Goal: Navigation & Orientation: Find specific page/section

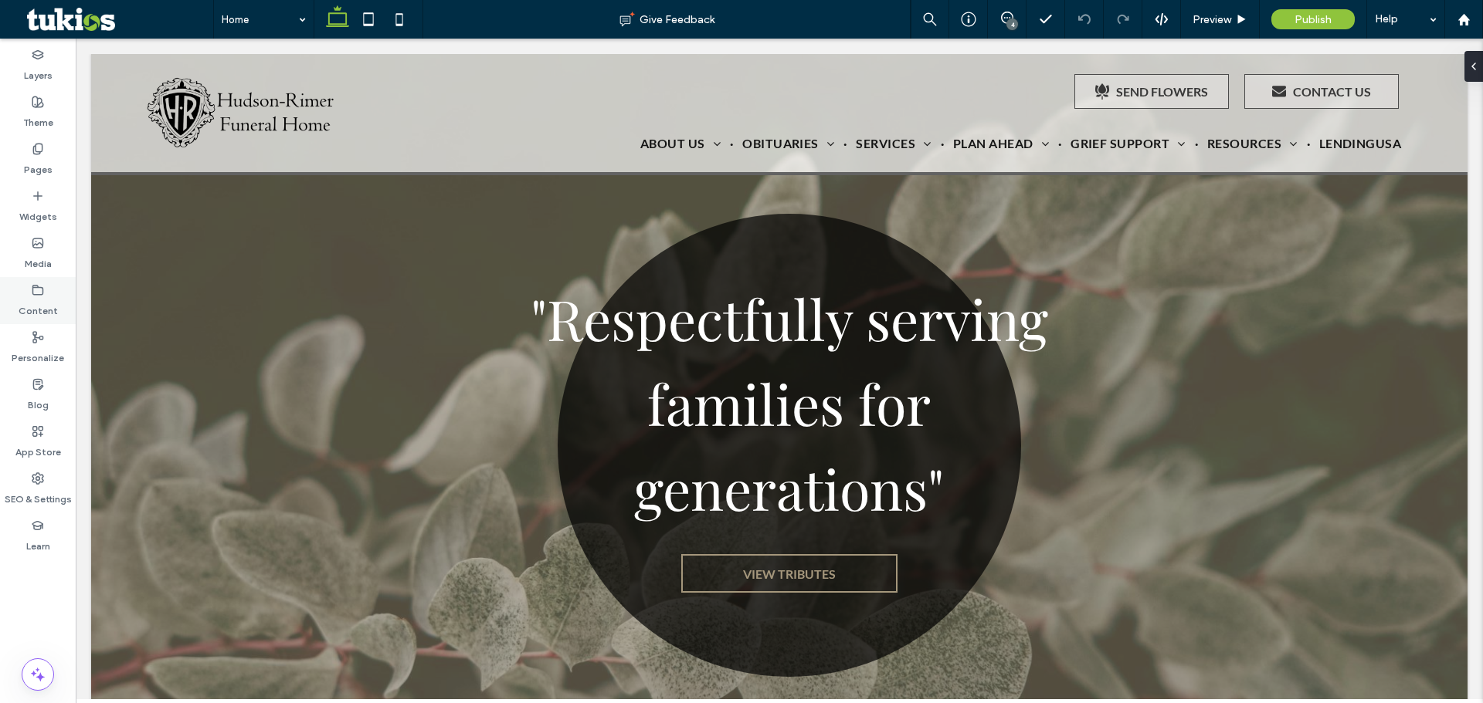
click at [44, 310] on label "Content" at bounding box center [38, 308] width 39 height 22
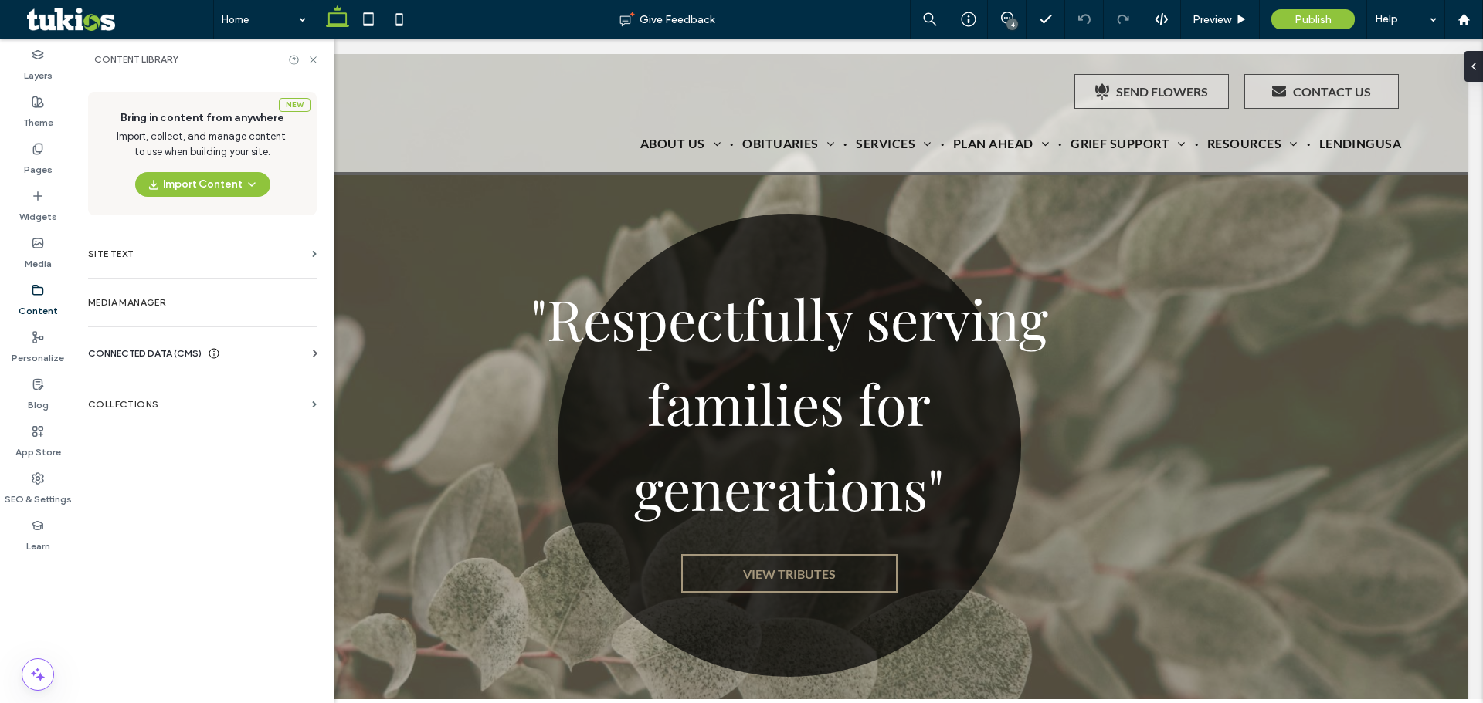
click at [140, 337] on div "CONNECTED DATA (CMS) Business Info Business Text Business Images Find and Repla…" at bounding box center [202, 354] width 253 height 40
click at [137, 351] on span "CONNECTED DATA (CMS)" at bounding box center [145, 353] width 114 height 15
click at [141, 382] on section "Business Info" at bounding box center [205, 392] width 235 height 36
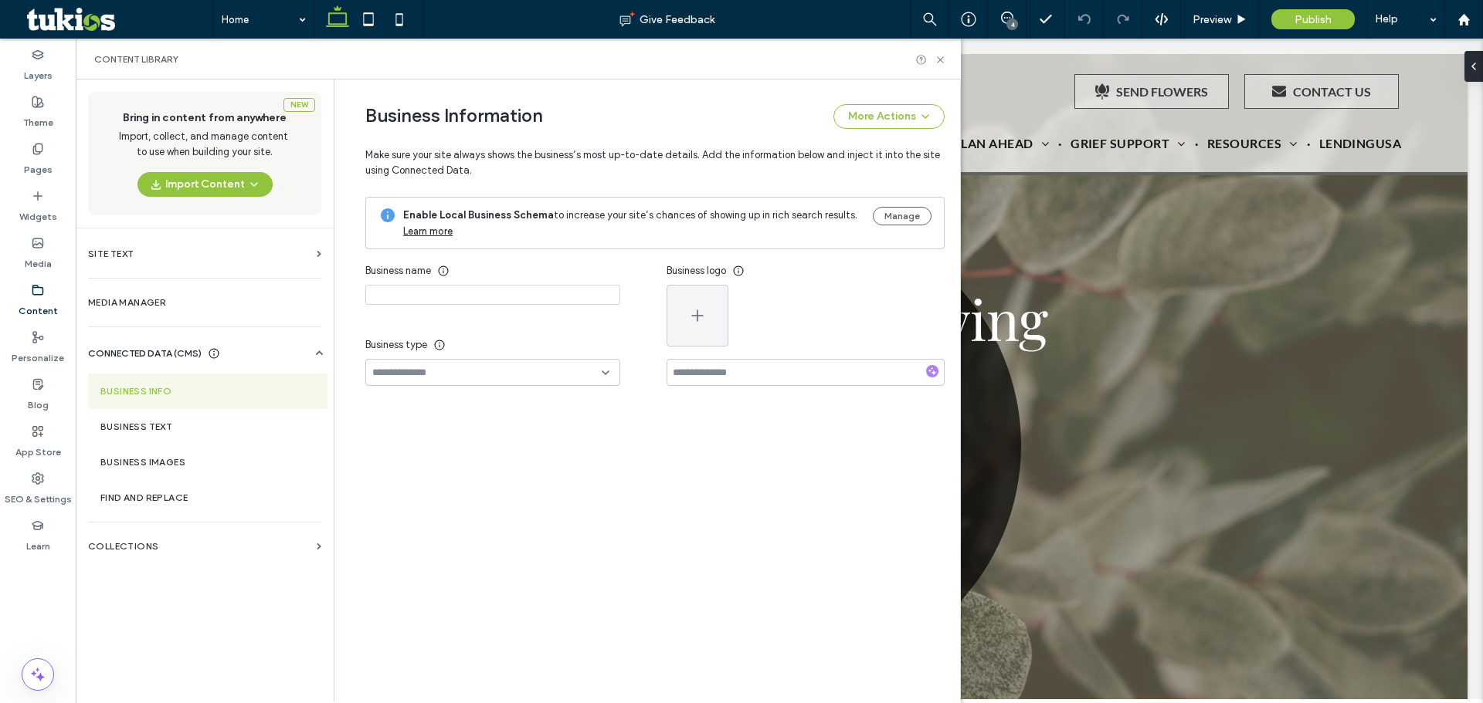
type input "**********"
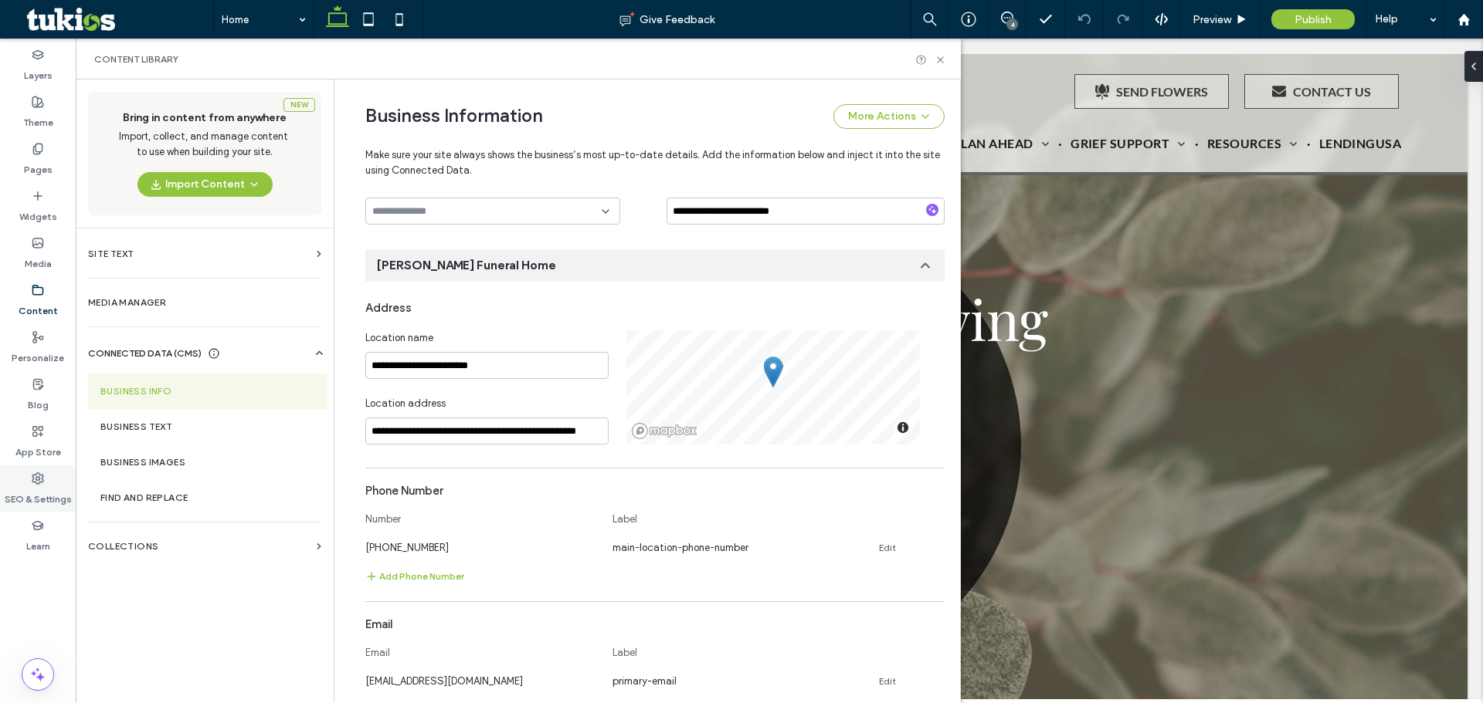
click at [36, 484] on icon at bounding box center [38, 479] width 12 height 12
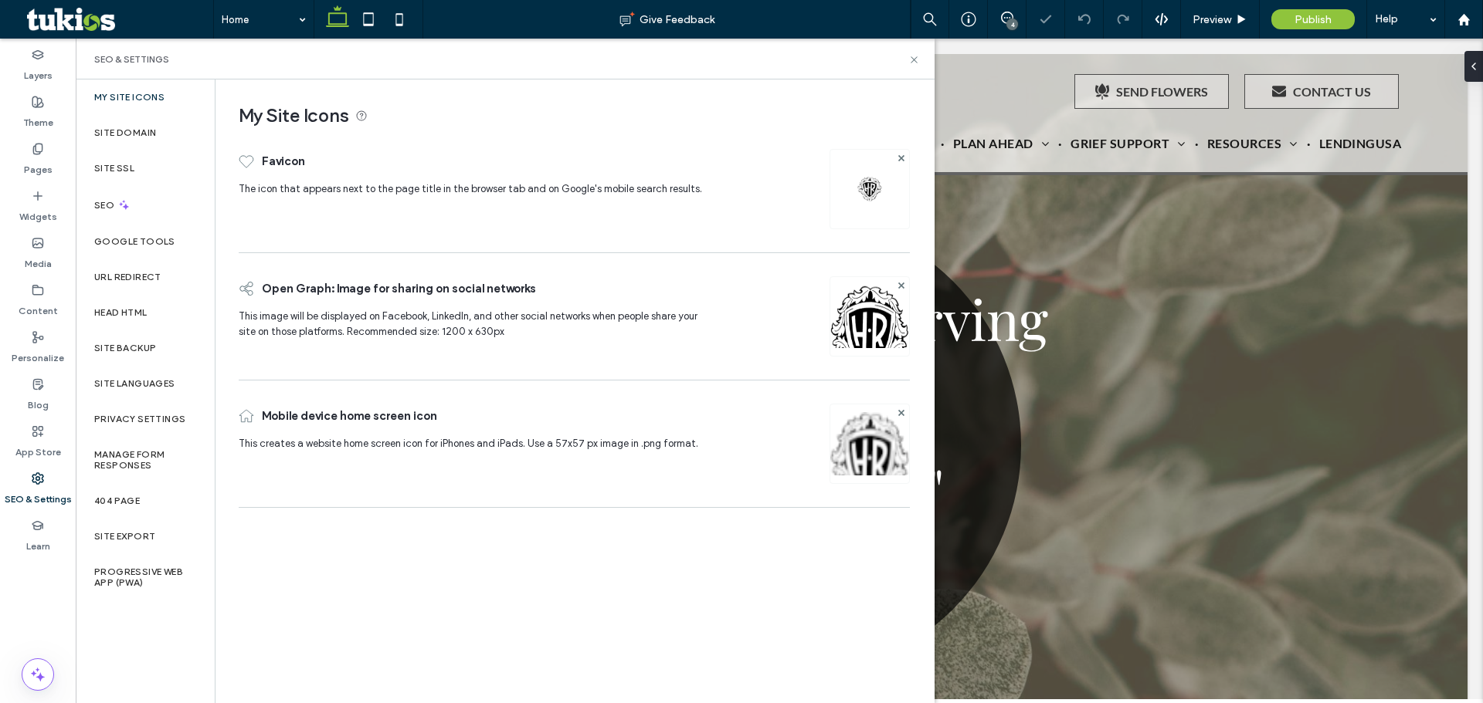
click at [134, 102] on label "My Site Icons" at bounding box center [129, 97] width 70 height 11
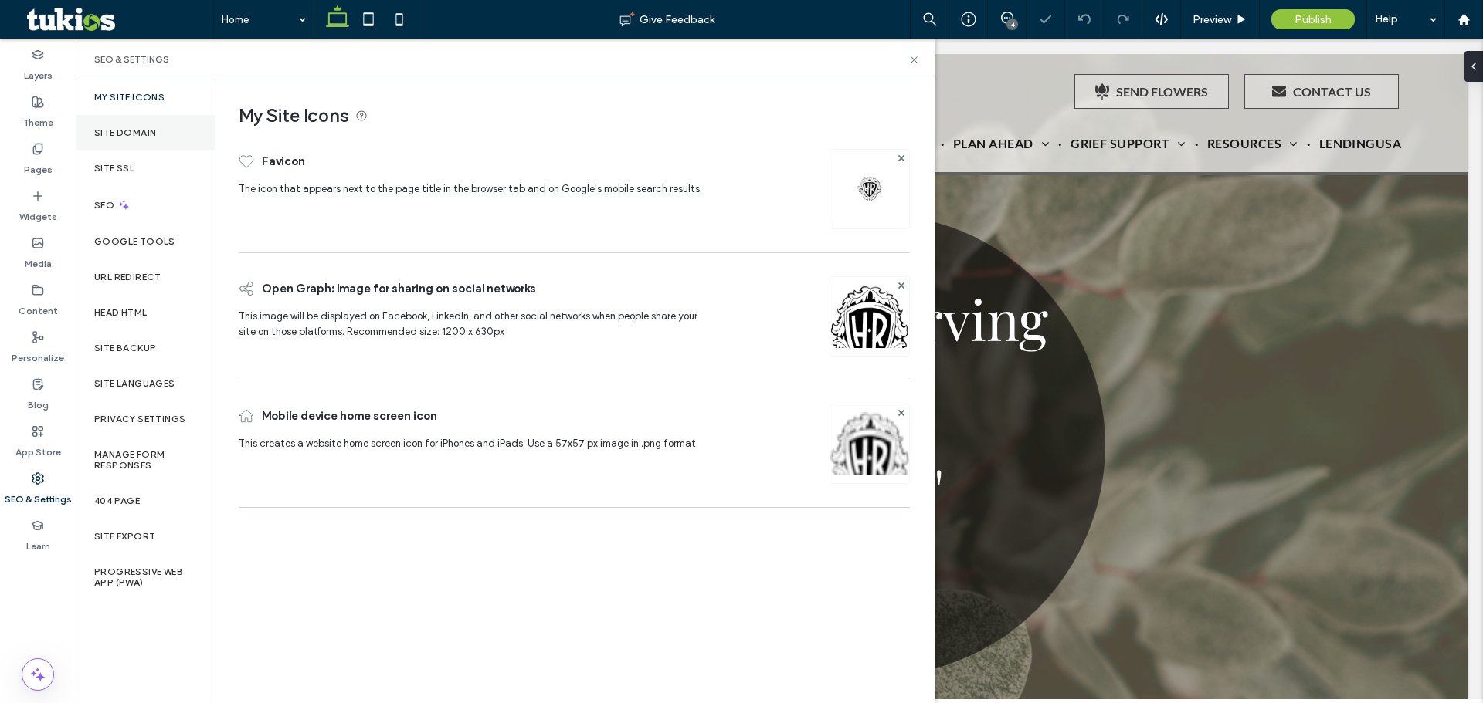
click at [131, 131] on label "Site Domain" at bounding box center [125, 132] width 62 height 11
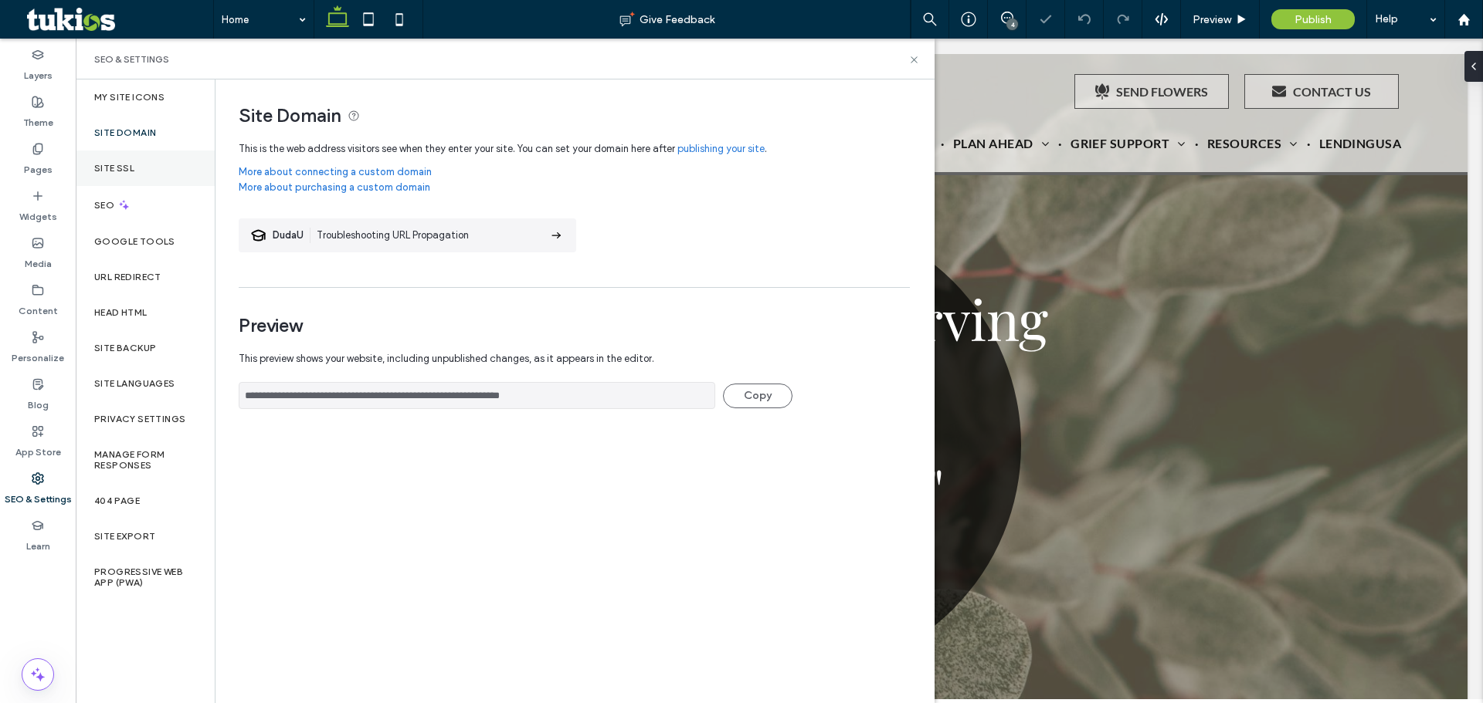
click at [131, 168] on label "Site SSL" at bounding box center [114, 168] width 40 height 11
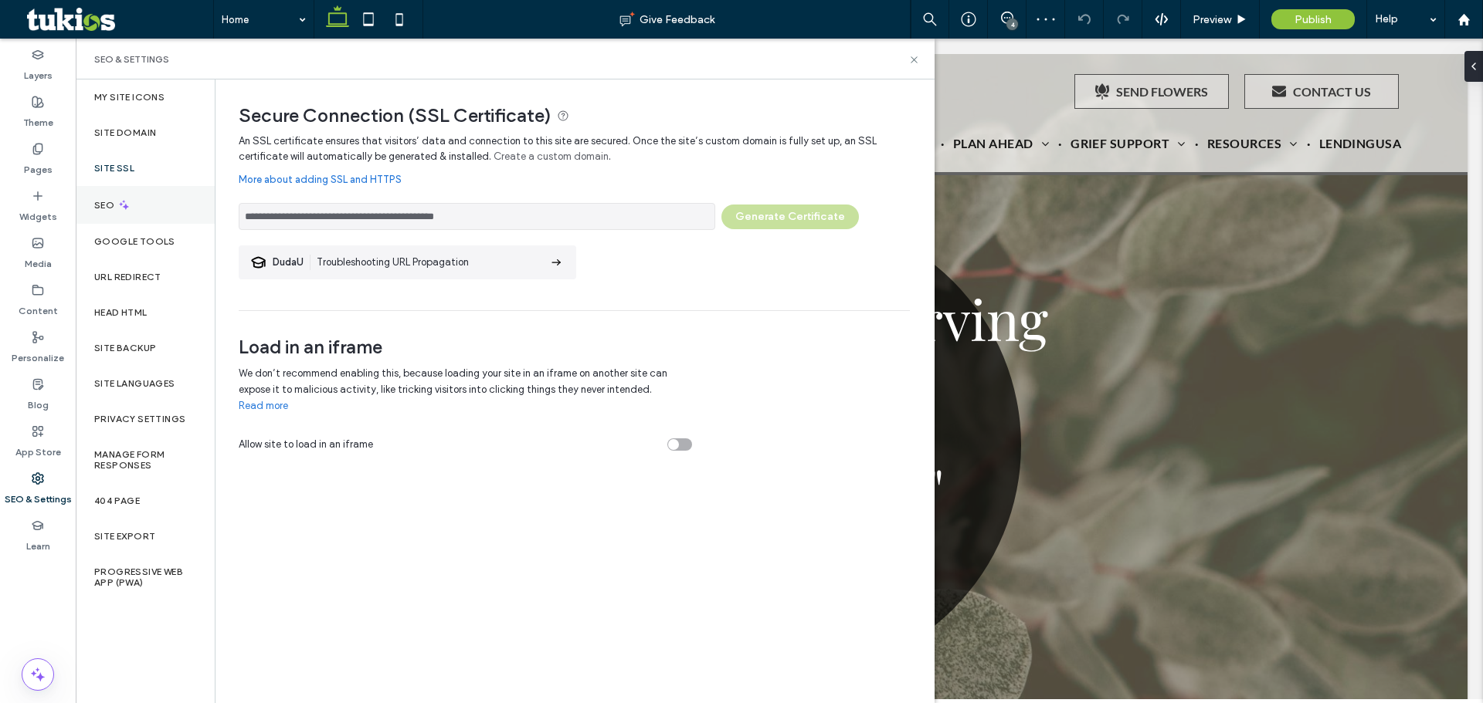
click at [125, 204] on icon at bounding box center [123, 204] width 13 height 13
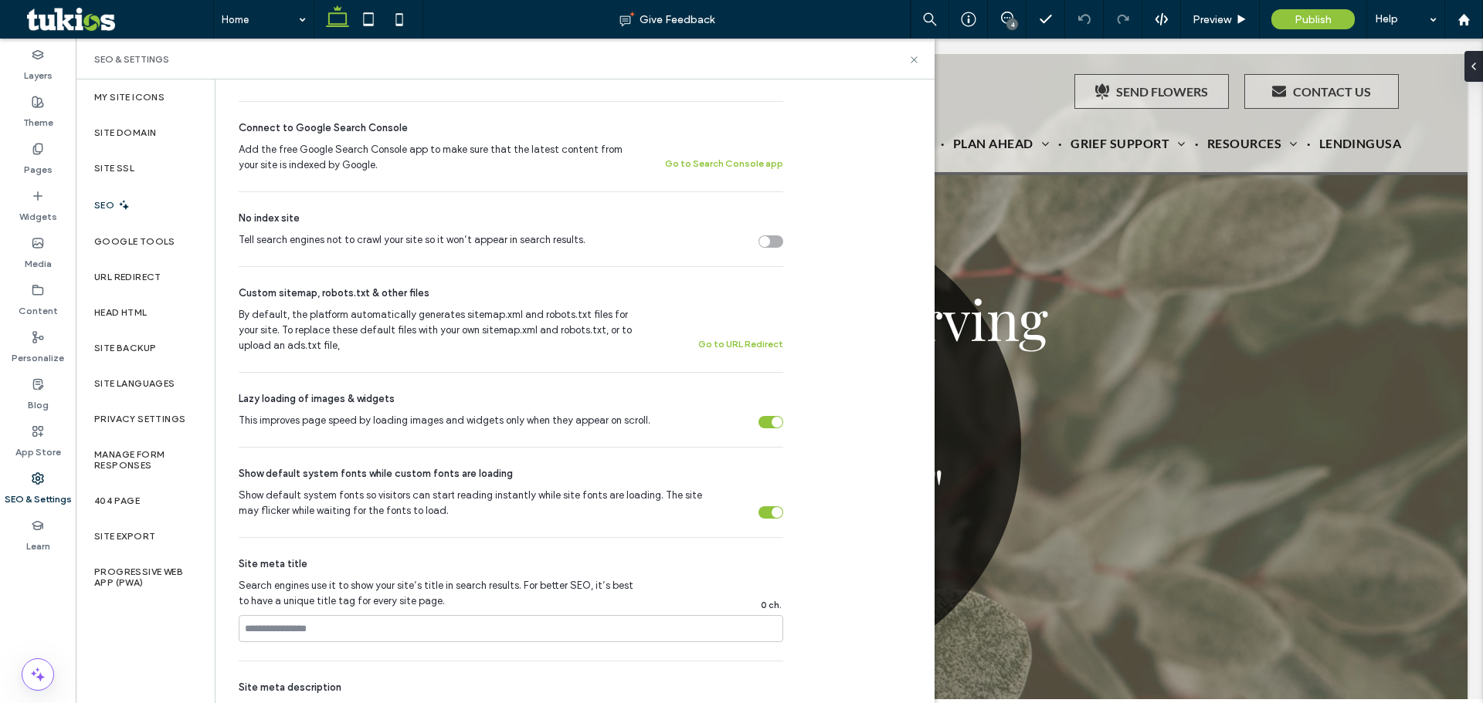
scroll to position [348, 0]
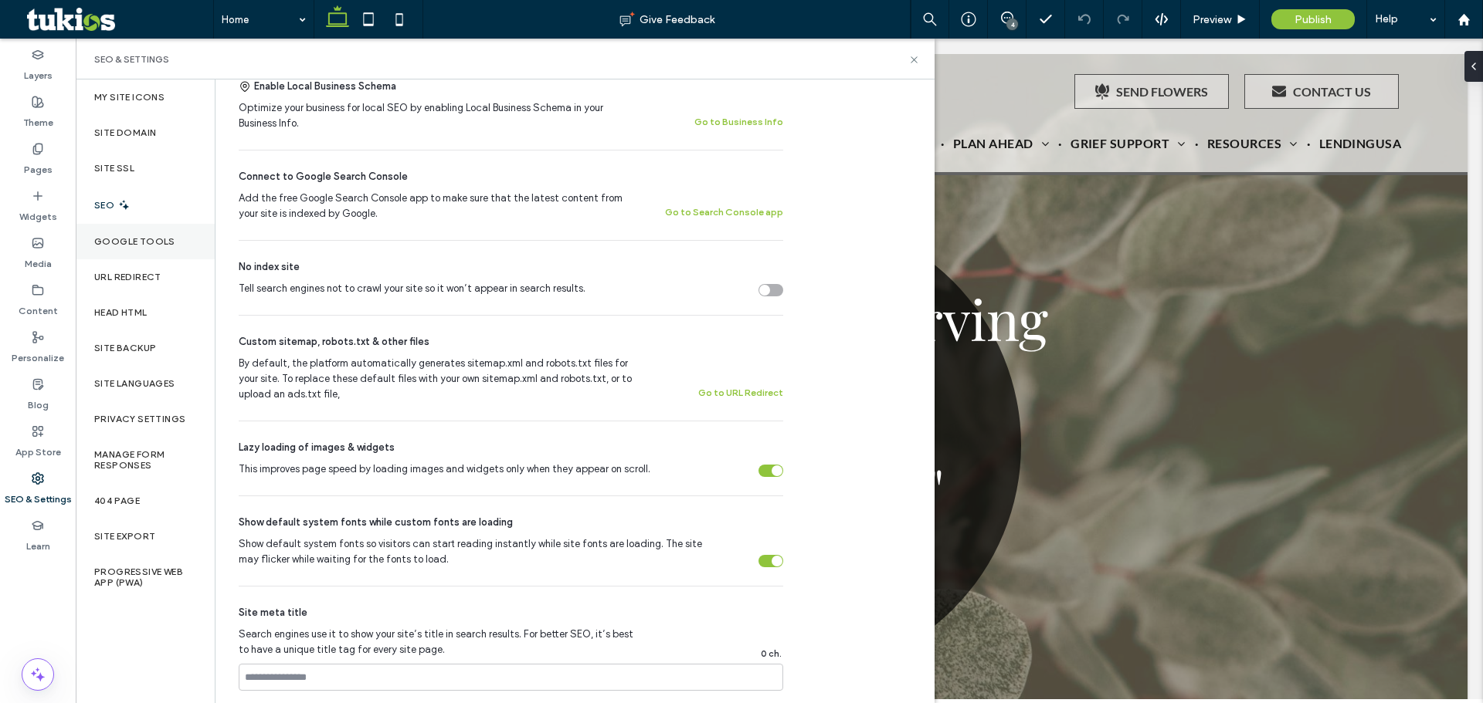
click at [167, 246] on label "Google Tools" at bounding box center [134, 241] width 81 height 11
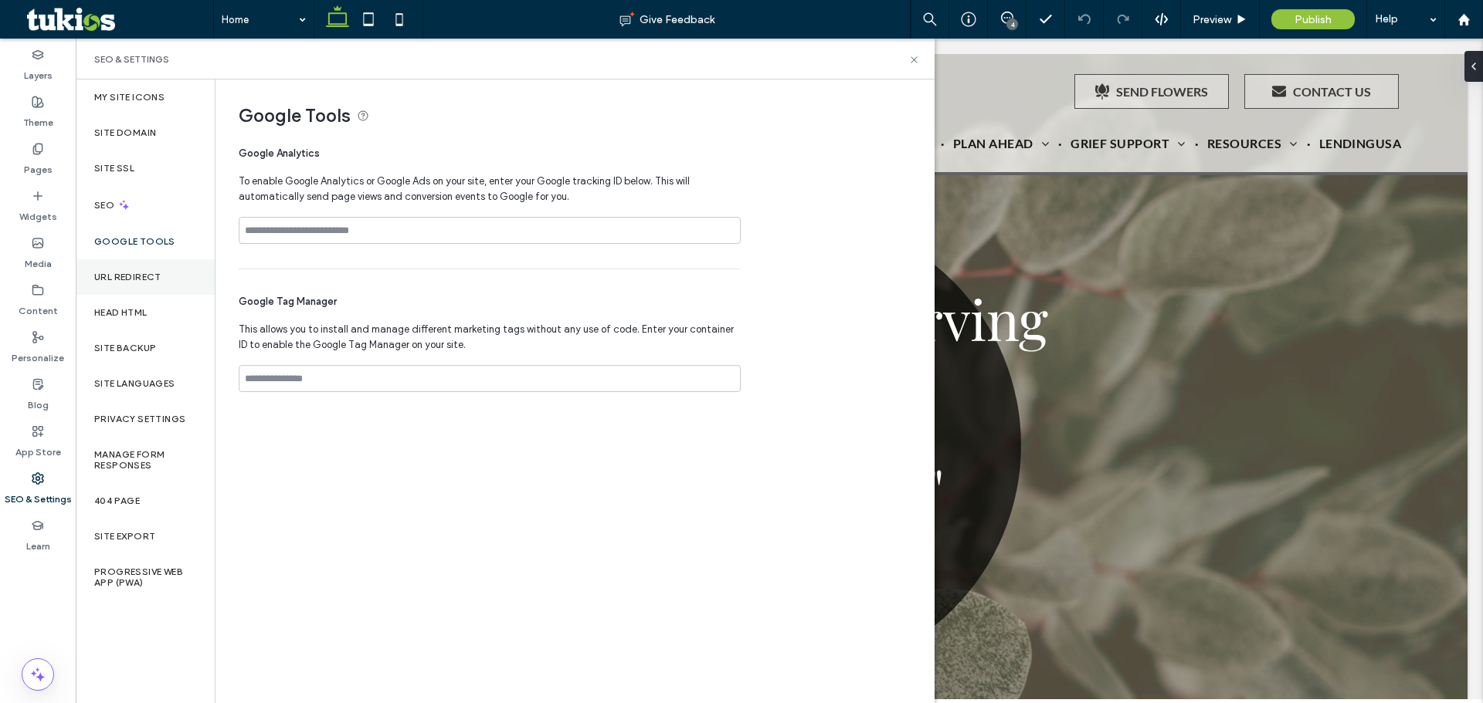
click at [154, 280] on label "URL Redirect" at bounding box center [127, 277] width 67 height 11
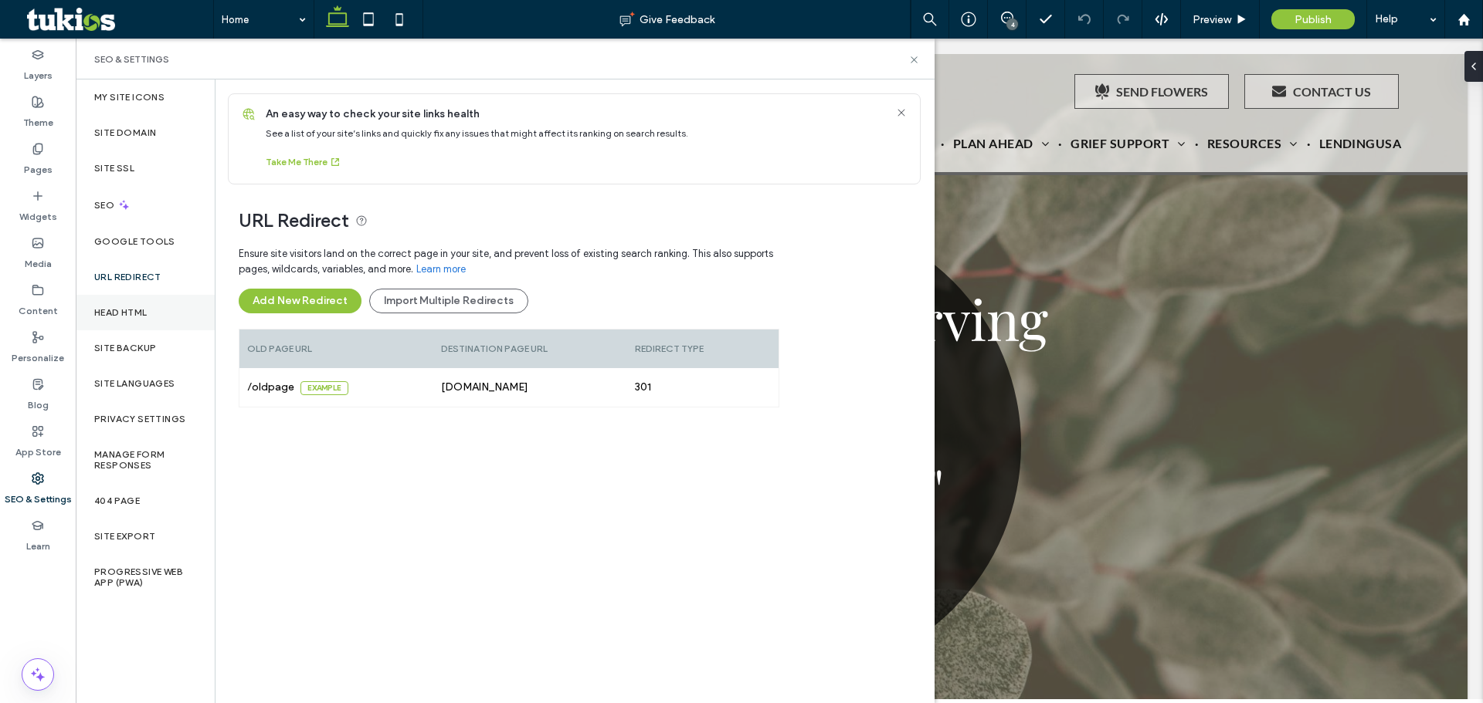
click at [140, 320] on div "Head HTML" at bounding box center [145, 313] width 139 height 36
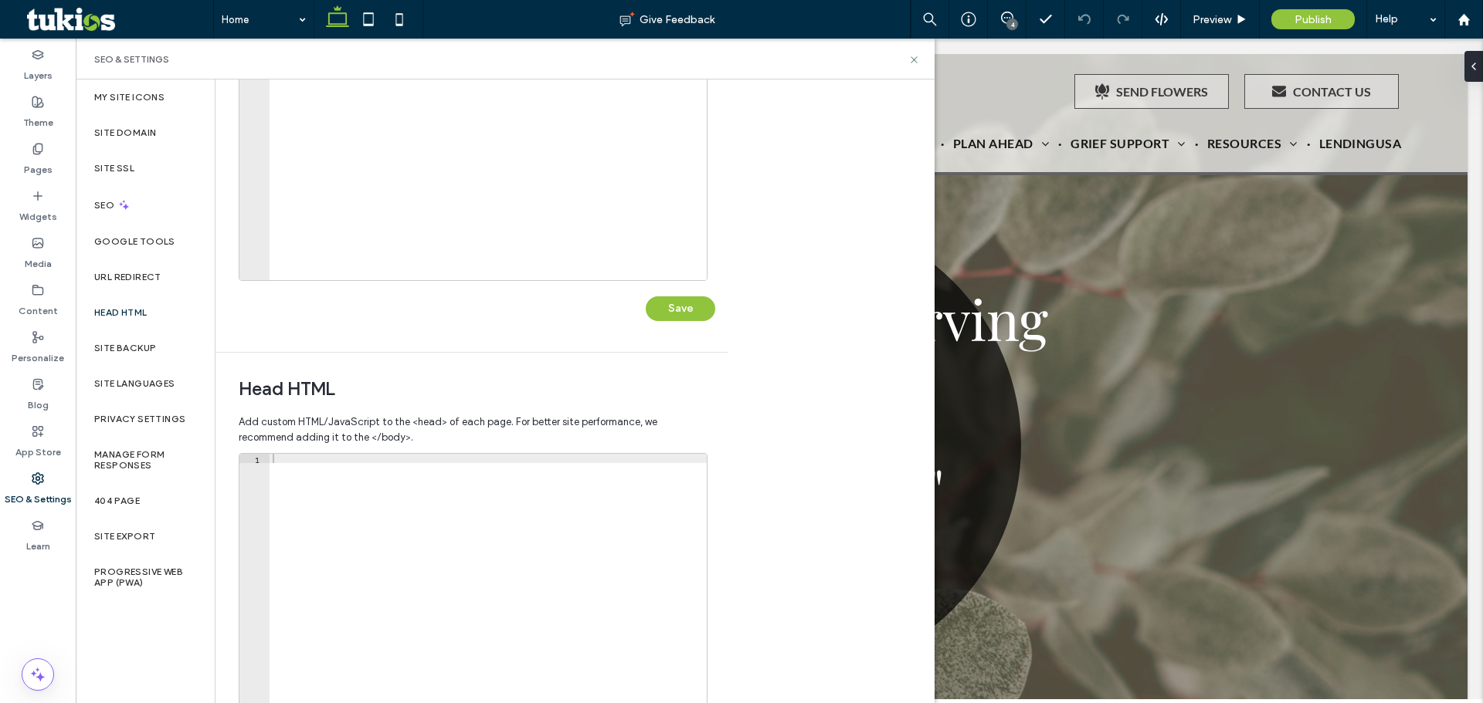
scroll to position [232, 0]
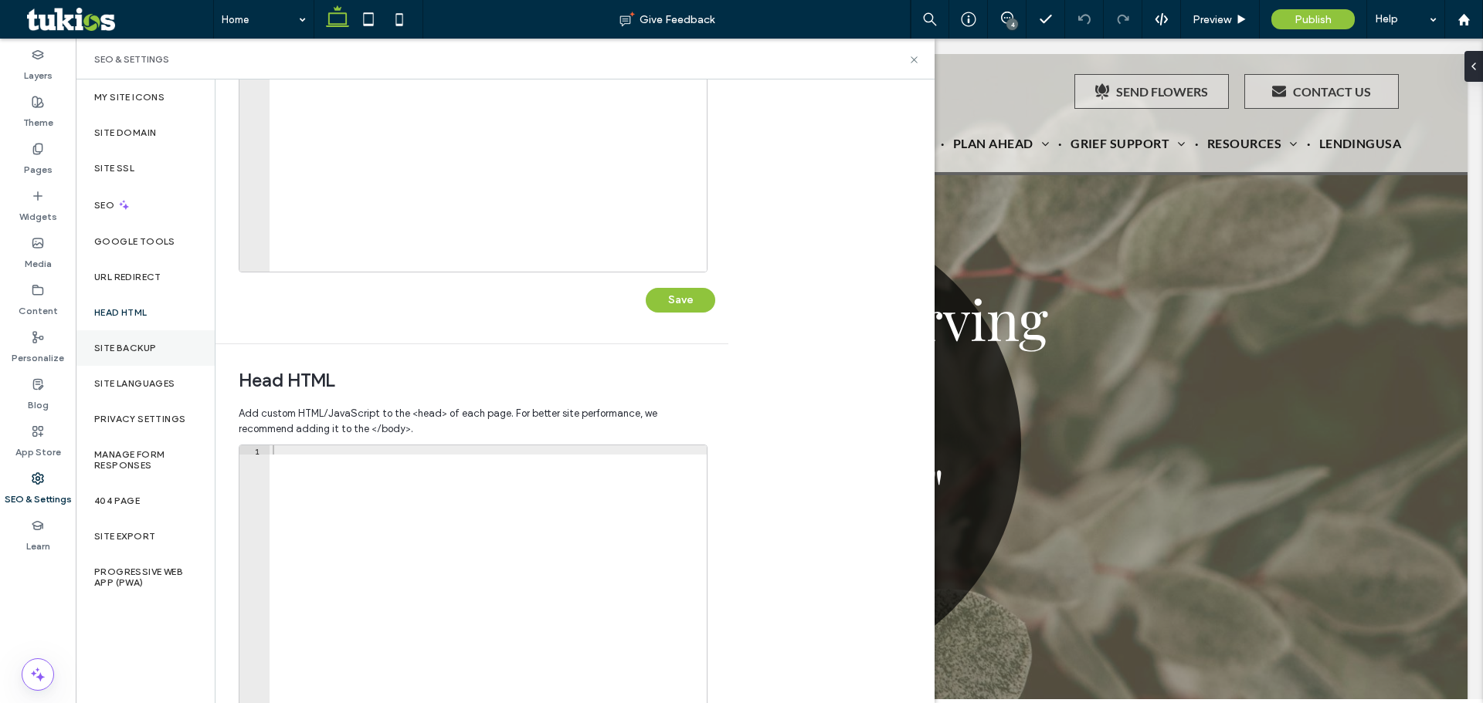
click at [161, 355] on div "Site Backup" at bounding box center [145, 349] width 139 height 36
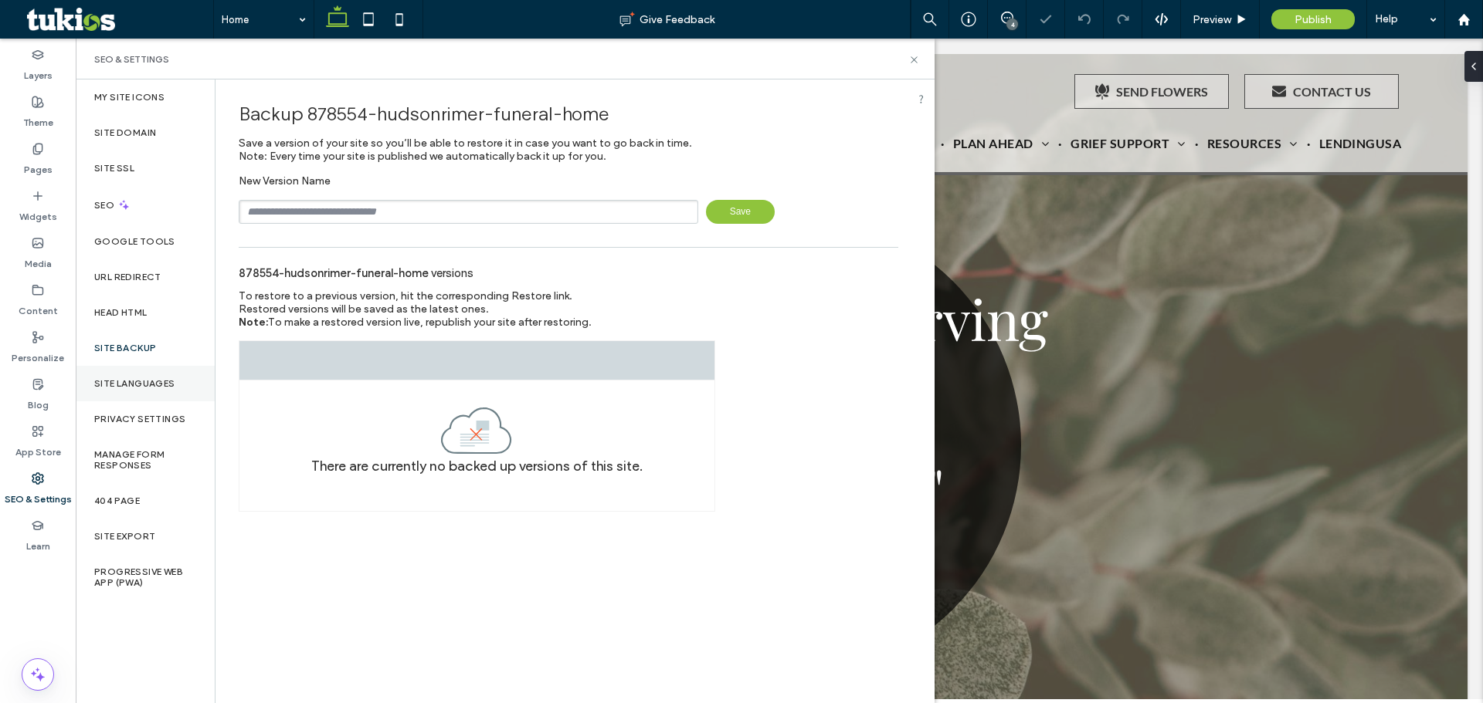
click at [147, 385] on label "Site Languages" at bounding box center [134, 383] width 81 height 11
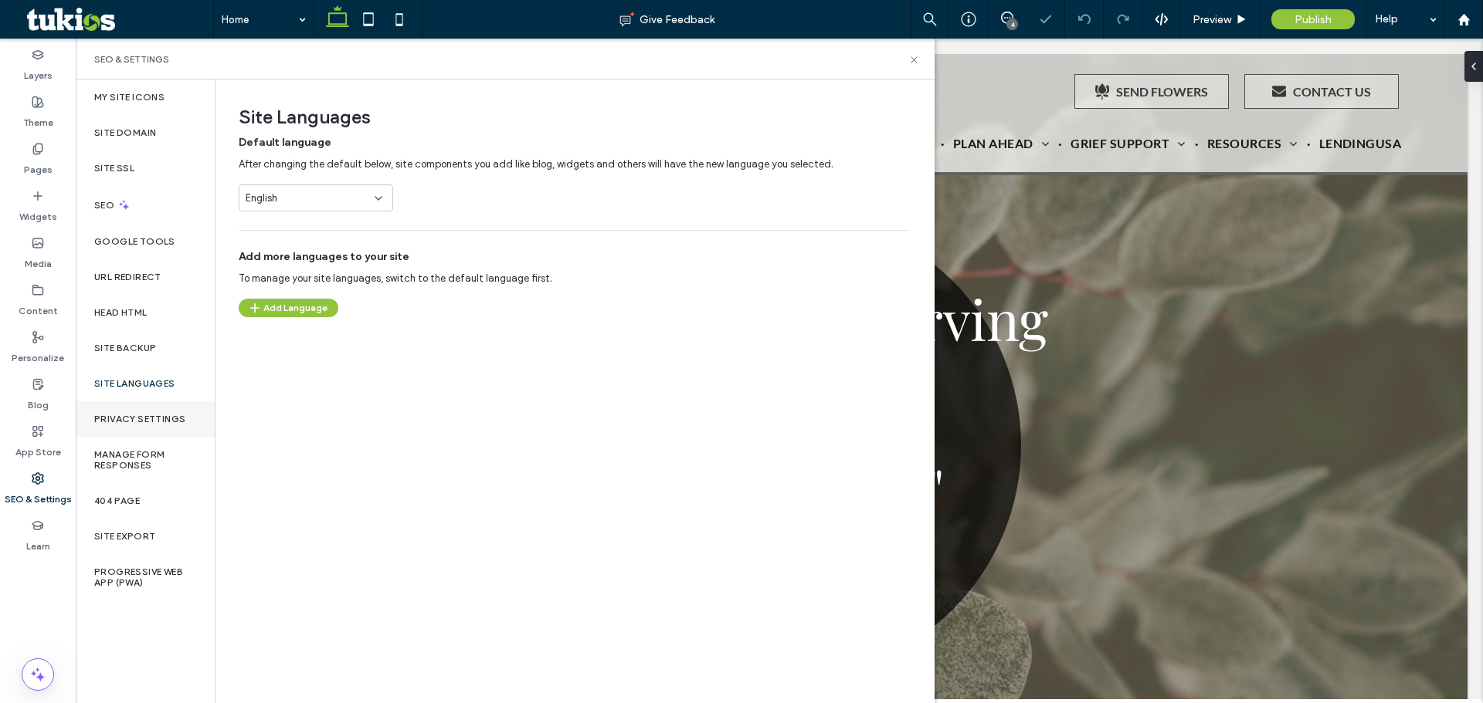
click at [144, 425] on div "Privacy Settings" at bounding box center [145, 420] width 139 height 36
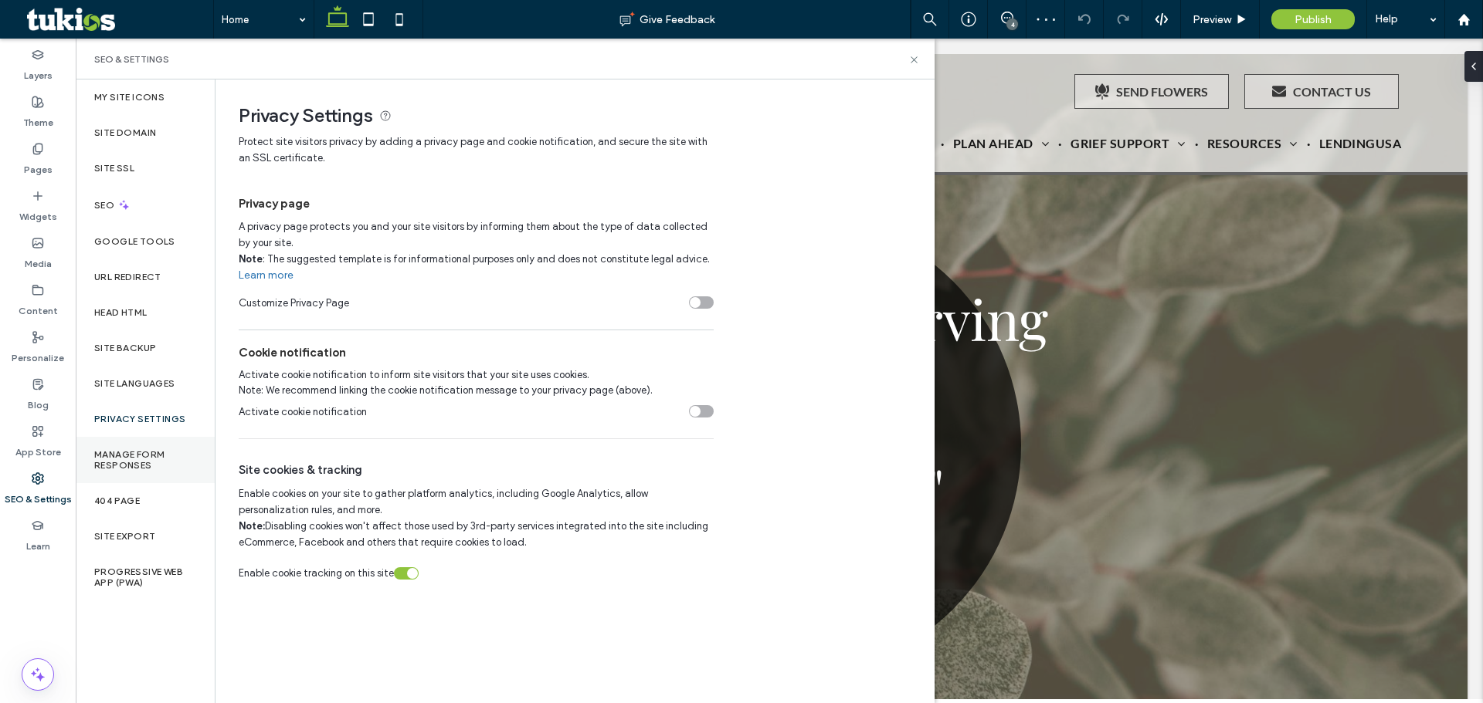
click at [137, 460] on label "Manage Form Responses" at bounding box center [145, 460] width 102 height 22
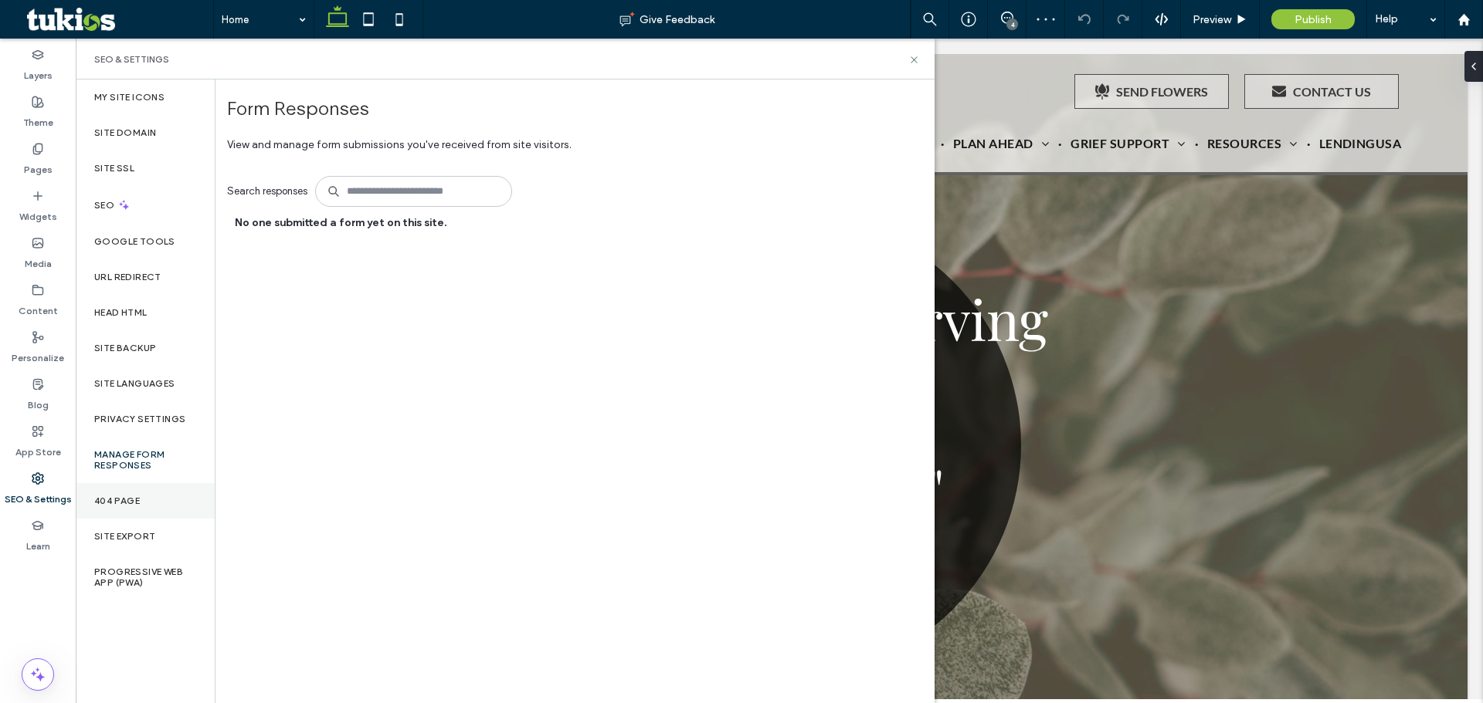
click at [120, 502] on label "404 Page" at bounding box center [117, 501] width 46 height 11
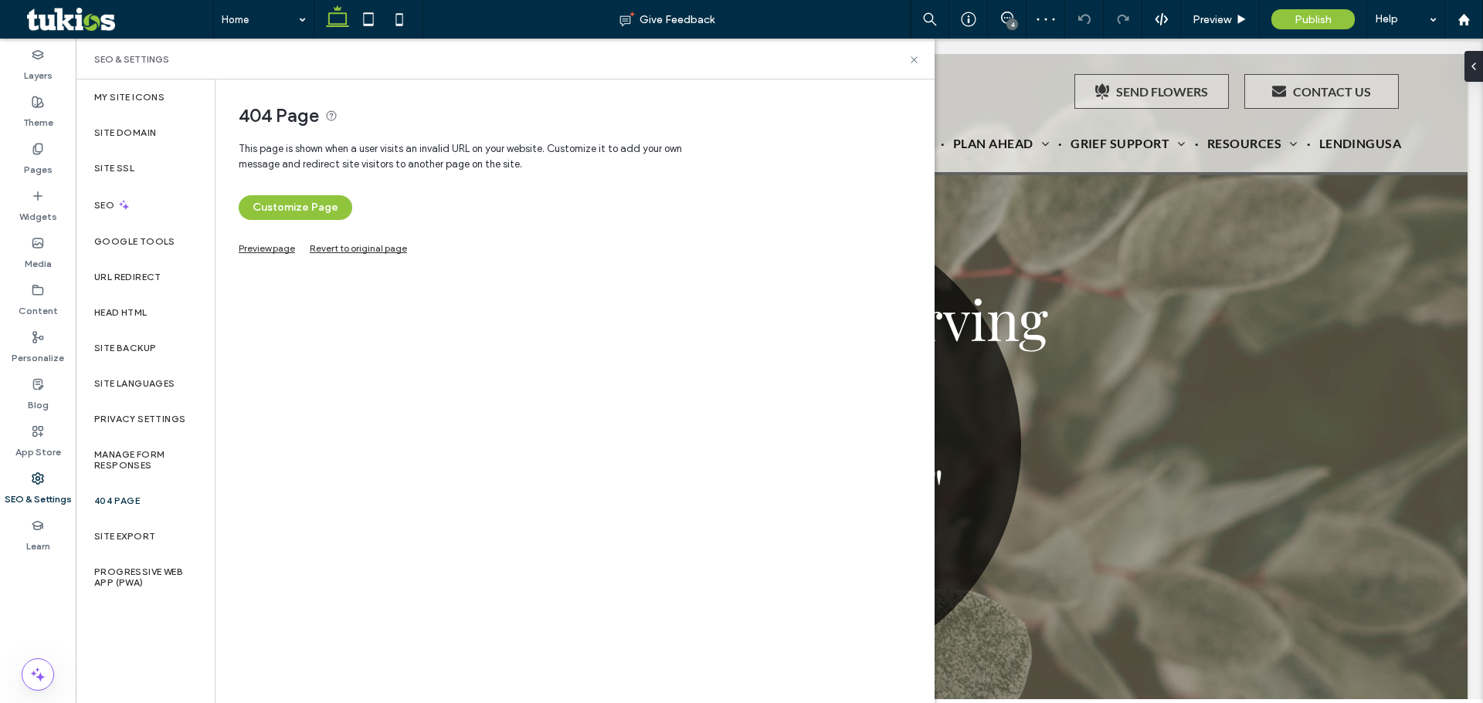
click at [265, 242] on link "Preview page" at bounding box center [267, 246] width 56 height 8
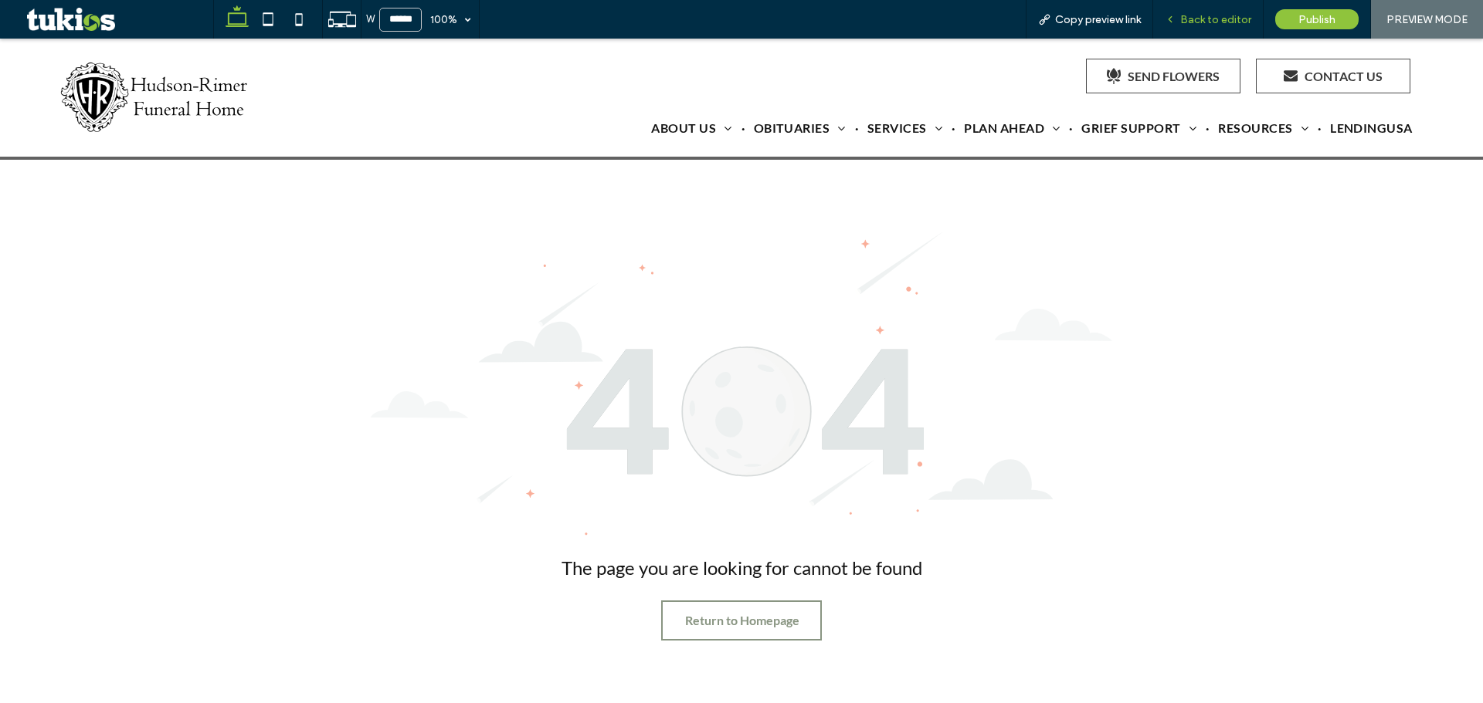
click at [1187, 22] on span "Back to editor" at bounding box center [1215, 19] width 71 height 13
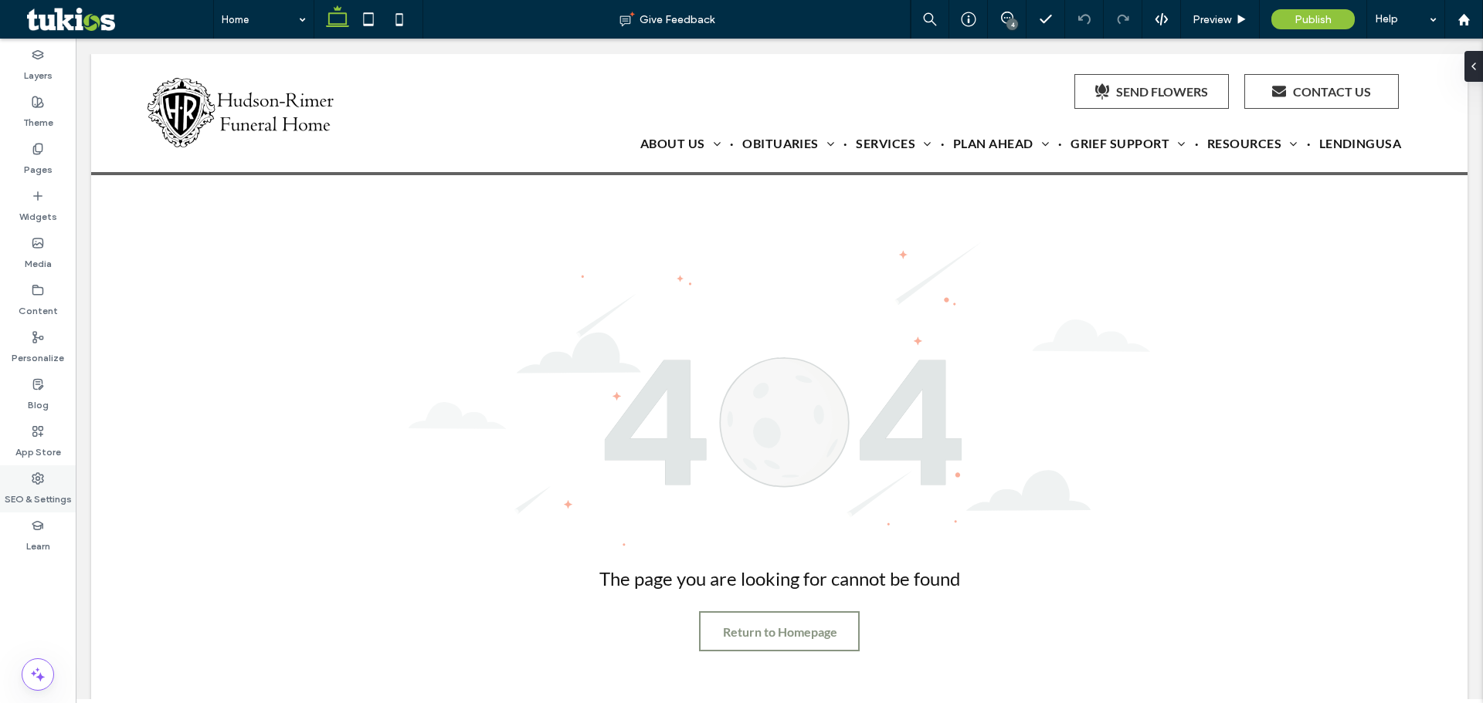
click at [38, 490] on label "SEO & Settings" at bounding box center [38, 496] width 67 height 22
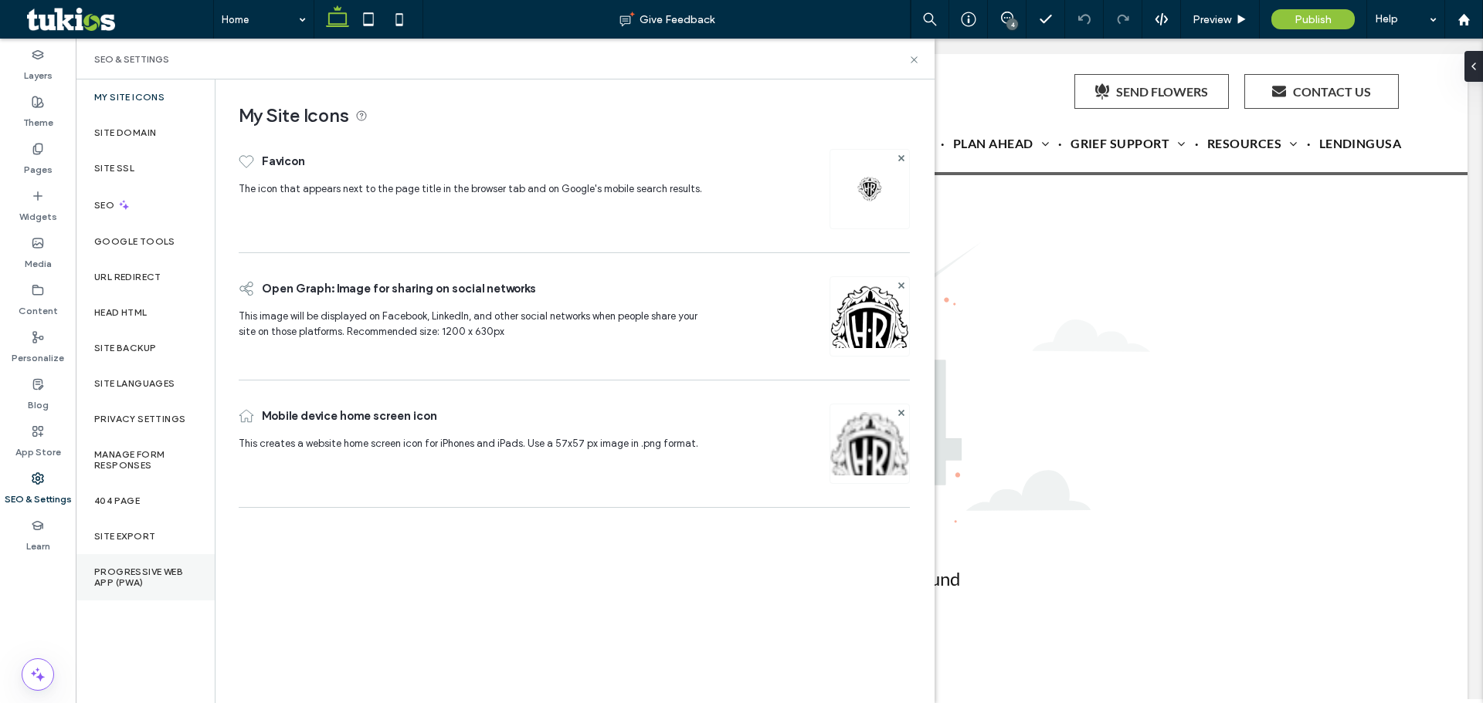
click at [124, 570] on label "Progressive Web App (PWA)" at bounding box center [145, 578] width 102 height 22
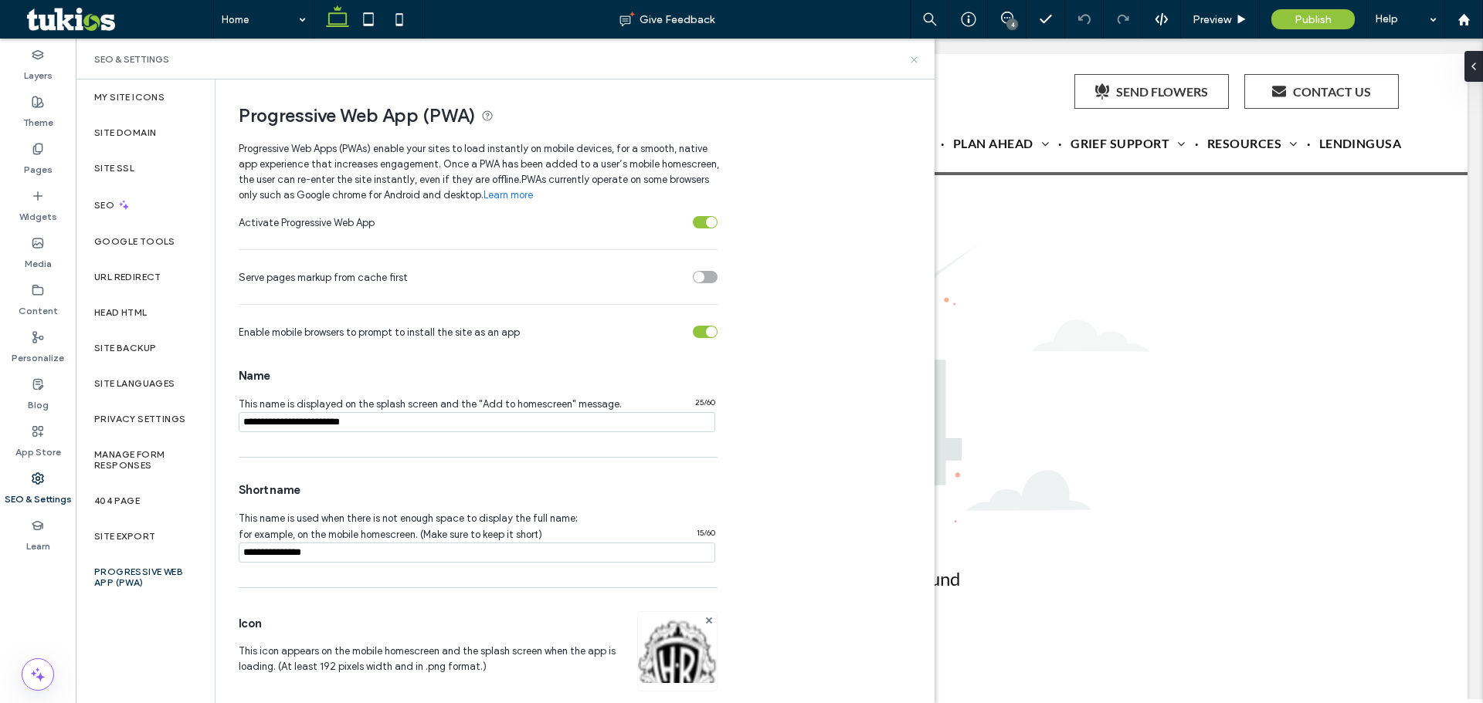
click at [914, 62] on icon at bounding box center [914, 60] width 12 height 12
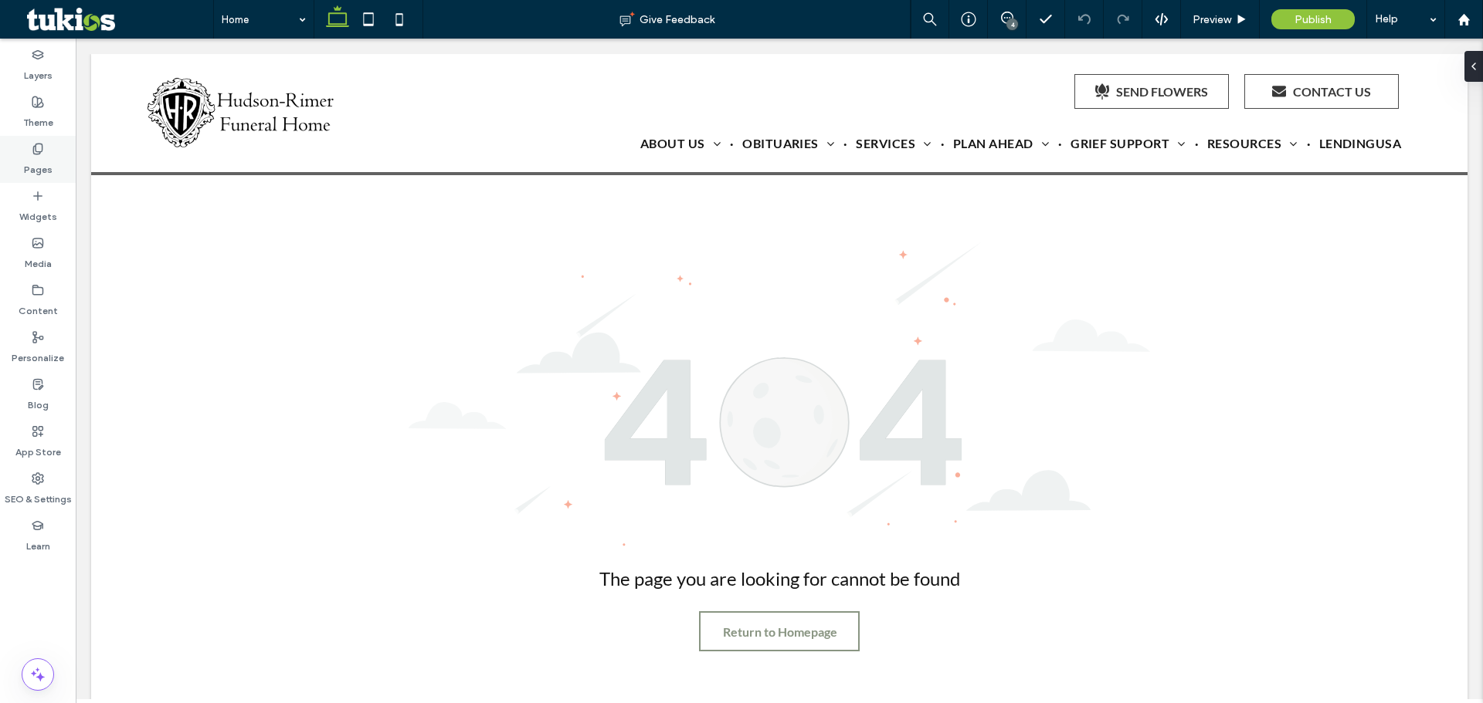
click at [24, 153] on div "Pages" at bounding box center [38, 159] width 76 height 47
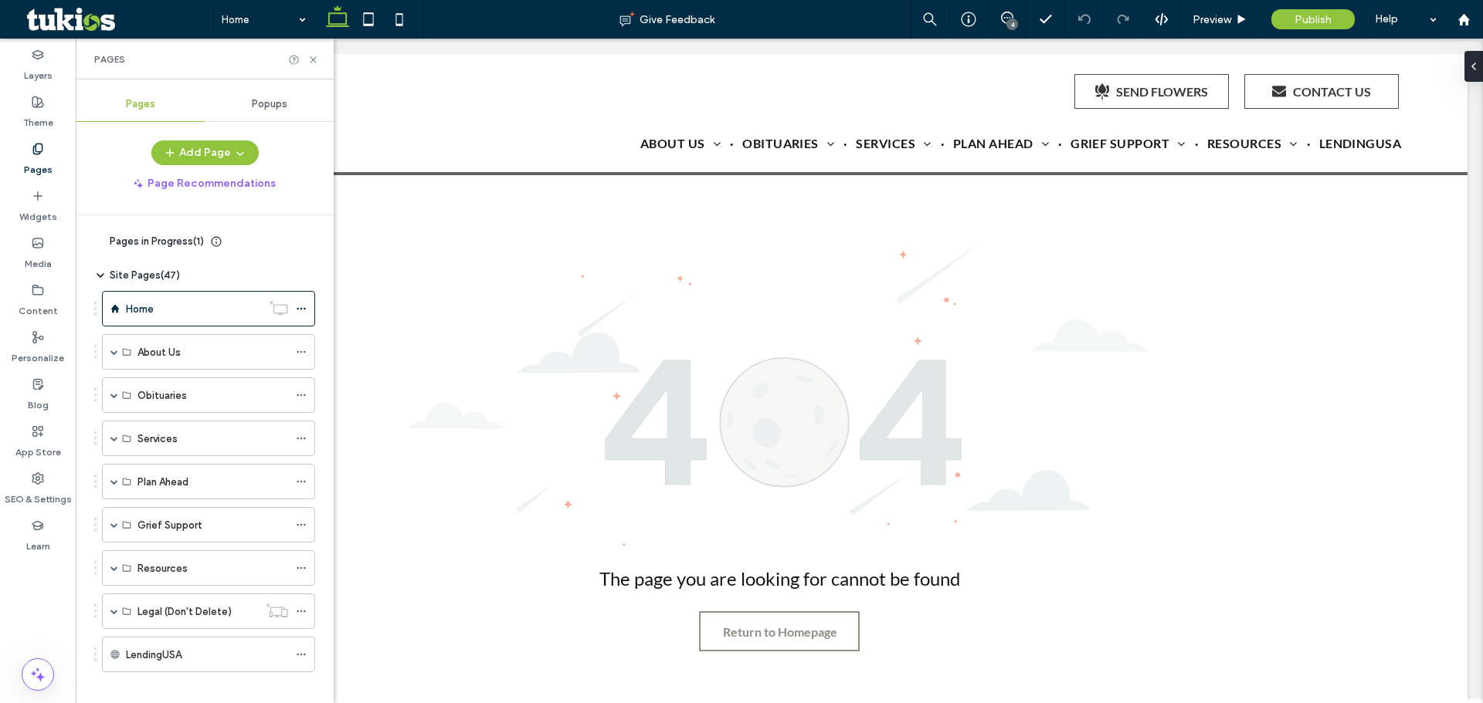
click at [249, 99] on div "Popups" at bounding box center [269, 104] width 129 height 34
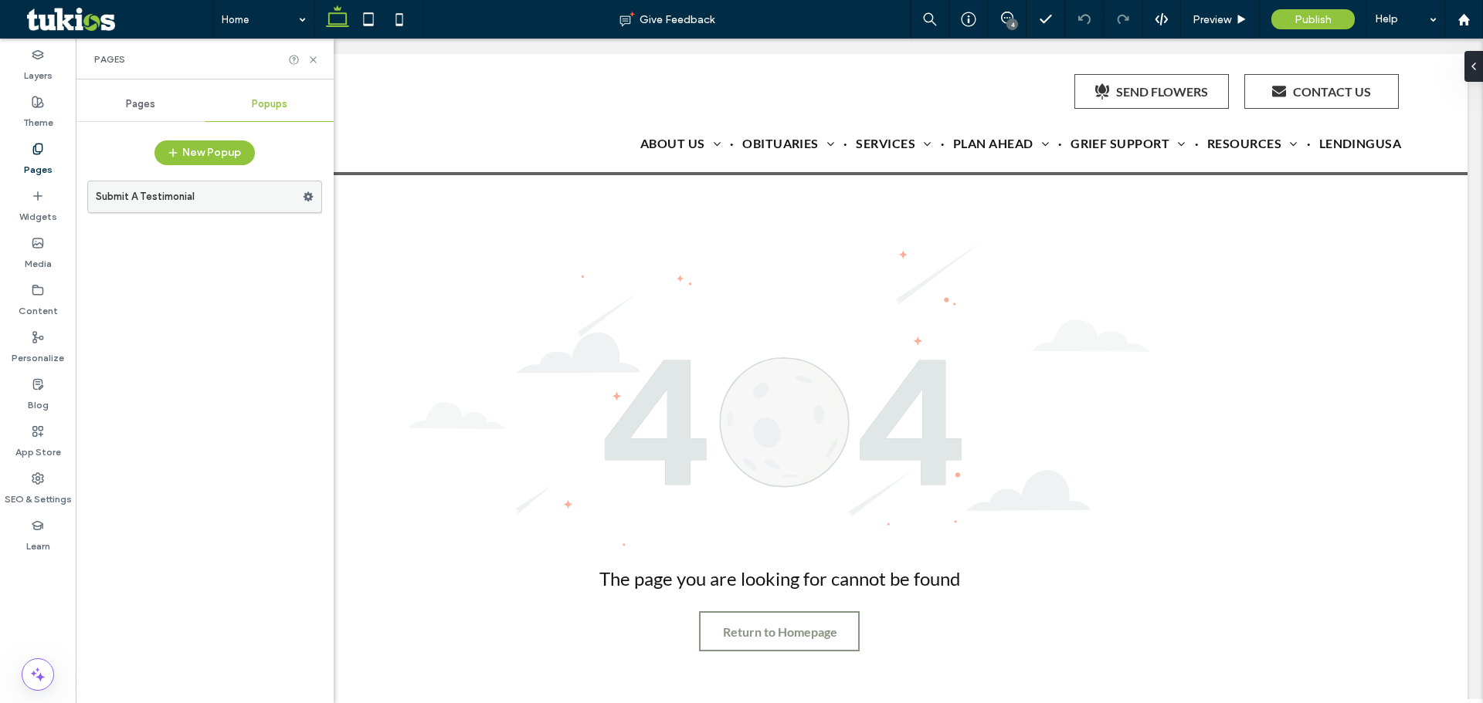
click at [168, 208] on label "Submit A Testimonial" at bounding box center [199, 196] width 207 height 31
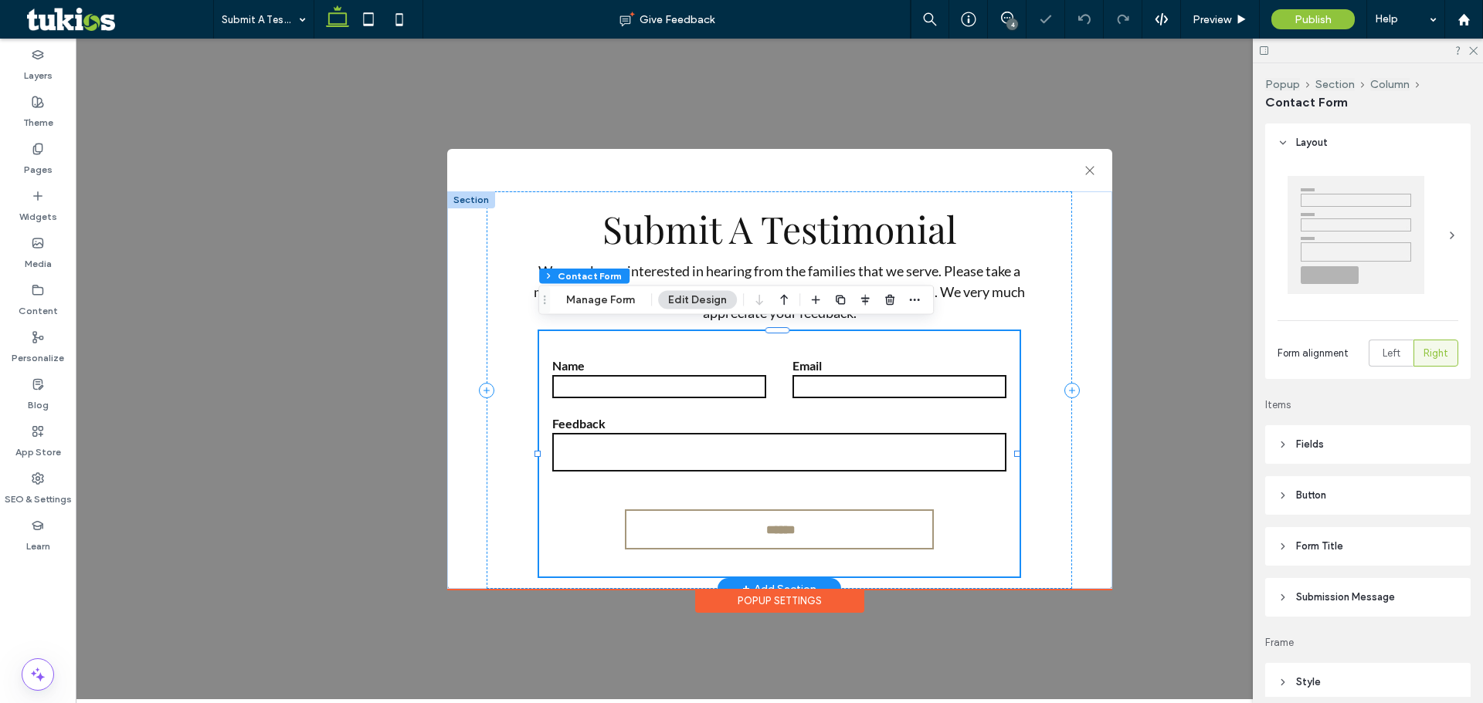
type input "*"
type input "***"
type input "*"
type input "***"
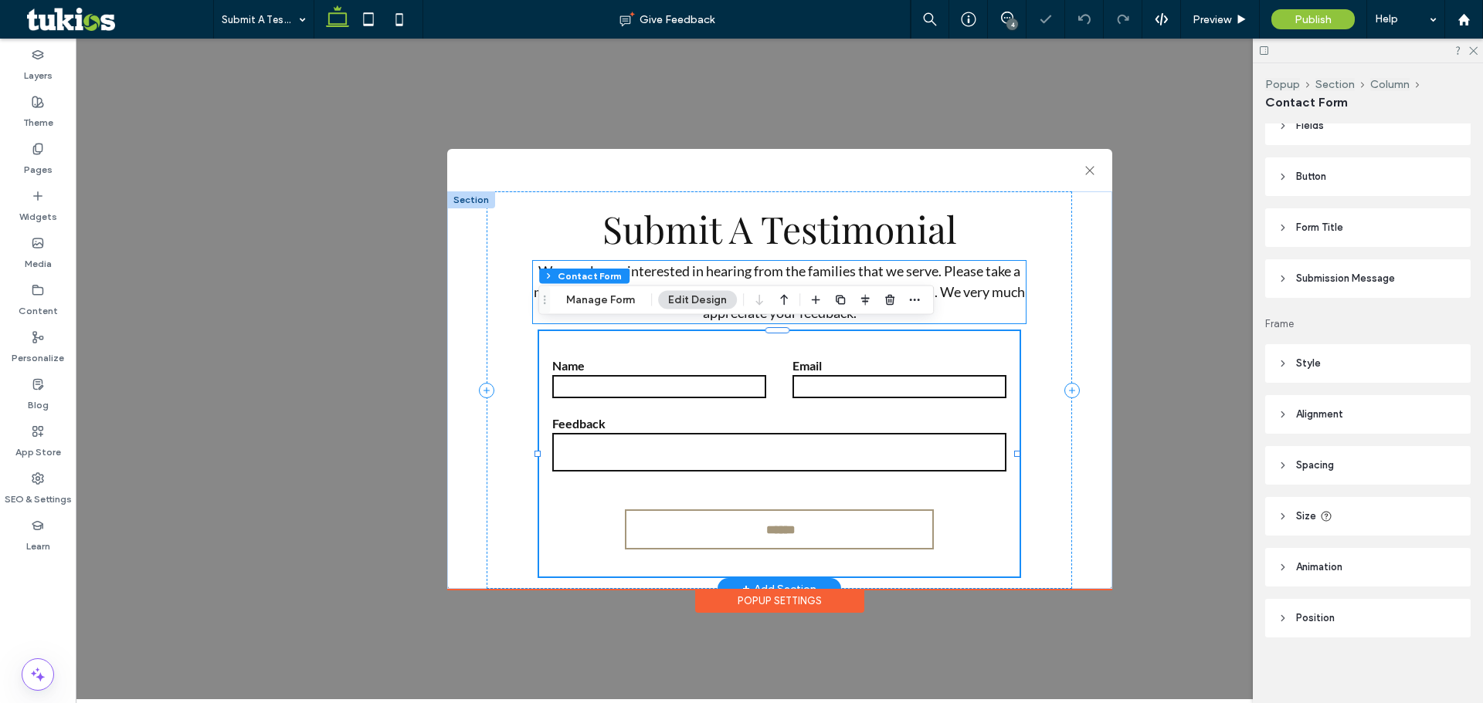
scroll to position [310, 0]
click at [602, 297] on button "Manage Form" at bounding box center [600, 300] width 89 height 19
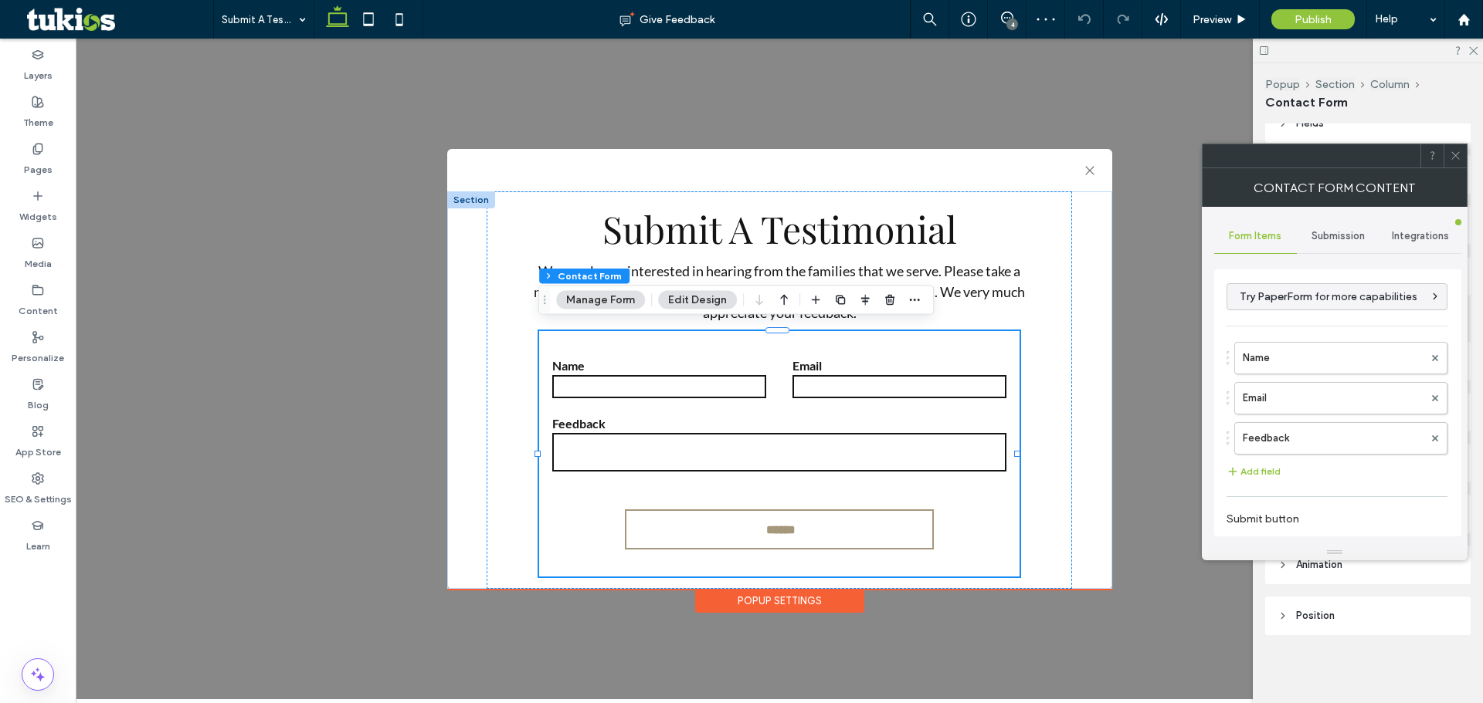
click at [1329, 232] on span "Submission" at bounding box center [1337, 236] width 53 height 12
click at [1276, 303] on label "New submission notification" at bounding box center [1338, 308] width 206 height 31
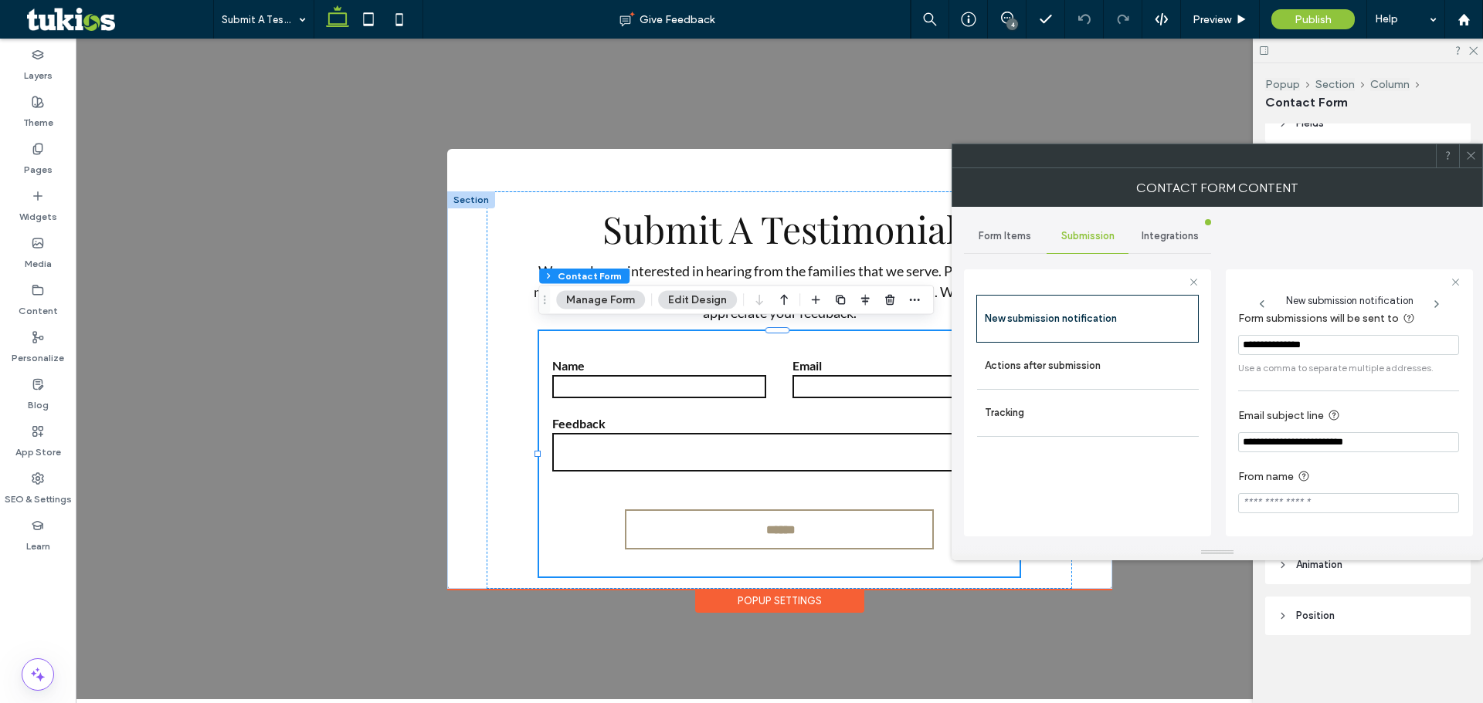
scroll to position [0, 0]
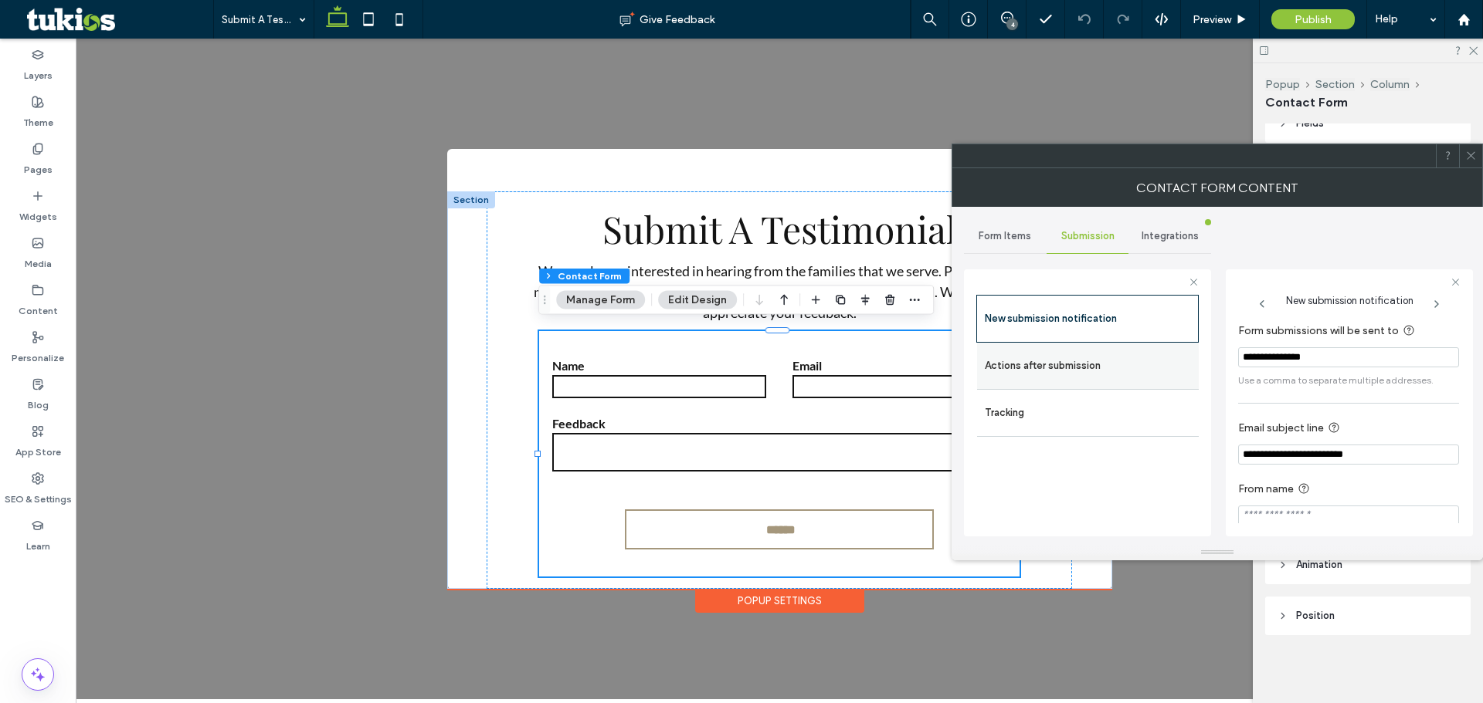
click at [1123, 361] on label "Actions after submission" at bounding box center [1088, 366] width 206 height 31
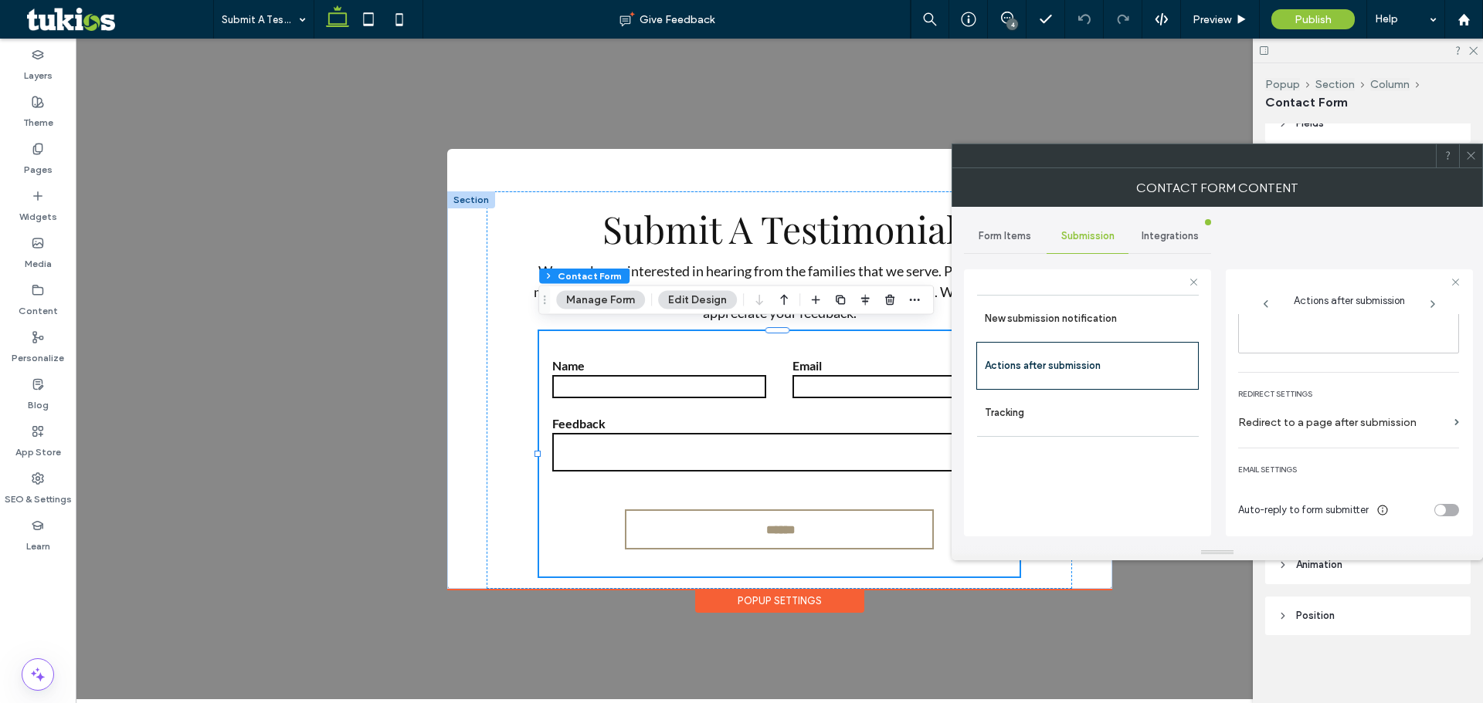
scroll to position [266, 0]
click at [1438, 505] on div "toggle" at bounding box center [1446, 509] width 25 height 12
click at [1472, 156] on icon at bounding box center [1471, 156] width 12 height 12
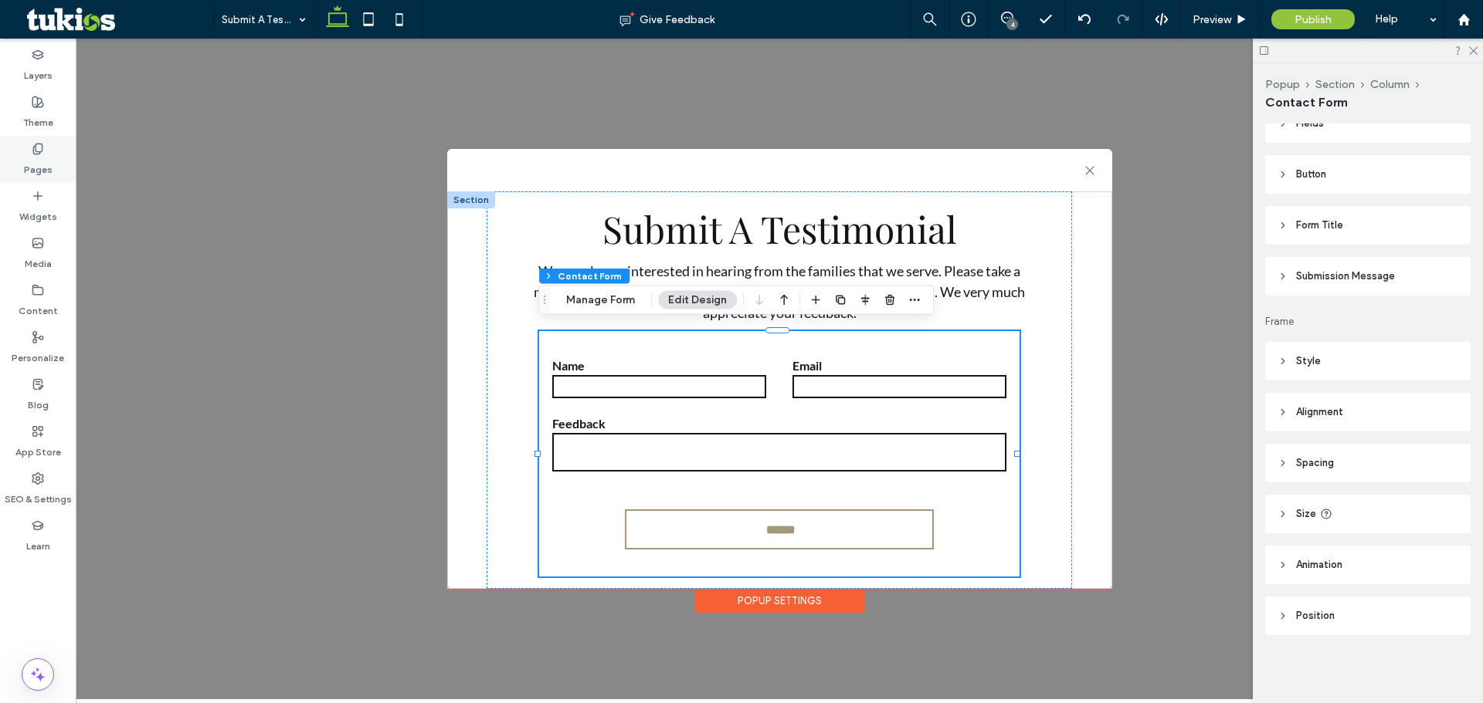
click at [49, 165] on label "Pages" at bounding box center [38, 166] width 29 height 22
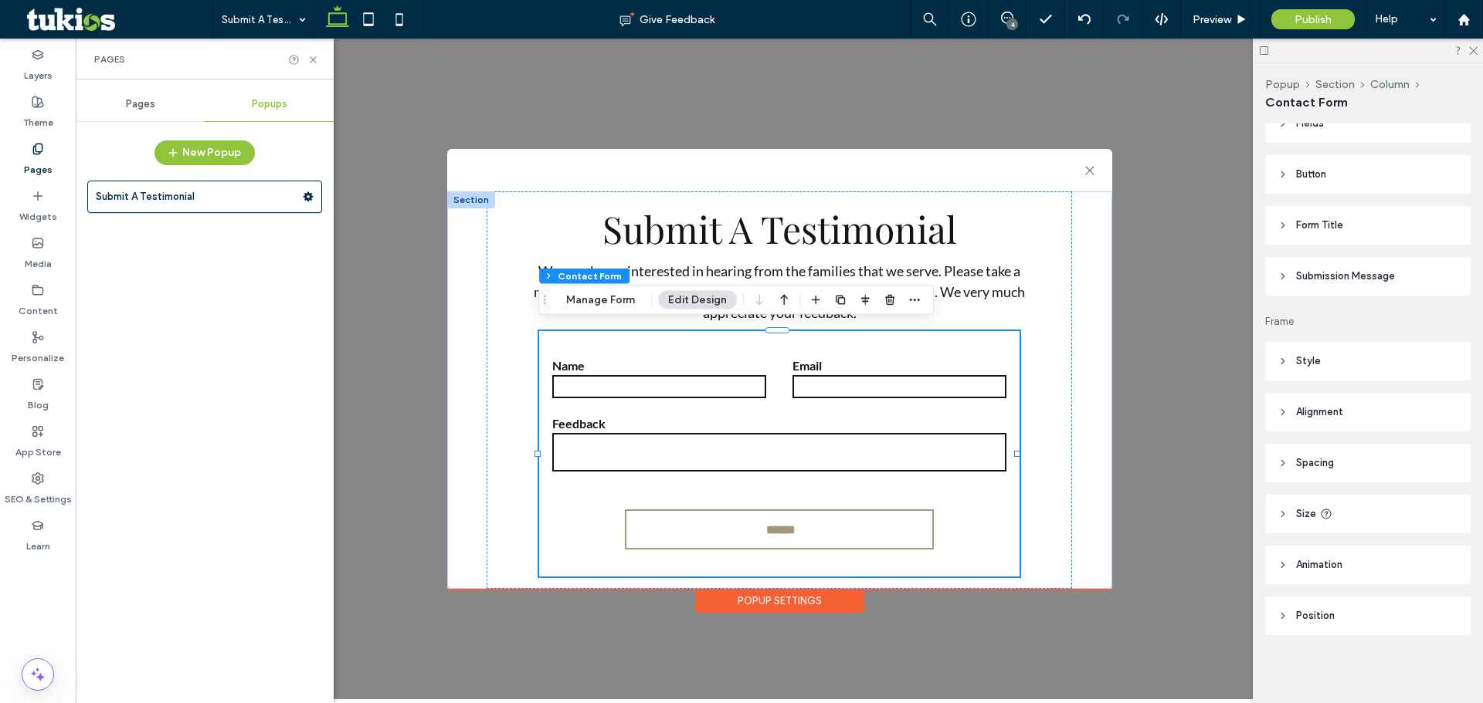
click at [150, 116] on div "Pages" at bounding box center [140, 104] width 129 height 34
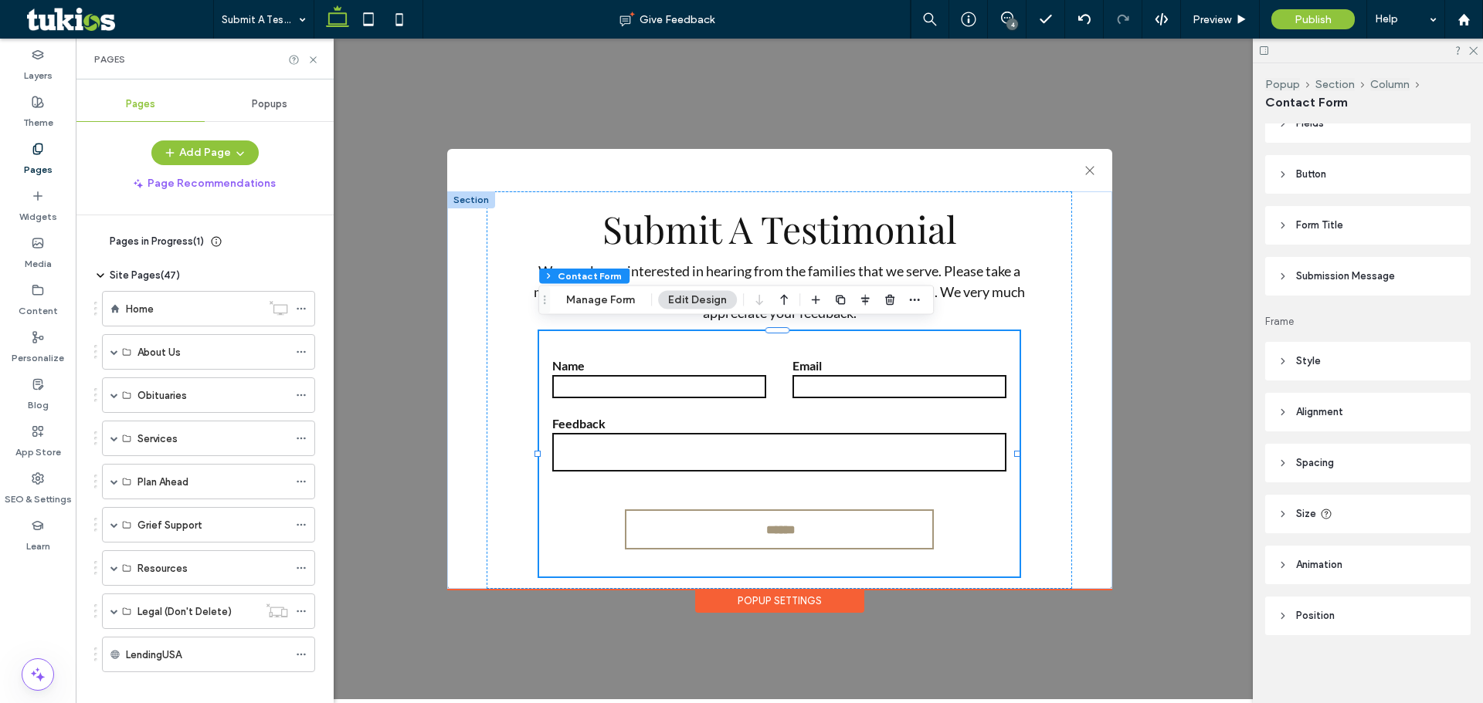
click at [39, 163] on label "Pages" at bounding box center [38, 166] width 29 height 22
click at [108, 351] on div "About Us" at bounding box center [208, 352] width 213 height 36
click at [112, 351] on span at bounding box center [114, 352] width 8 height 8
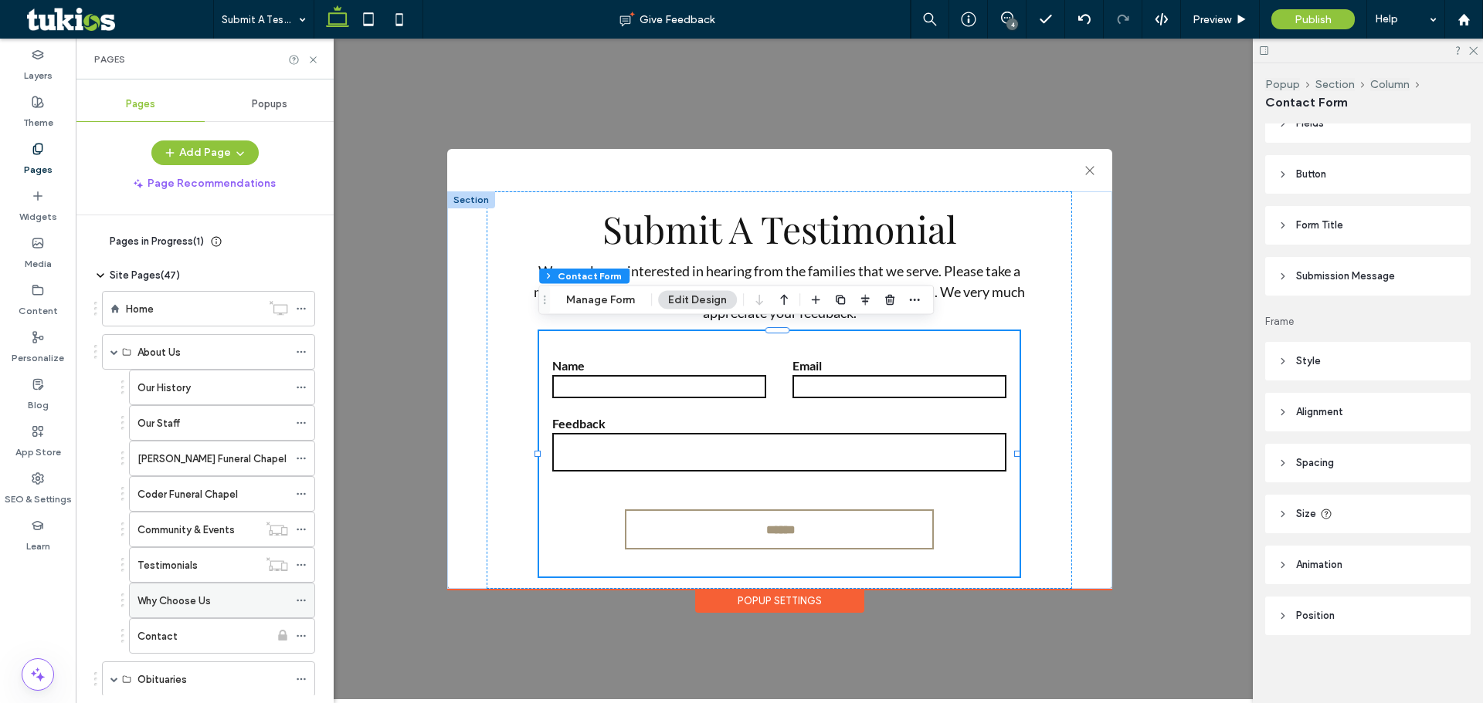
click at [297, 598] on icon at bounding box center [301, 600] width 11 height 11
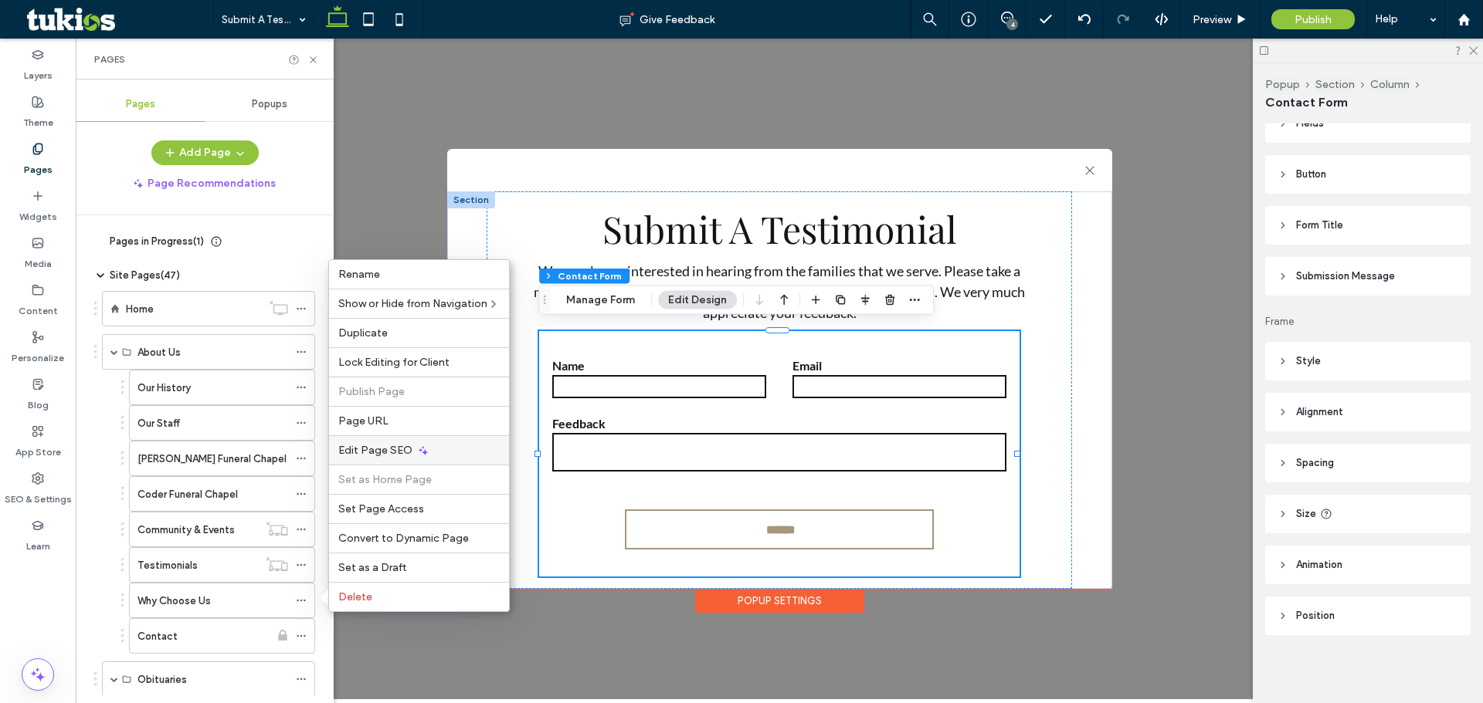
click at [363, 448] on span "Edit Page SEO" at bounding box center [375, 450] width 74 height 13
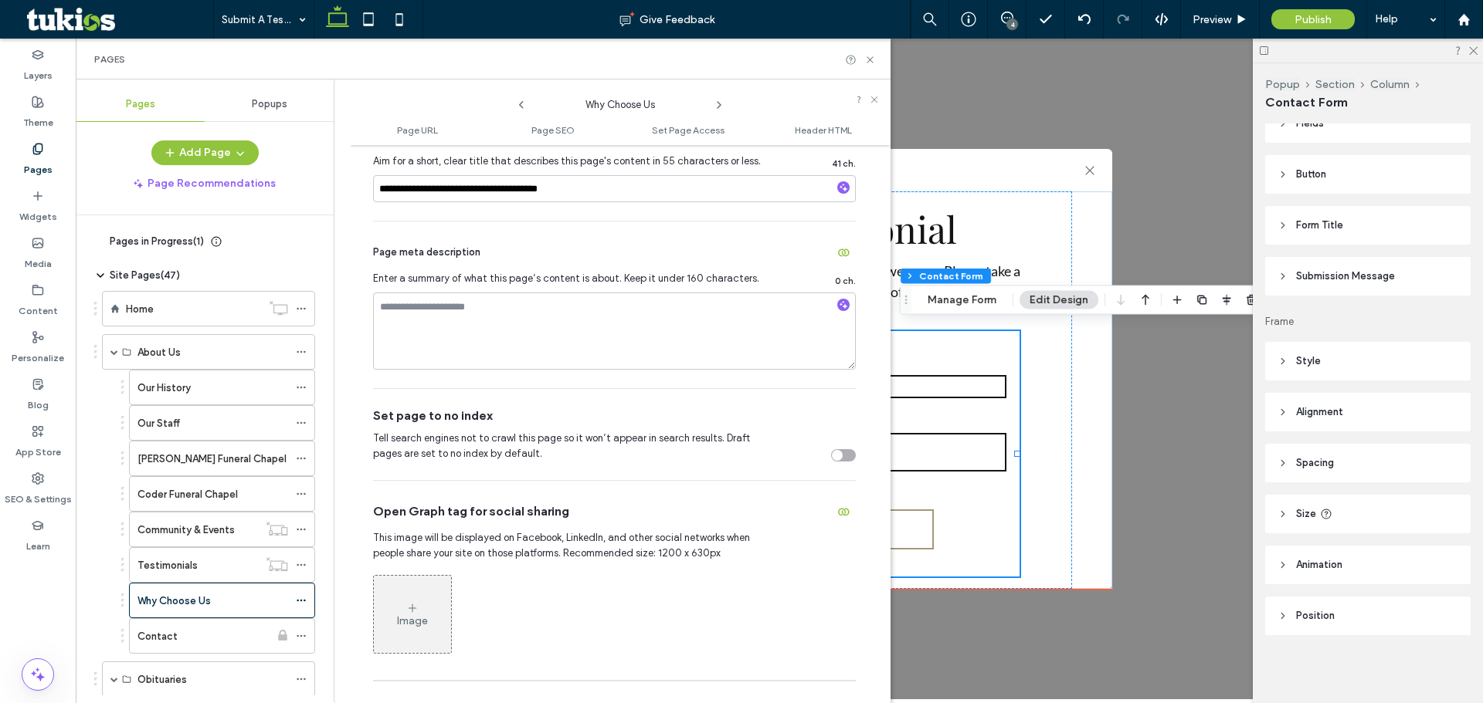
scroll to position [463, 0]
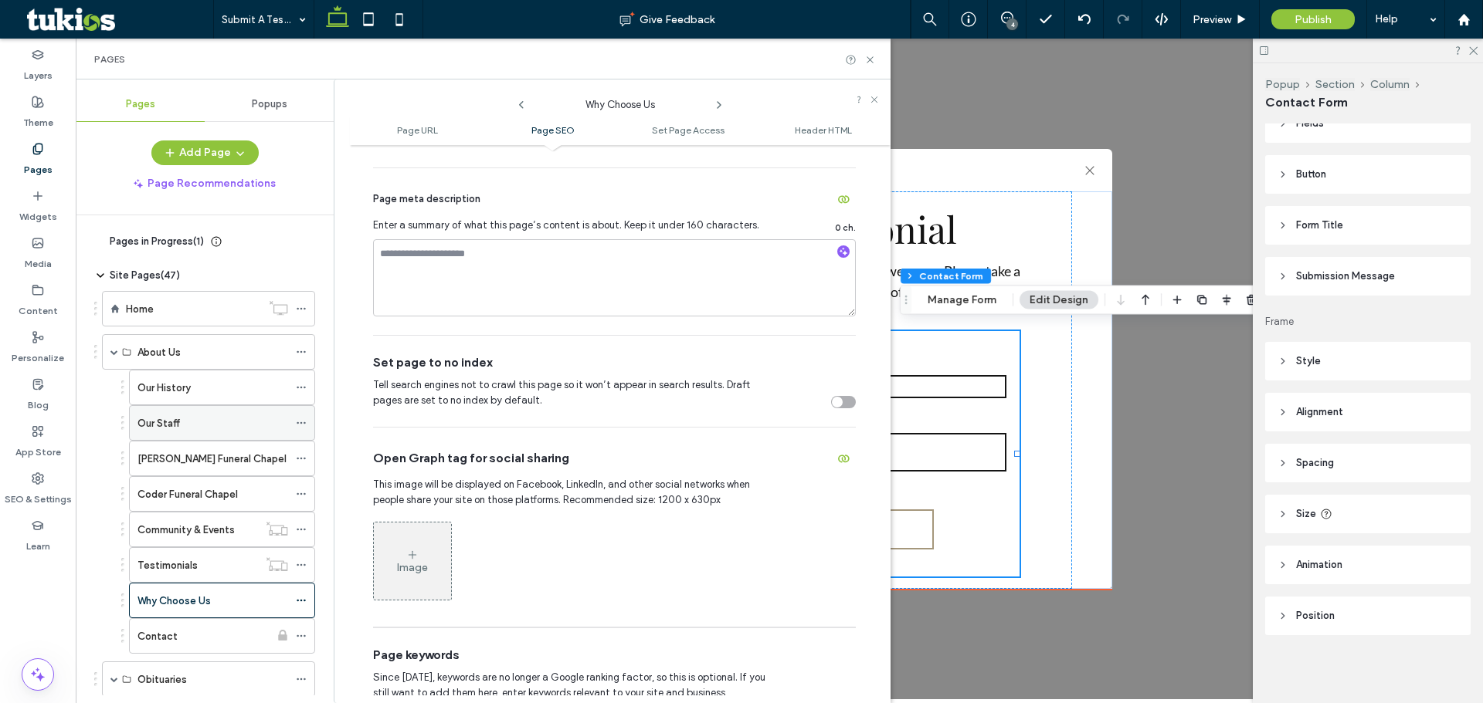
click at [297, 423] on icon at bounding box center [301, 423] width 11 height 11
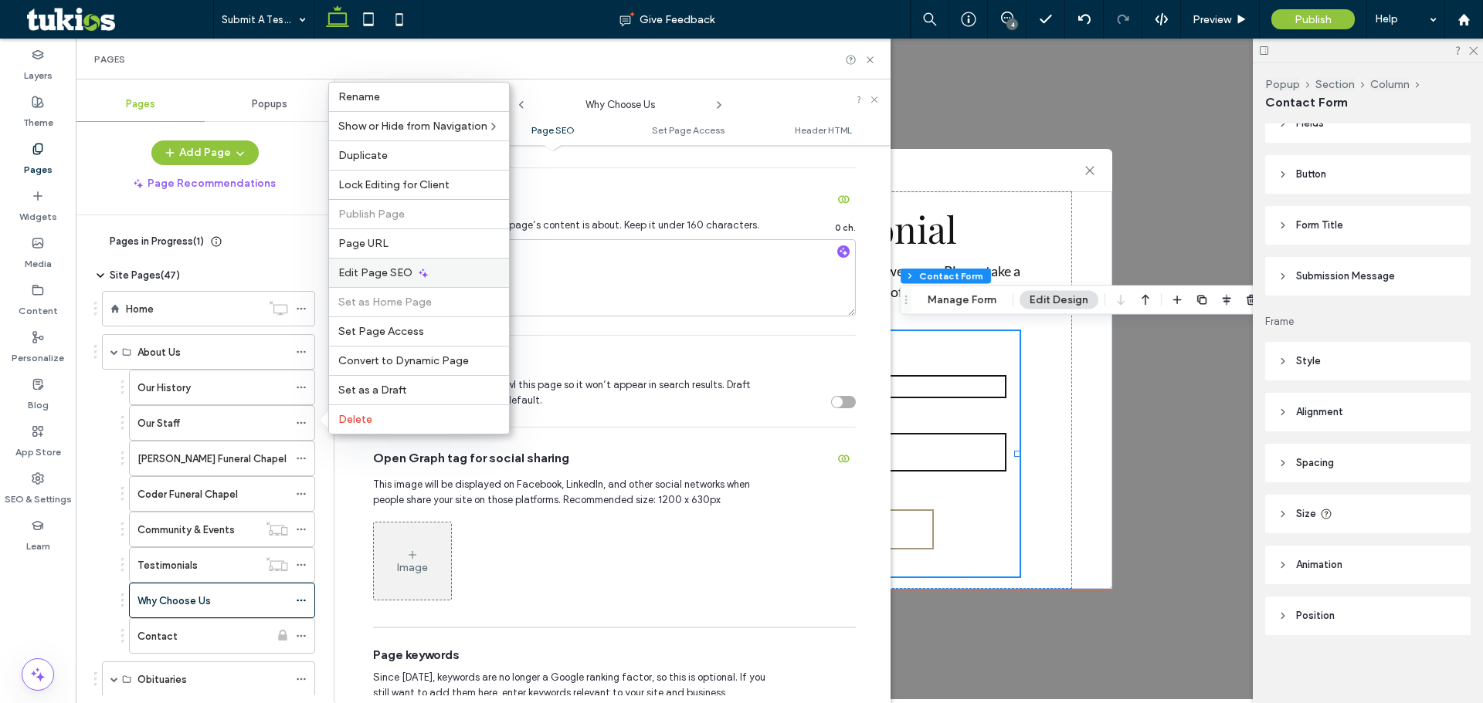
click at [363, 276] on span "Edit Page SEO" at bounding box center [375, 272] width 74 height 13
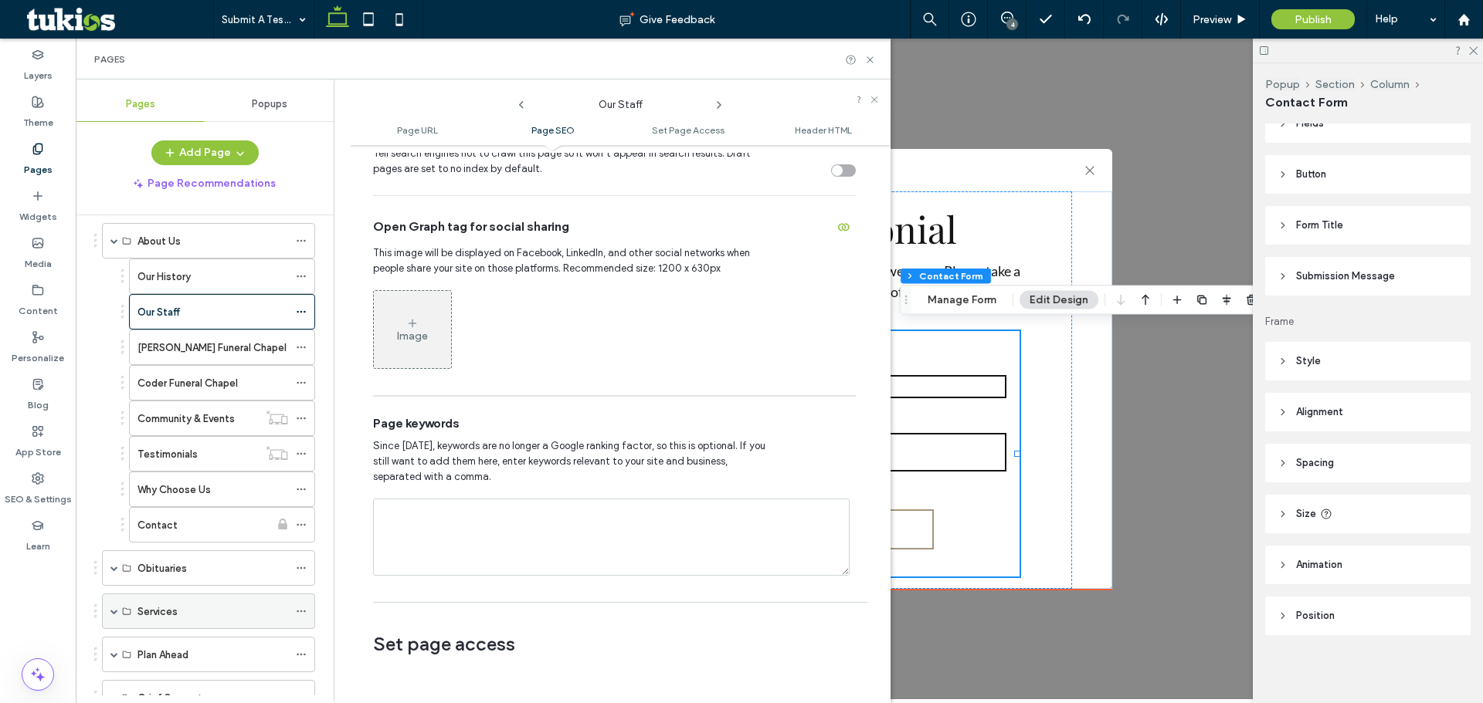
scroll to position [300, 0]
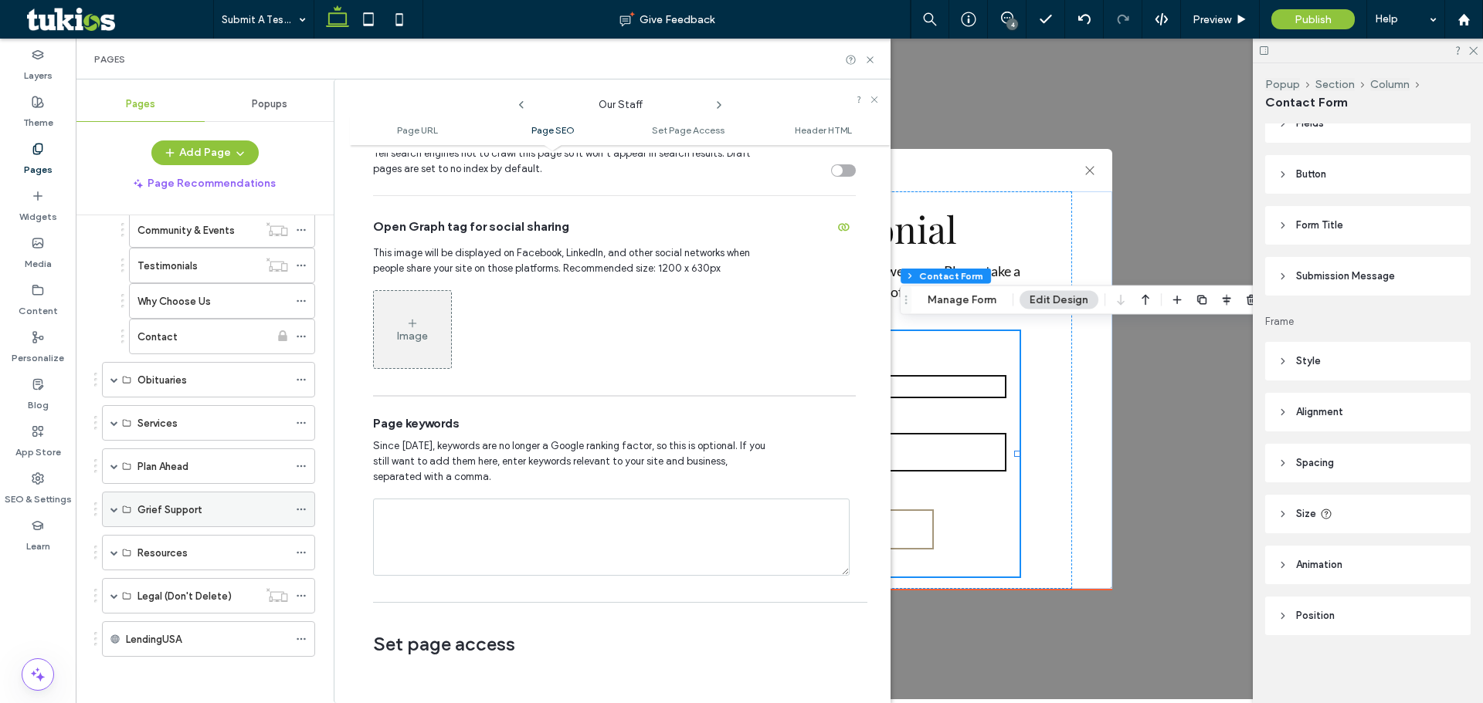
click at [114, 511] on span at bounding box center [114, 510] width 8 height 8
click at [297, 579] on icon at bounding box center [301, 580] width 11 height 11
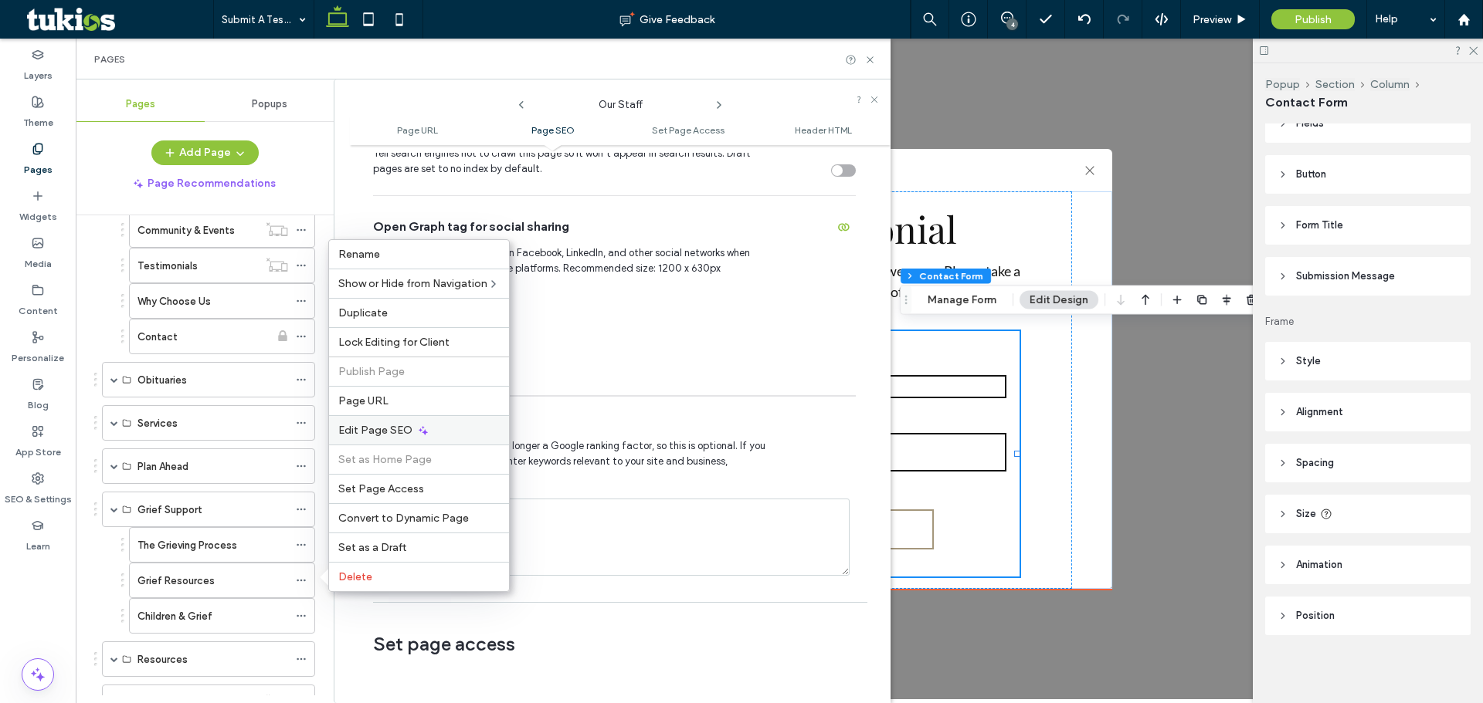
click at [361, 426] on span "Edit Page SEO" at bounding box center [375, 430] width 74 height 13
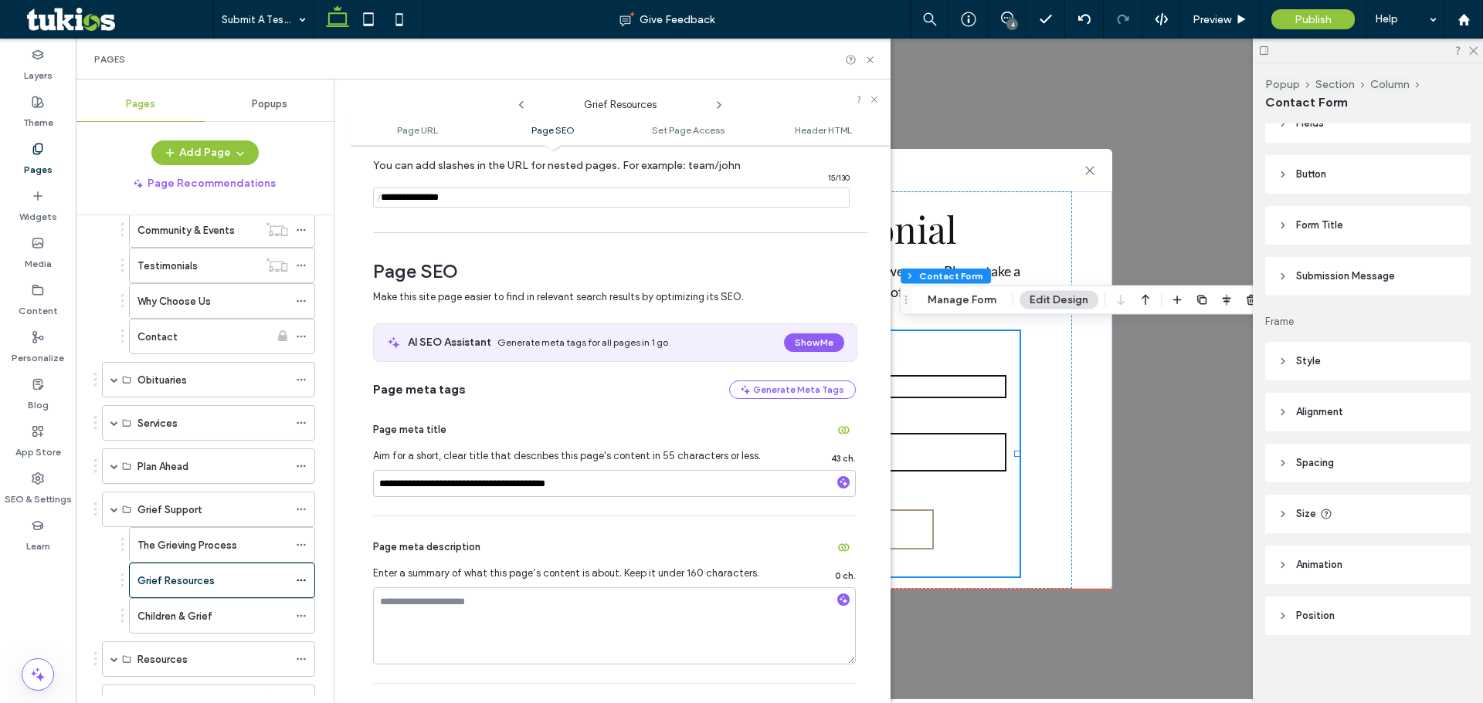
scroll to position [386, 0]
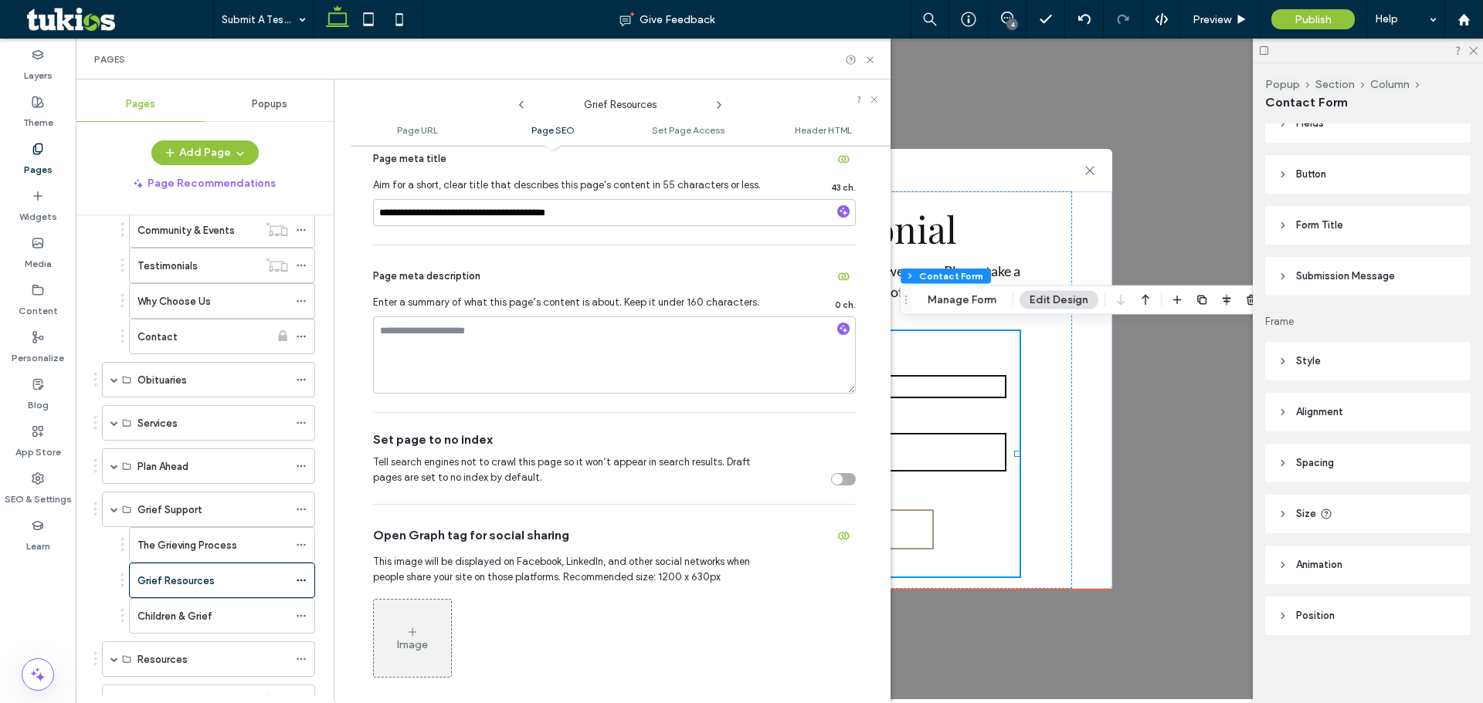
click at [147, 111] on div "Pages" at bounding box center [140, 104] width 129 height 34
click at [872, 58] on use at bounding box center [869, 59] width 6 height 6
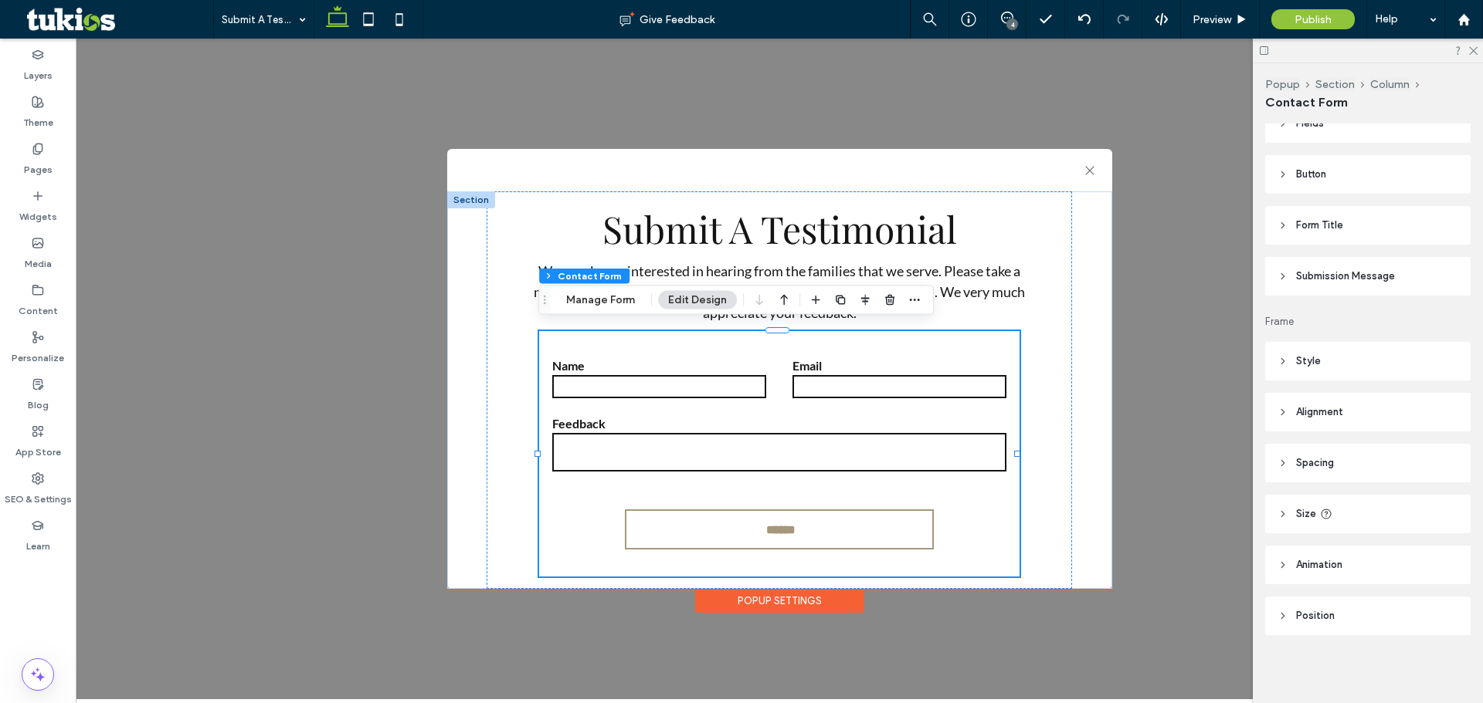
click at [1474, 44] on div at bounding box center [1368, 51] width 230 height 24
click at [1472, 49] on use at bounding box center [1473, 51] width 8 height 8
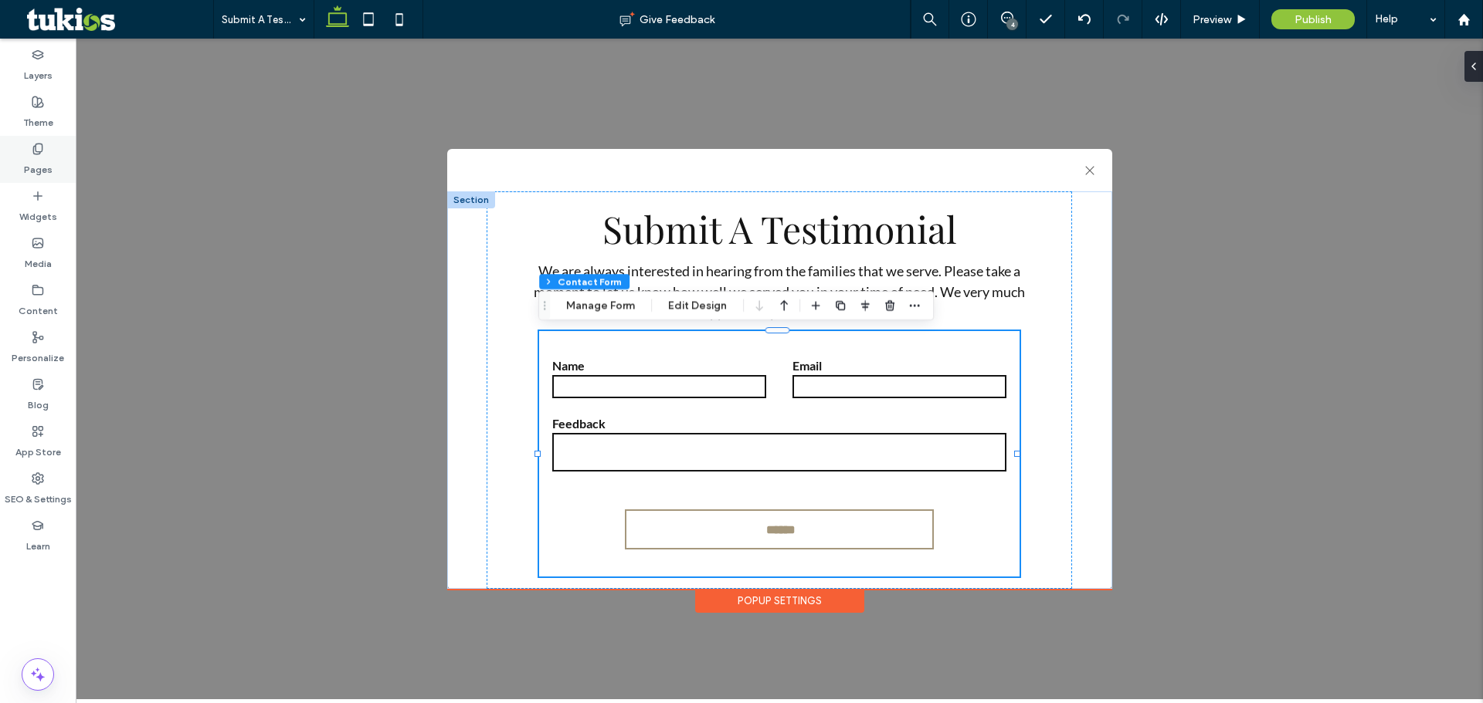
click at [49, 151] on div "Pages" at bounding box center [38, 159] width 76 height 47
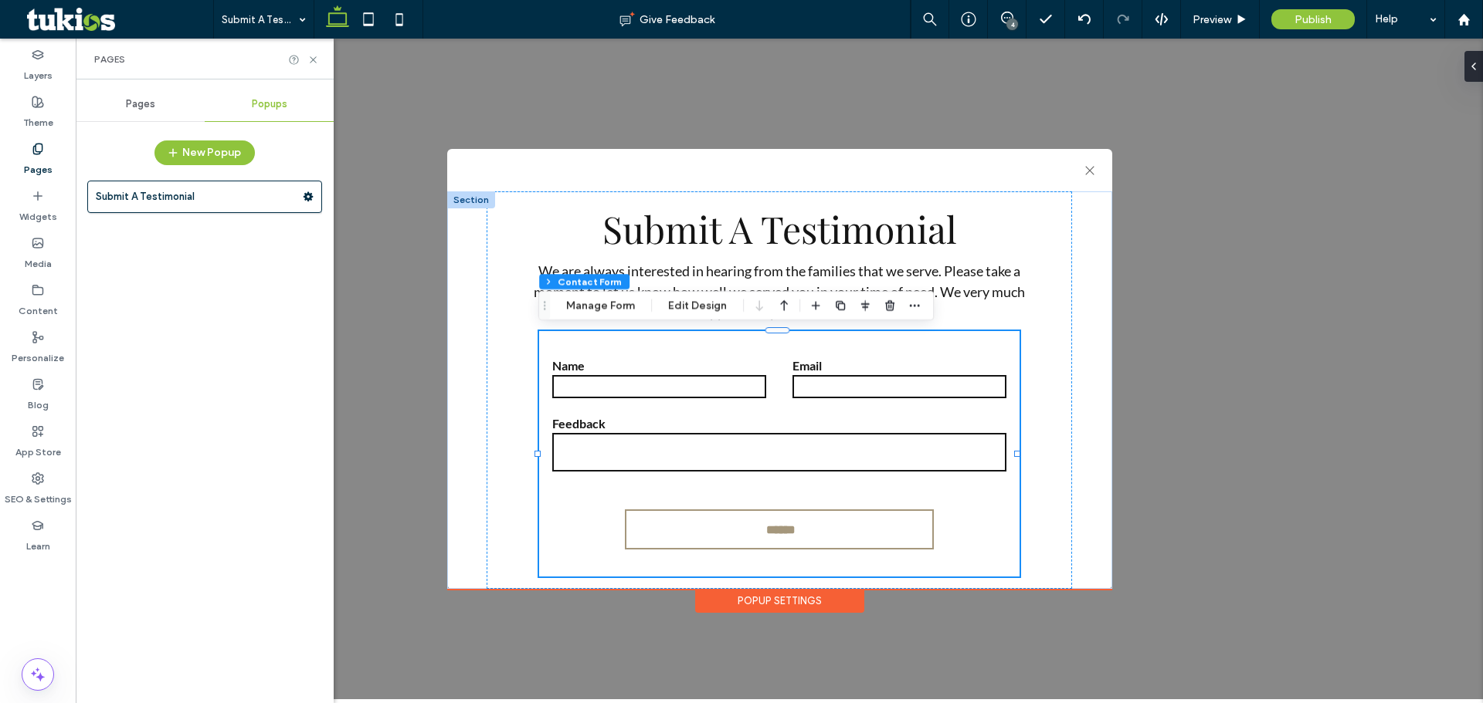
click at [137, 116] on div "Pages" at bounding box center [140, 104] width 129 height 34
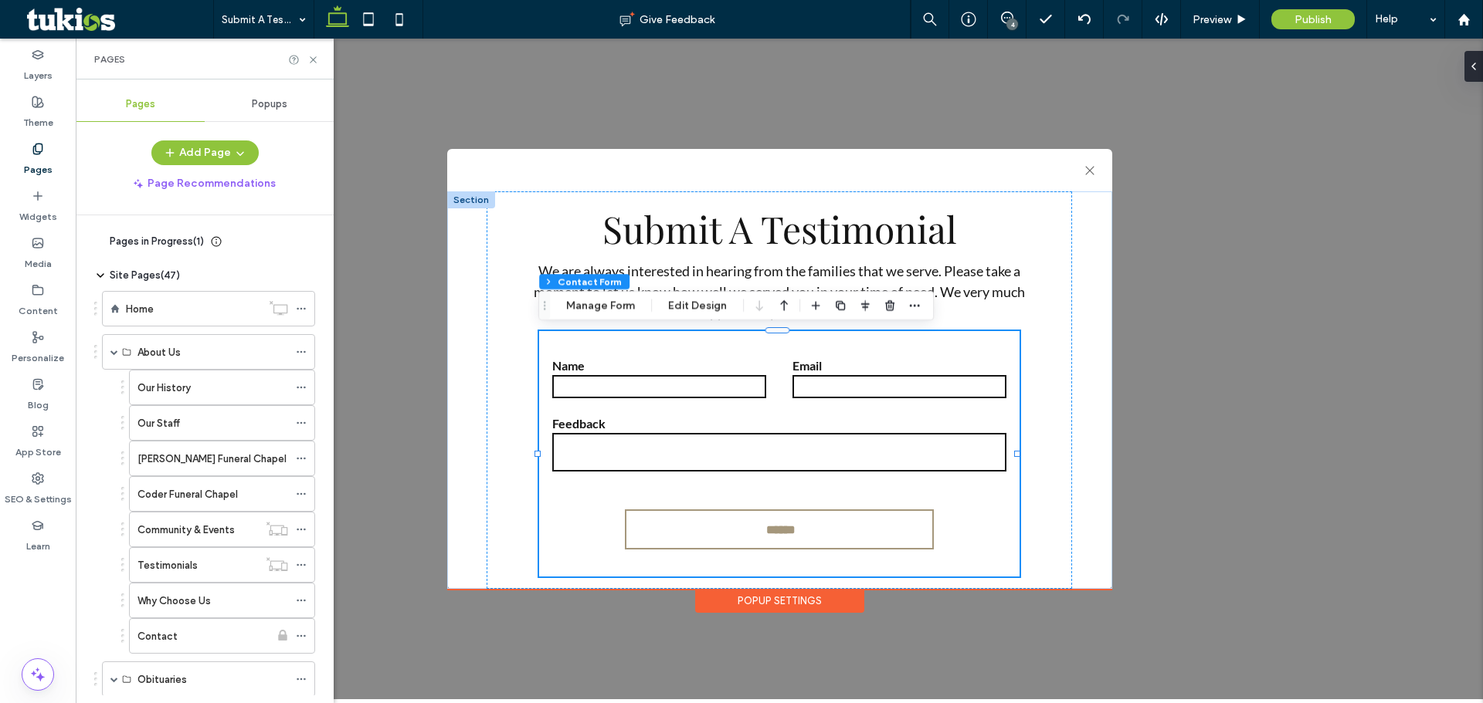
click at [134, 101] on span "Pages" at bounding box center [140, 104] width 29 height 12
click at [1206, 21] on span "Preview" at bounding box center [1211, 19] width 39 height 13
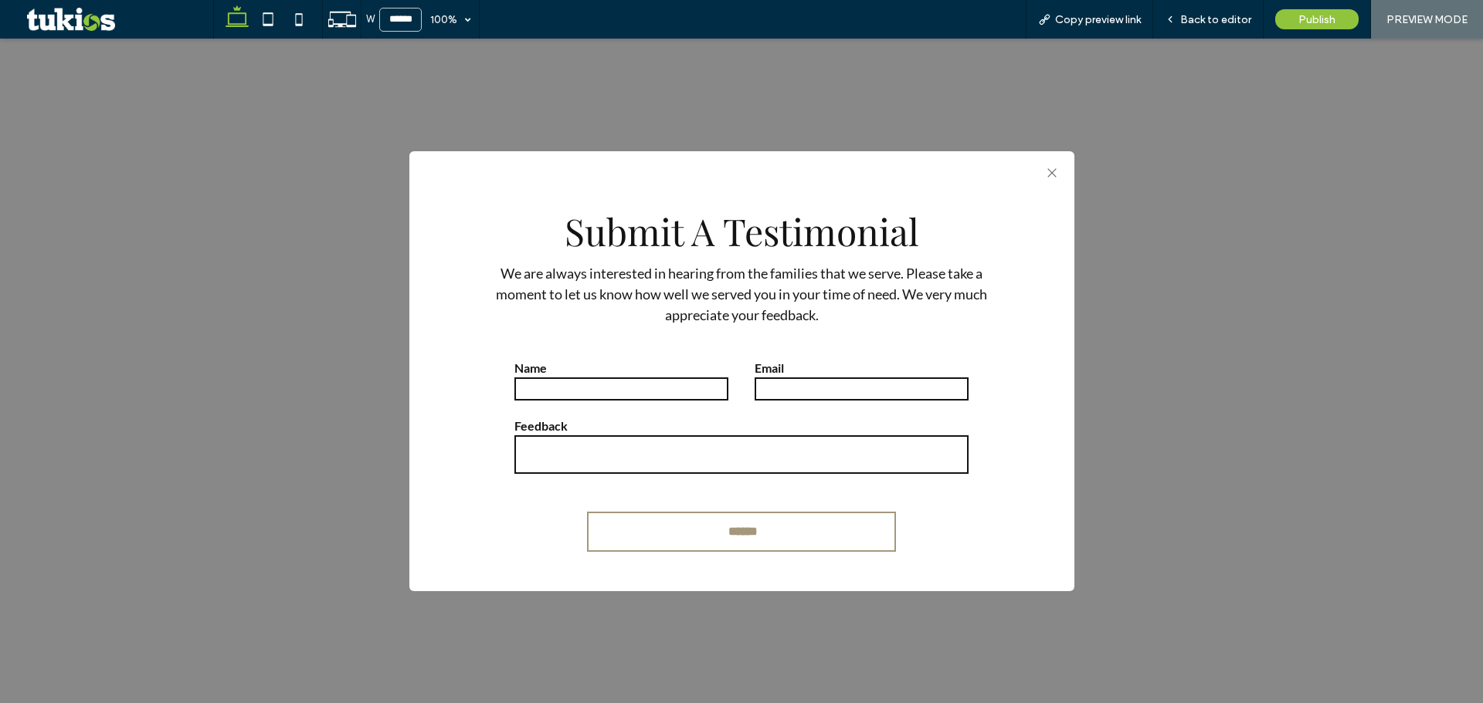
click at [1049, 169] on icon ".st0-1091118977{fill-rule:evenodd;clip-rule:evenodd;}" at bounding box center [1052, 173] width 10 height 19
click at [1206, 19] on span "Back to editor" at bounding box center [1215, 19] width 71 height 13
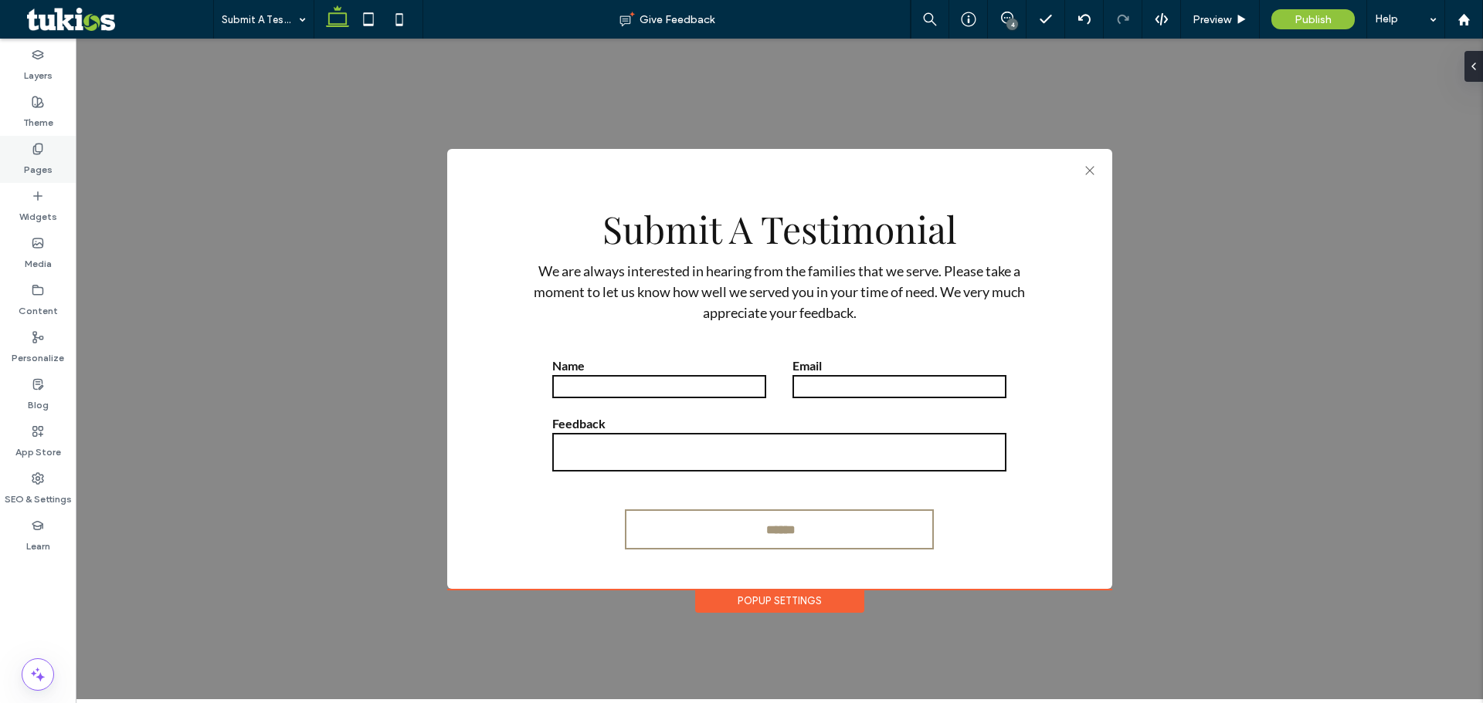
click at [38, 154] on icon at bounding box center [38, 149] width 12 height 12
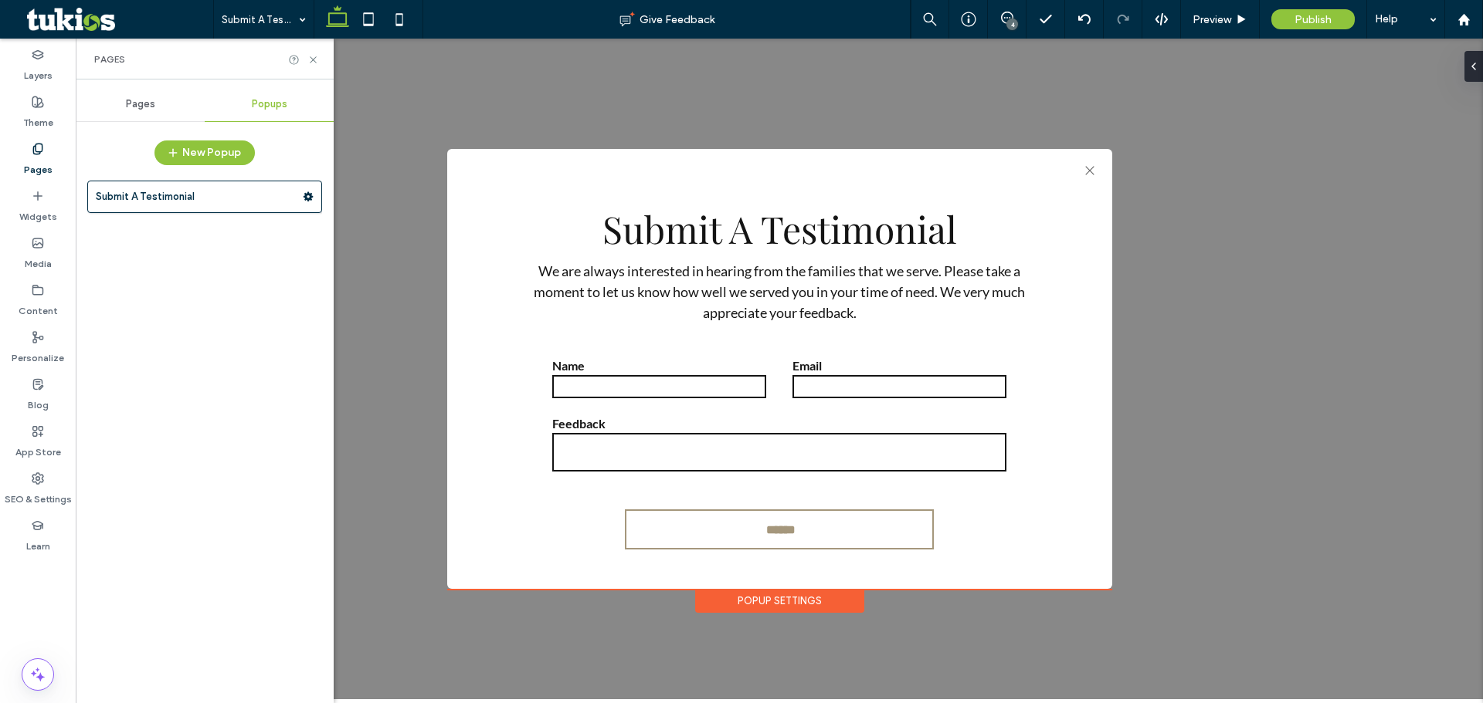
click at [160, 108] on div "Pages" at bounding box center [140, 104] width 129 height 34
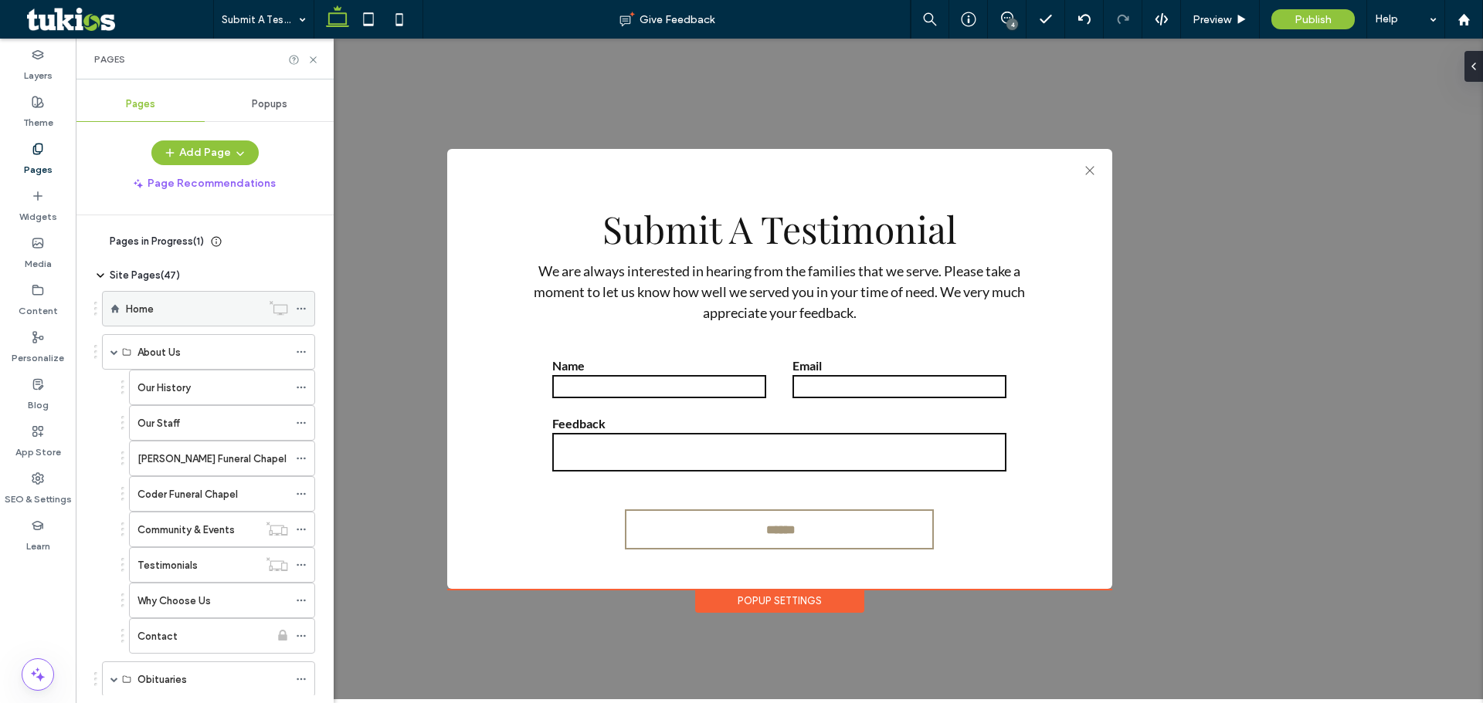
click at [137, 304] on label "Home" at bounding box center [140, 309] width 28 height 27
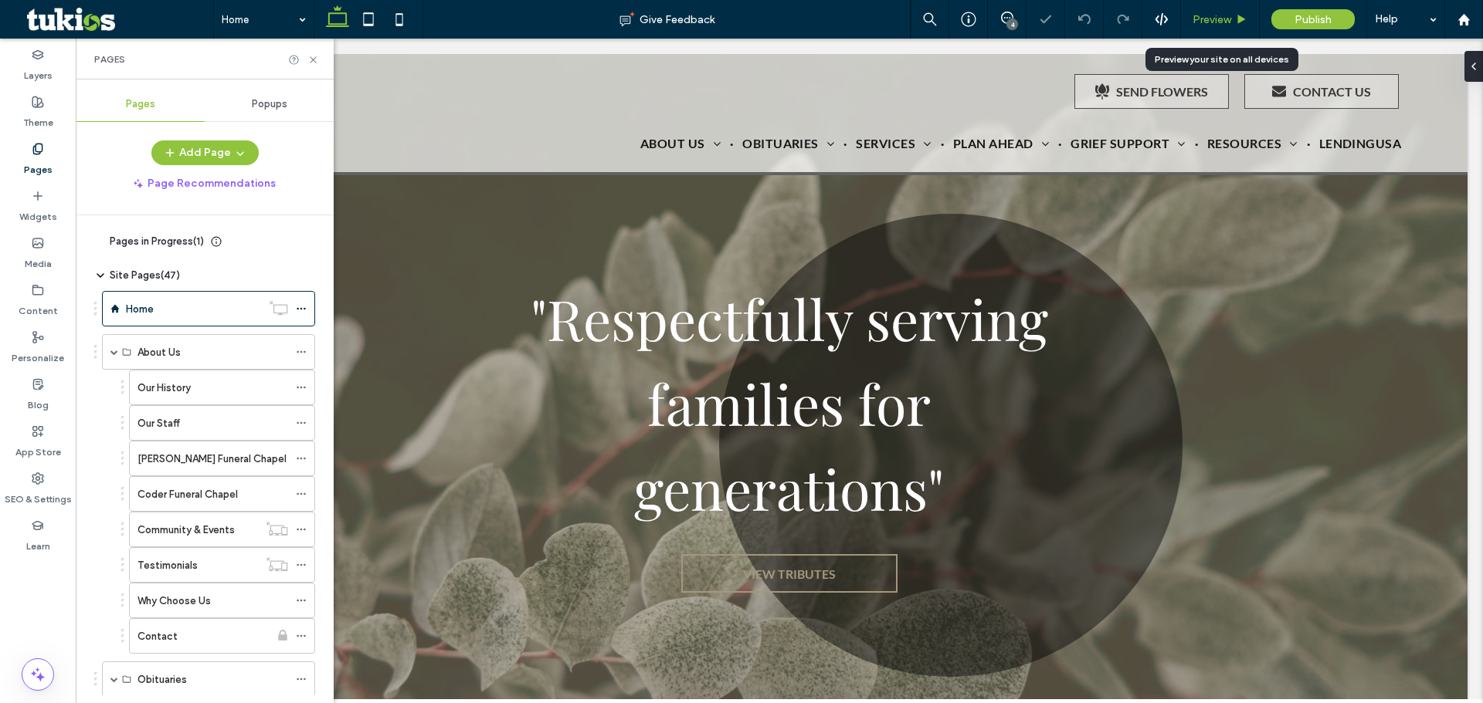
click at [1222, 14] on span "Preview" at bounding box center [1211, 19] width 39 height 13
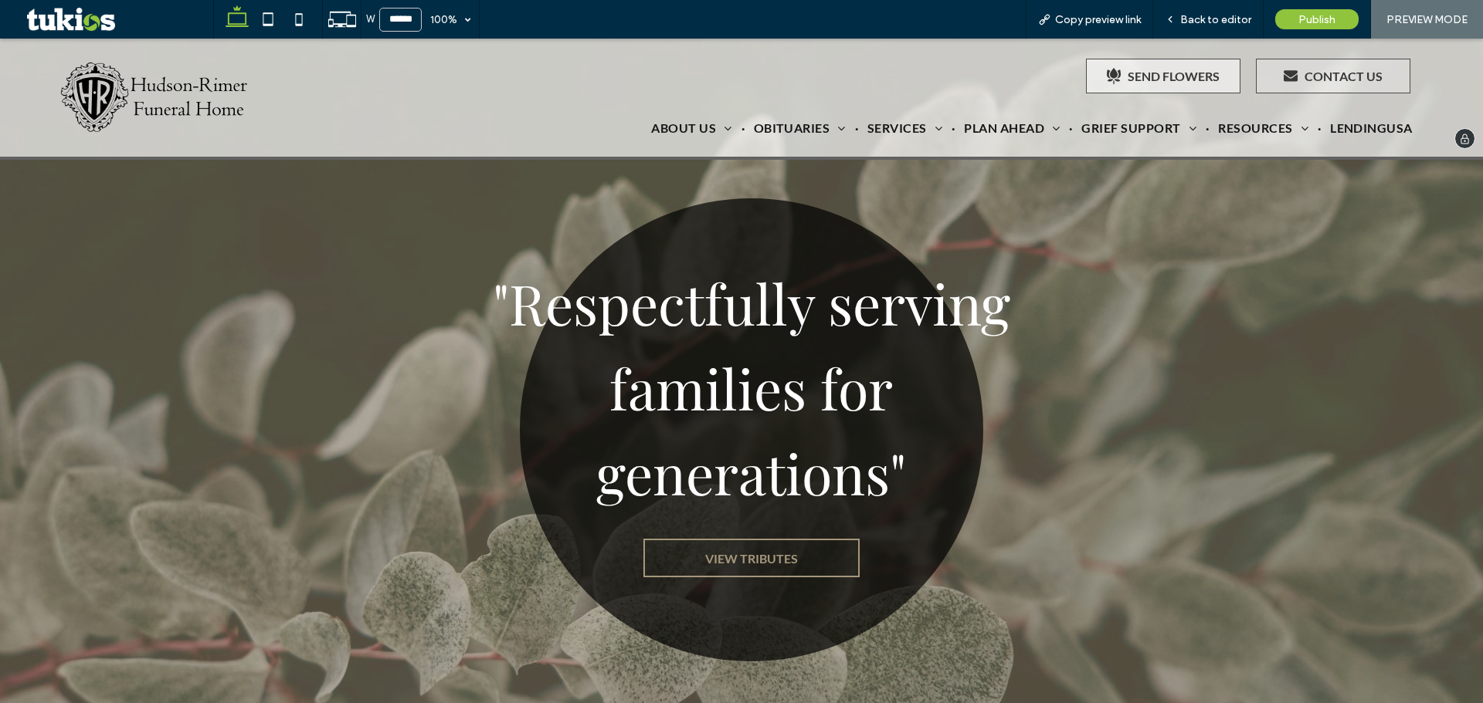
click at [1134, 68] on div ".st0-{display:none;} .st1-{display:inline;} .st2-{fill:#currentcolor;} SEND FLO…" at bounding box center [1163, 76] width 154 height 35
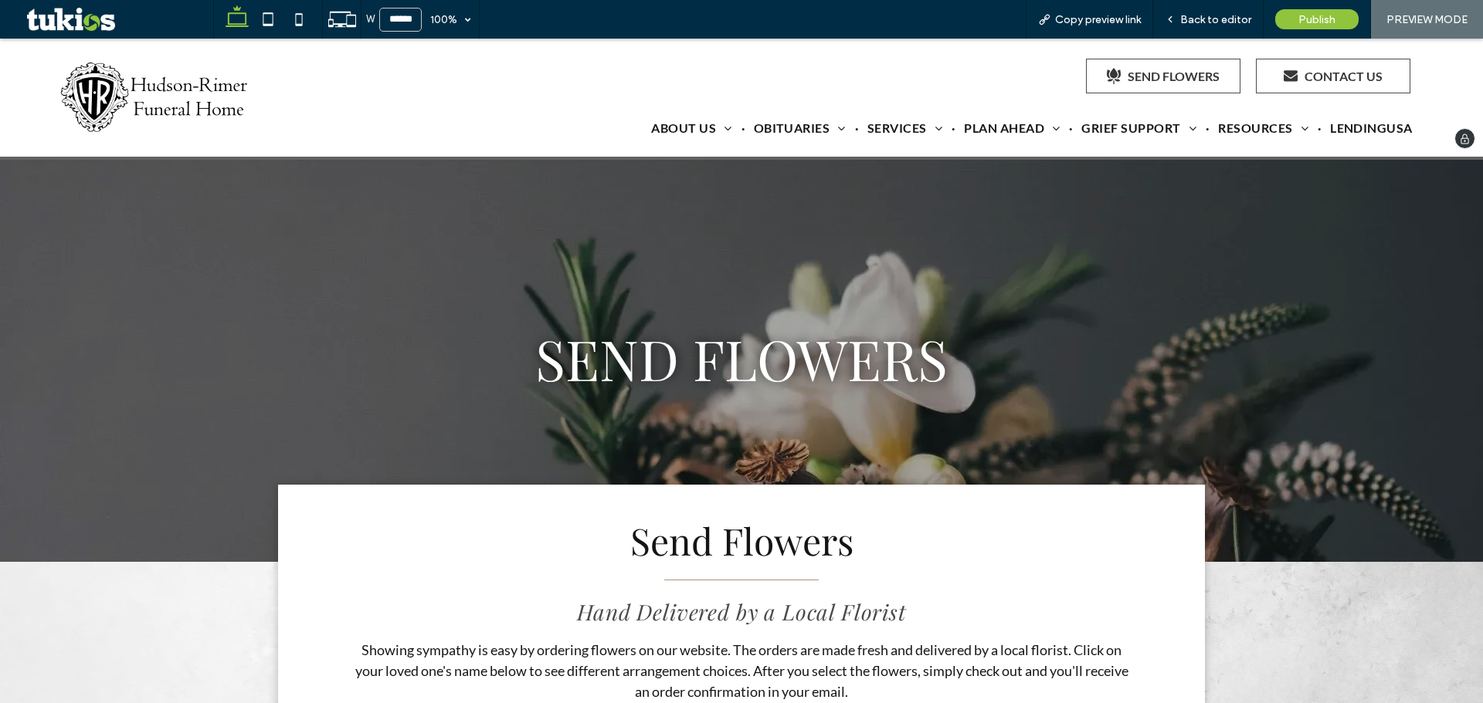
click at [1285, 84] on icon at bounding box center [1290, 76] width 14 height 18
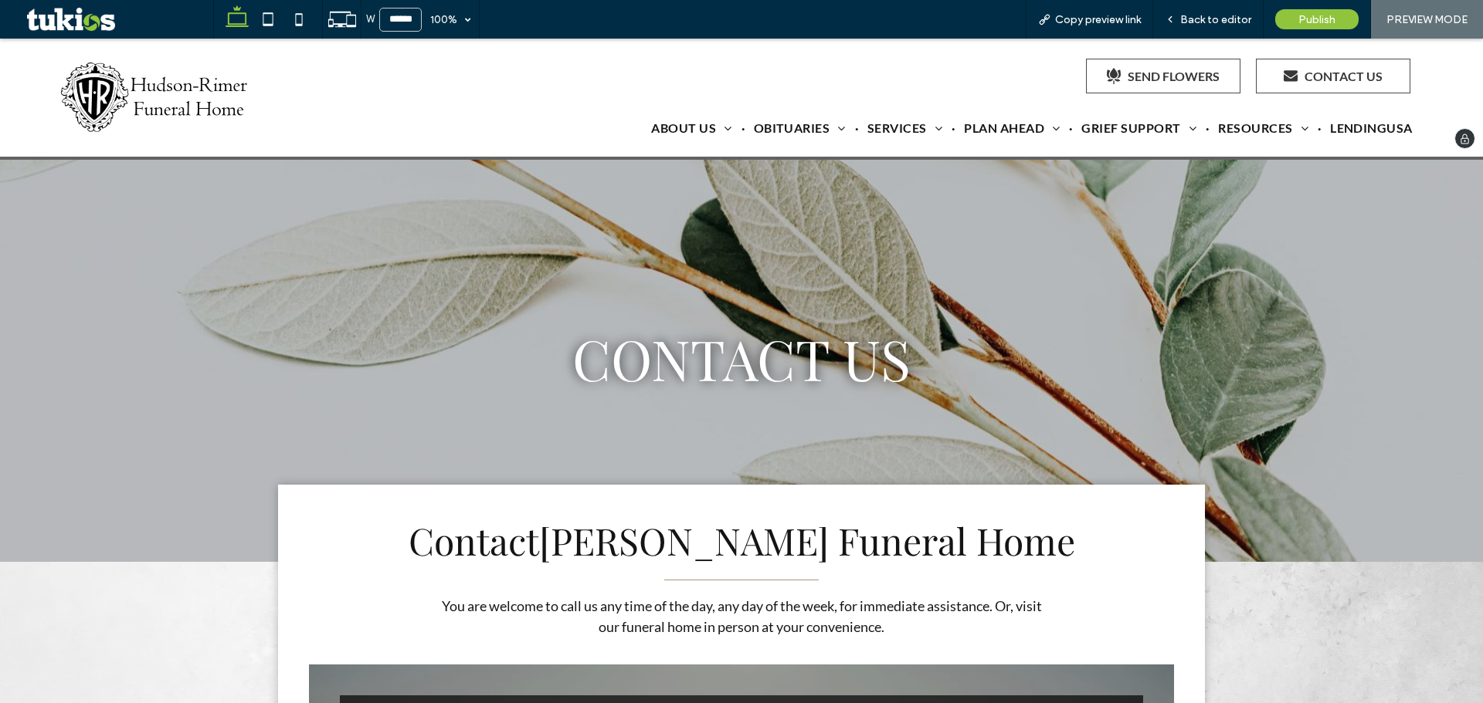
click at [201, 98] on img at bounding box center [156, 97] width 194 height 71
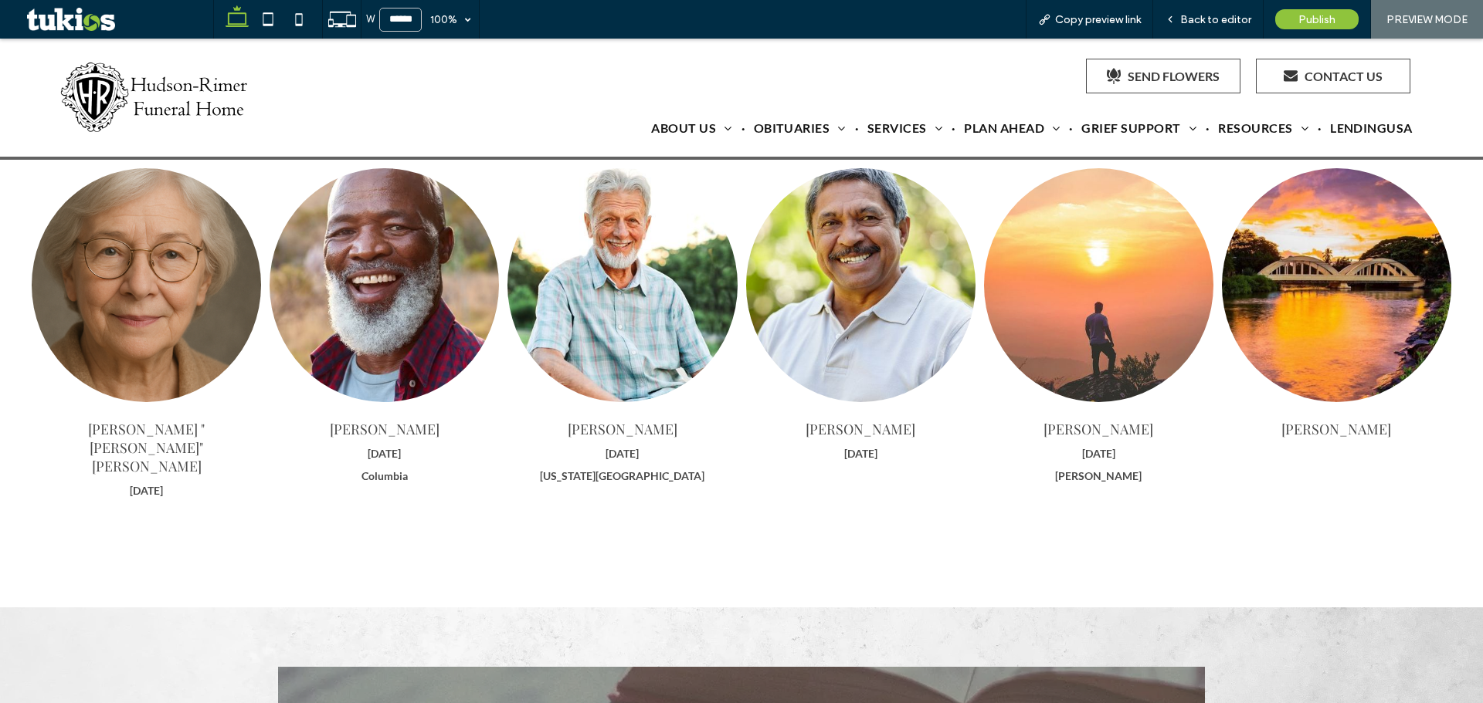
scroll to position [1930, 0]
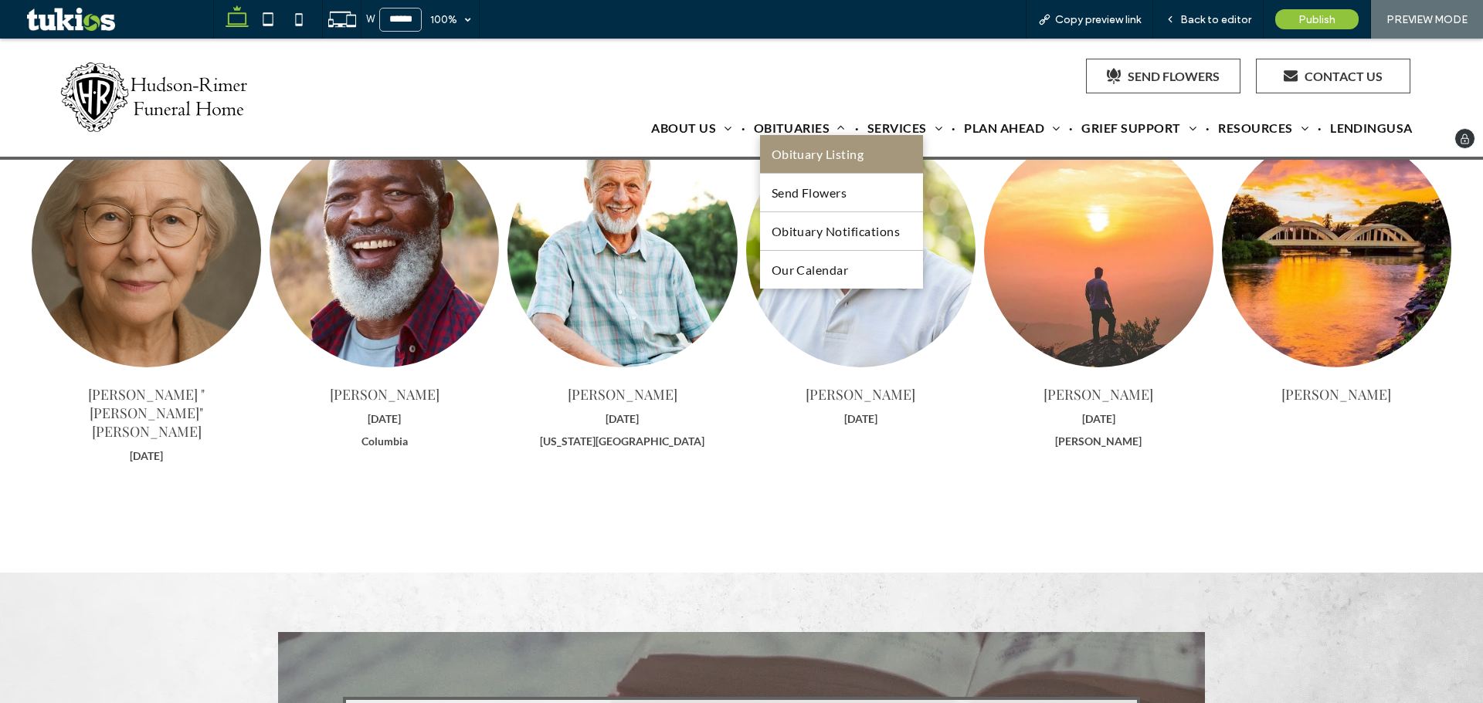
drag, startPoint x: 797, startPoint y: 154, endPoint x: 797, endPoint y: 194, distance: 39.4
click at [797, 154] on span "Obituary Listing" at bounding box center [817, 154] width 93 height 15
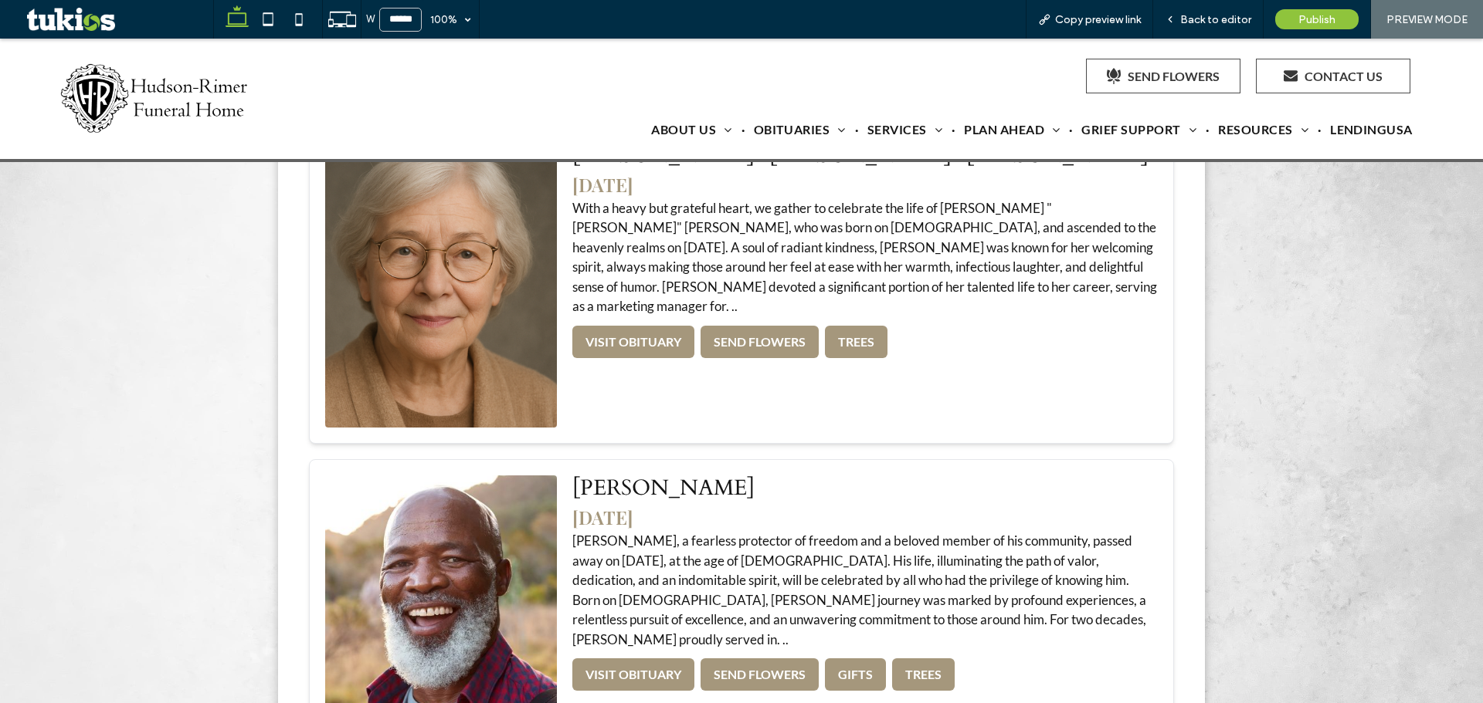
scroll to position [463, 0]
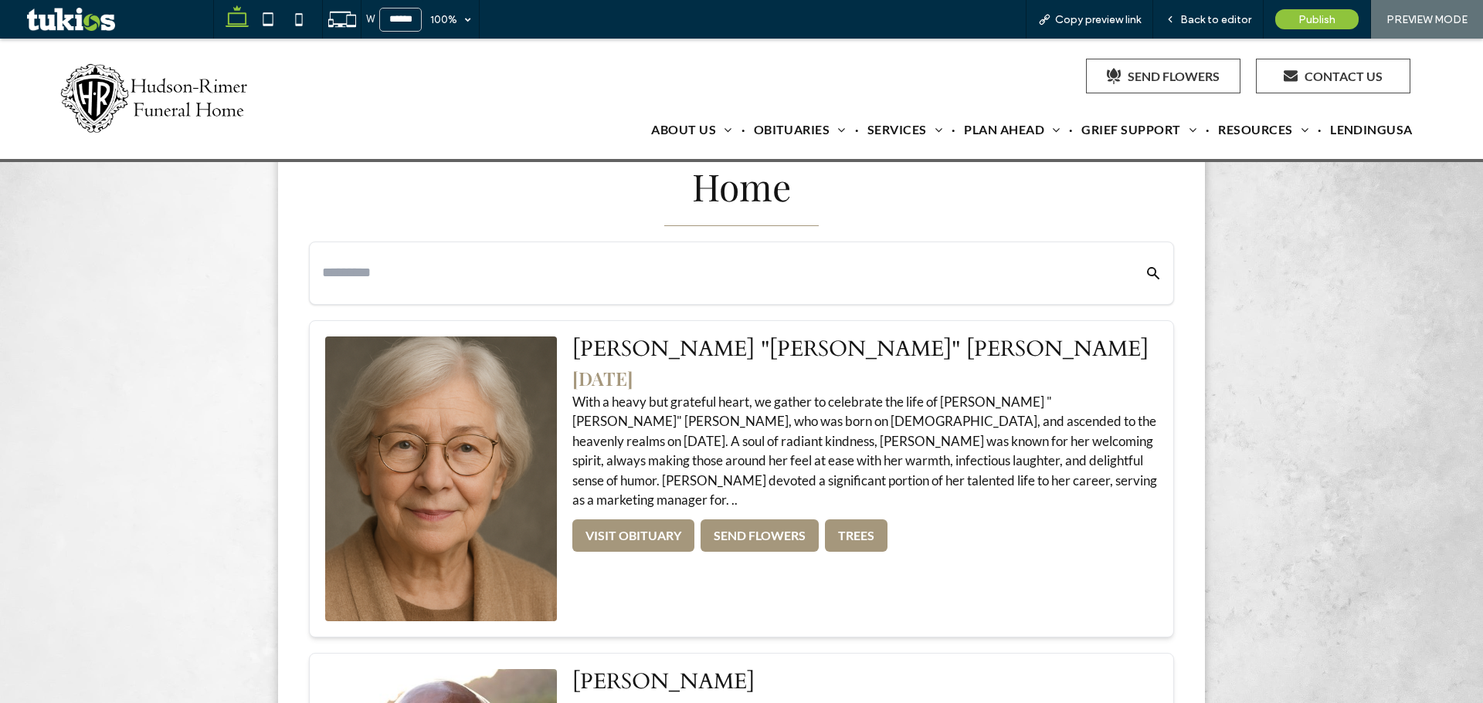
click at [723, 259] on input "text" at bounding box center [718, 272] width 792 height 27
drag, startPoint x: 395, startPoint y: 223, endPoint x: 192, endPoint y: 208, distance: 202.8
type input "******"
click at [1126, 255] on button "Search Obituaries" at bounding box center [1143, 273] width 35 height 37
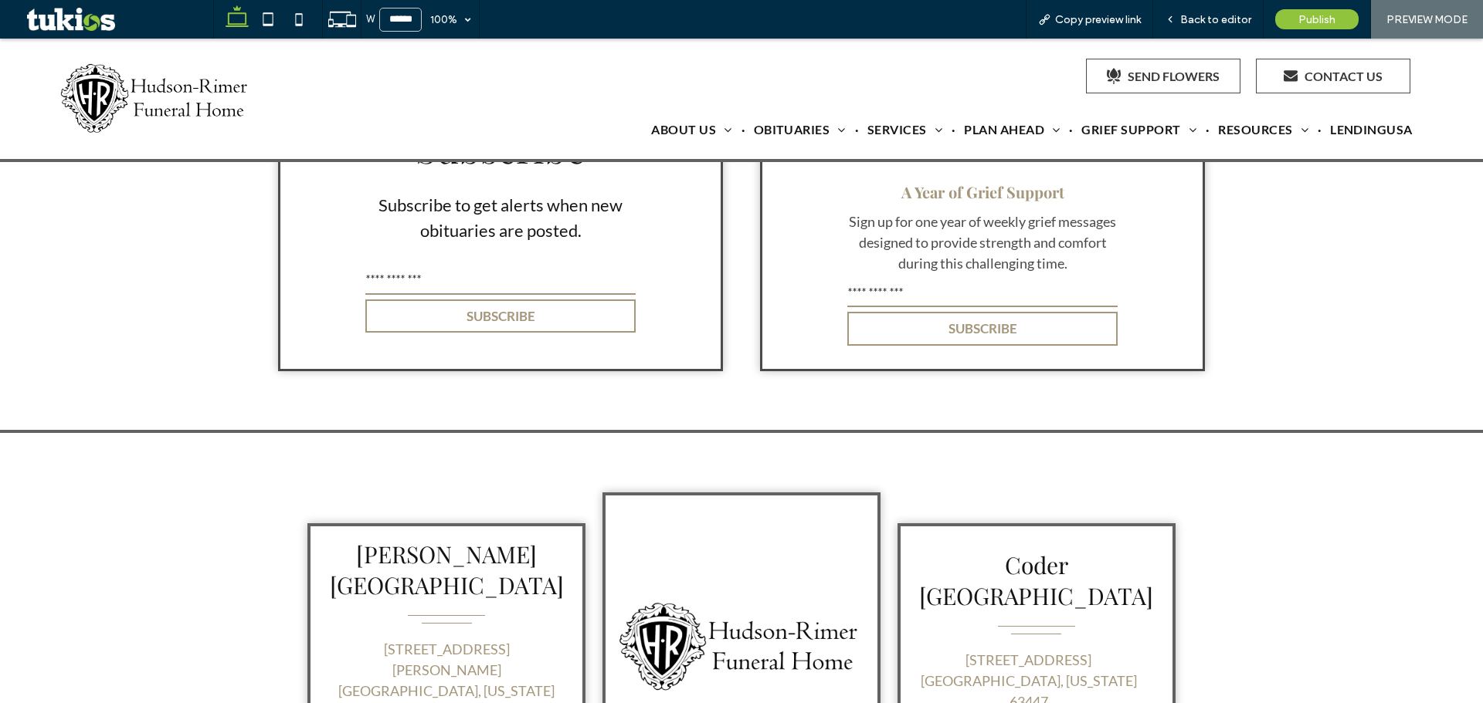
scroll to position [1081, 0]
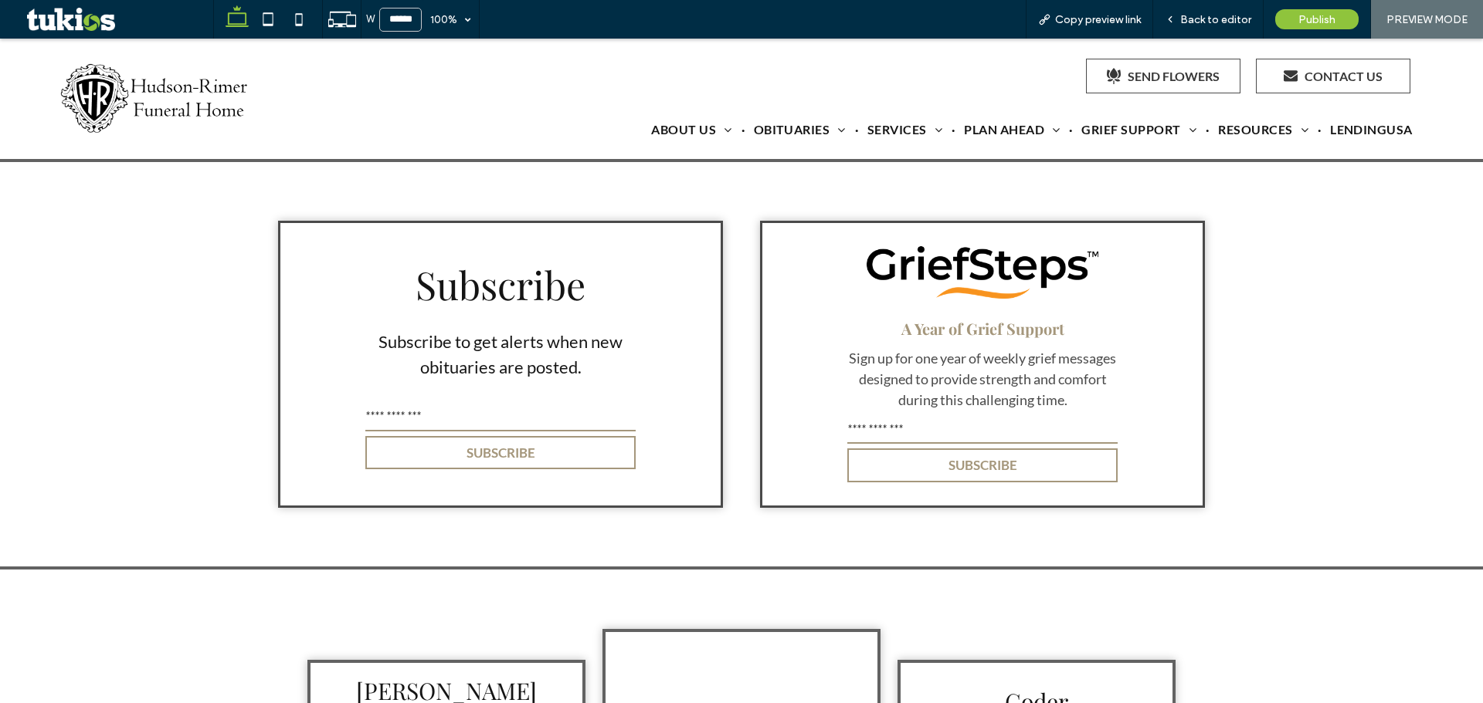
click at [392, 401] on input "email" at bounding box center [500, 416] width 270 height 31
type input "*"
click at [463, 436] on button "SUBSCRIBE" at bounding box center [500, 453] width 270 height 34
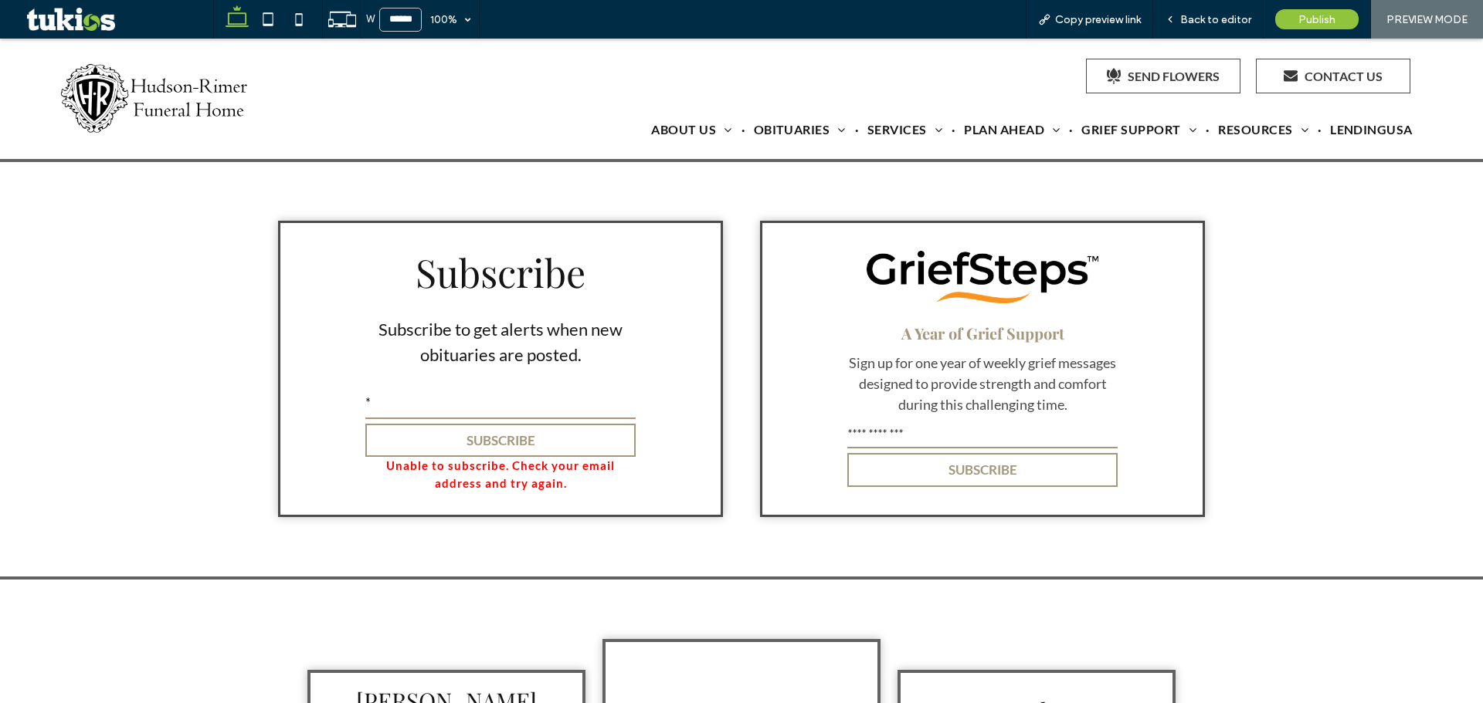
click at [897, 418] on input "email" at bounding box center [982, 433] width 270 height 31
type input "*"
click at [912, 453] on button "SUBSCRIBE" at bounding box center [982, 470] width 270 height 34
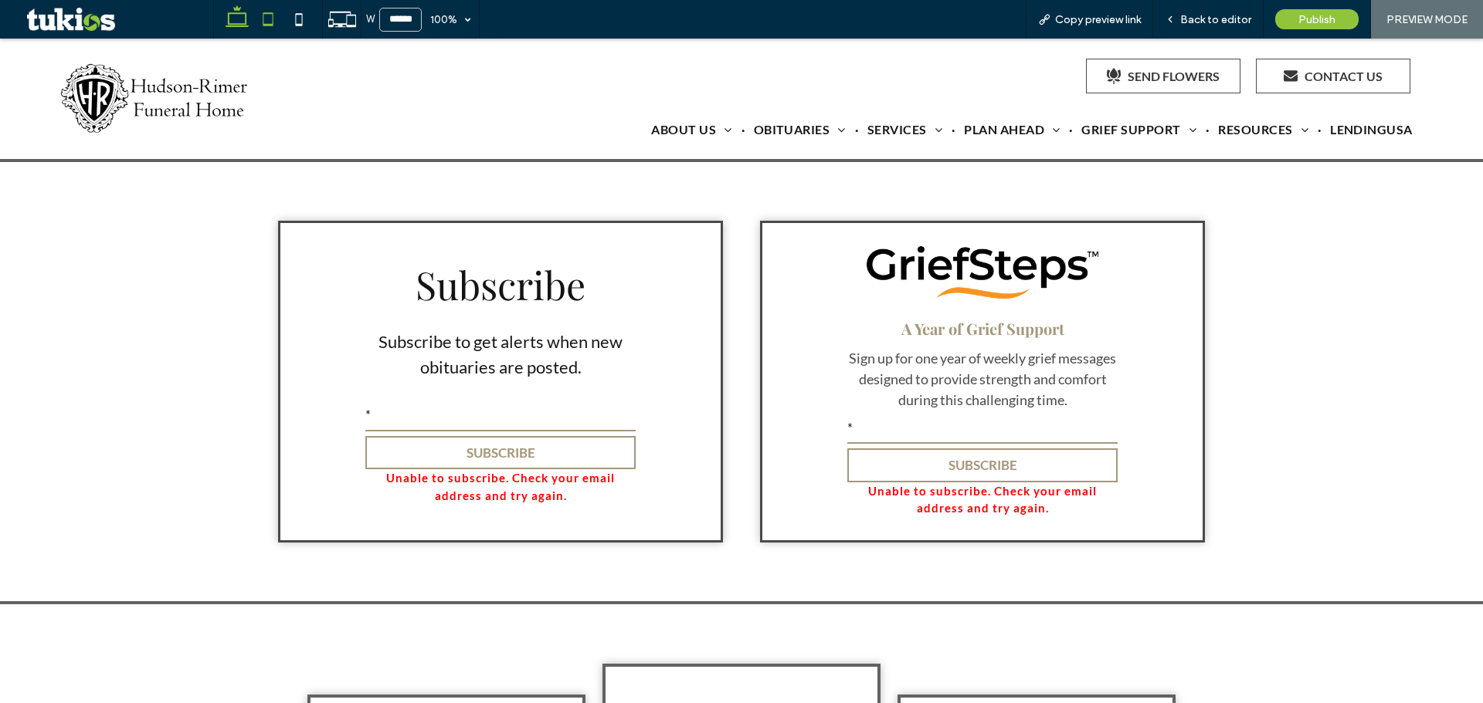
click at [267, 22] on icon at bounding box center [268, 19] width 31 height 31
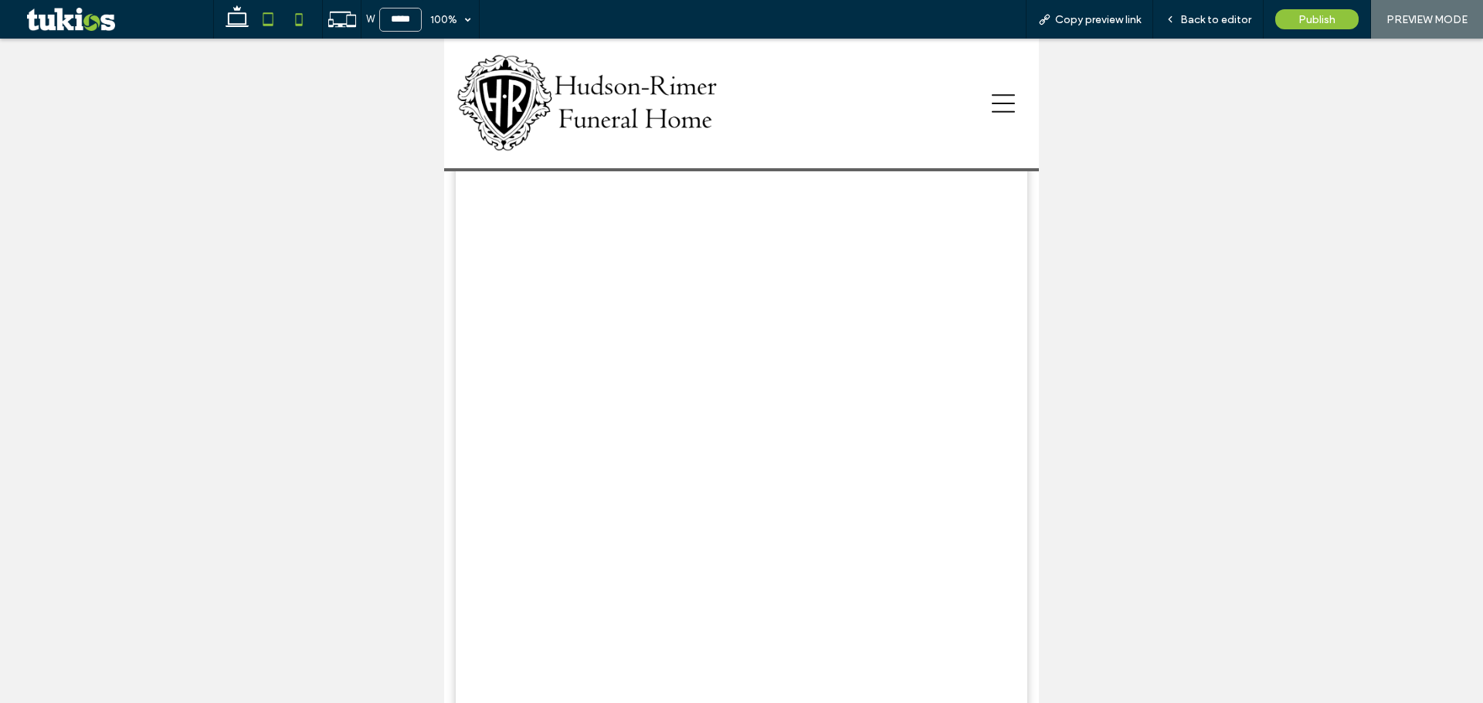
click at [293, 18] on icon at bounding box center [298, 19] width 31 height 31
type input "*****"
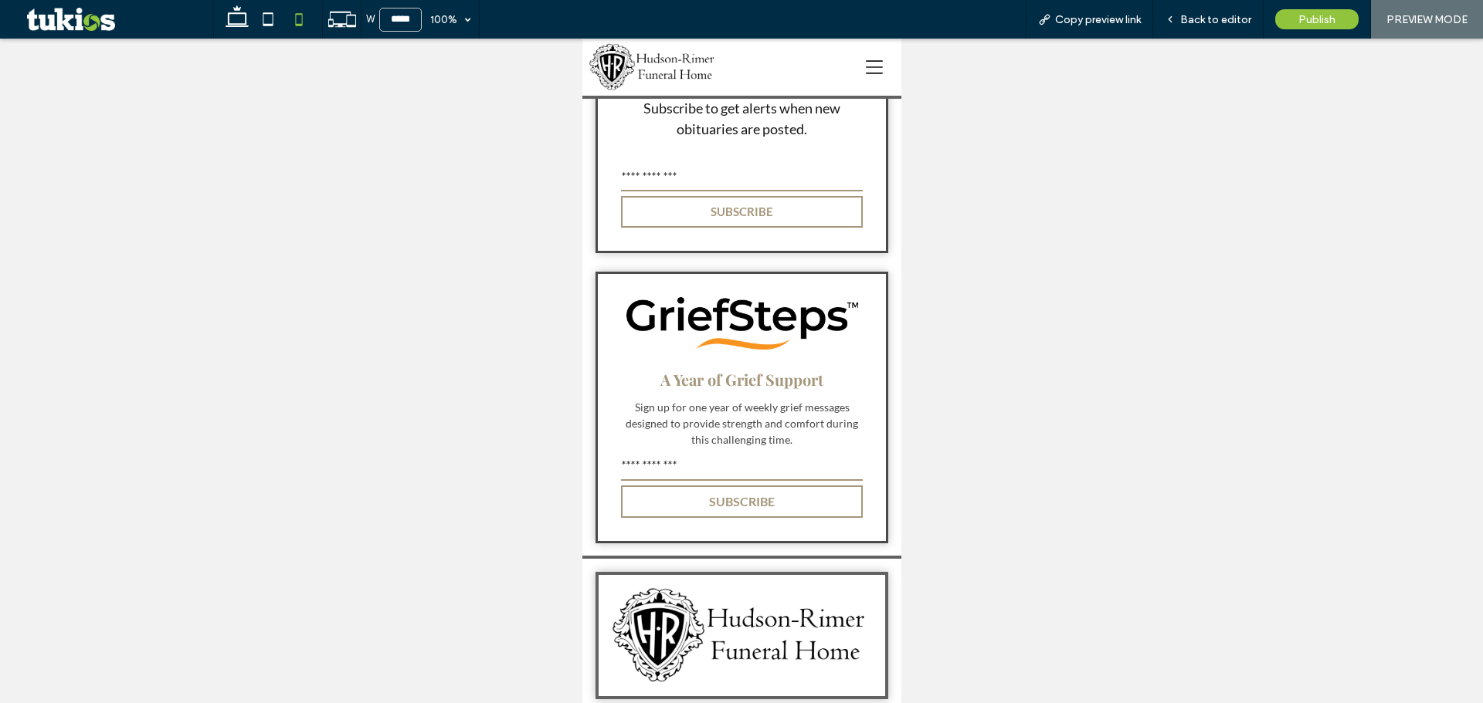
scroll to position [3851, 0]
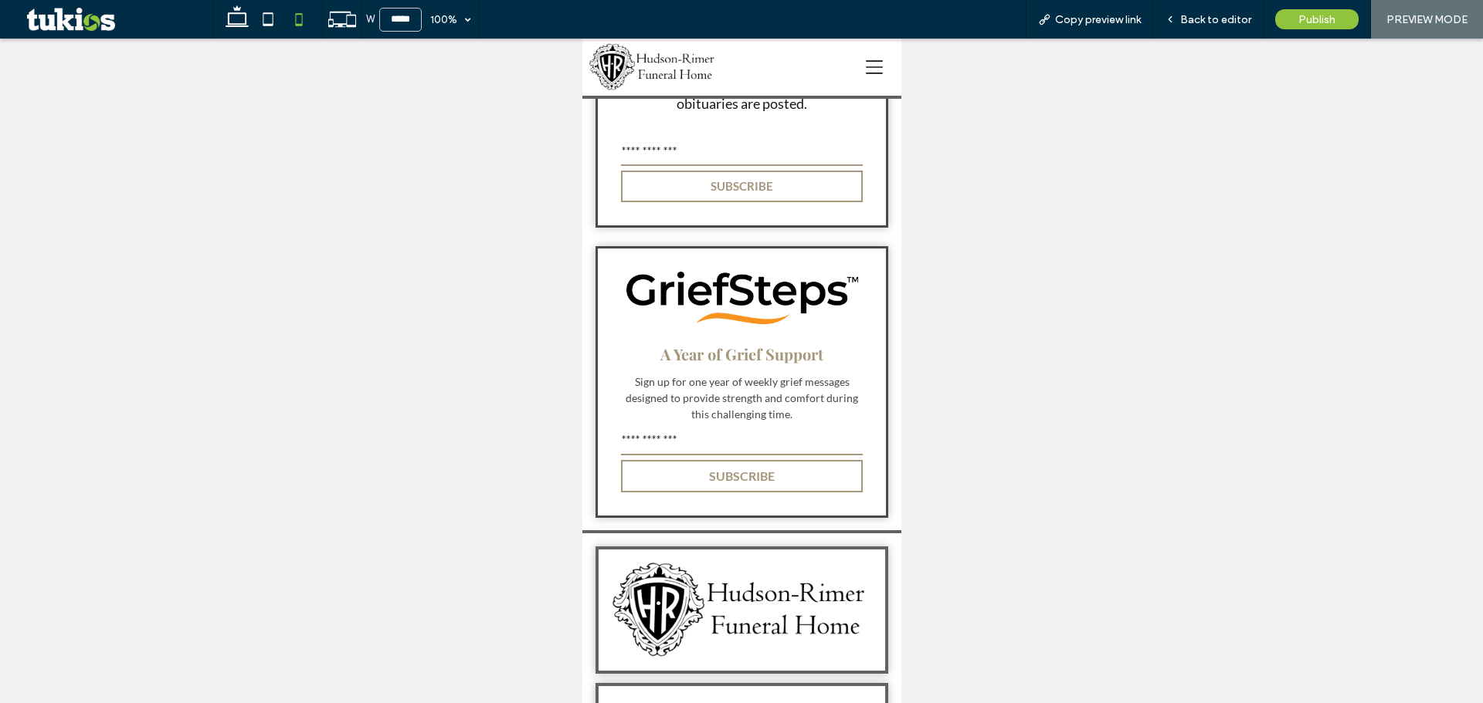
click at [677, 147] on input "email" at bounding box center [741, 150] width 242 height 31
type input "*"
click at [669, 175] on button "SUBSCRIBE" at bounding box center [741, 187] width 242 height 32
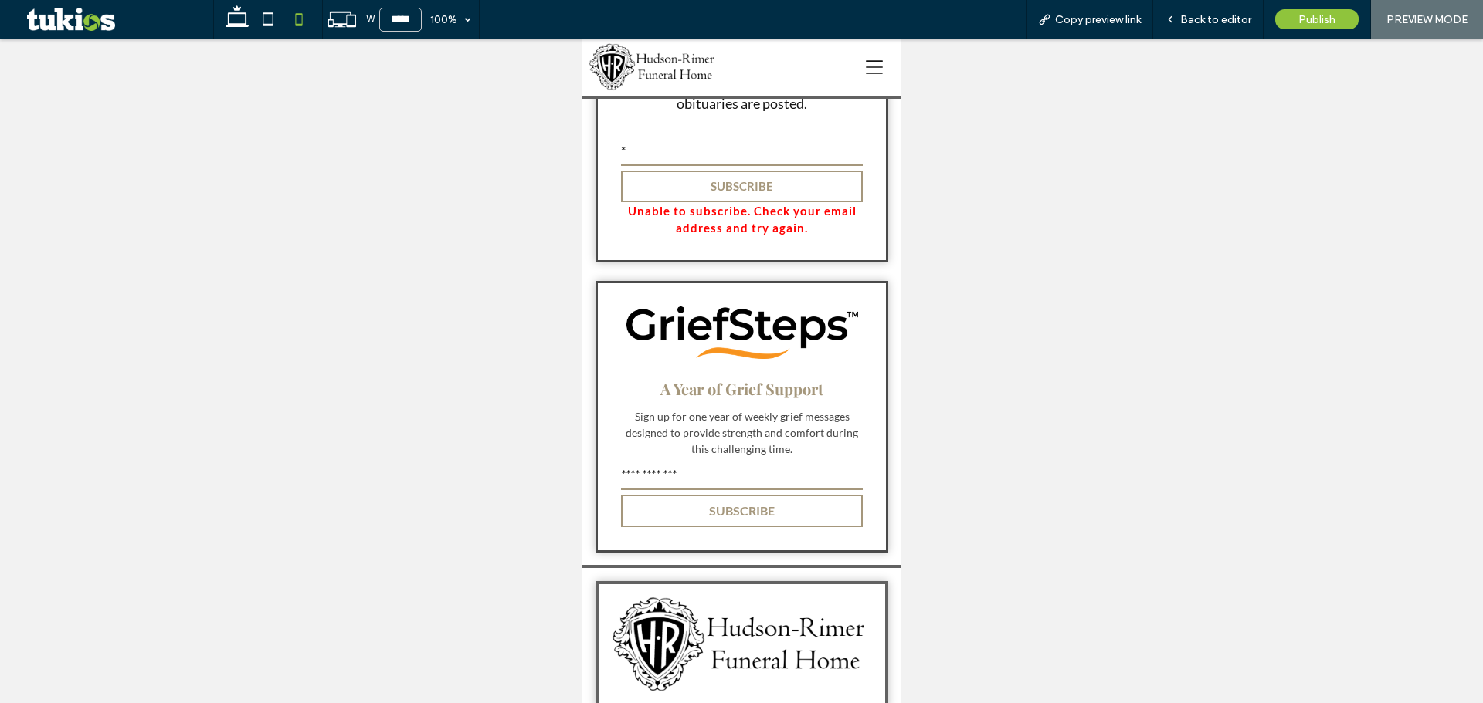
click at [659, 465] on input "email" at bounding box center [741, 474] width 242 height 31
type input "*"
click at [643, 503] on button "SUBSCRIBE" at bounding box center [741, 511] width 242 height 32
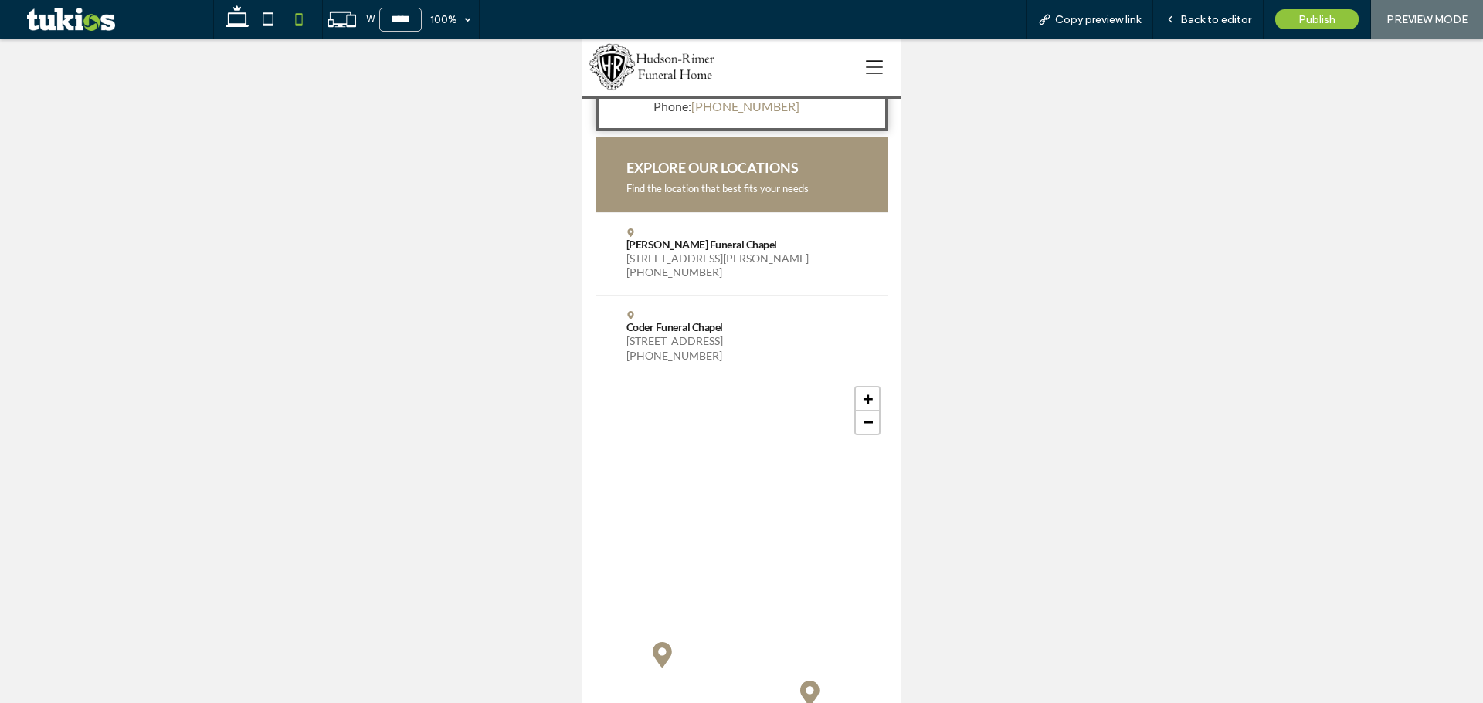
scroll to position [4855, 0]
click at [250, 15] on icon at bounding box center [237, 19] width 31 height 31
type input "******"
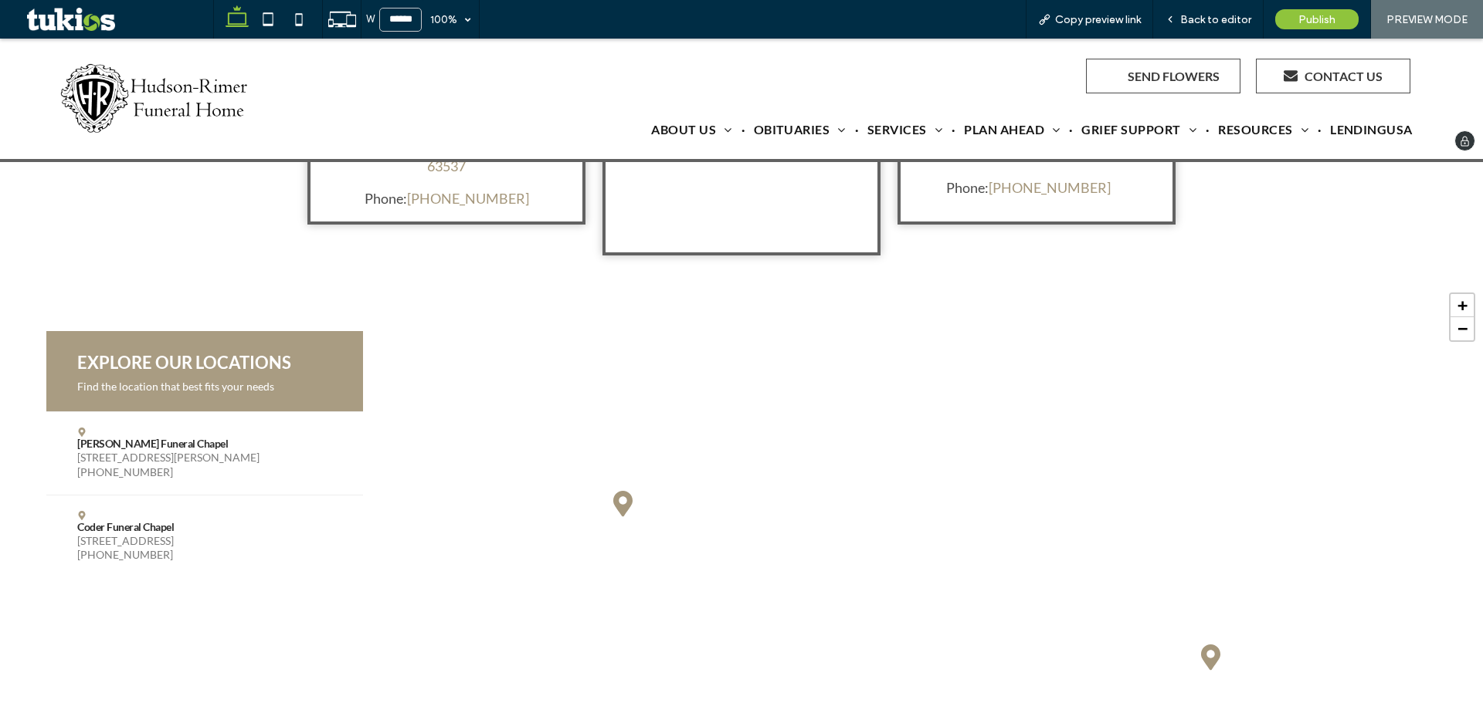
scroll to position [4695, 0]
click at [203, 89] on img at bounding box center [156, 98] width 194 height 71
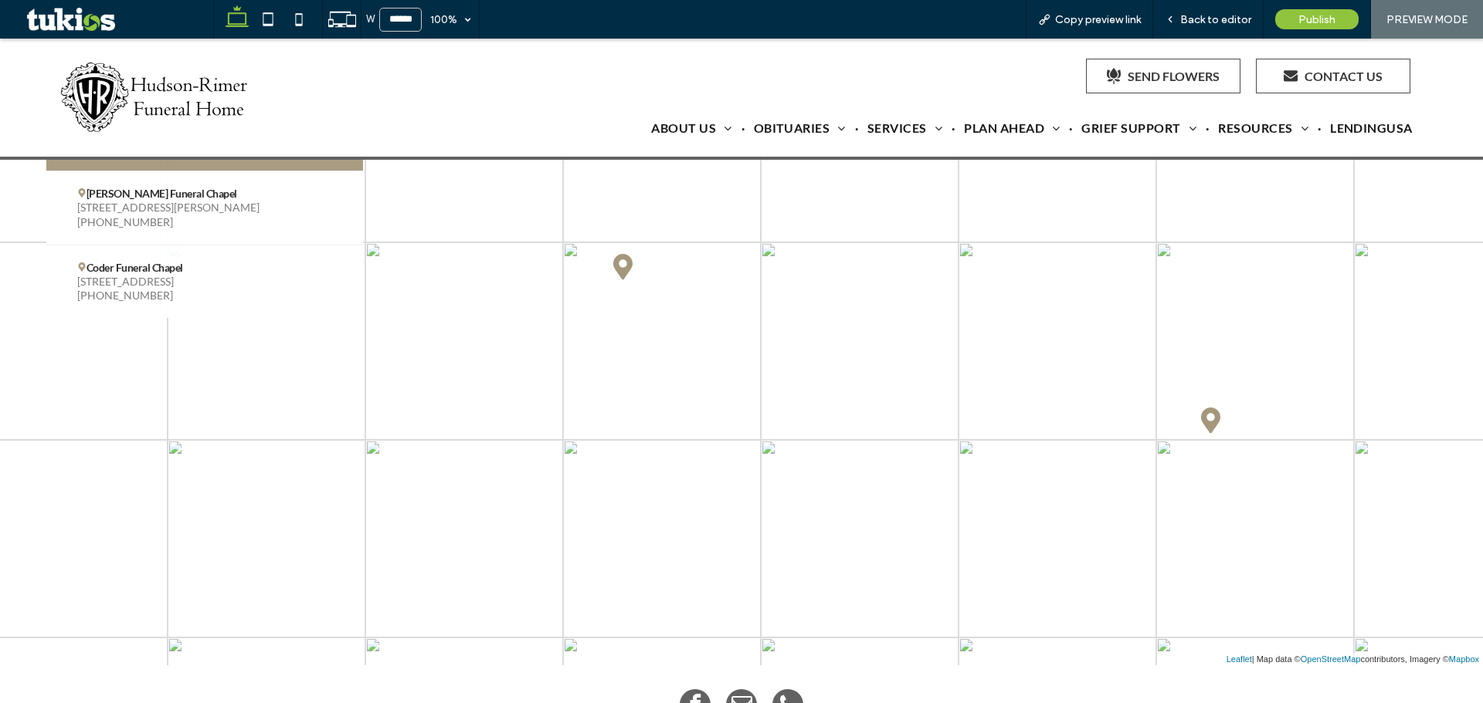
scroll to position [5558, 0]
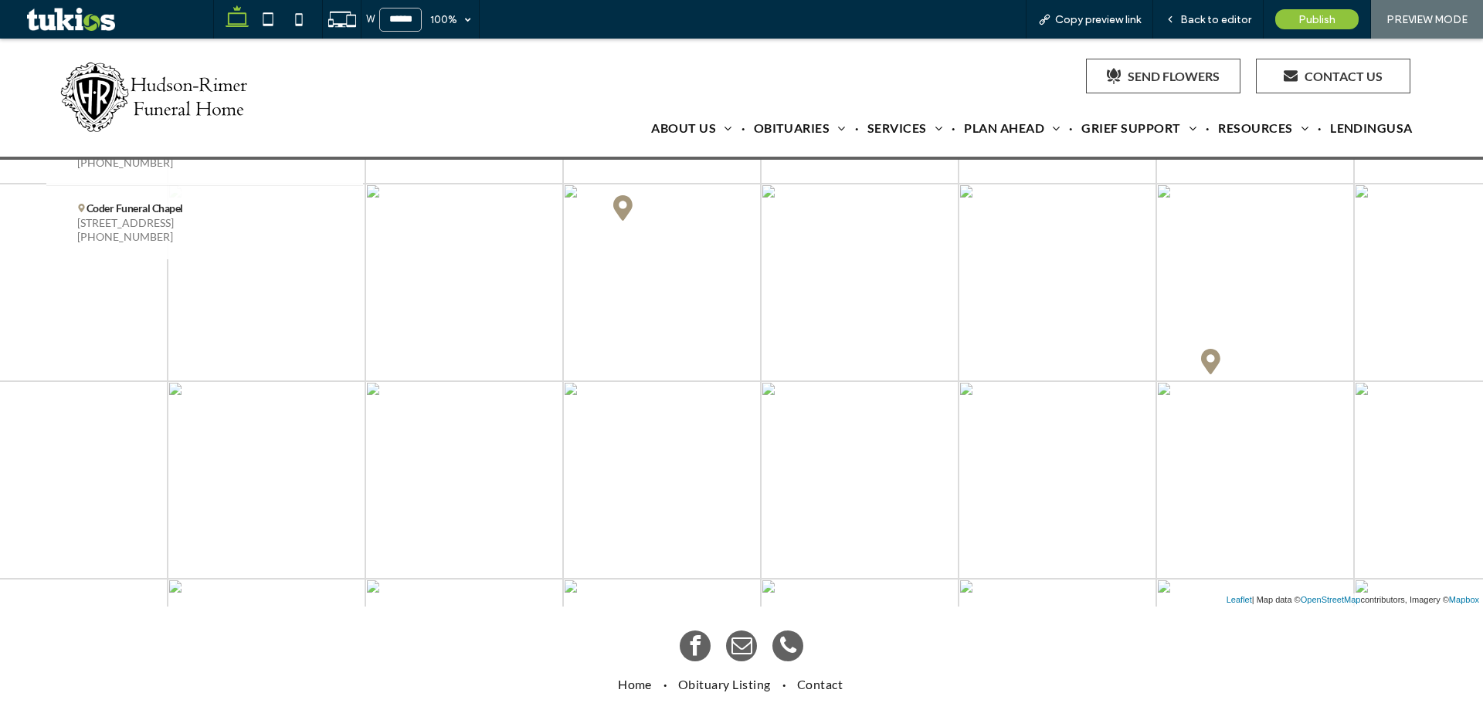
scroll to position [4570, 0]
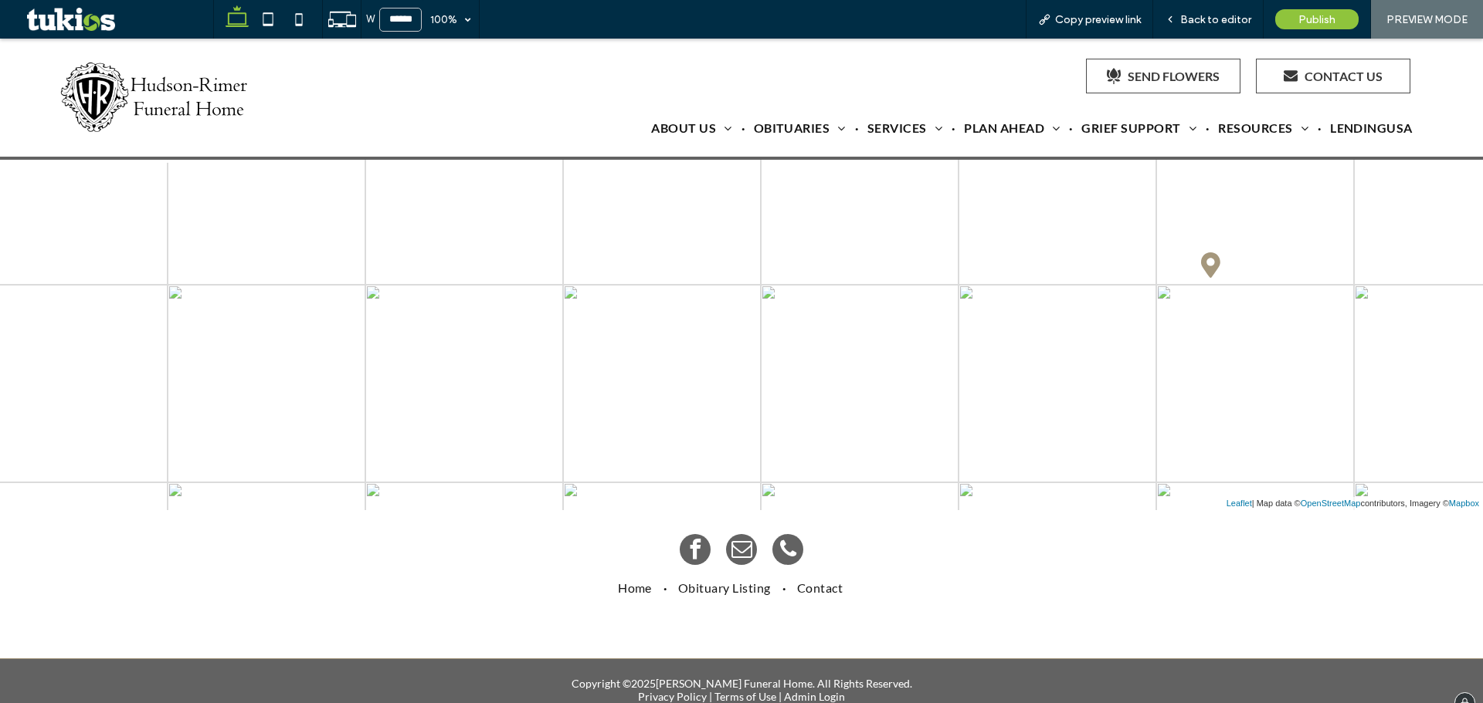
click at [747, 690] on link "Terms of Use" at bounding box center [745, 696] width 62 height 13
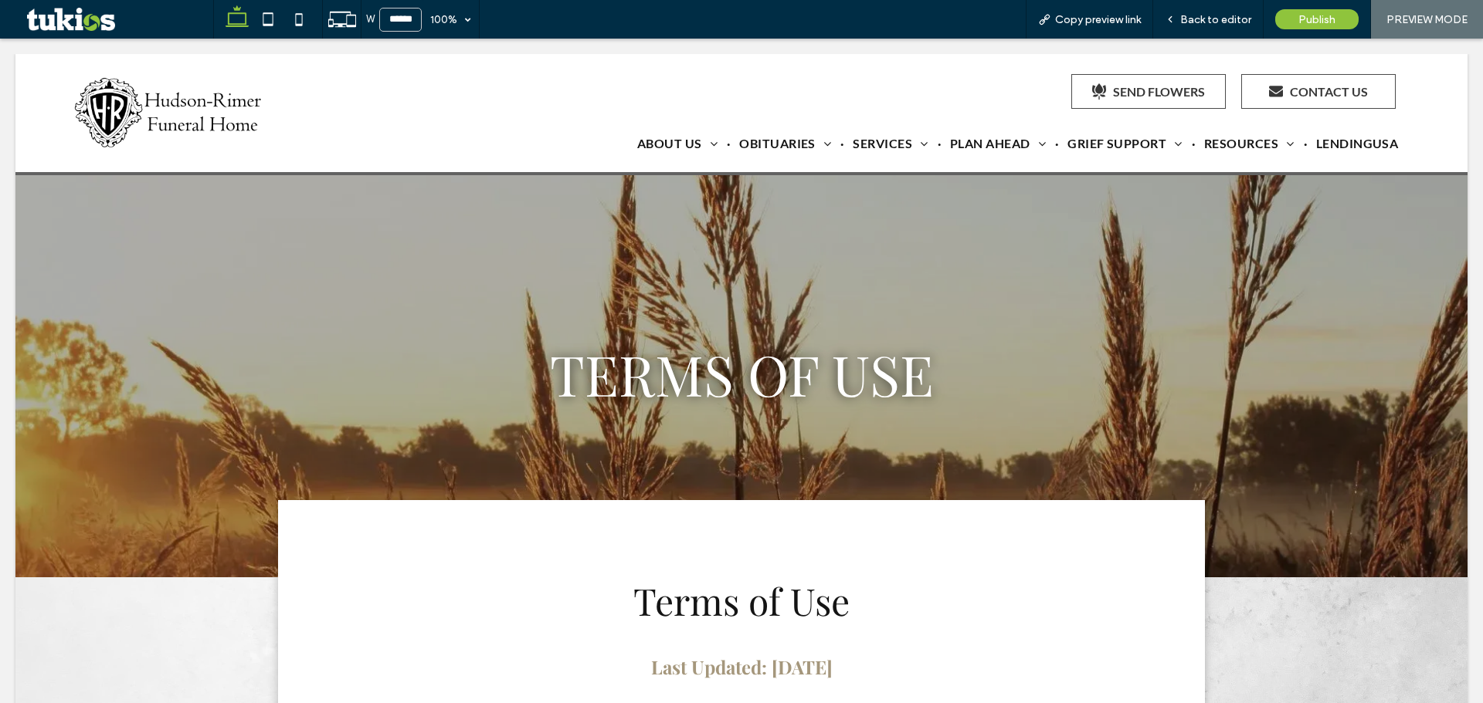
scroll to position [0, 0]
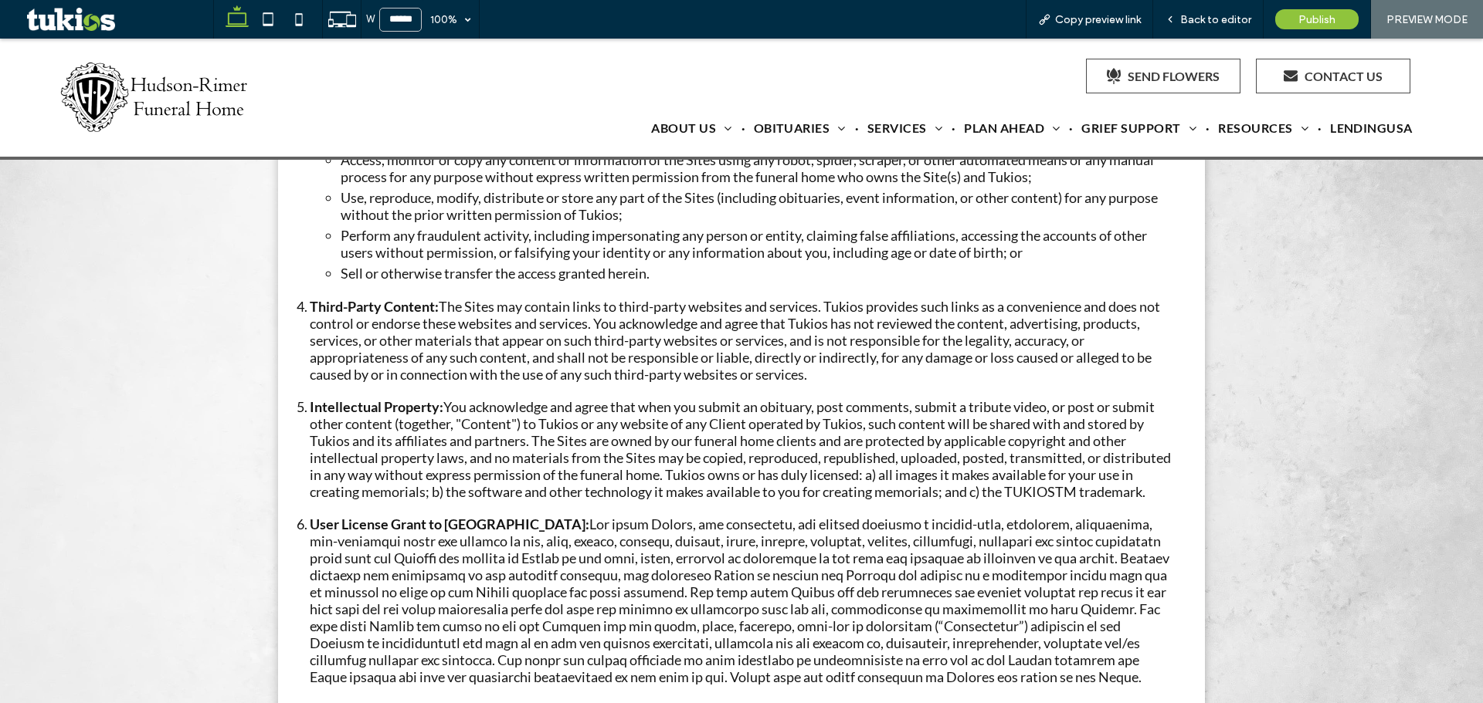
scroll to position [1467, 0]
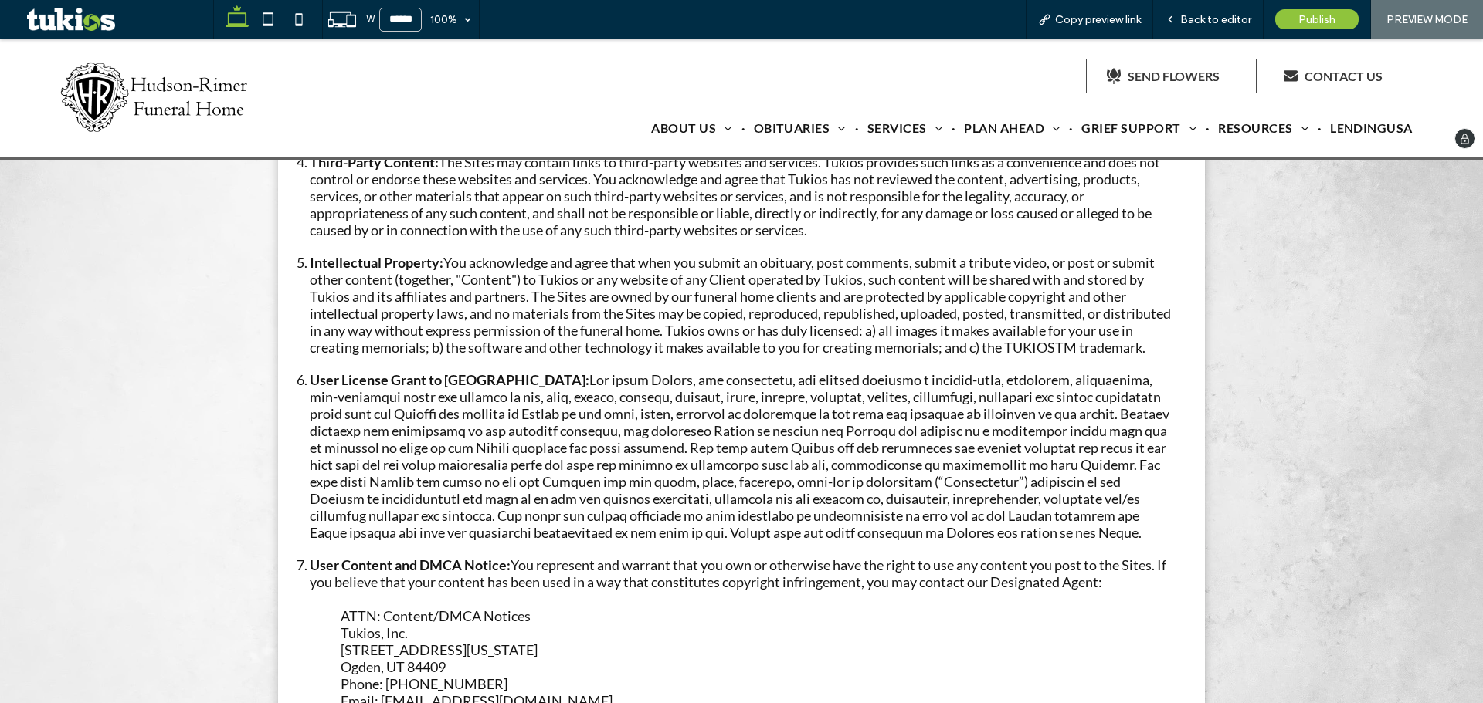
click at [168, 105] on img at bounding box center [156, 97] width 194 height 71
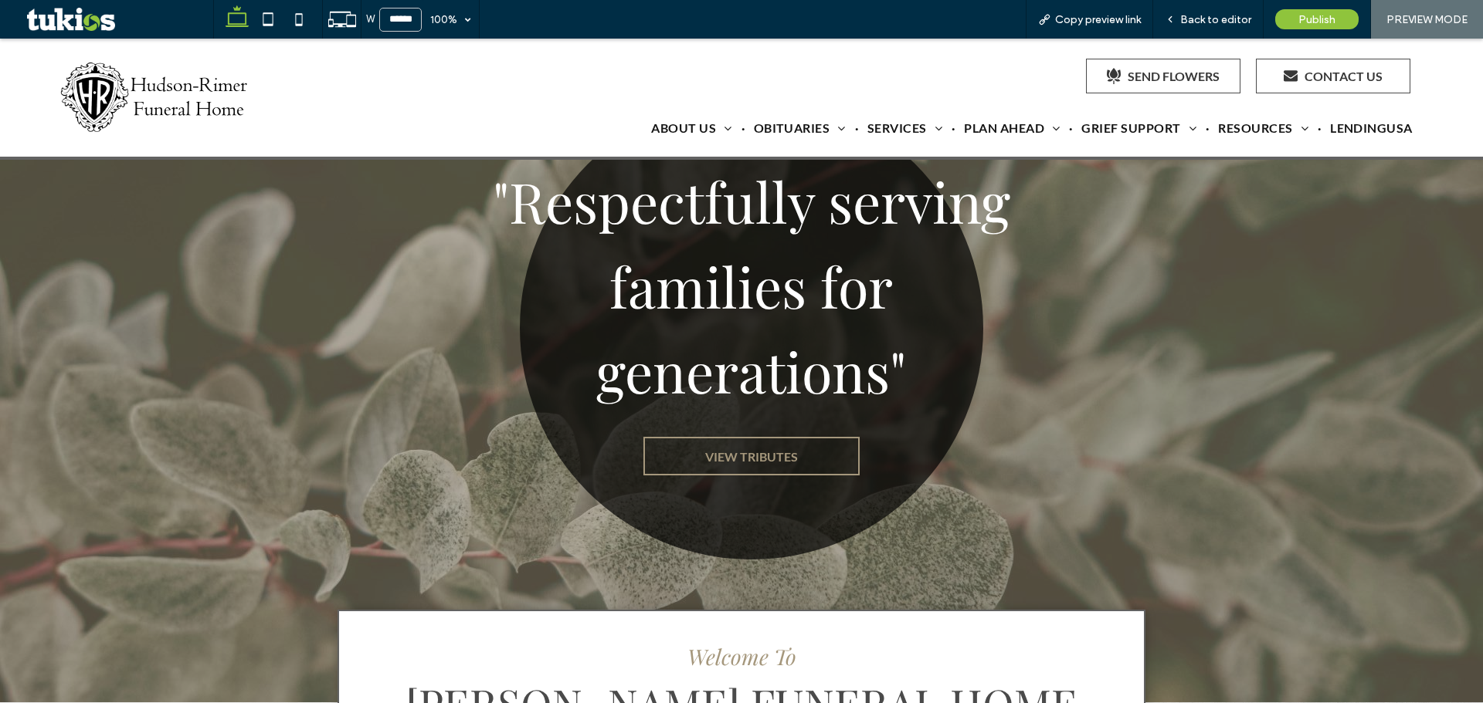
scroll to position [232, 0]
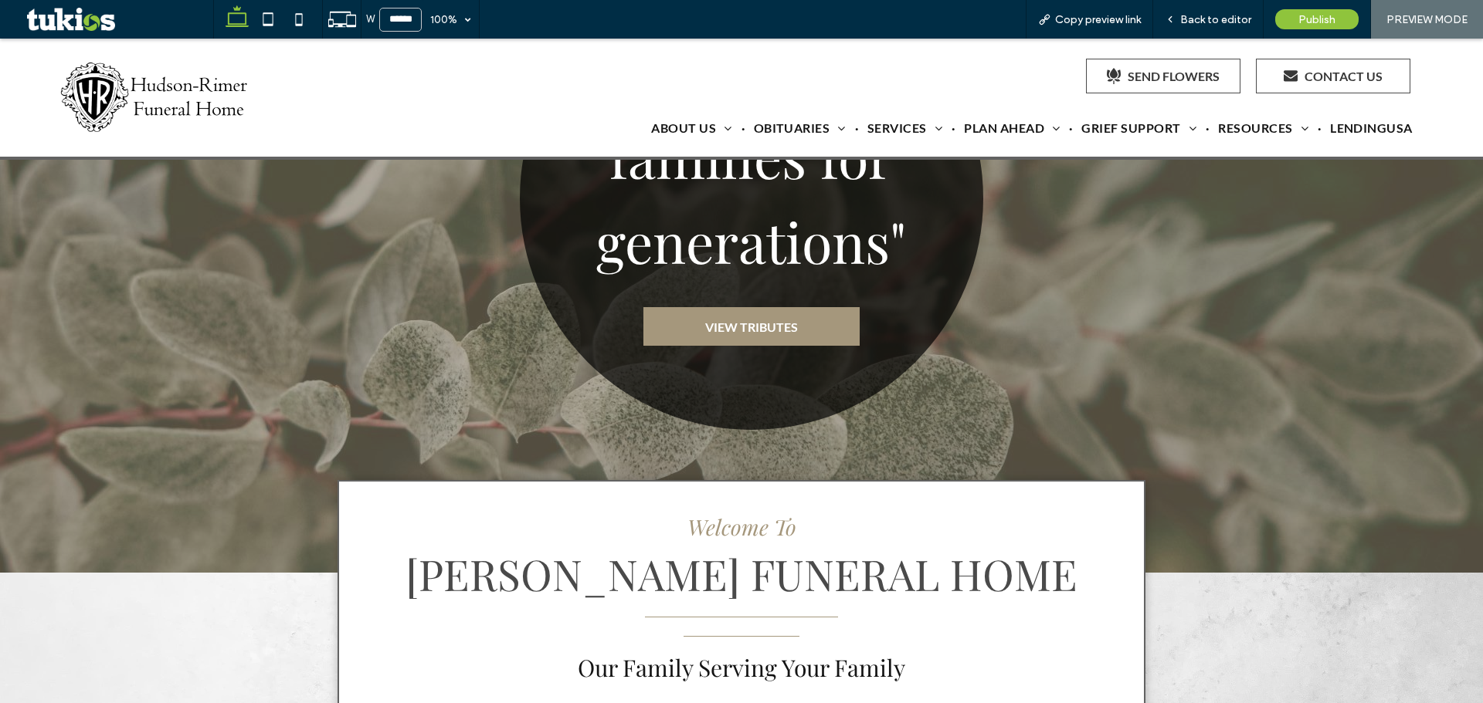
click at [734, 320] on span "VIEW TRIBUTES" at bounding box center [751, 327] width 93 height 15
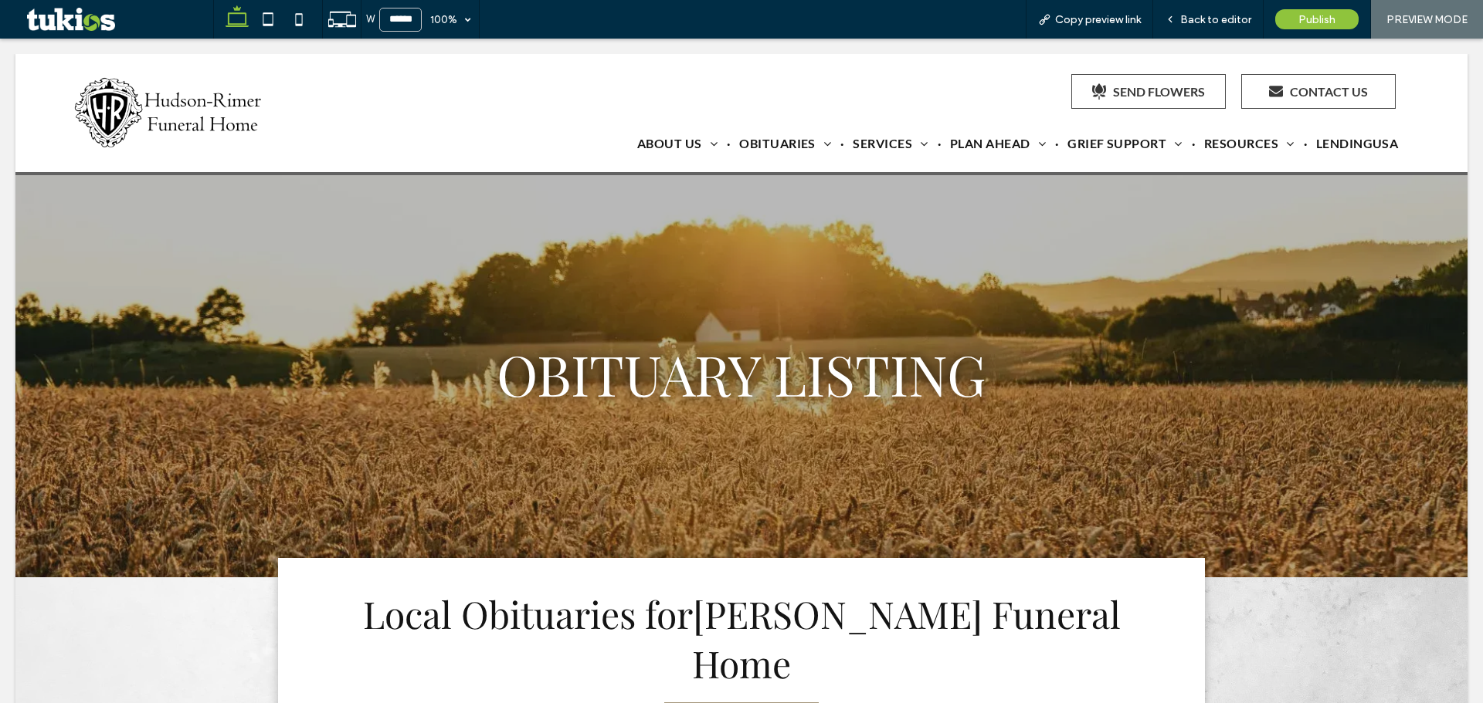
scroll to position [0, 0]
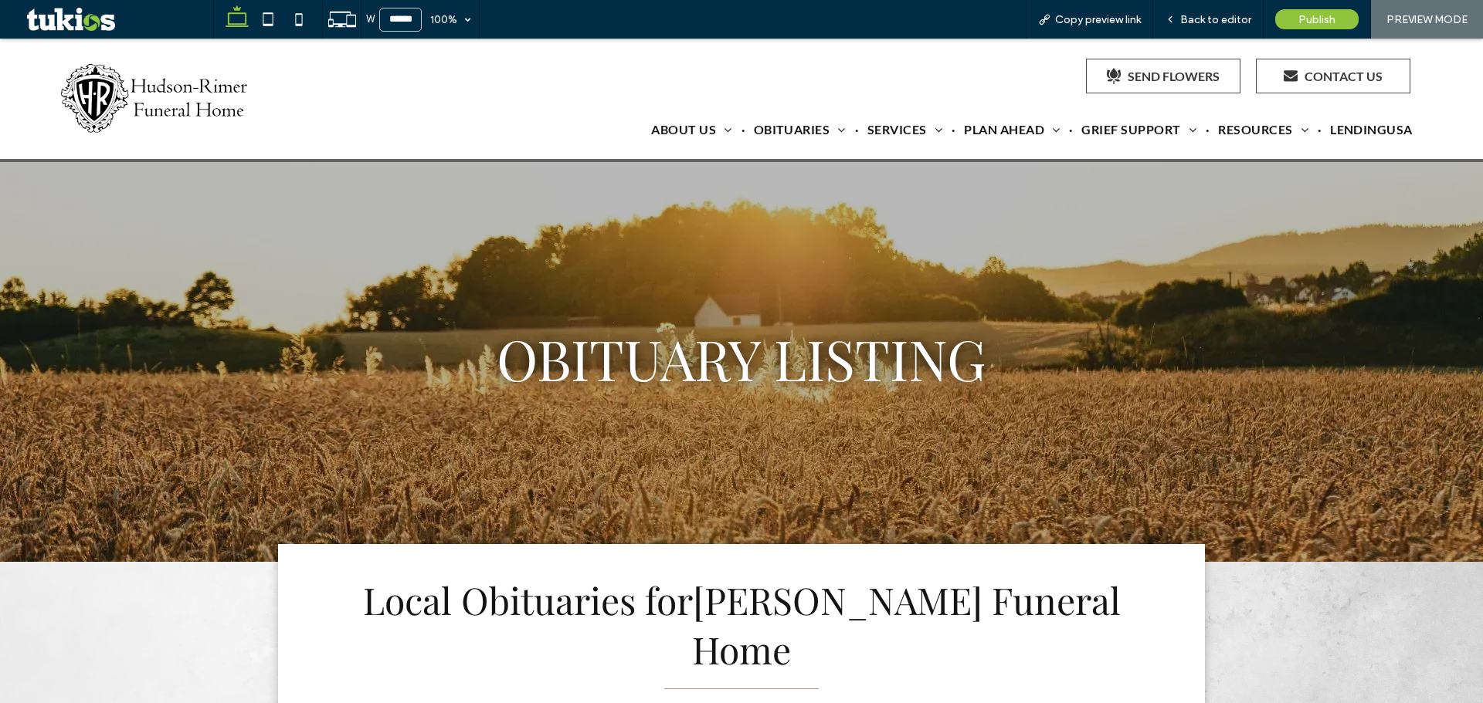
scroll to position [463, 0]
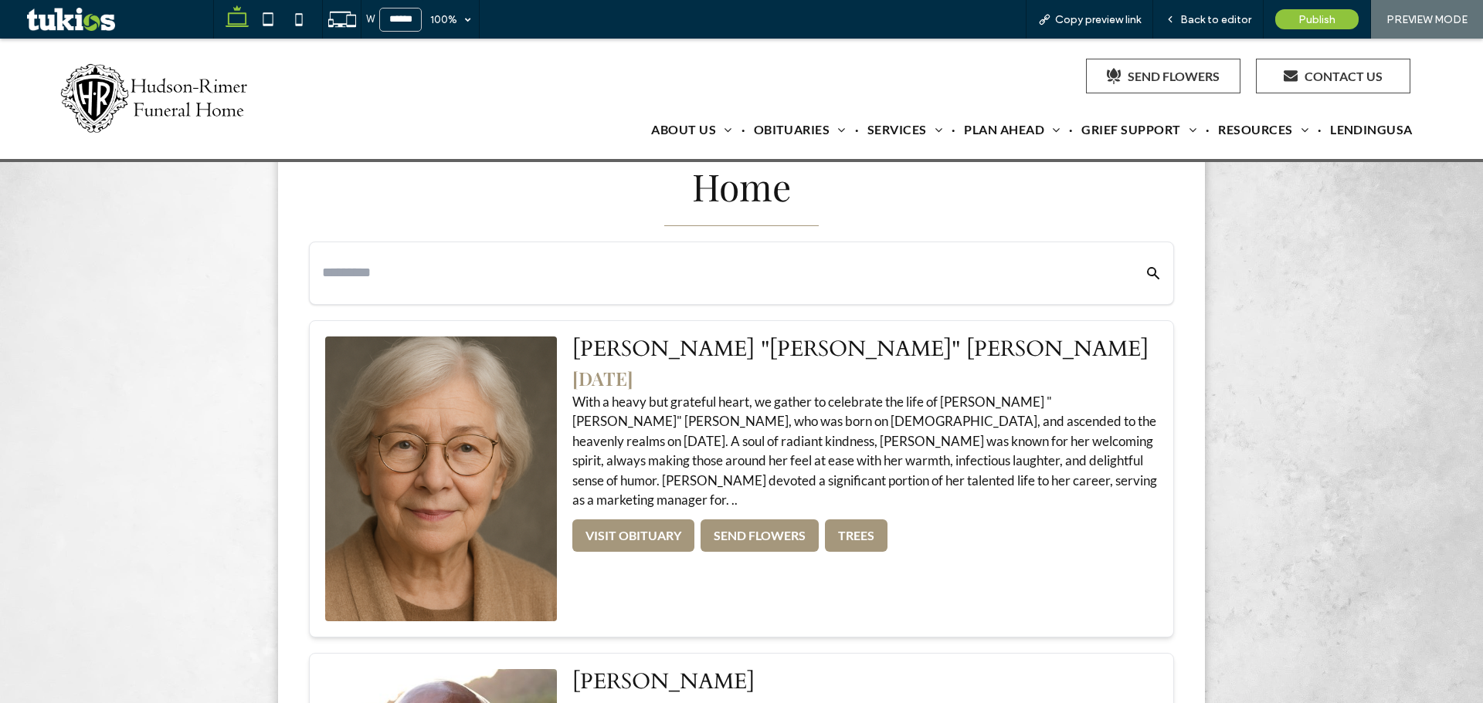
click at [541, 242] on div at bounding box center [741, 273] width 863 height 62
click at [474, 259] on input "text" at bounding box center [718, 272] width 792 height 27
type input "**"
click at [171, 73] on img at bounding box center [156, 98] width 194 height 71
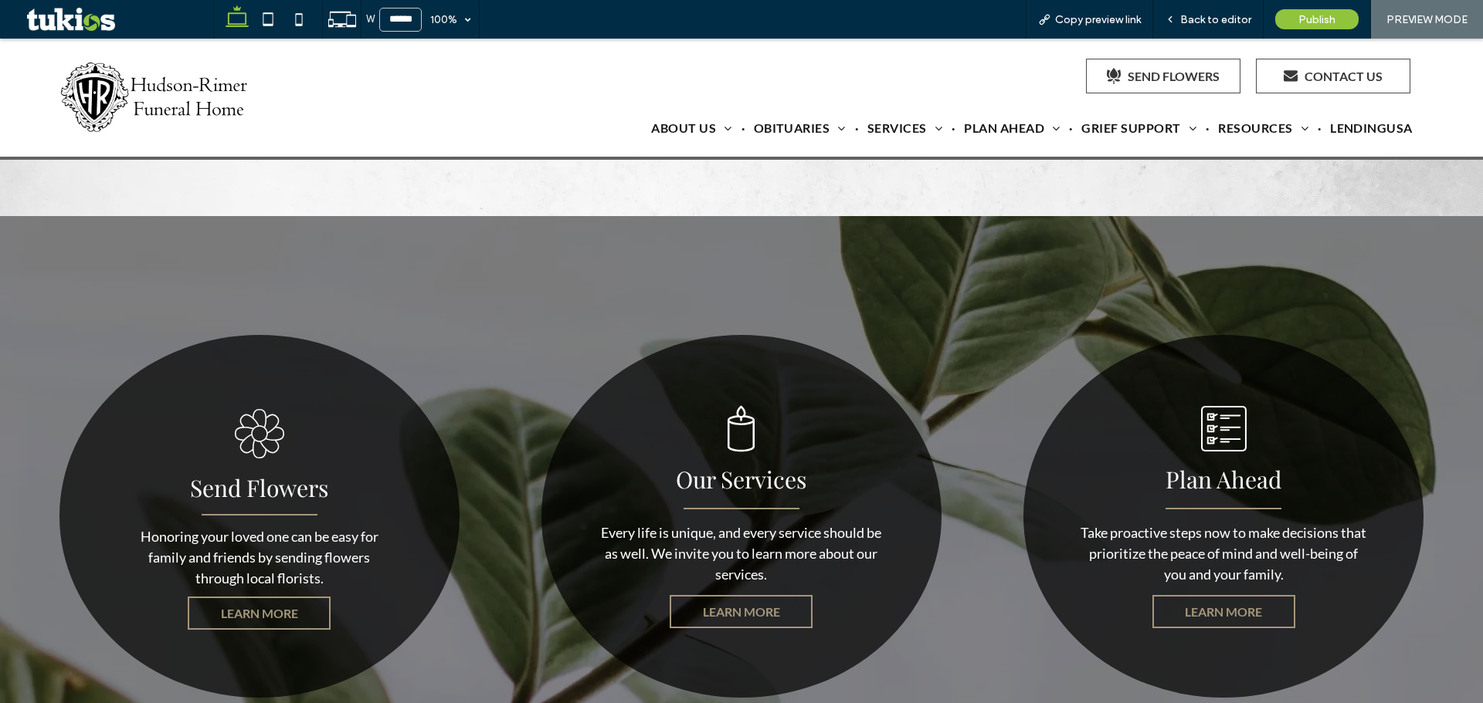
scroll to position [3012, 0]
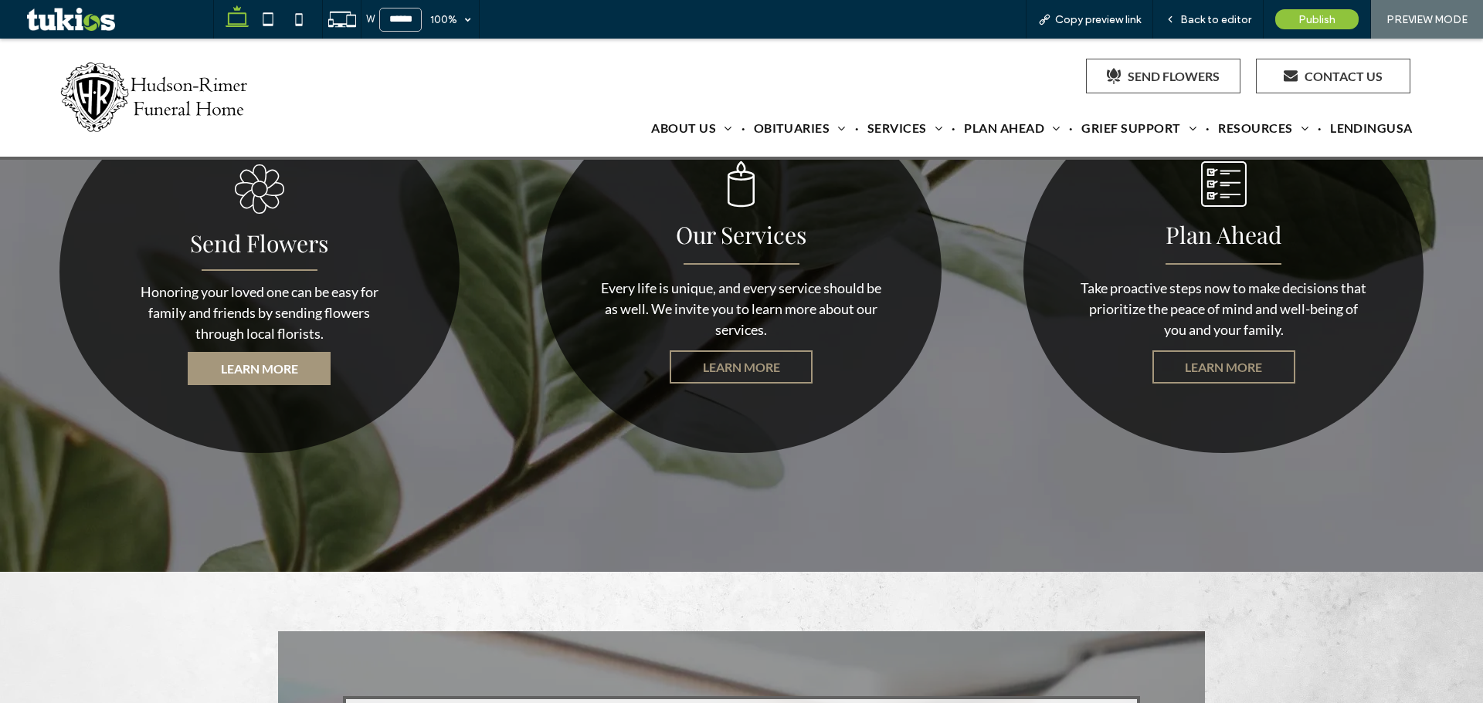
click at [242, 361] on link "LEARN MORE" at bounding box center [259, 368] width 143 height 33
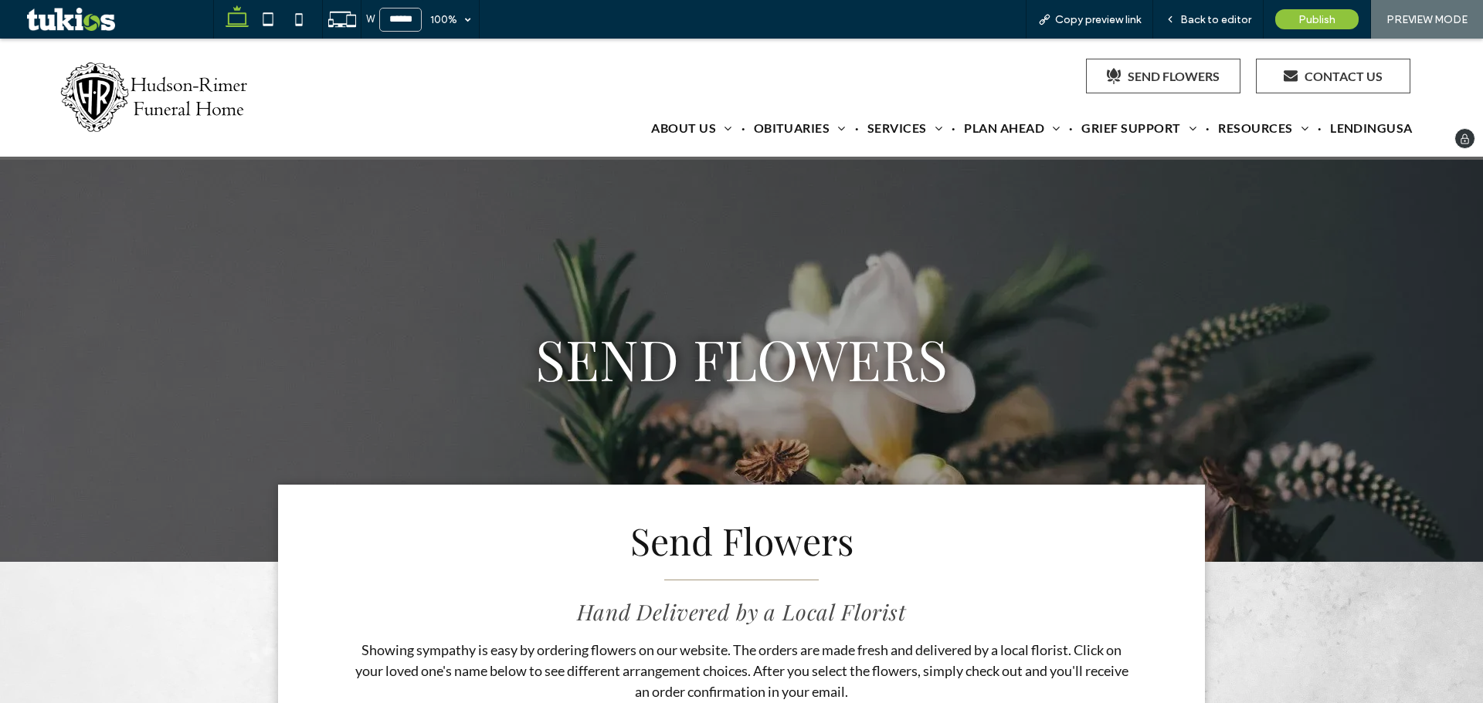
click at [219, 118] on img at bounding box center [156, 97] width 194 height 71
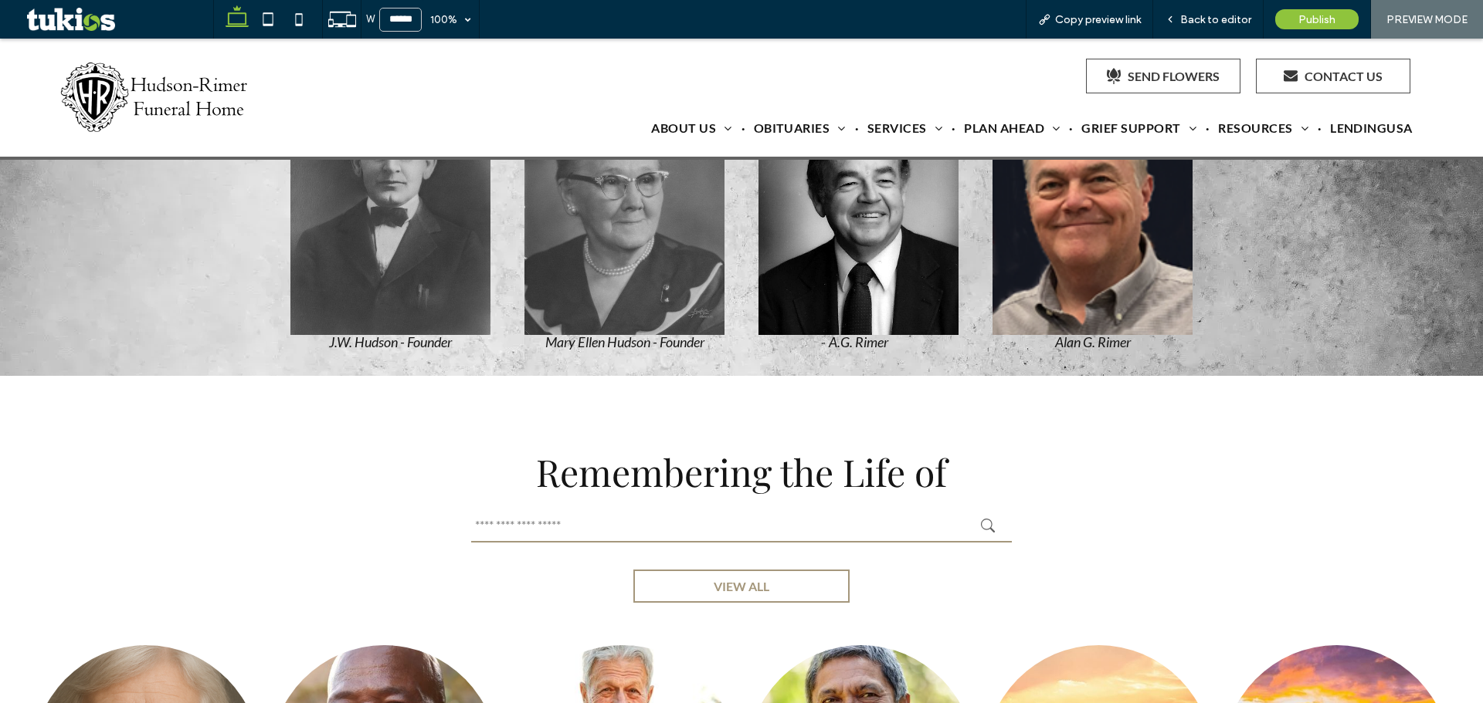
scroll to position [1390, 0]
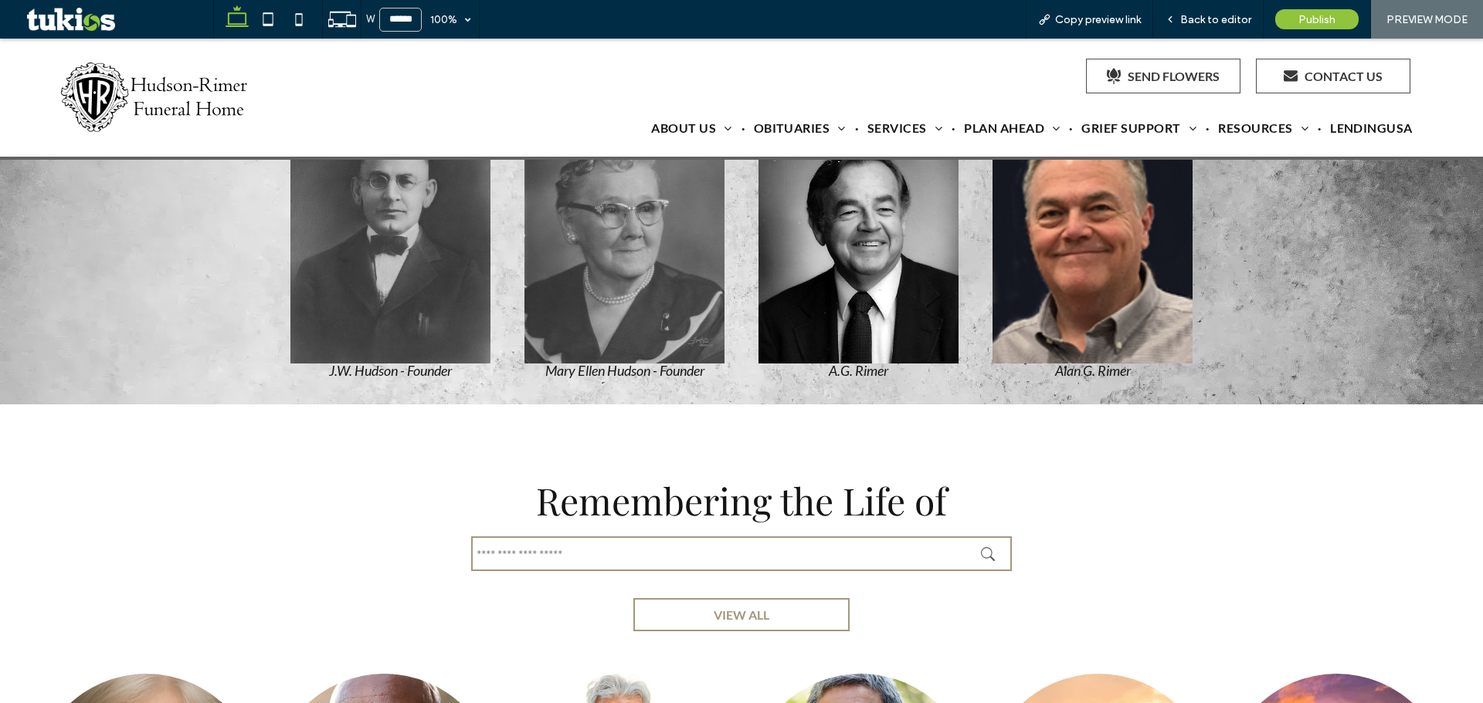
click at [563, 544] on input "text" at bounding box center [741, 554] width 541 height 35
type input "**"
click at [981, 551] on icon "submit" at bounding box center [988, 554] width 14 height 14
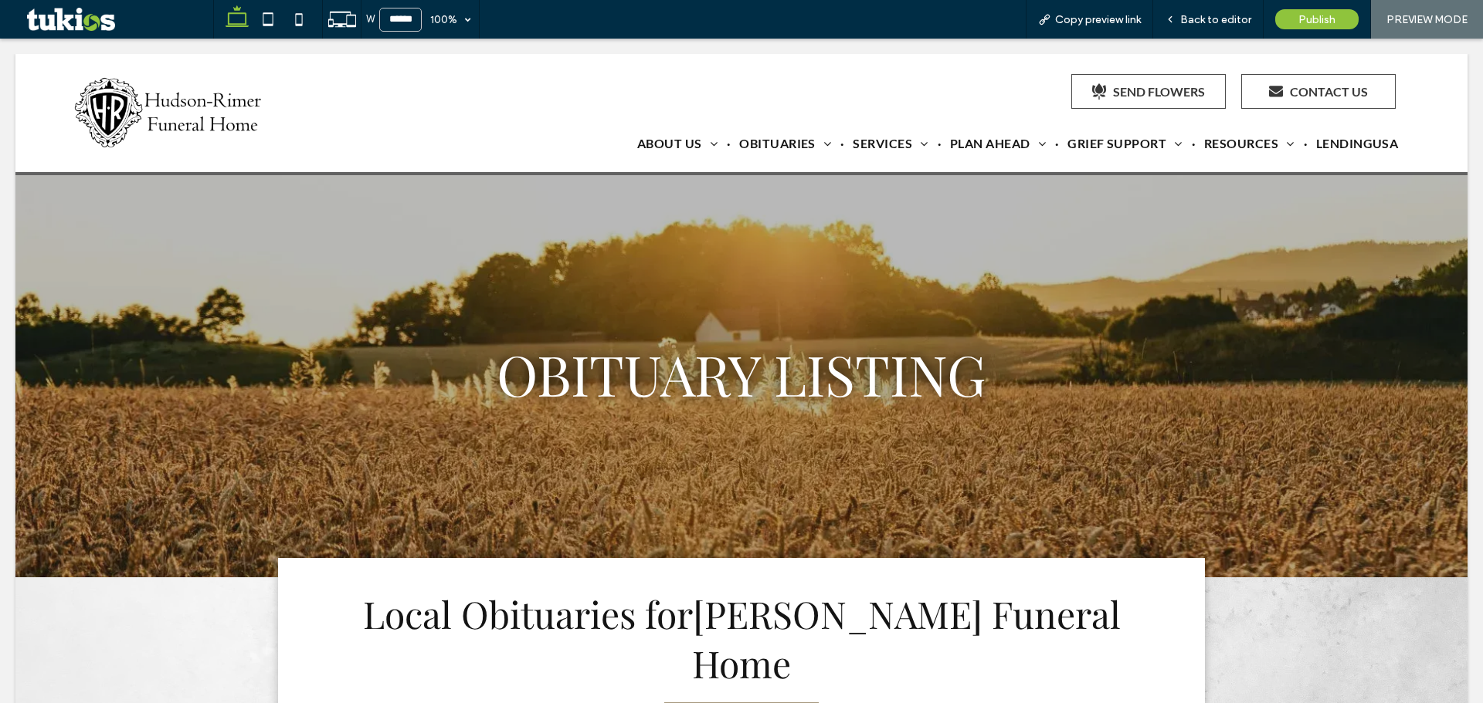
scroll to position [0, 0]
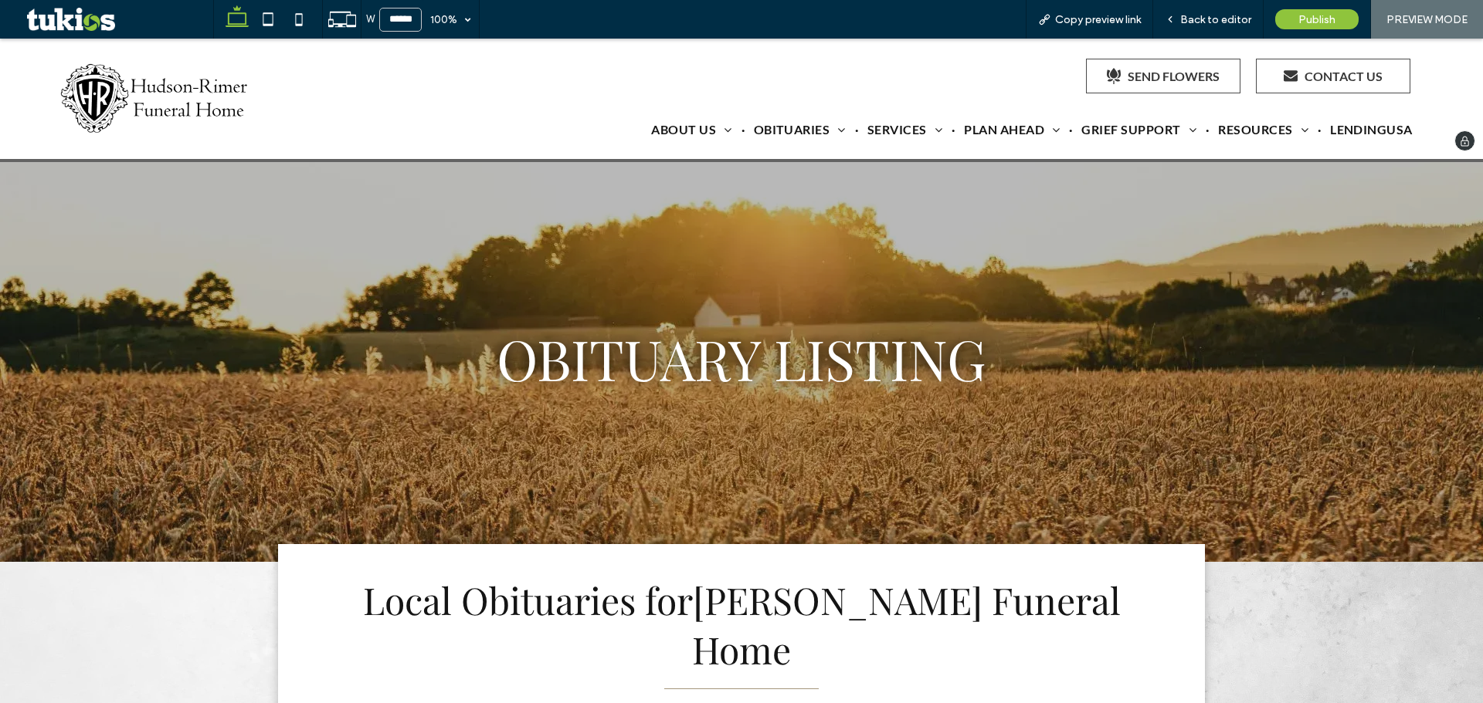
click at [188, 121] on img at bounding box center [156, 98] width 194 height 71
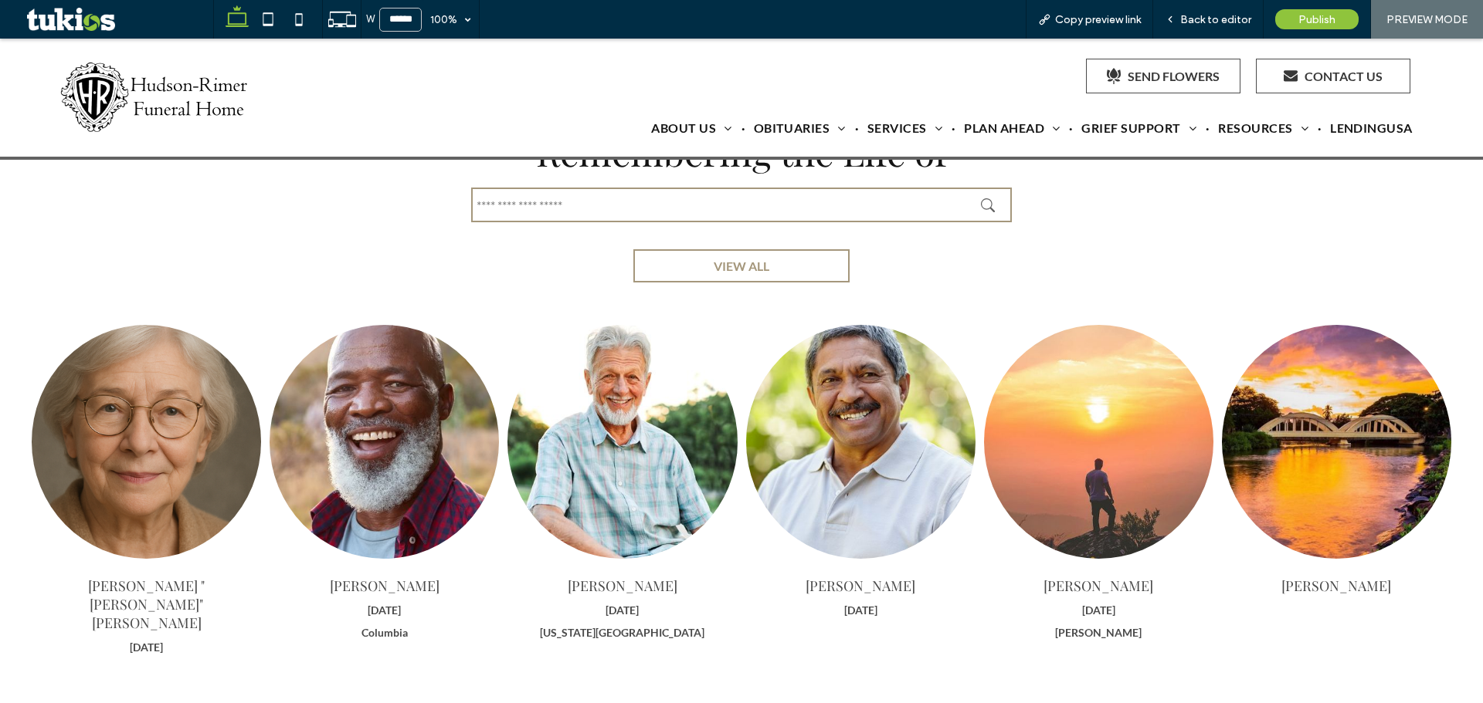
scroll to position [1622, 0]
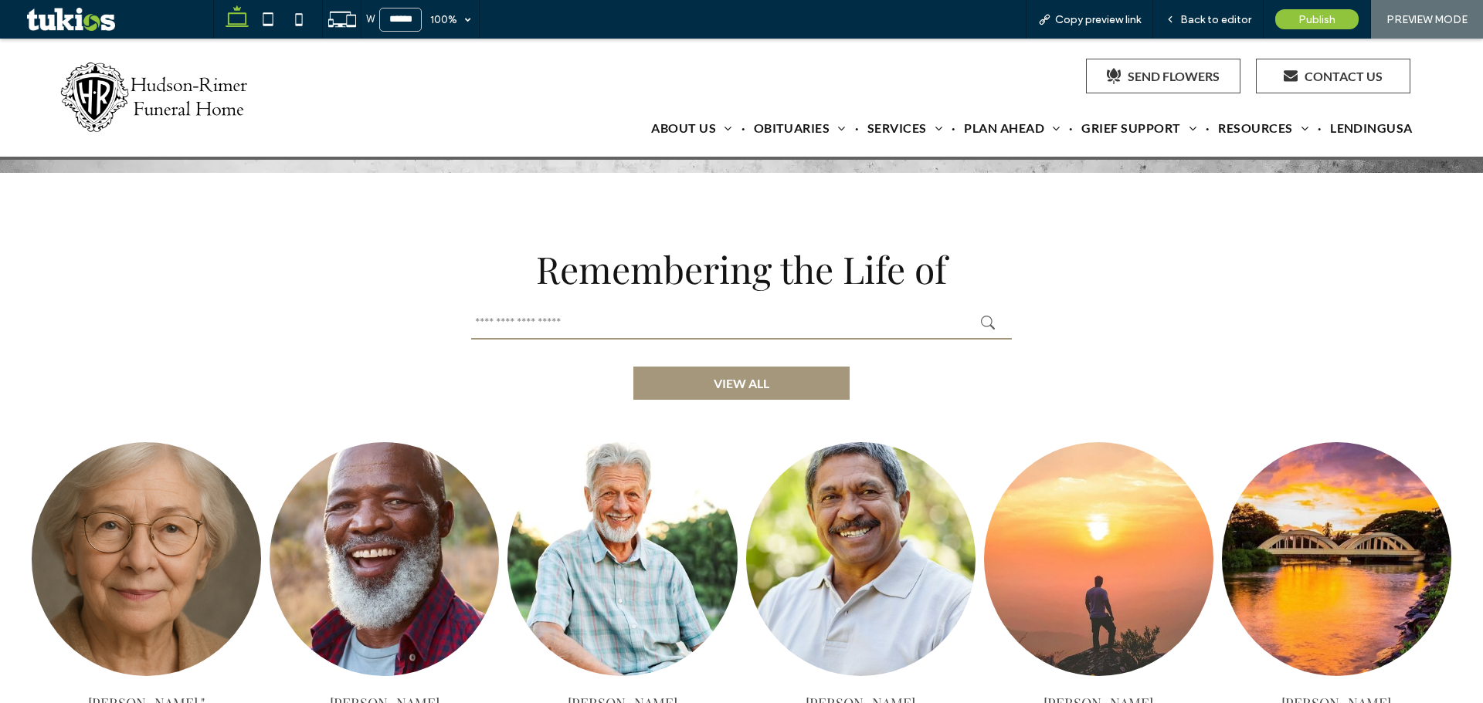
click at [680, 367] on link "VIEW ALL" at bounding box center [741, 383] width 216 height 33
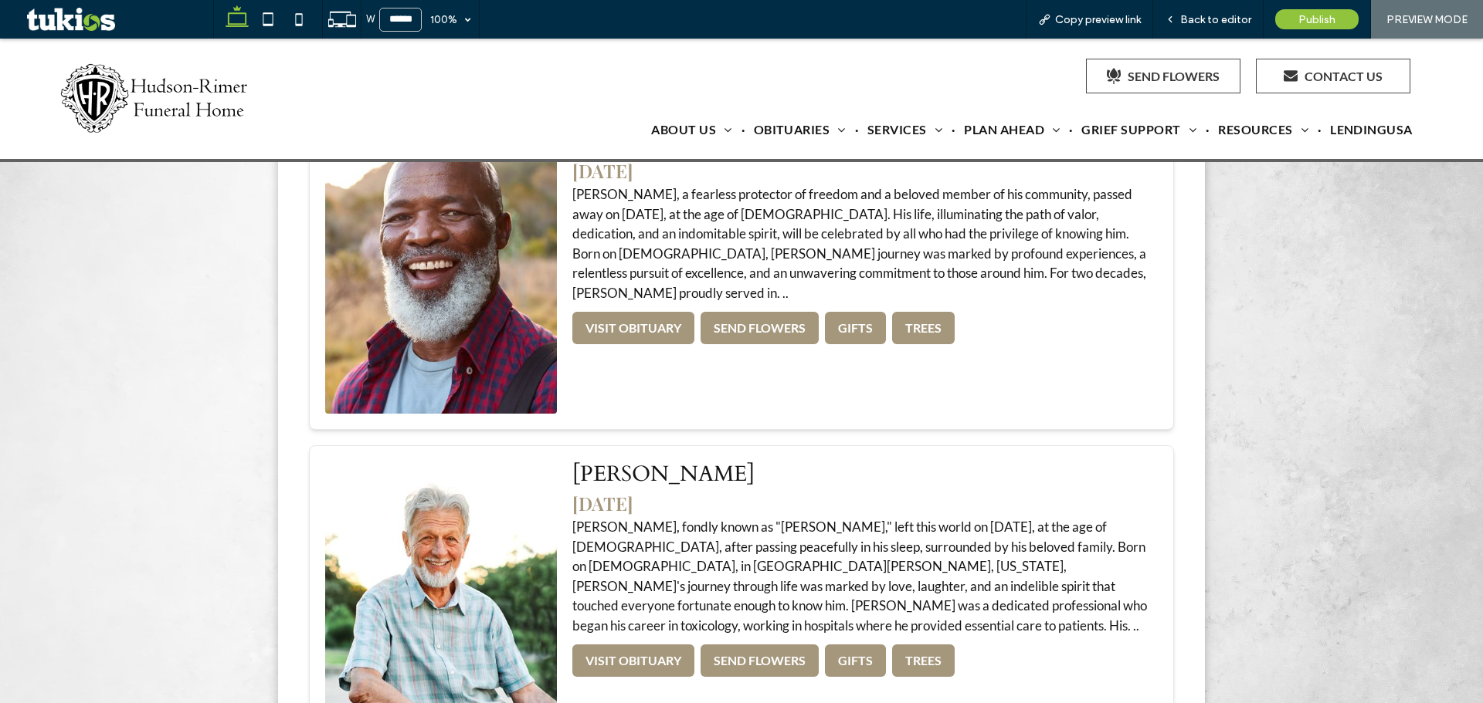
scroll to position [463, 0]
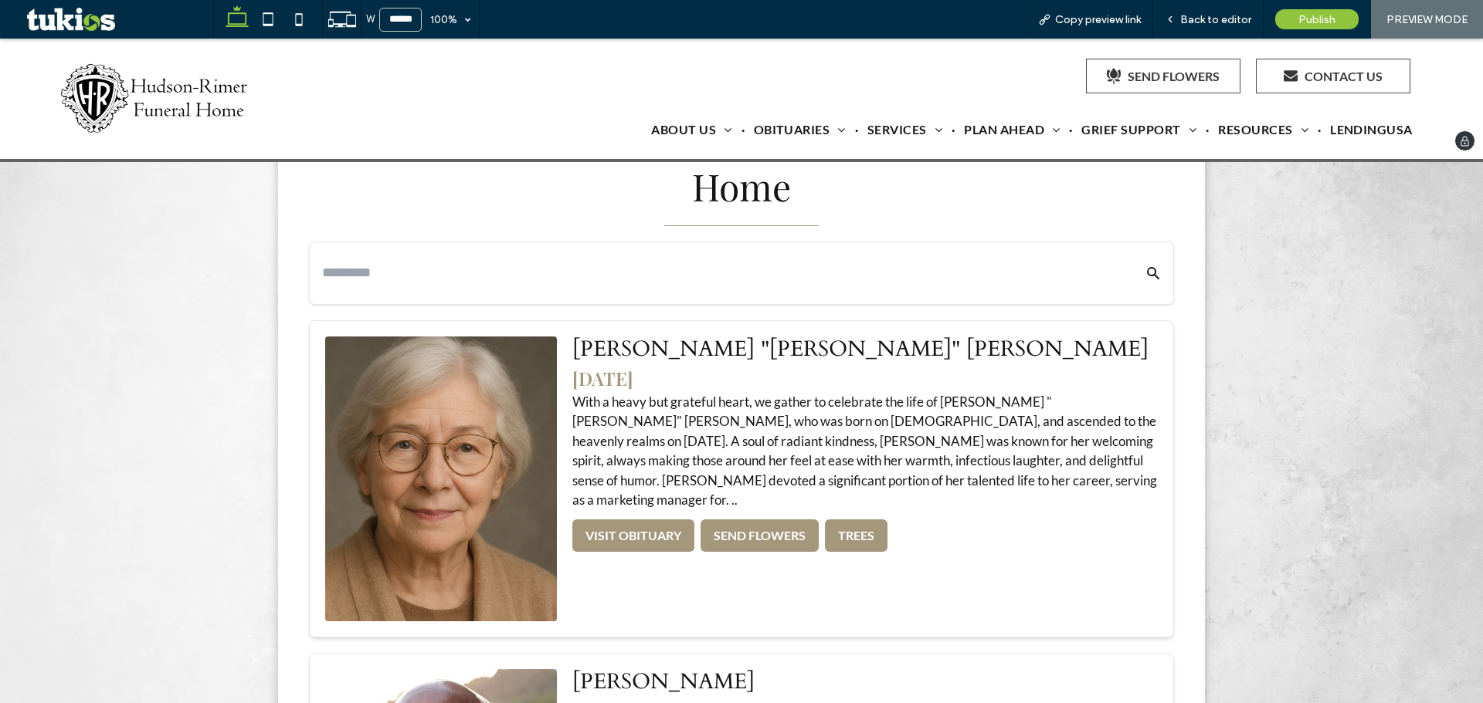
click at [154, 84] on img at bounding box center [156, 98] width 194 height 71
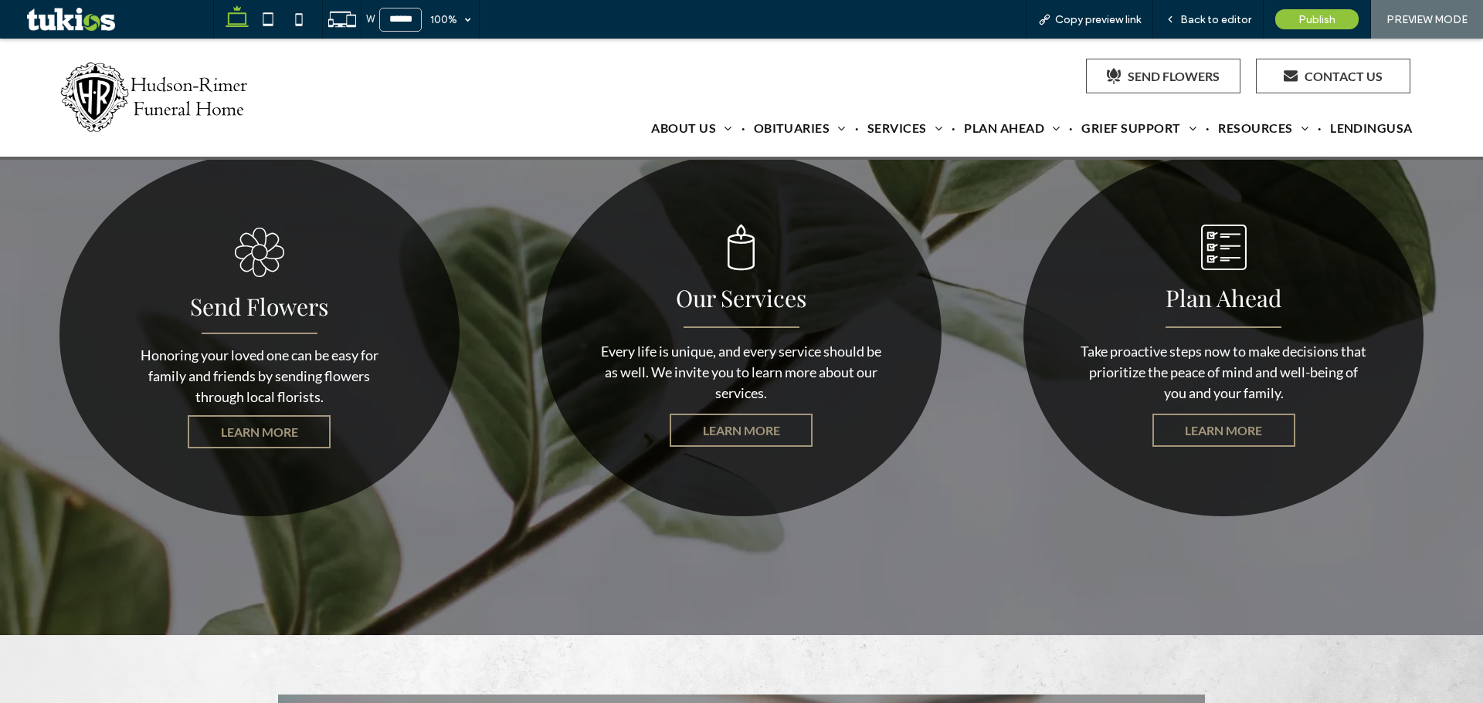
scroll to position [3089, 0]
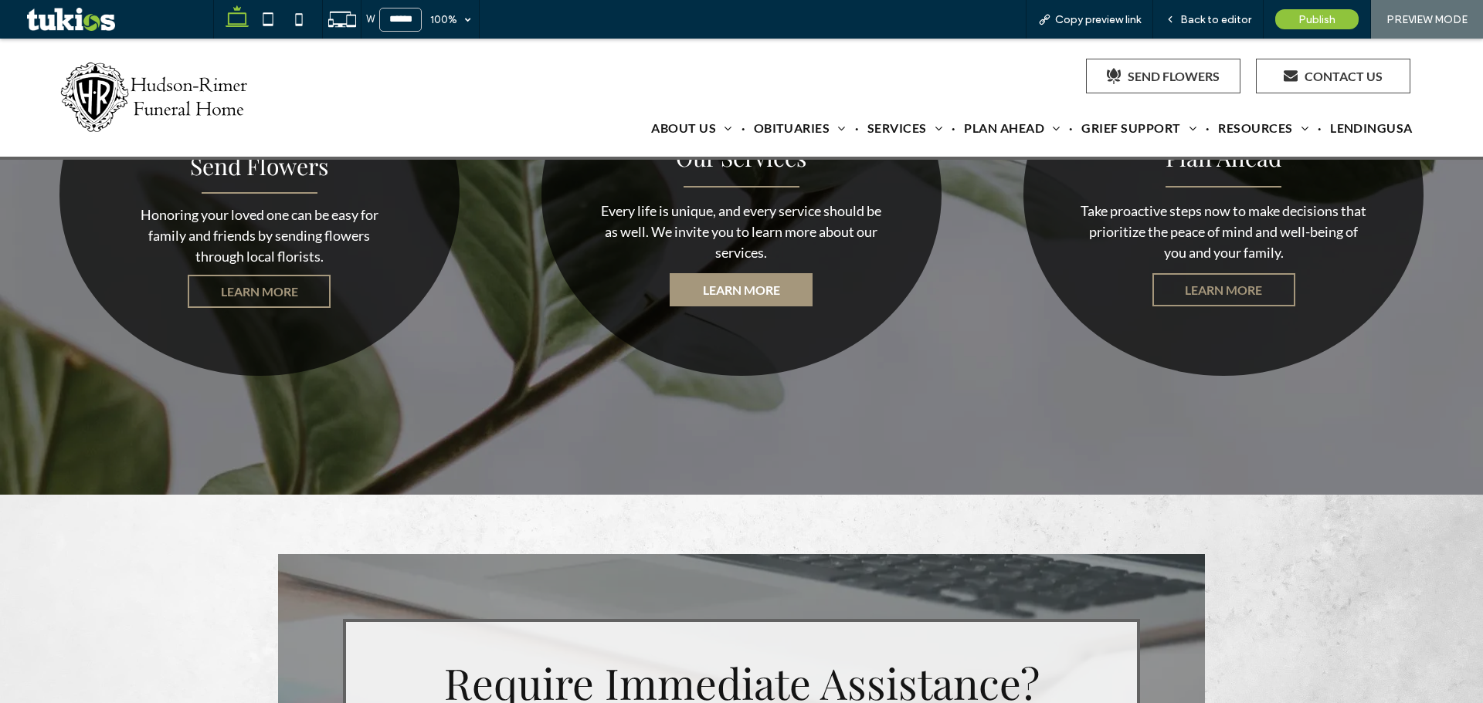
click at [698, 280] on link "LEARN MORE" at bounding box center [740, 289] width 143 height 33
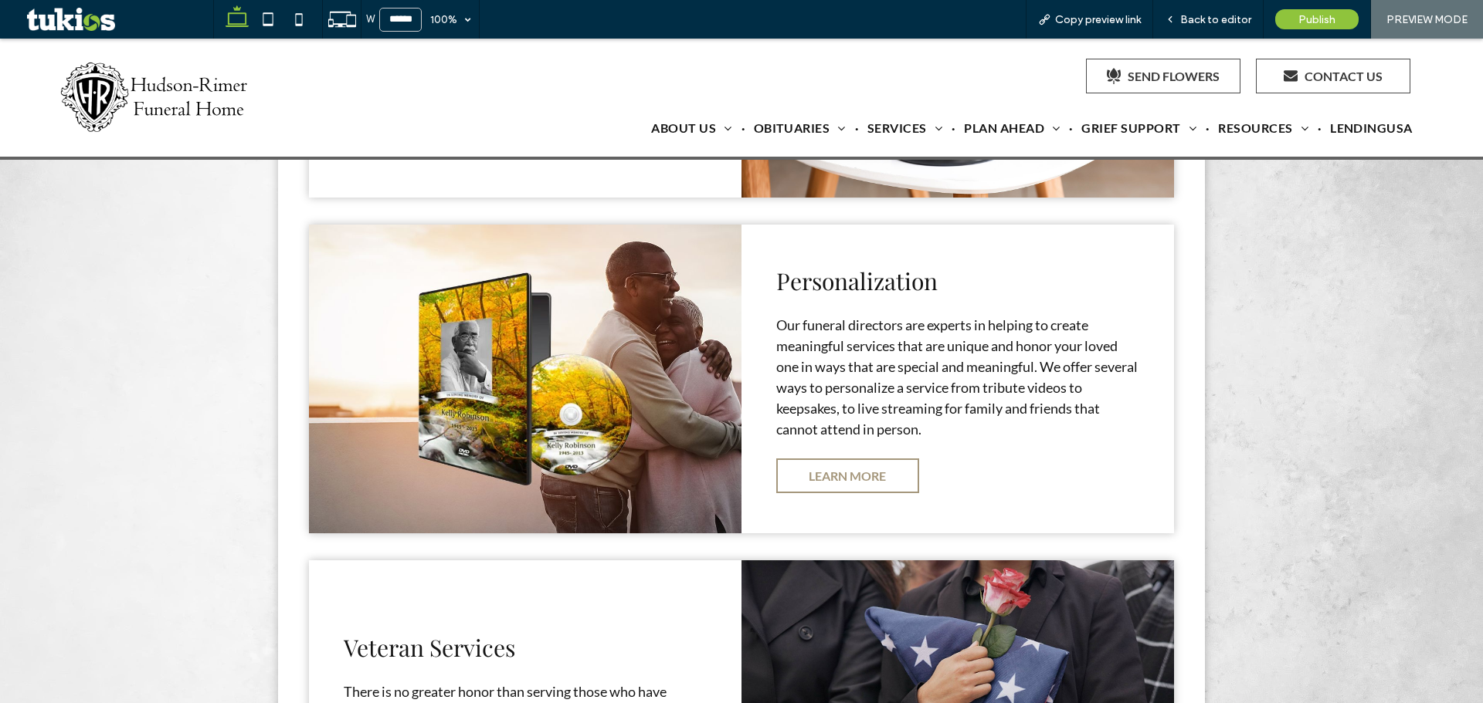
scroll to position [1313, 0]
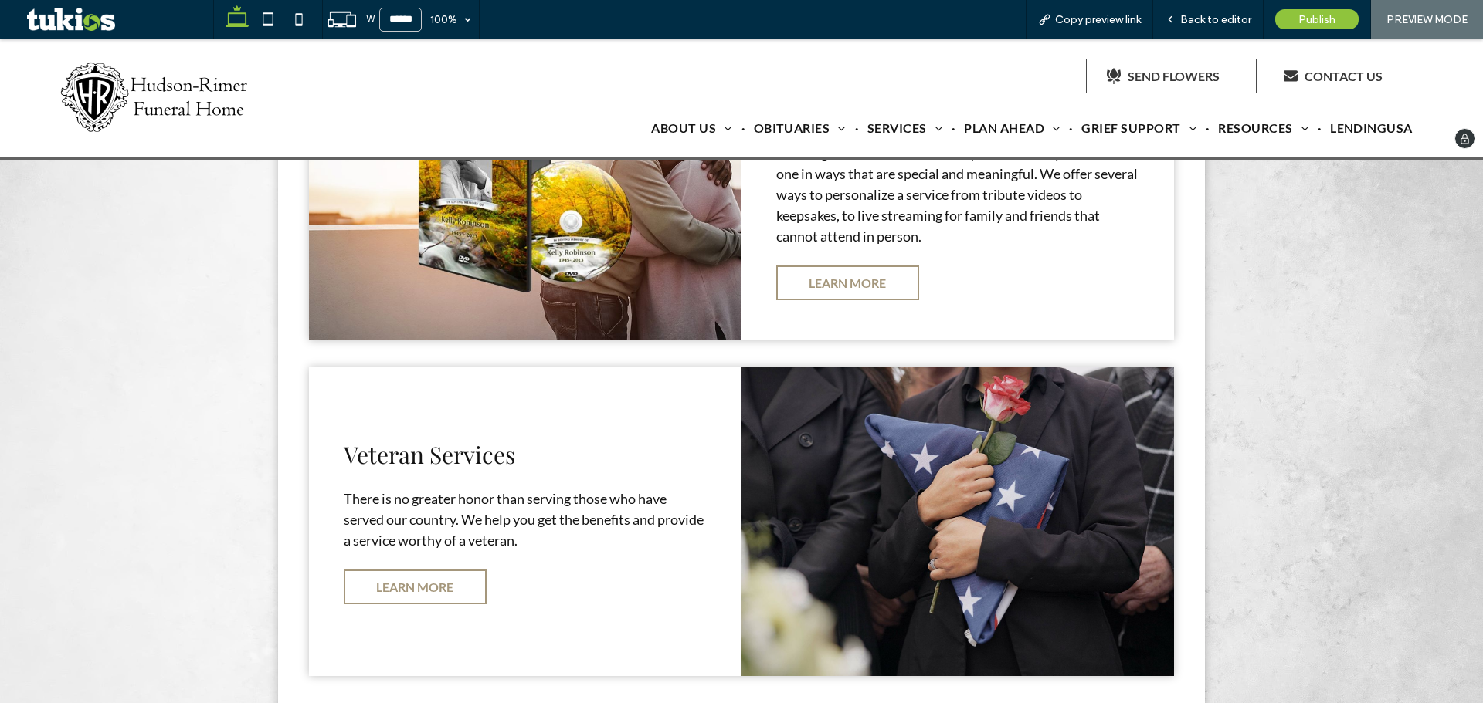
click at [216, 98] on img at bounding box center [156, 97] width 194 height 71
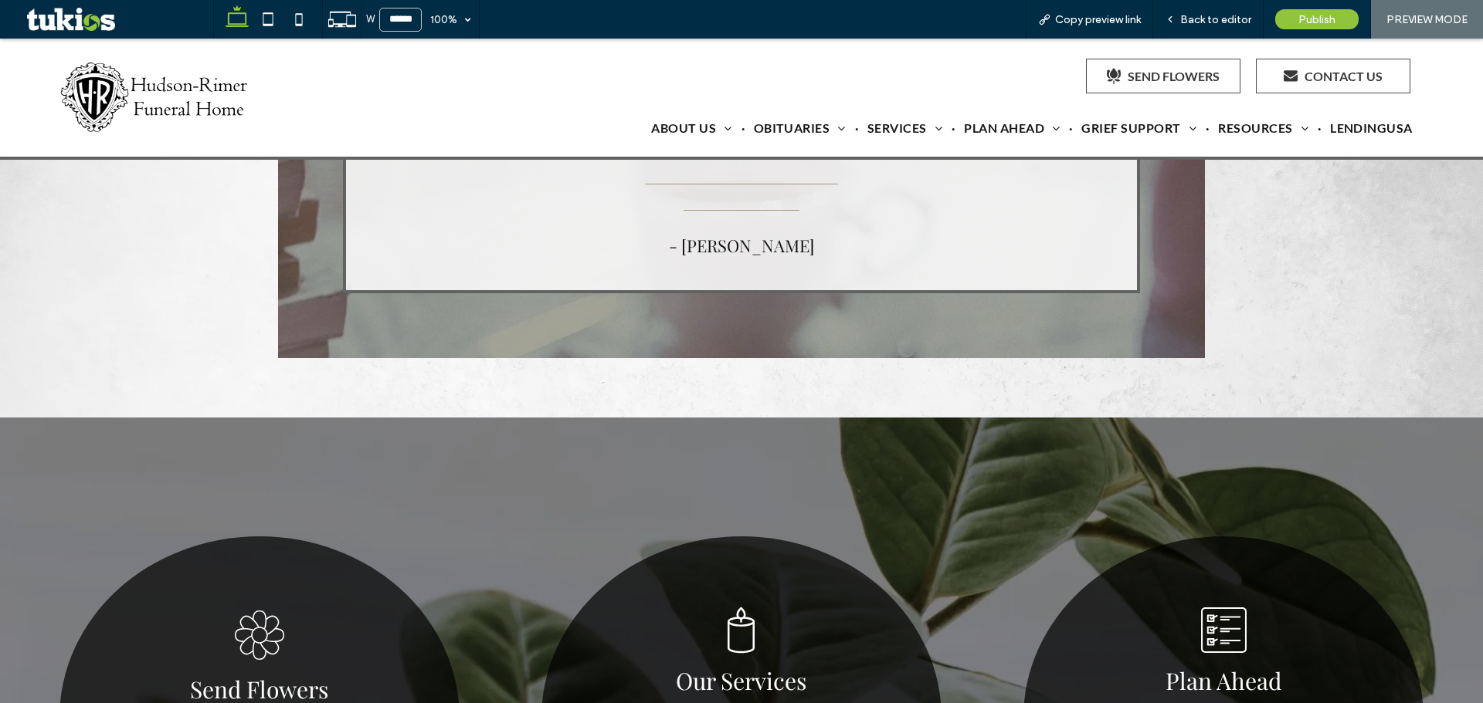
scroll to position [2857, 0]
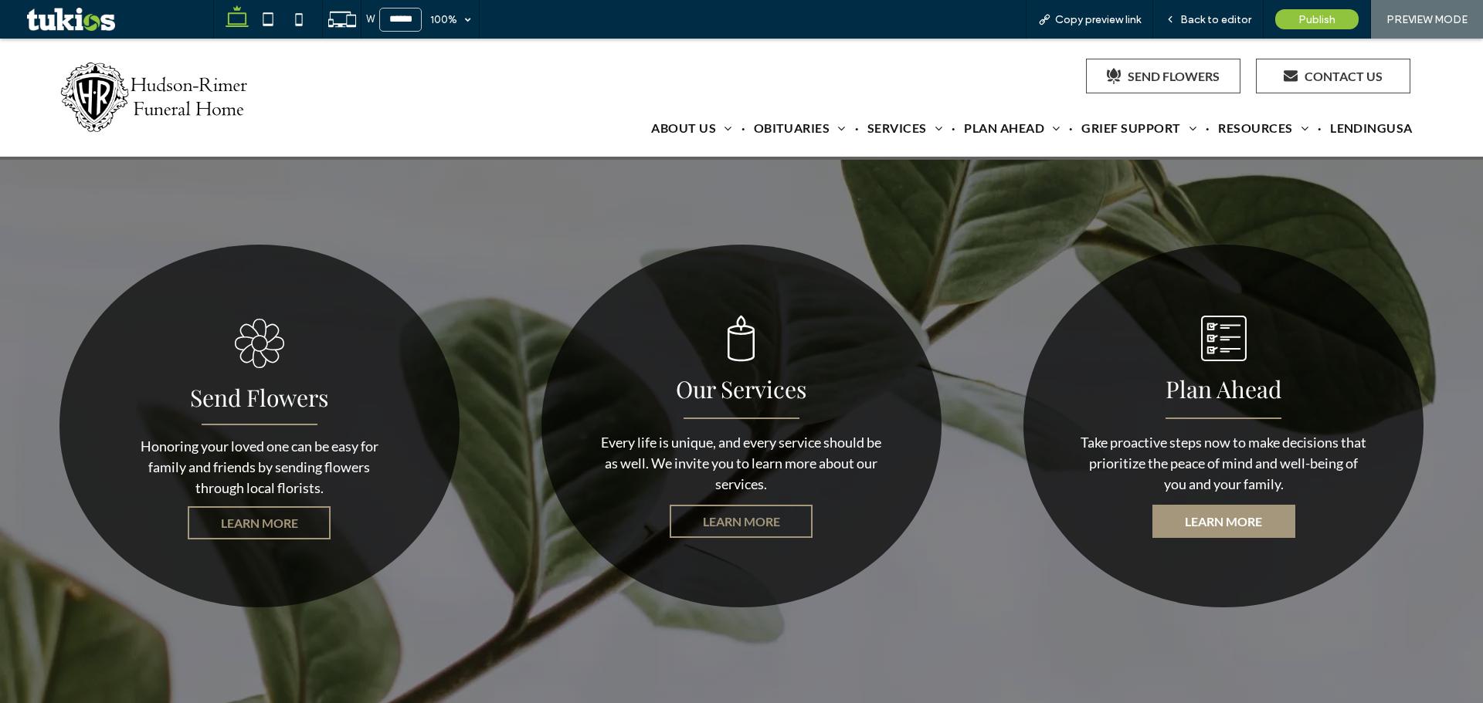
click at [1185, 514] on span "LEARN MORE" at bounding box center [1223, 521] width 77 height 15
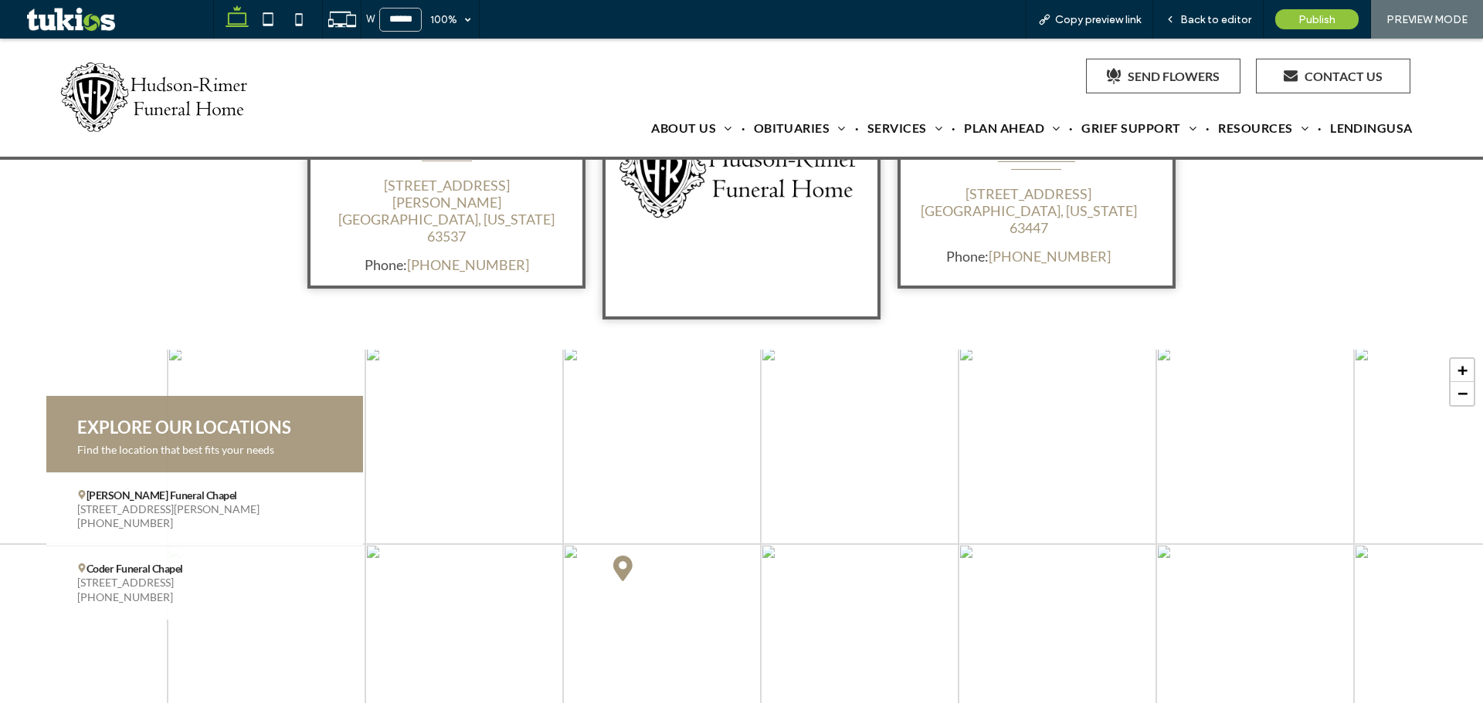
scroll to position [1988, 0]
click at [271, 25] on use at bounding box center [268, 18] width 10 height 13
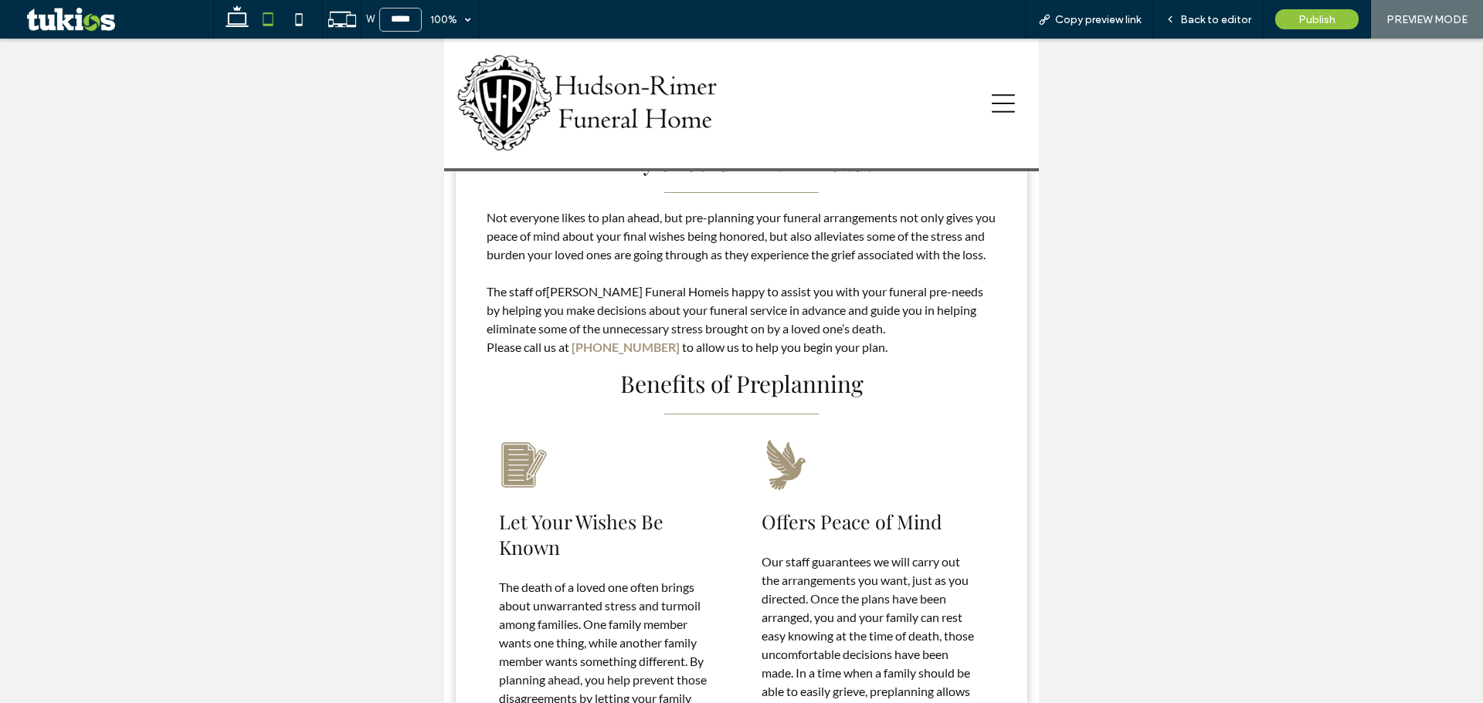
scroll to position [0, 0]
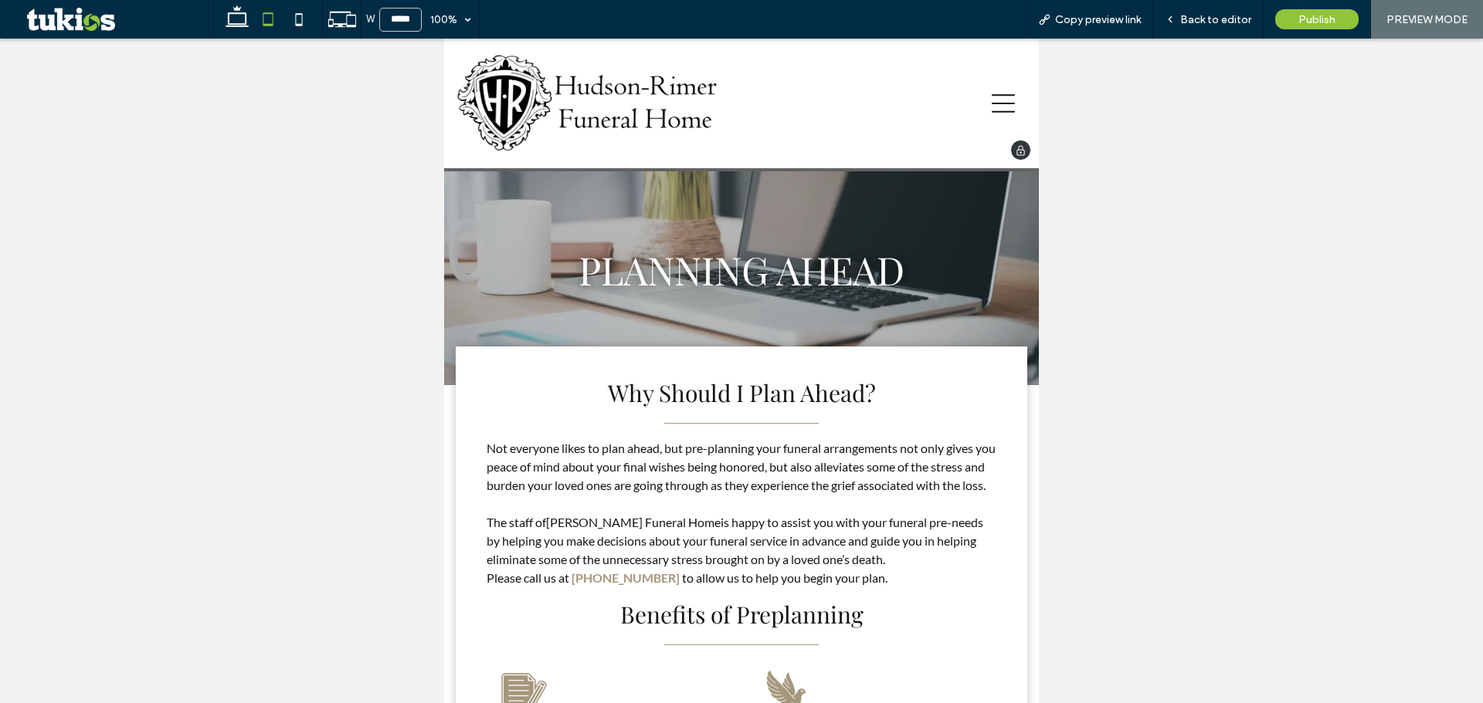
click at [995, 103] on icon at bounding box center [1003, 103] width 23 height 19
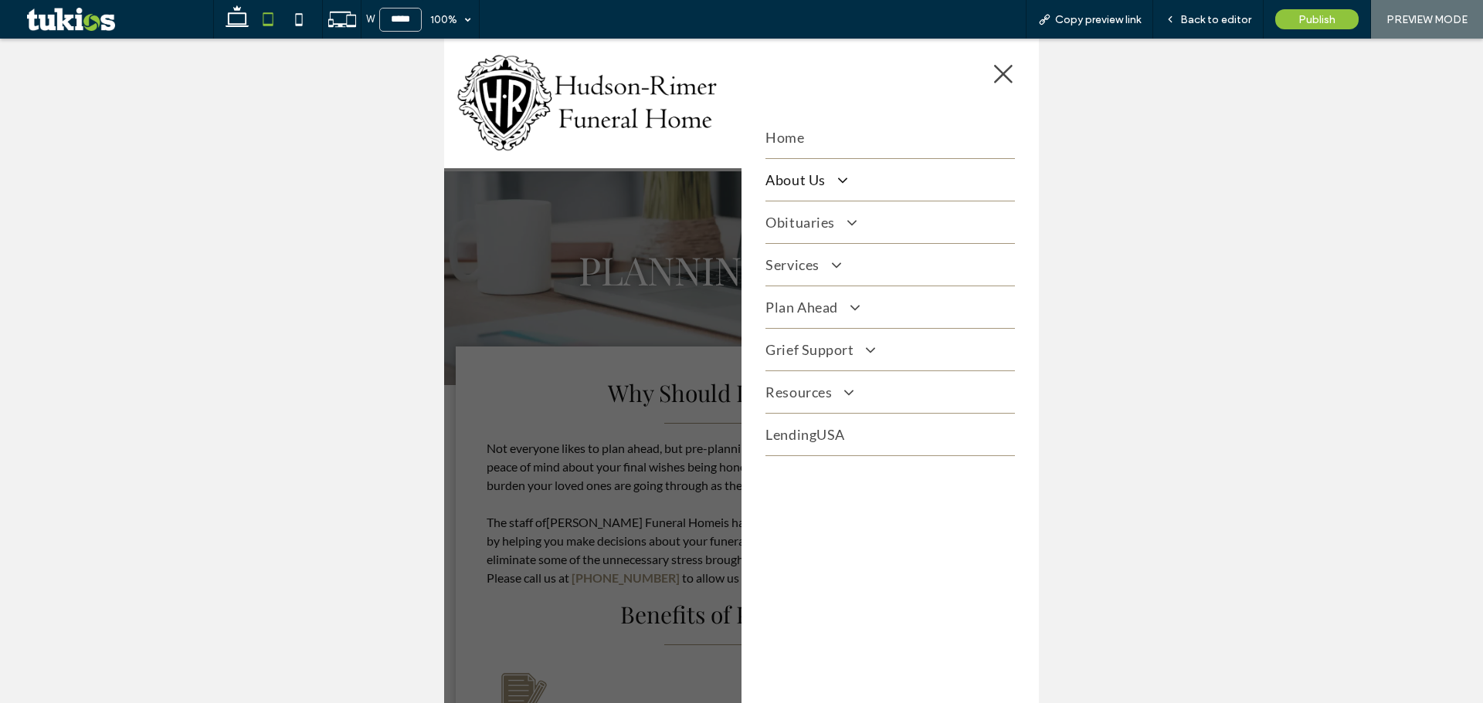
click at [814, 185] on span "About Us" at bounding box center [805, 179] width 81 height 17
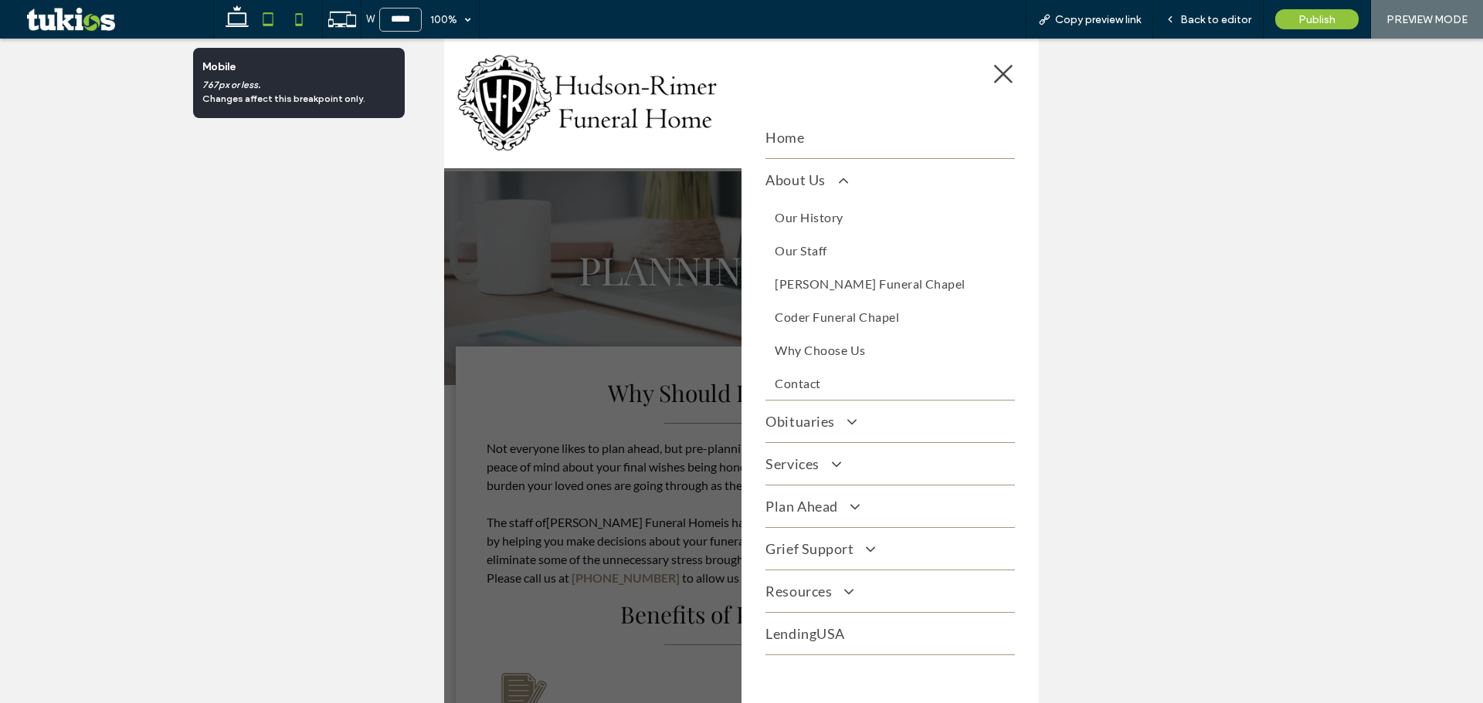
click at [303, 23] on use at bounding box center [299, 19] width 7 height 12
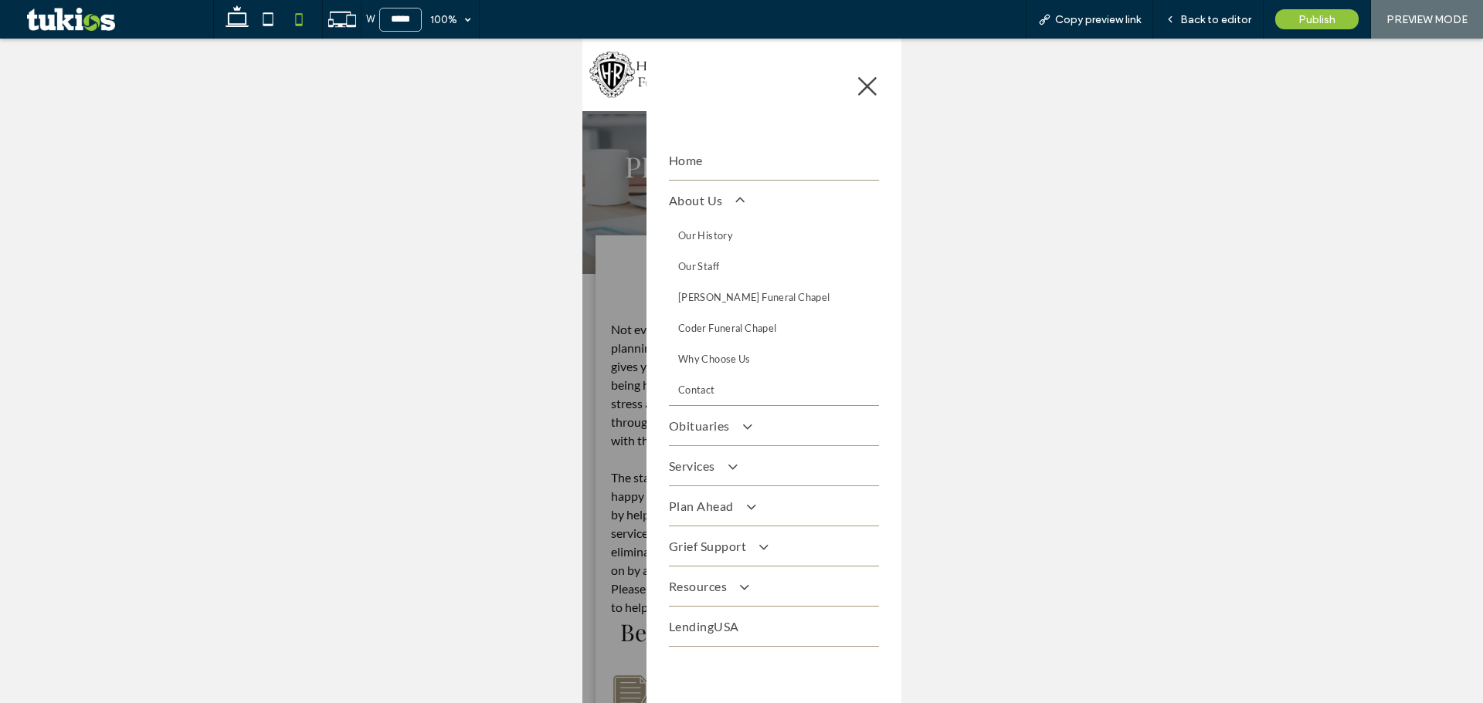
click at [857, 80] on icon at bounding box center [866, 86] width 23 height 23
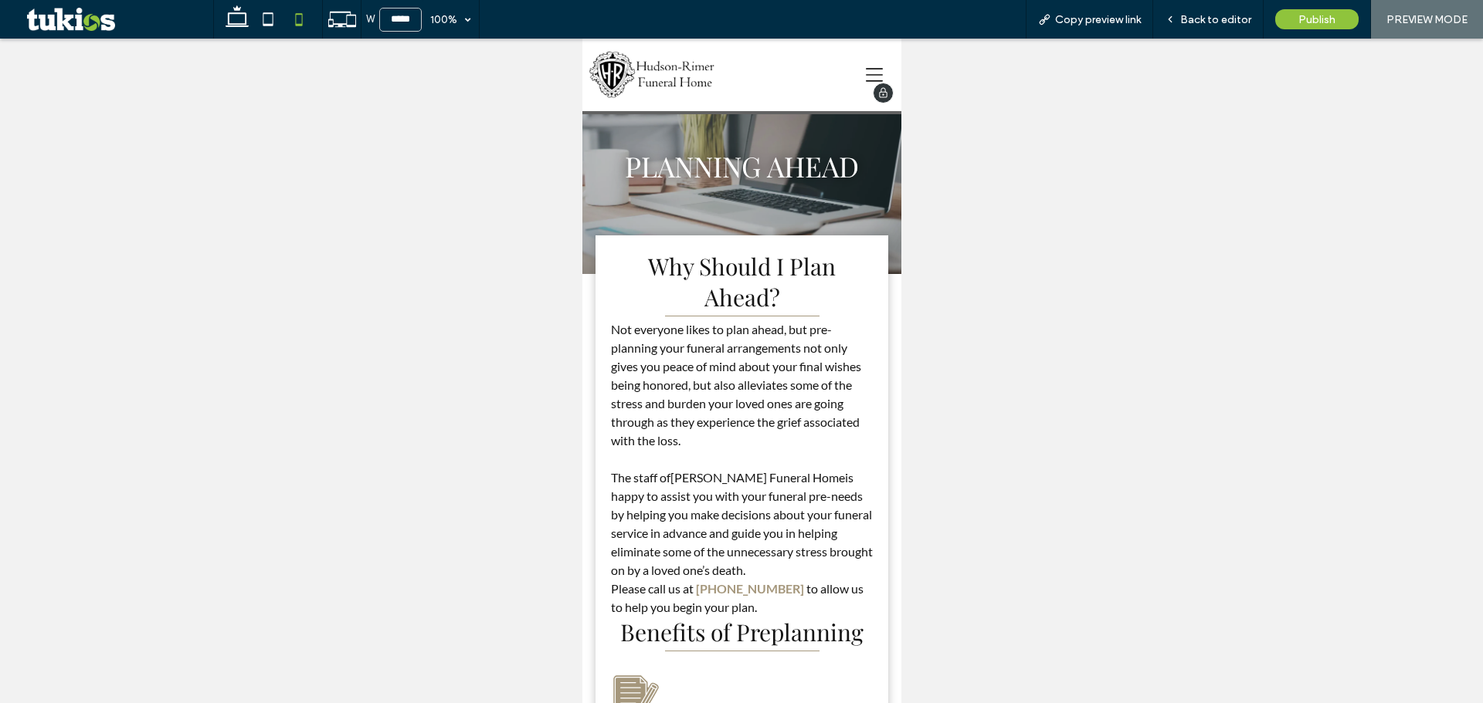
click at [865, 73] on icon at bounding box center [873, 74] width 17 height 17
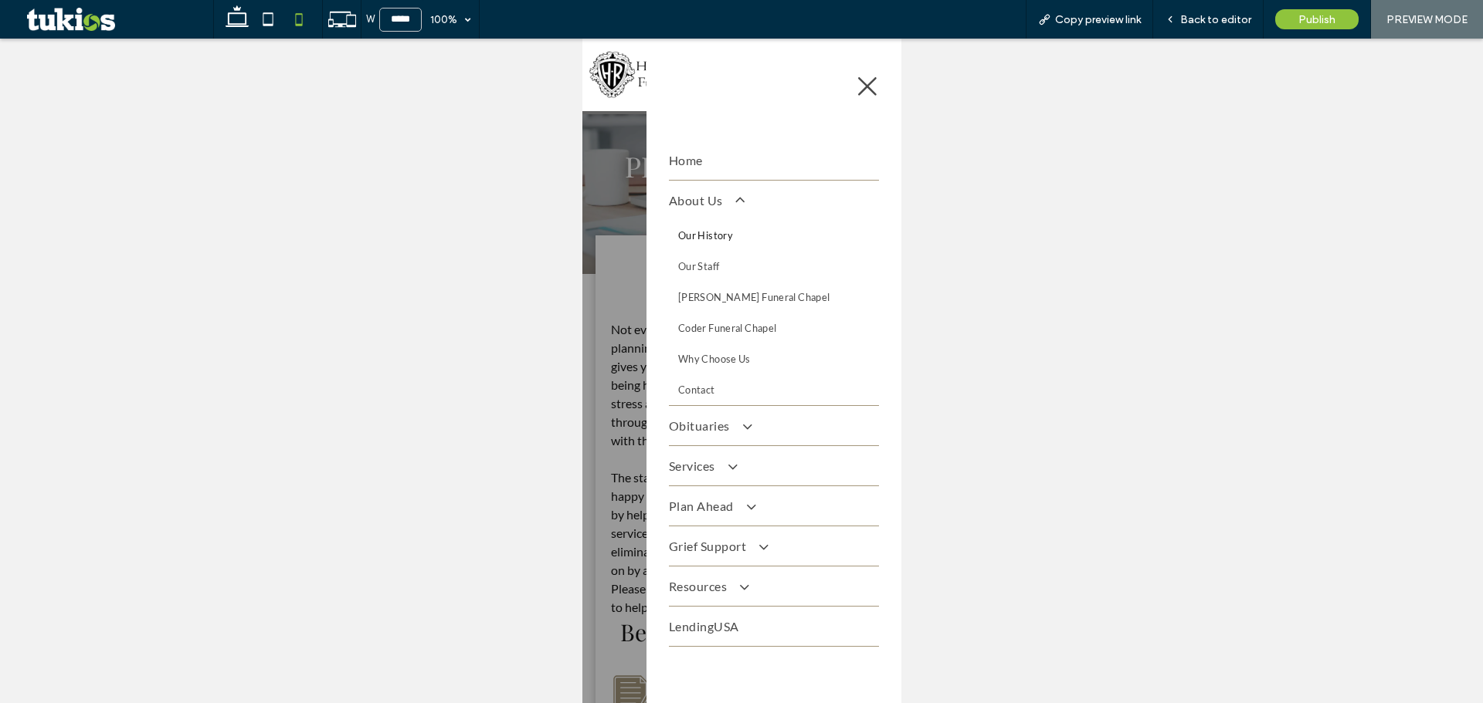
click at [693, 238] on span "Our History" at bounding box center [704, 235] width 55 height 12
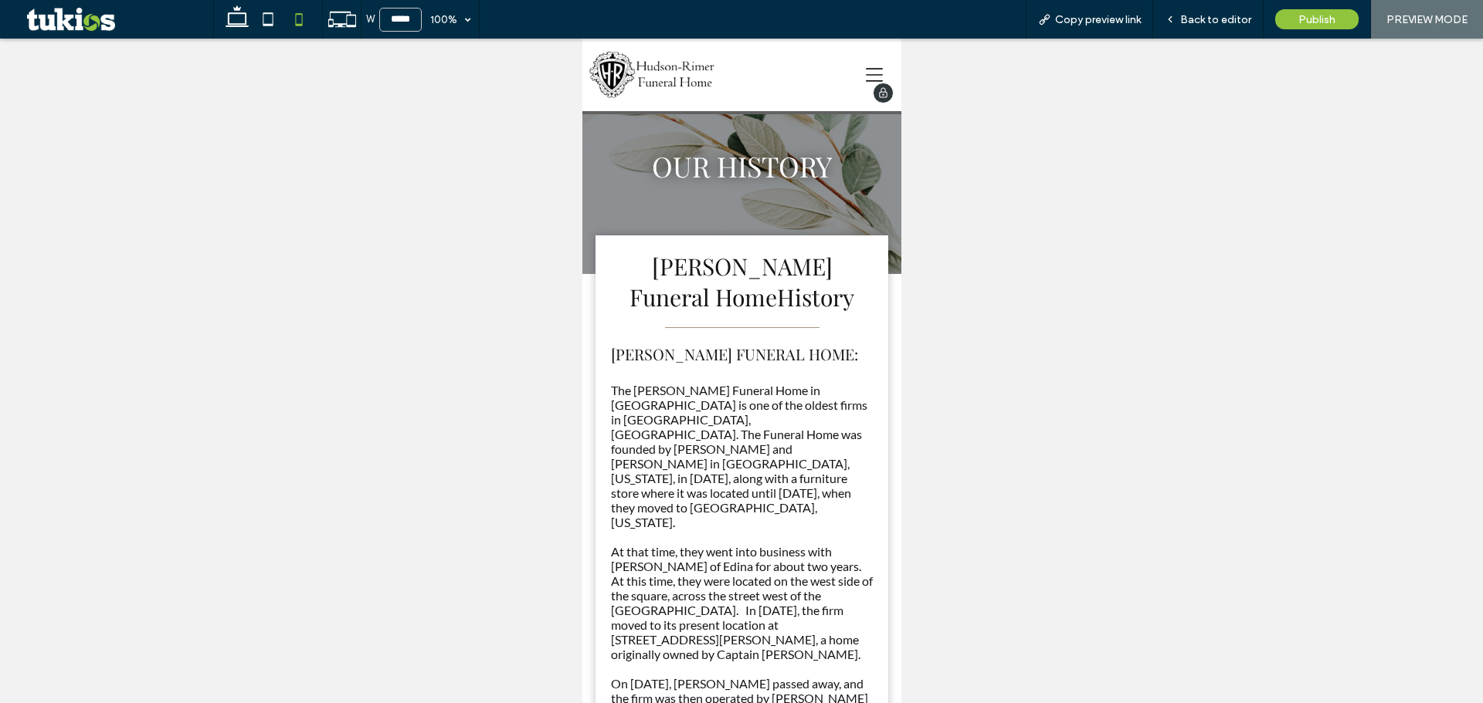
click at [865, 77] on icon at bounding box center [873, 74] width 17 height 17
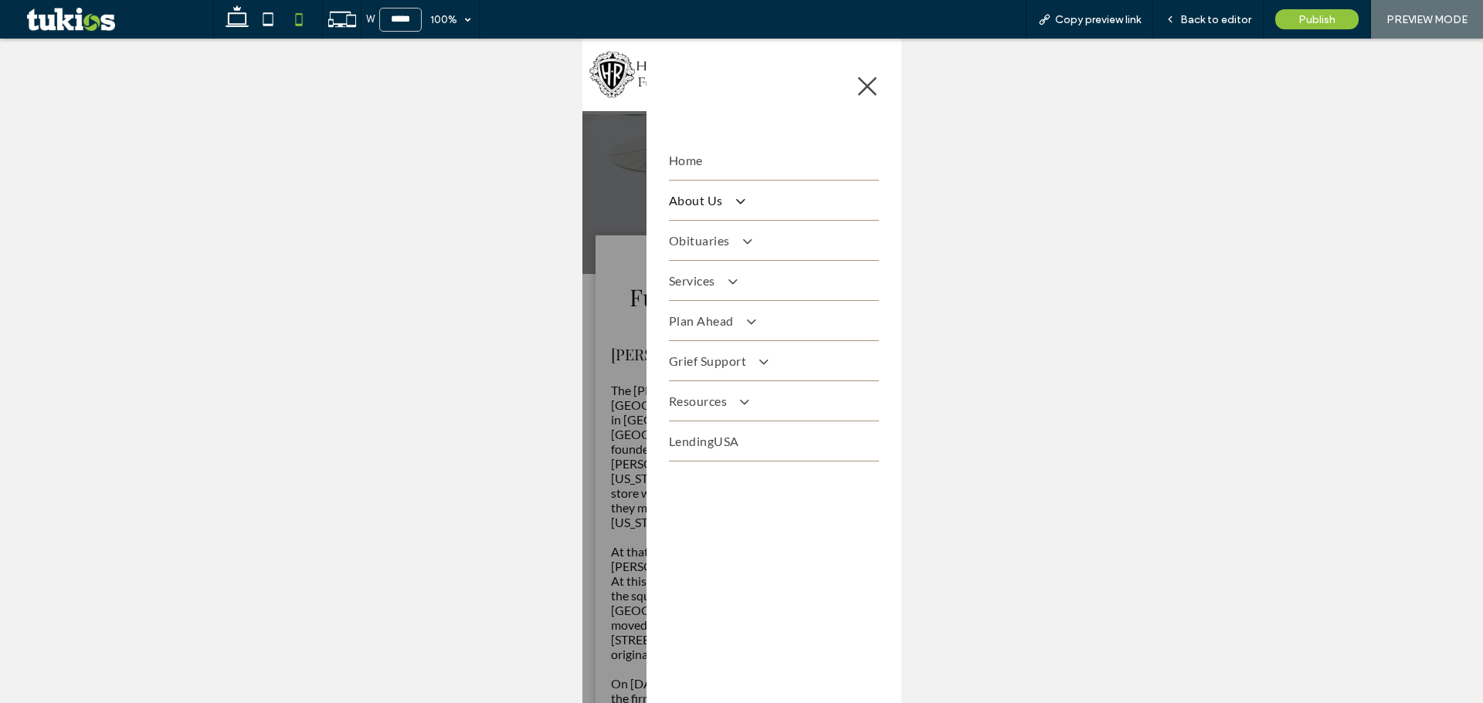
click at [717, 212] on link "About Us" at bounding box center [773, 200] width 210 height 39
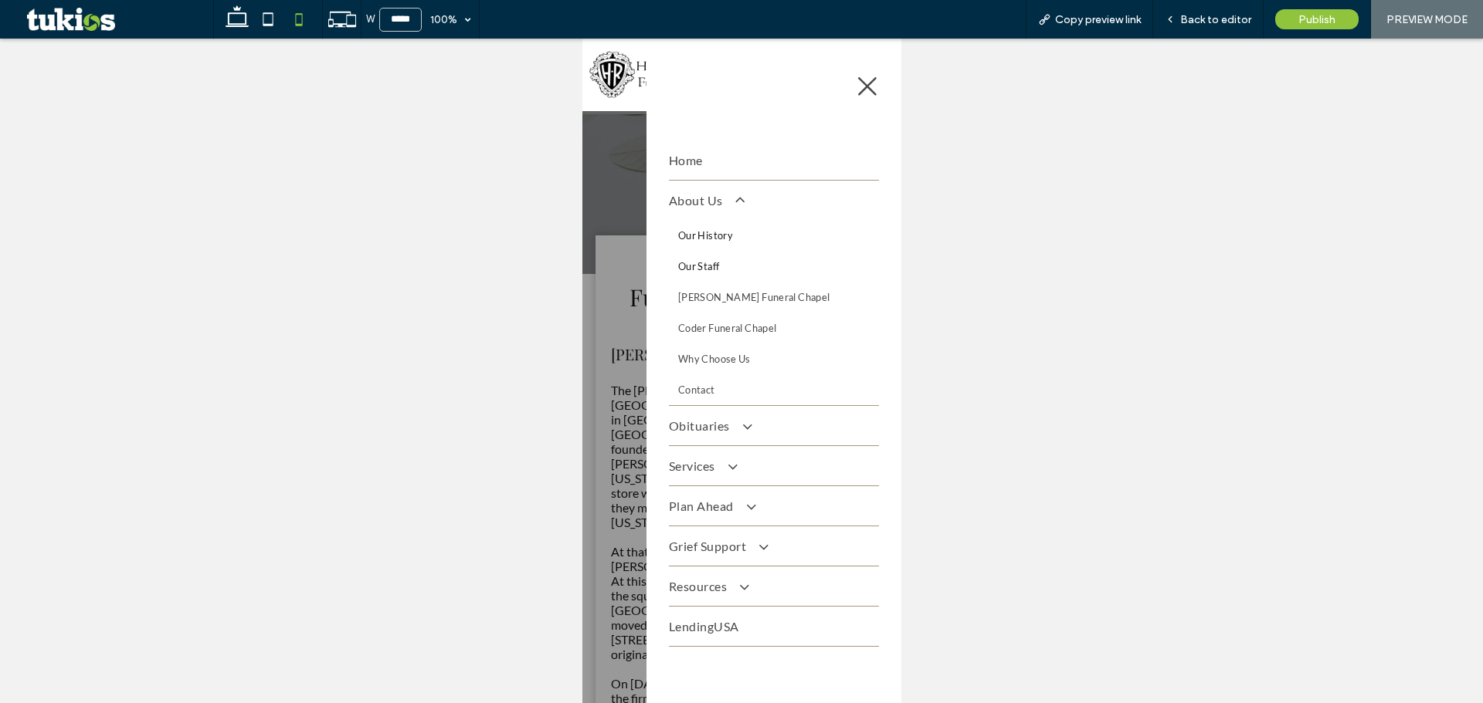
click at [695, 264] on span "Our Staff" at bounding box center [697, 266] width 41 height 12
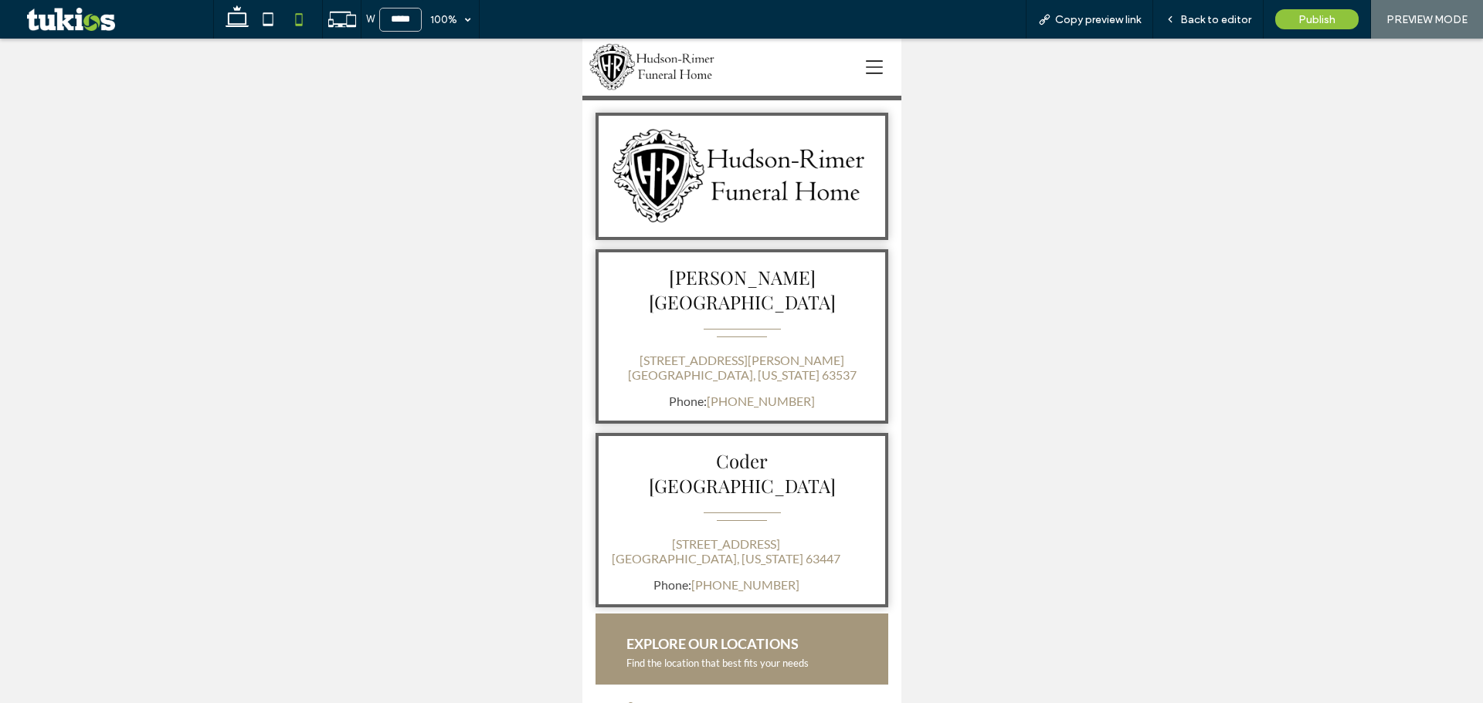
scroll to position [1853, 0]
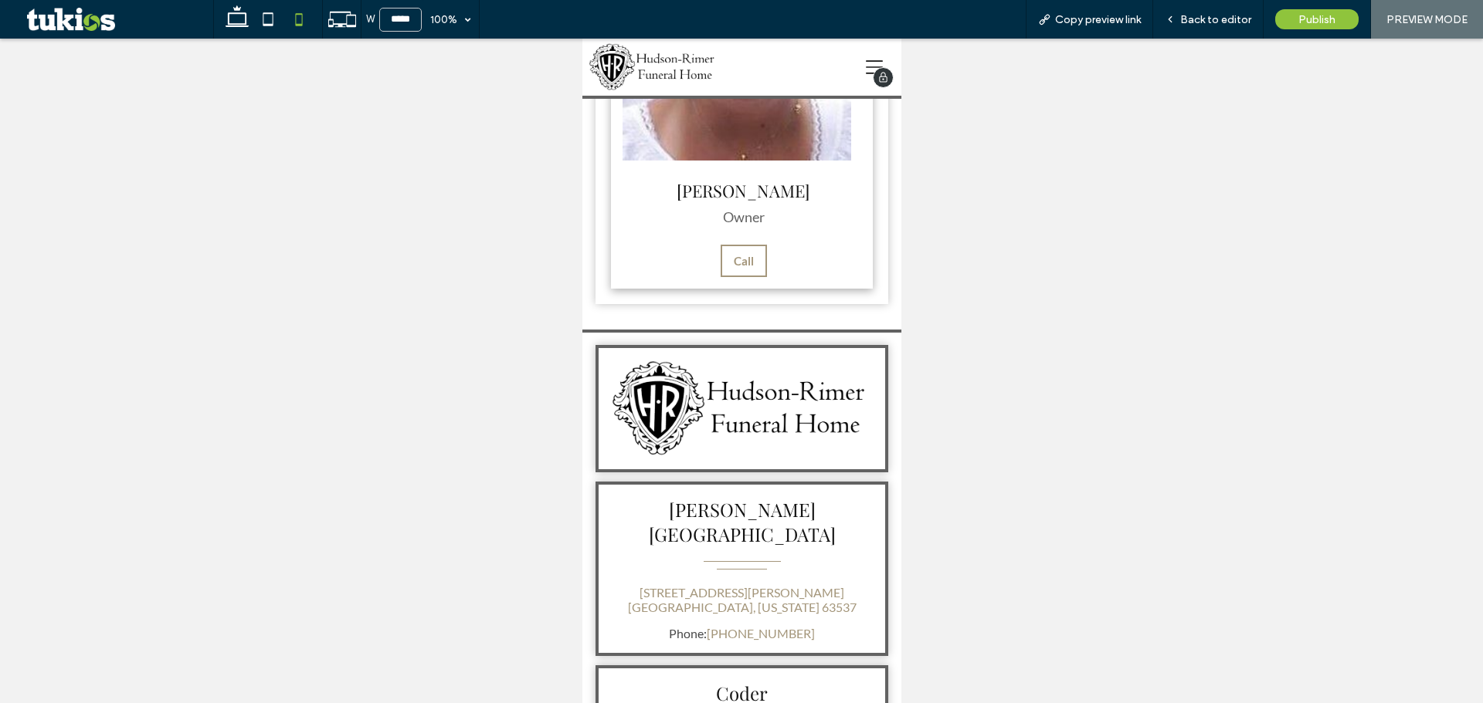
click at [865, 63] on icon at bounding box center [873, 67] width 17 height 17
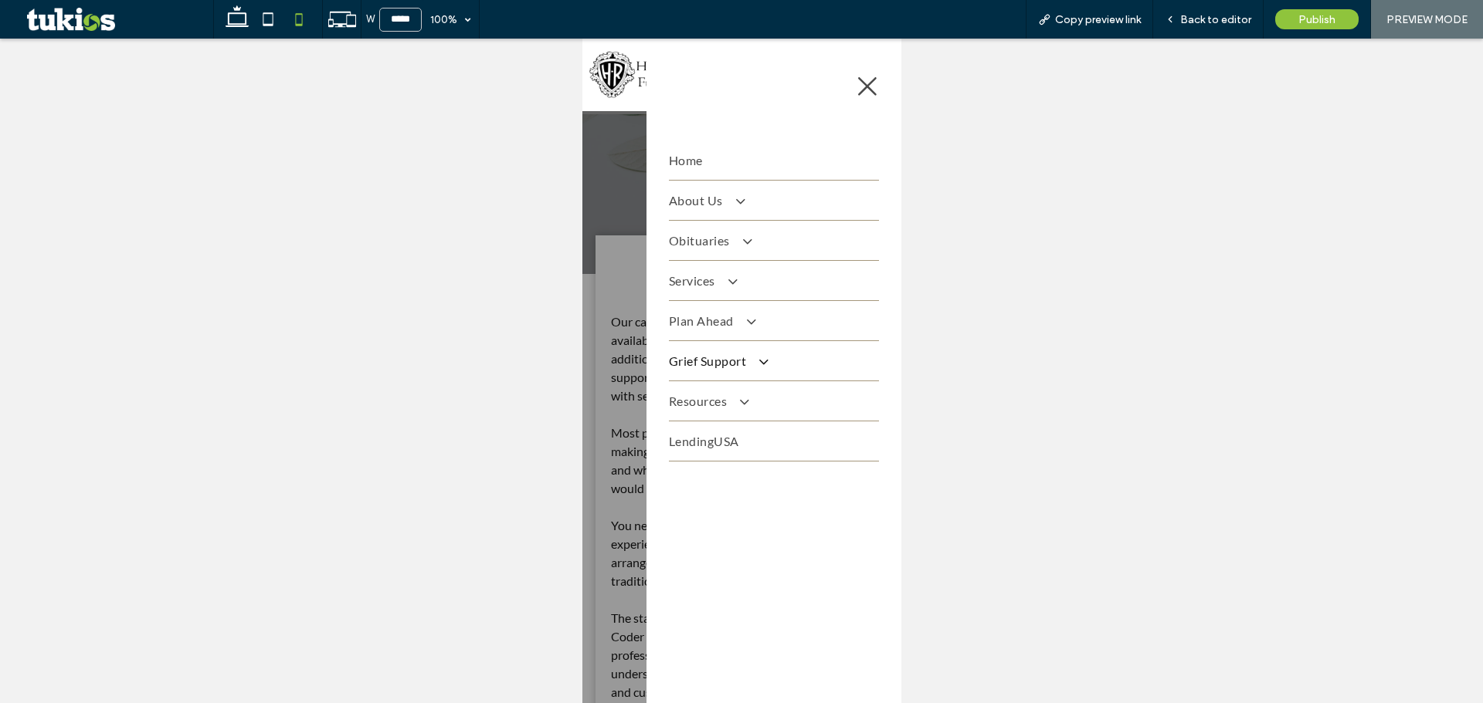
click at [694, 354] on span "Grief Support" at bounding box center [716, 361] width 97 height 15
drag, startPoint x: 684, startPoint y: 400, endPoint x: 1266, endPoint y: 437, distance: 583.4
click at [684, 400] on span "The Grieving Process" at bounding box center [726, 396] width 98 height 12
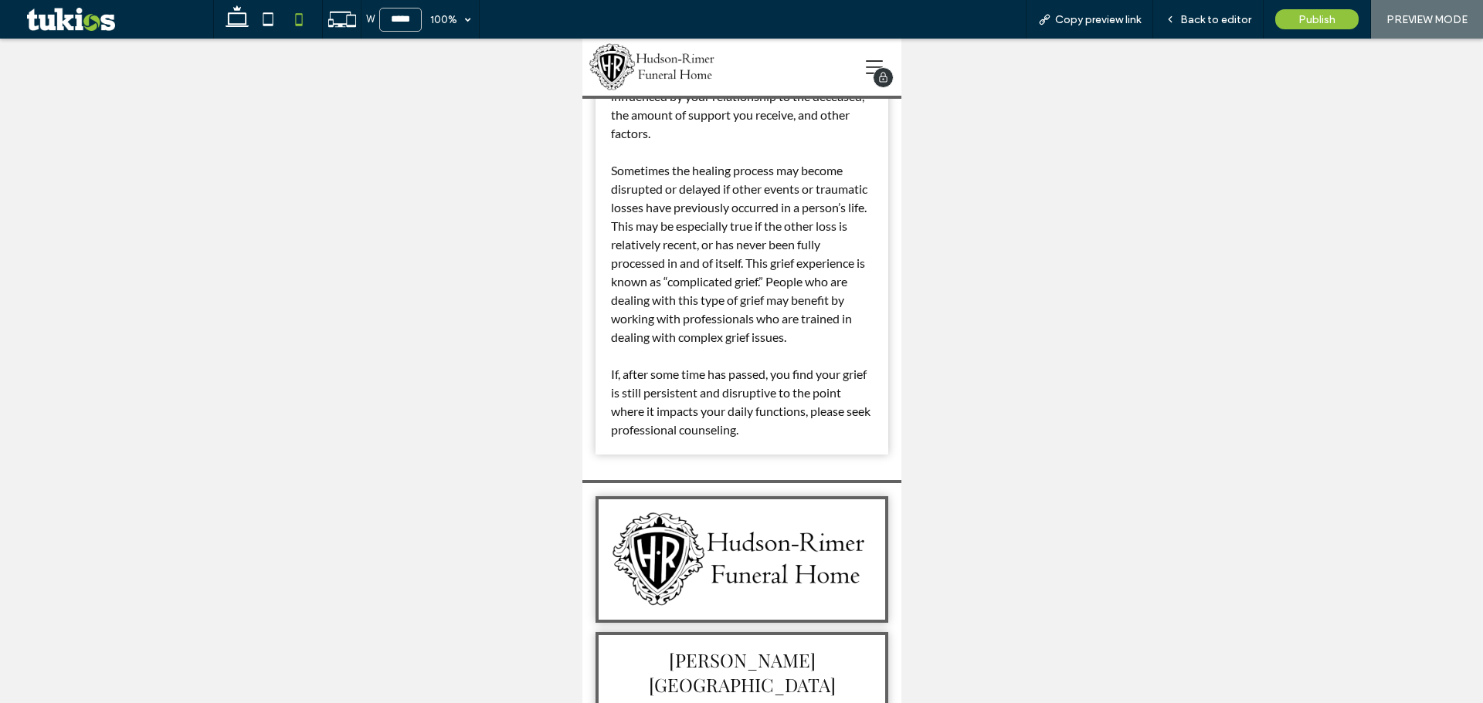
scroll to position [1658, 0]
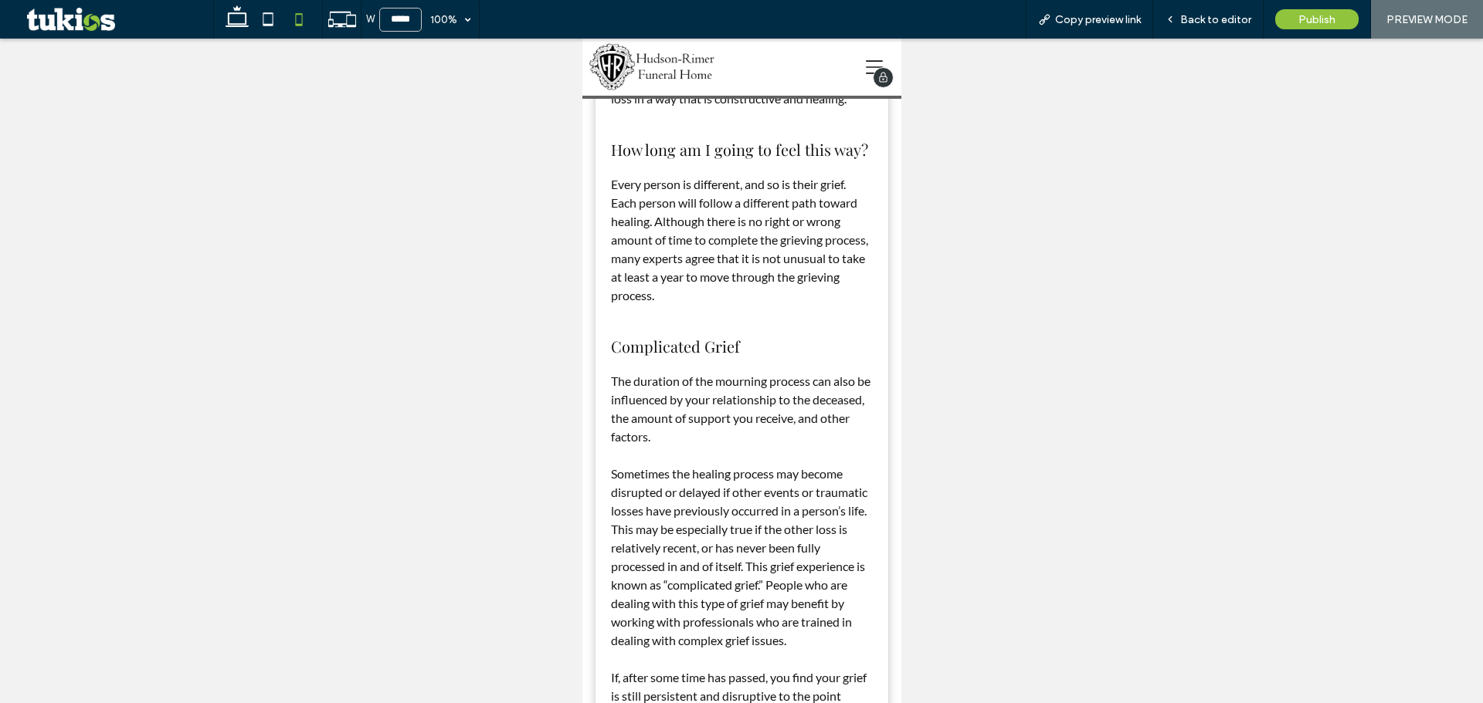
click at [865, 68] on icon at bounding box center [873, 67] width 17 height 17
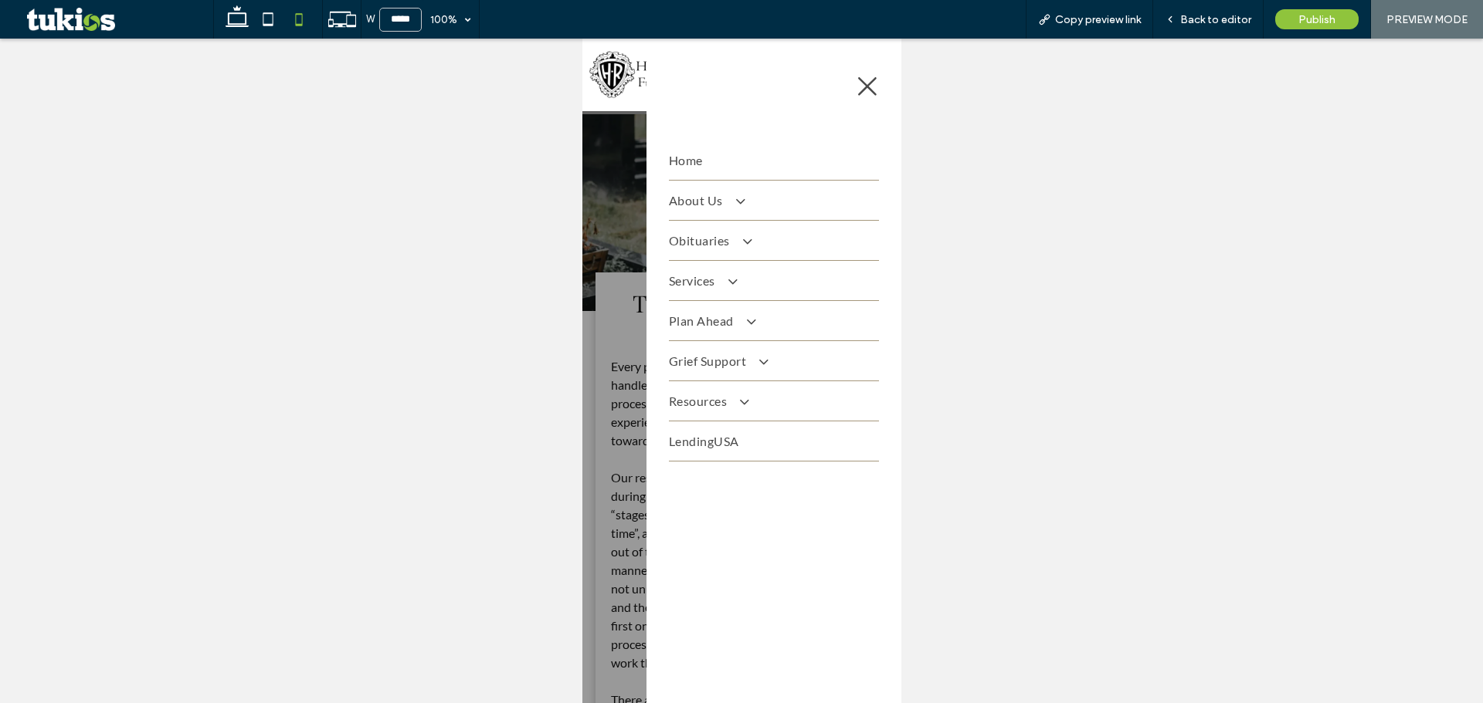
scroll to position [0, 0]
click at [684, 399] on span "Resources" at bounding box center [707, 401] width 78 height 15
click at [706, 554] on span "Death Away From Home" at bounding box center [733, 560] width 113 height 12
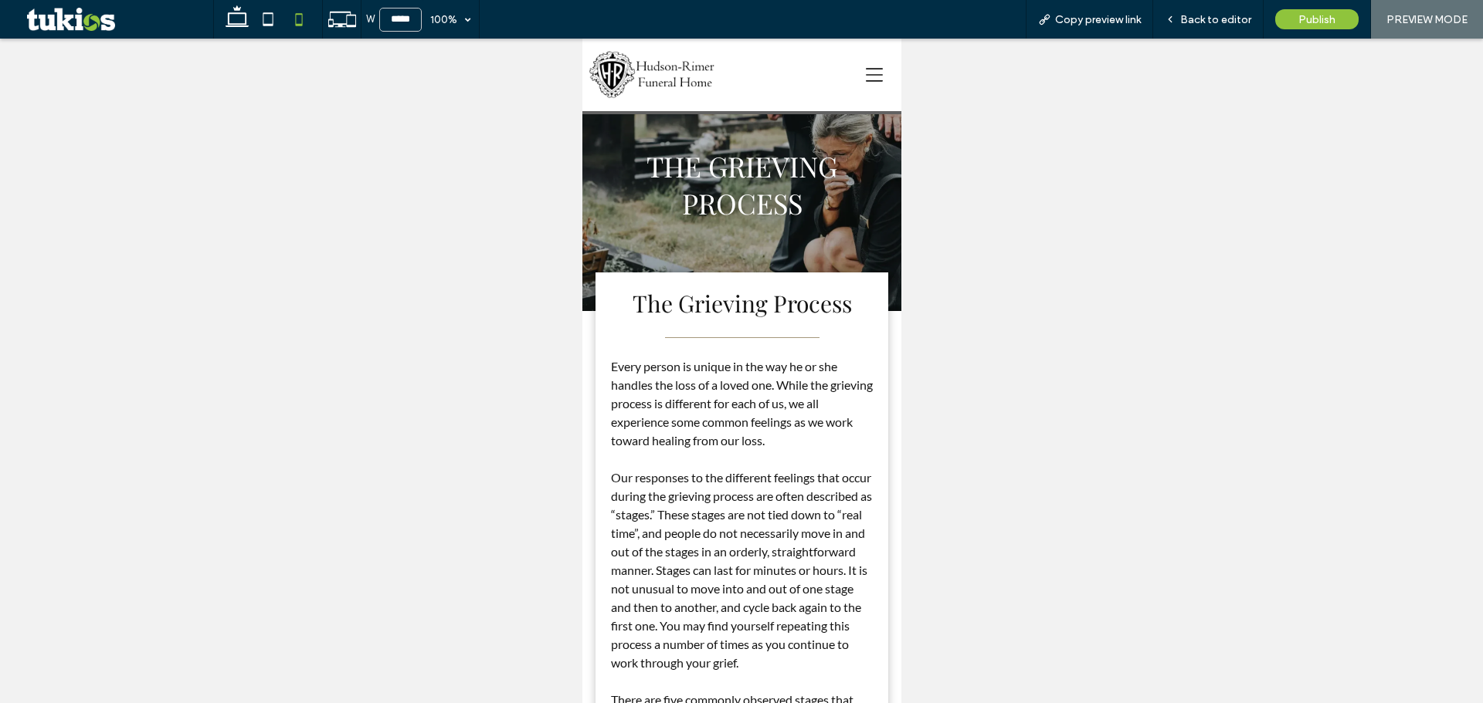
scroll to position [1658, 0]
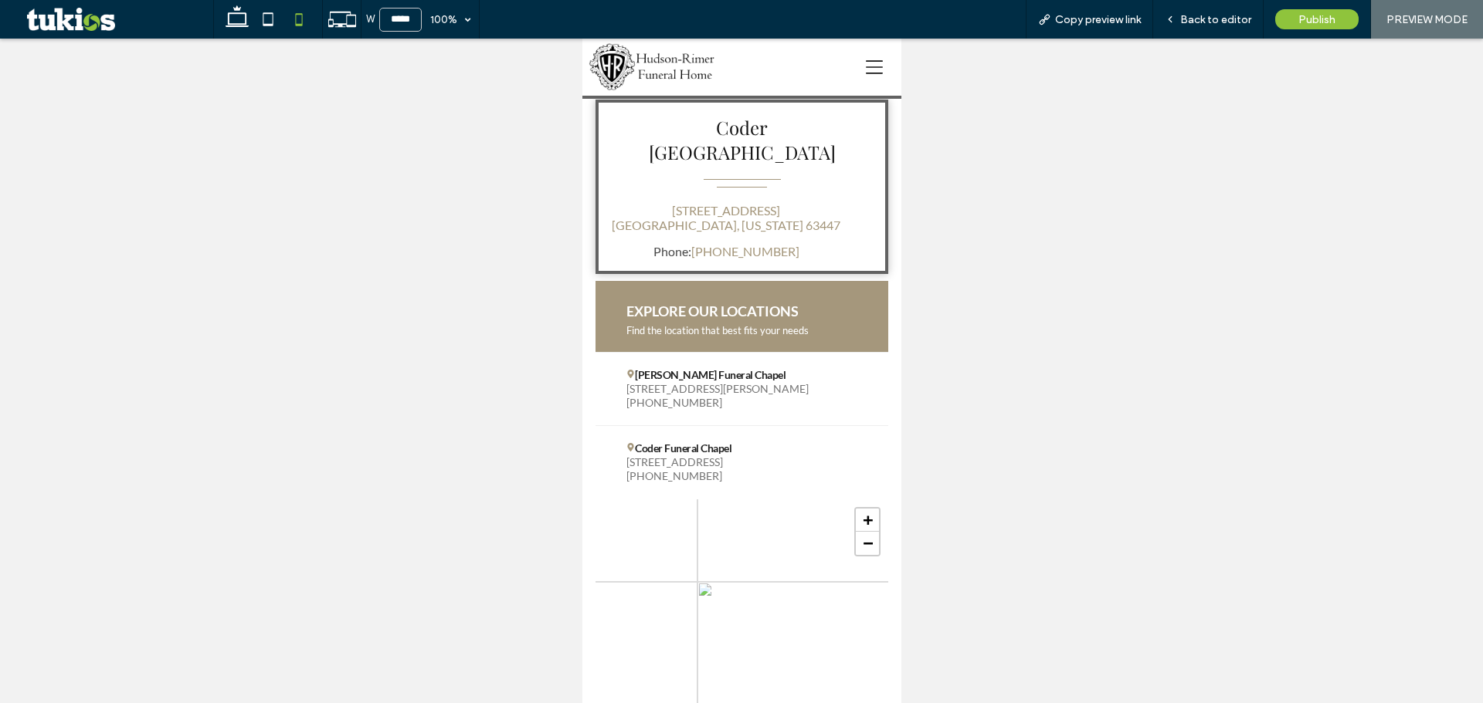
scroll to position [1544, 0]
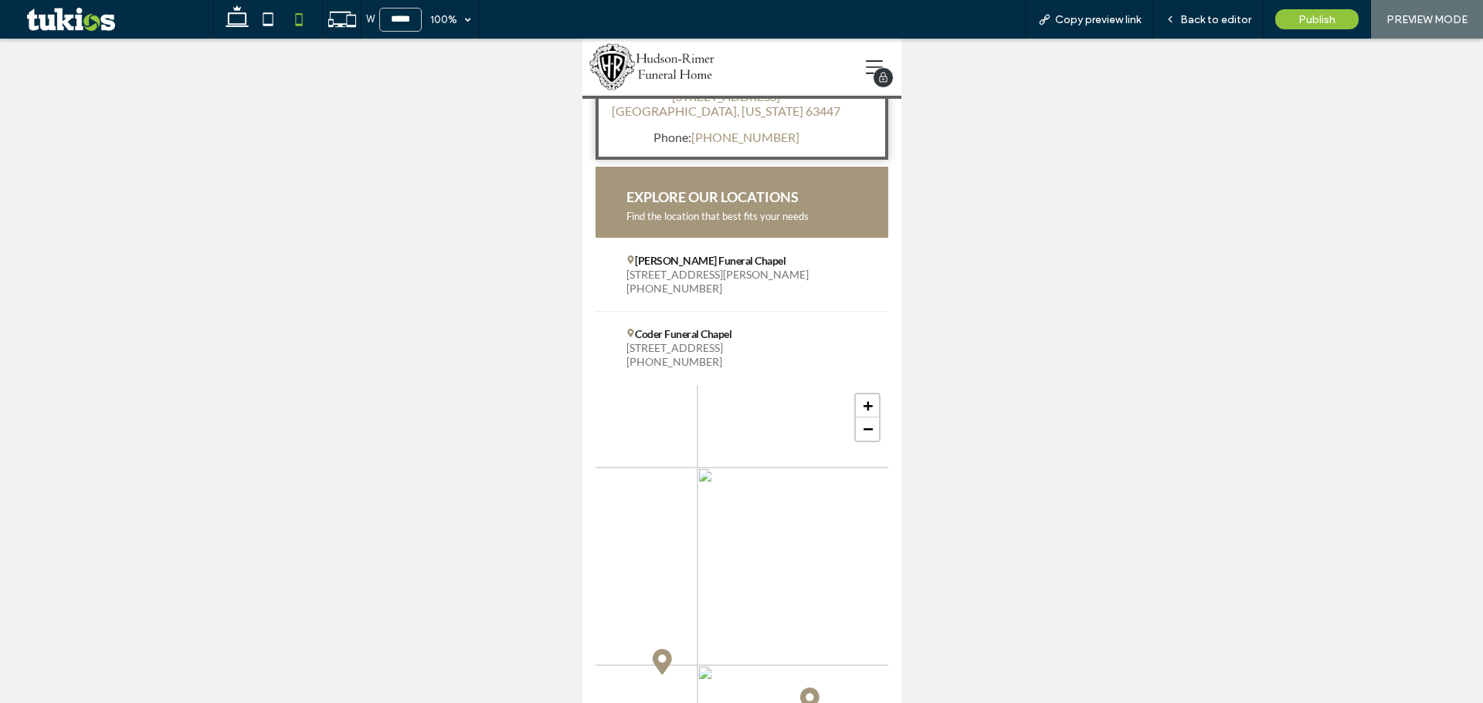
click at [865, 66] on icon at bounding box center [873, 67] width 17 height 17
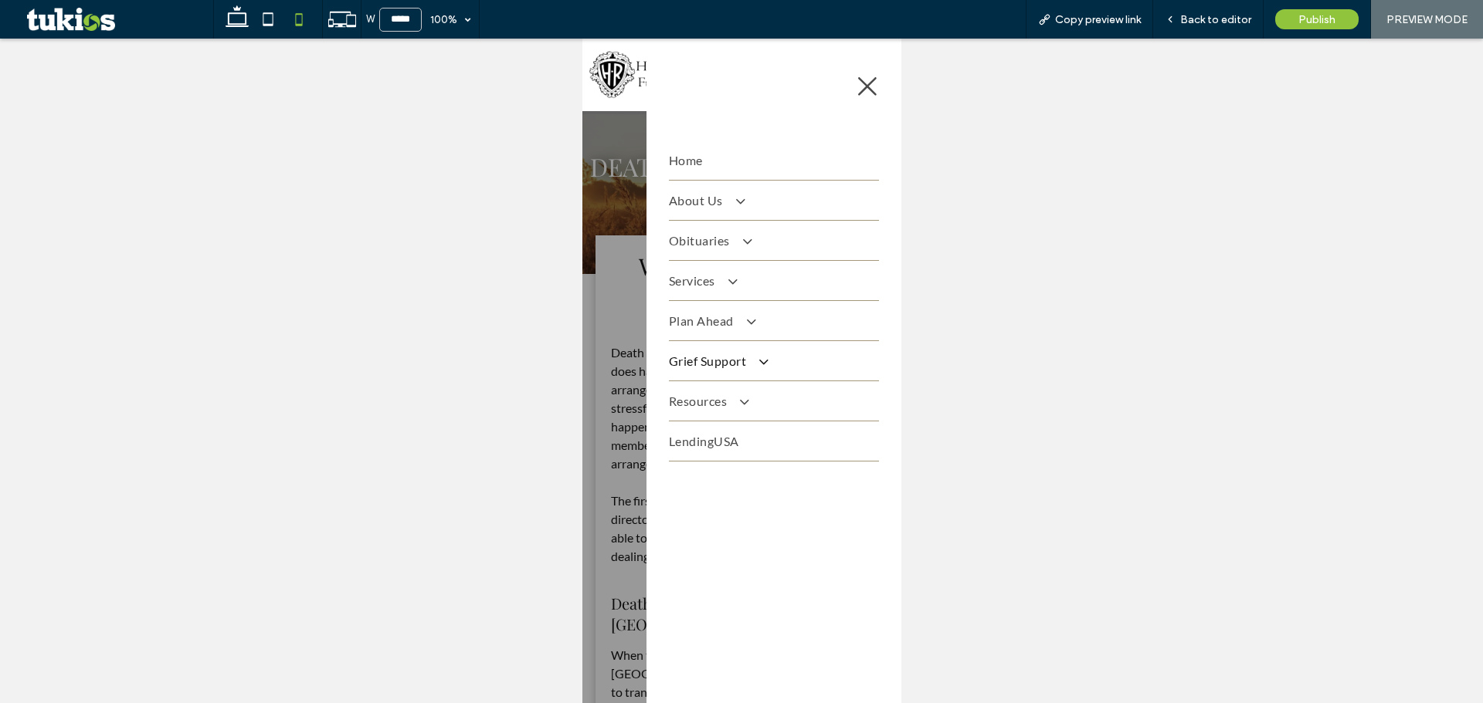
click at [704, 366] on span "Grief Support" at bounding box center [716, 361] width 97 height 15
click at [699, 392] on span "The Grieving Process" at bounding box center [726, 396] width 98 height 12
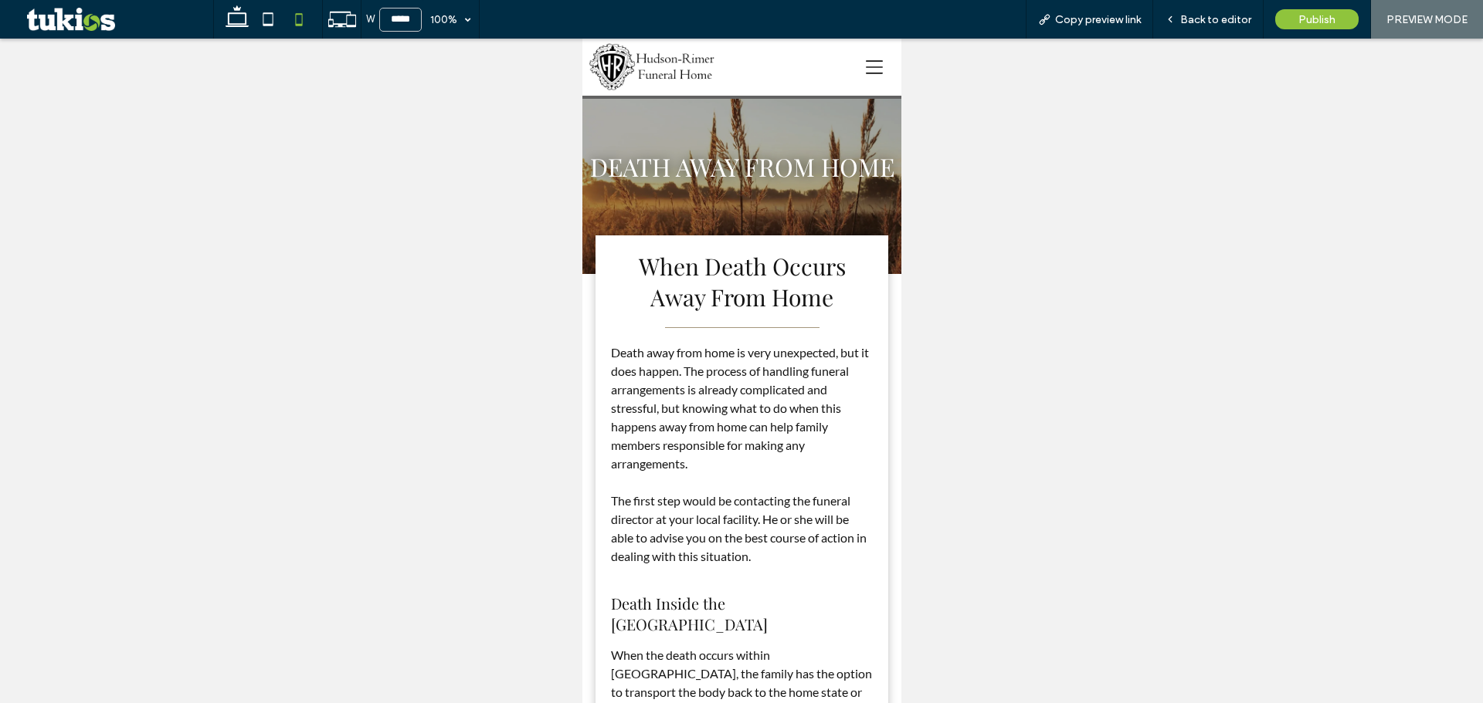
scroll to position [1544, 0]
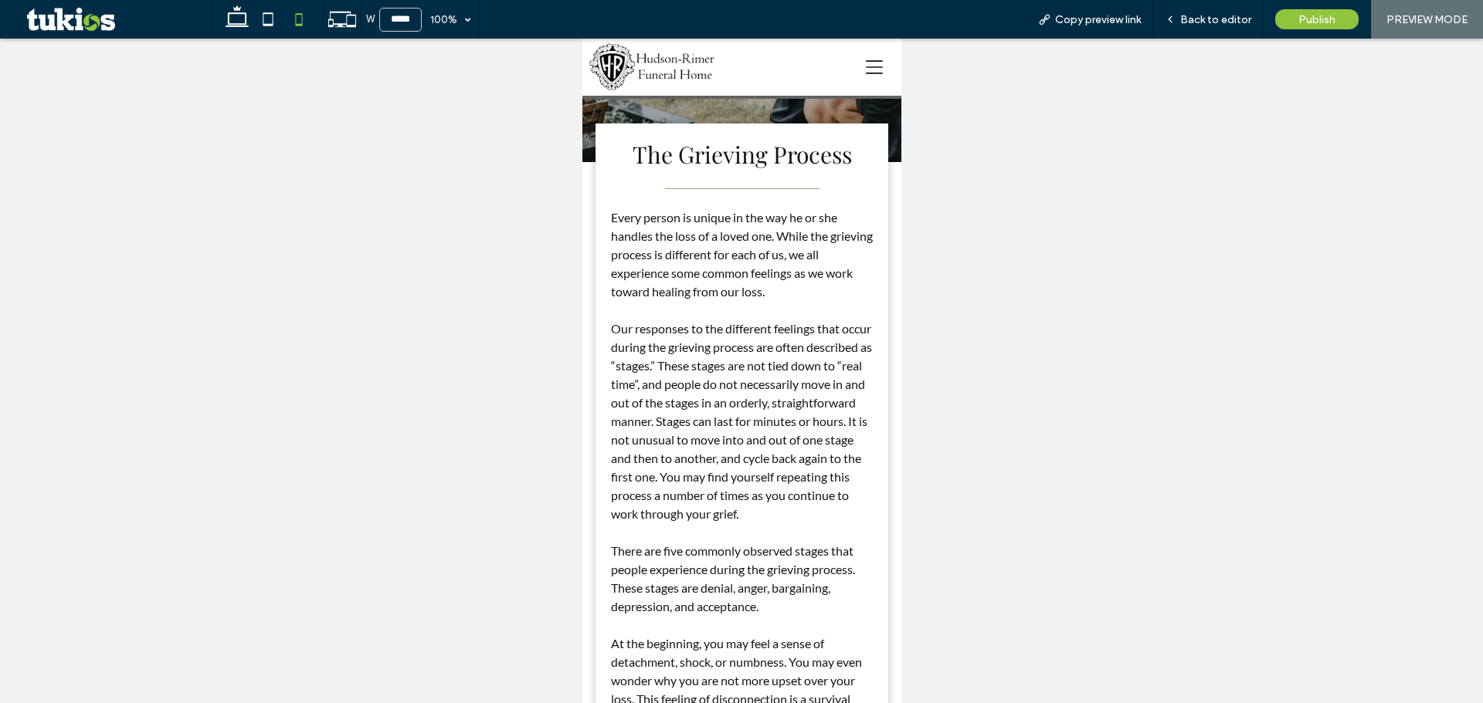
scroll to position [77, 0]
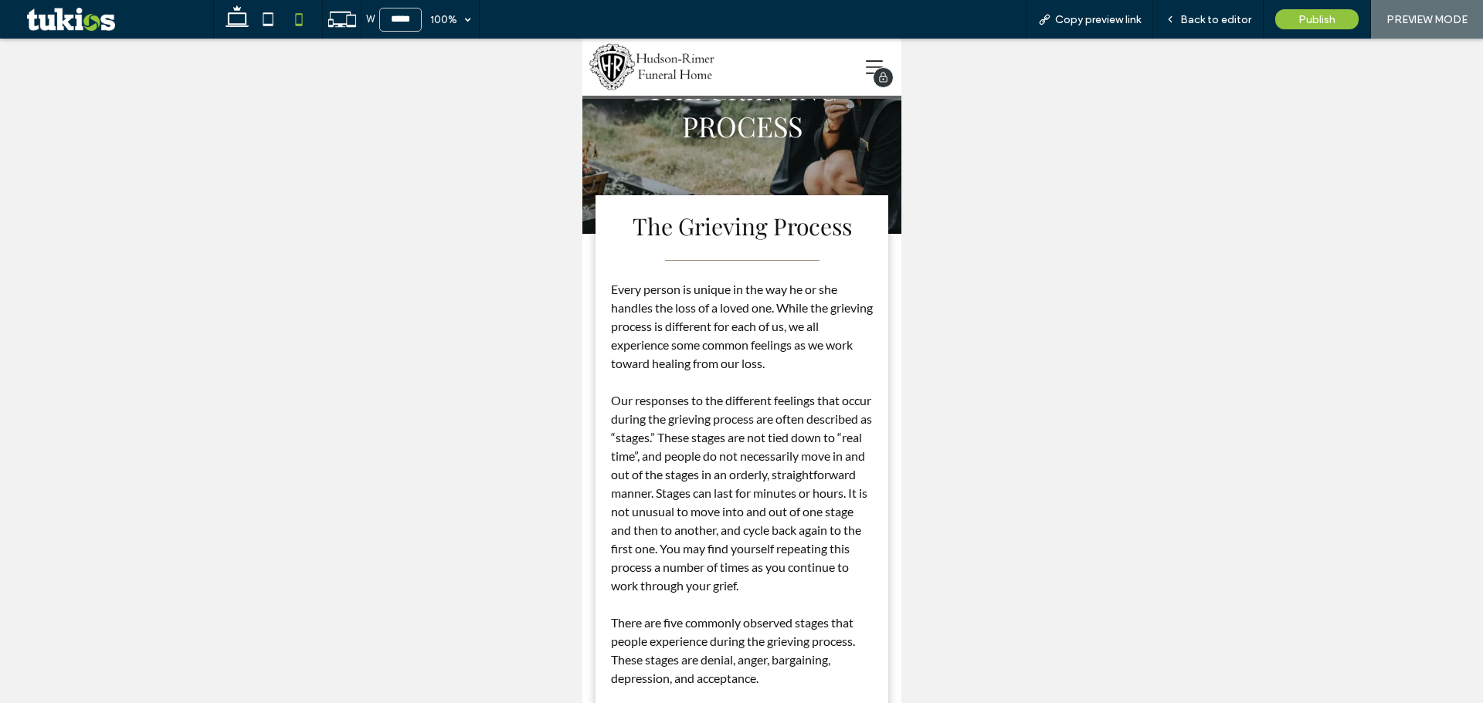
click at [645, 74] on img at bounding box center [653, 67] width 130 height 48
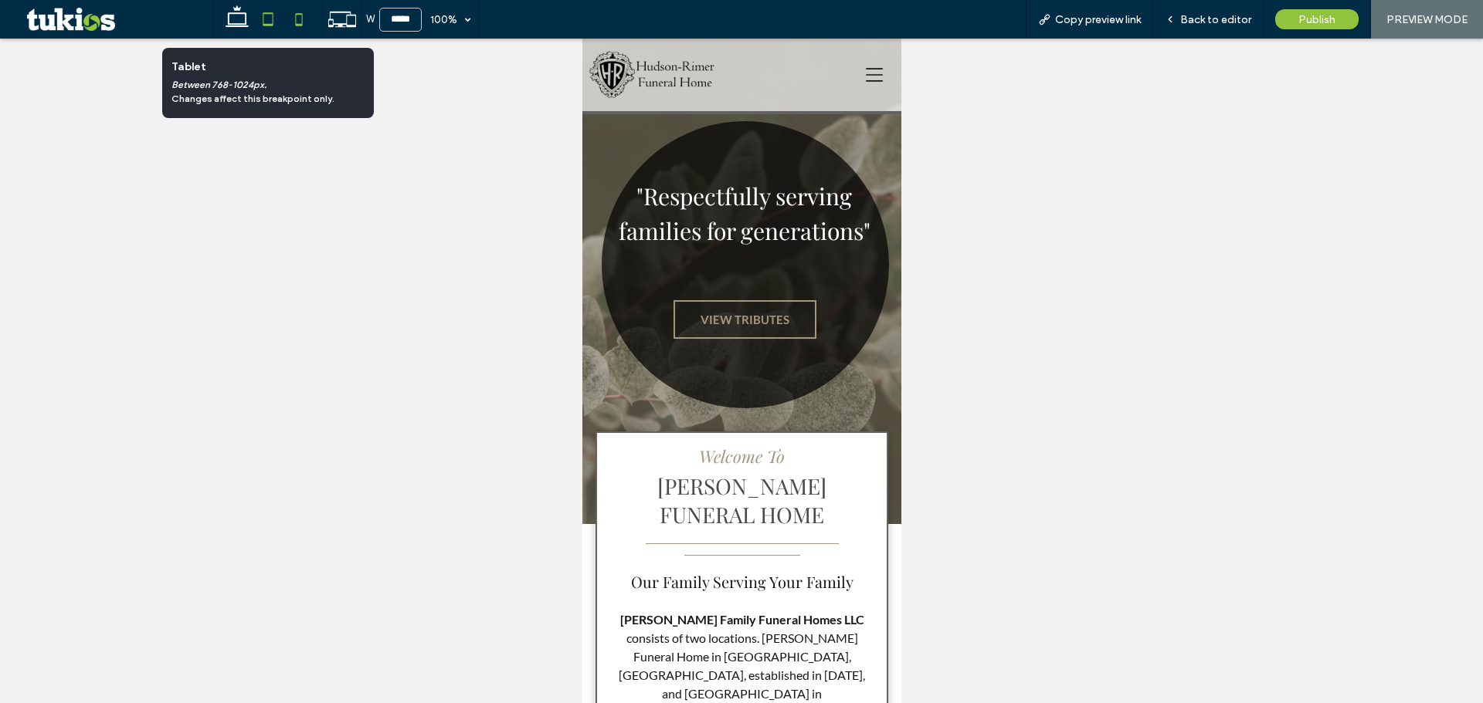
click at [266, 22] on icon at bounding box center [268, 19] width 31 height 31
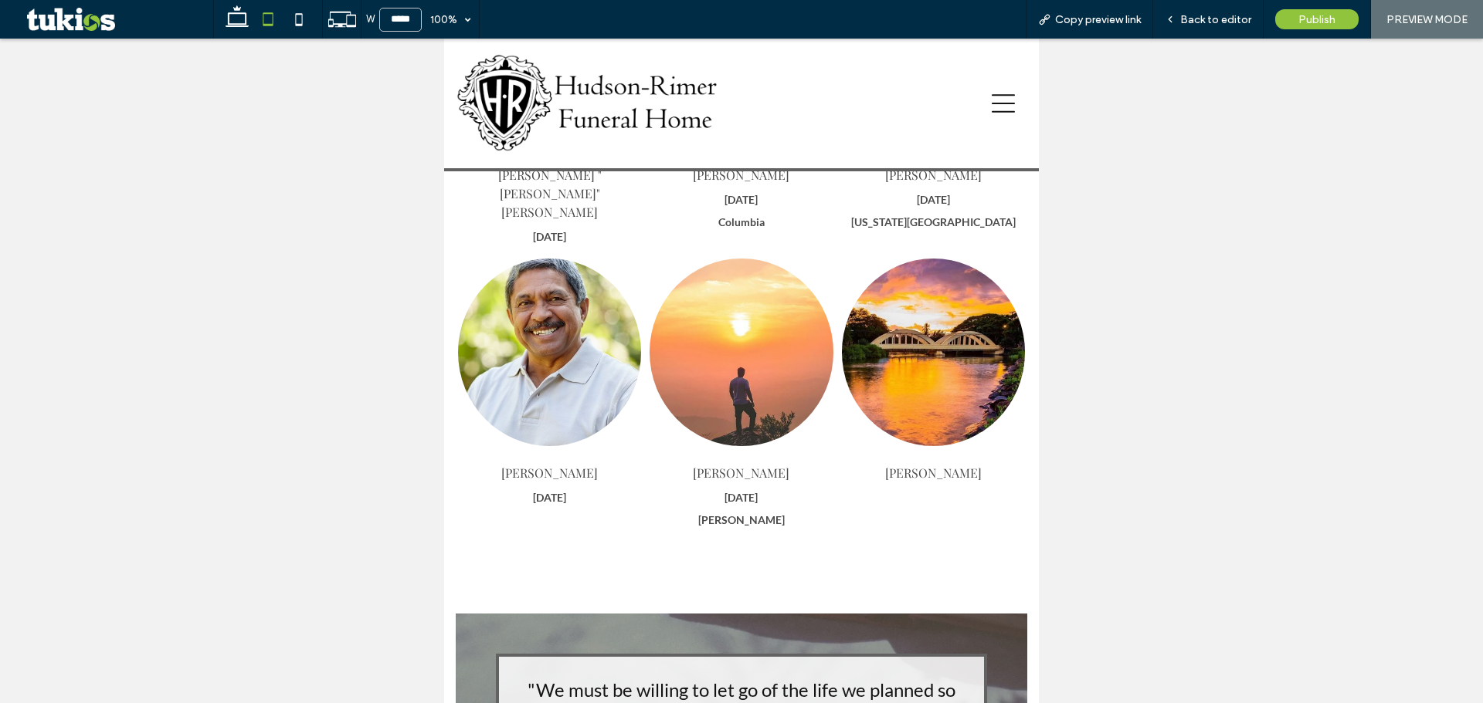
scroll to position [1986, 0]
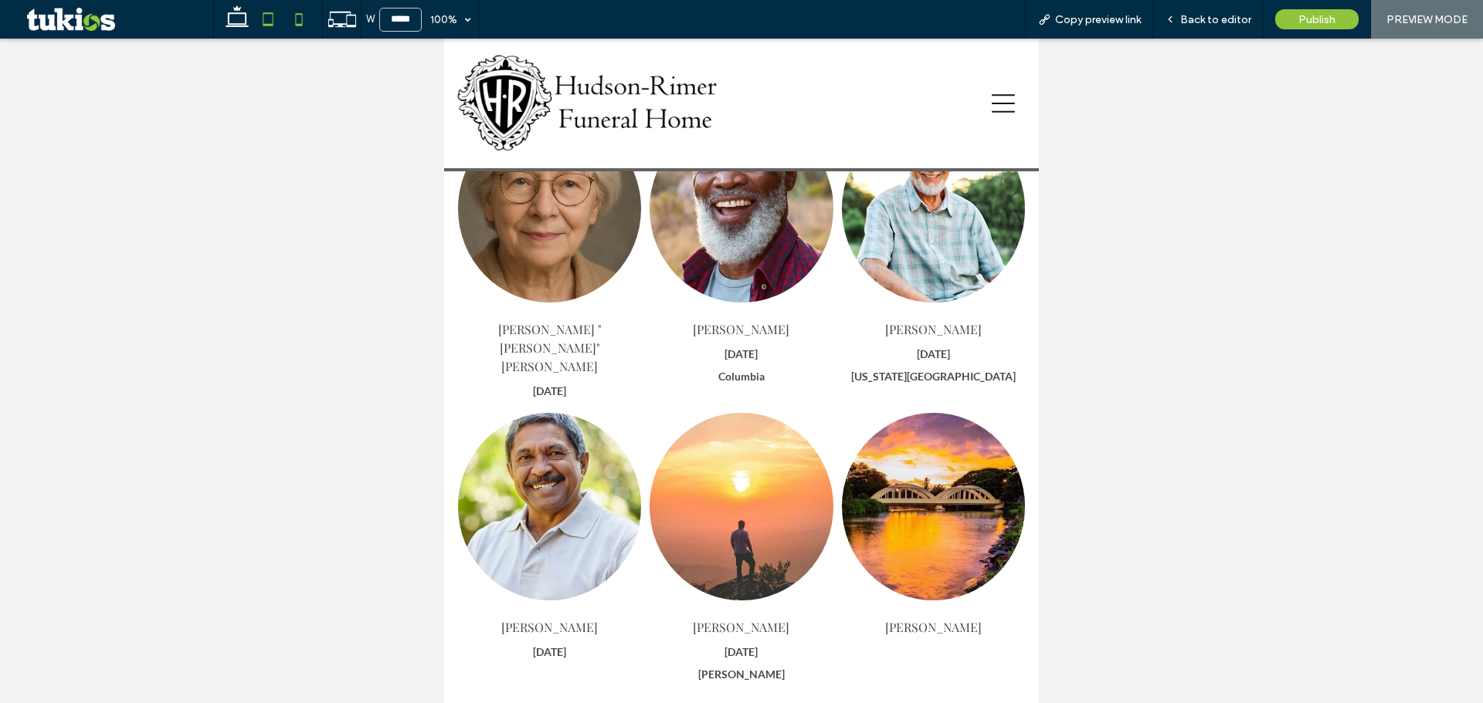
click at [290, 25] on icon at bounding box center [298, 19] width 31 height 31
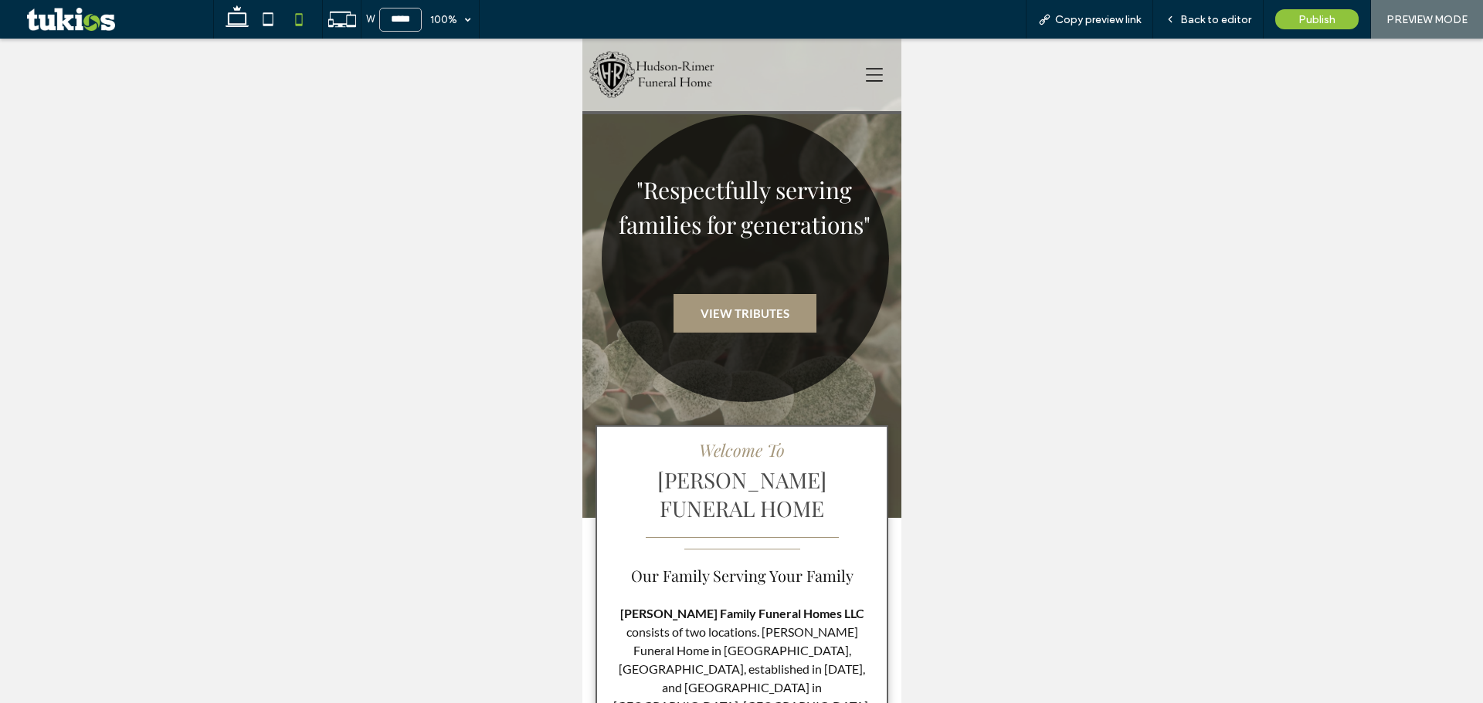
scroll to position [0, 0]
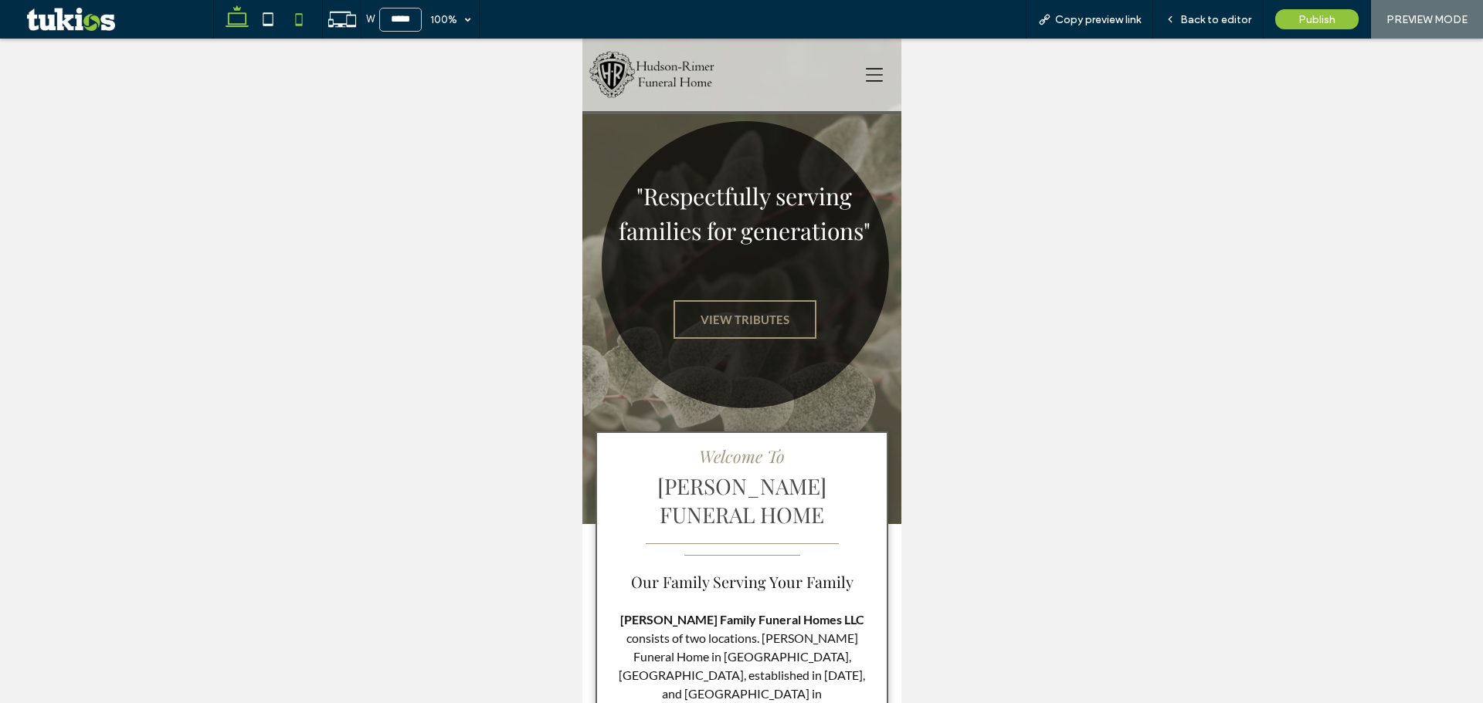
click at [230, 15] on icon at bounding box center [237, 19] width 31 height 31
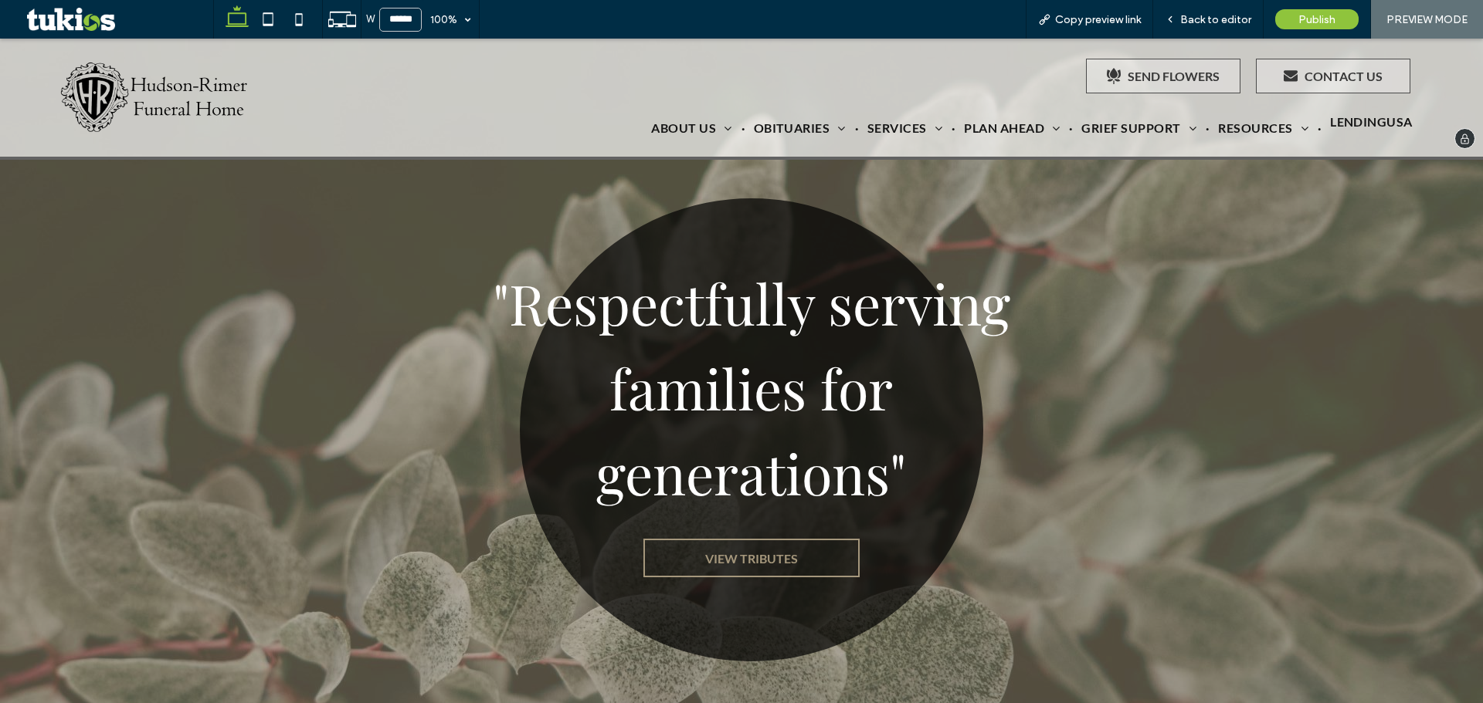
click at [1356, 125] on span "LendingUSA" at bounding box center [1371, 121] width 83 height 15
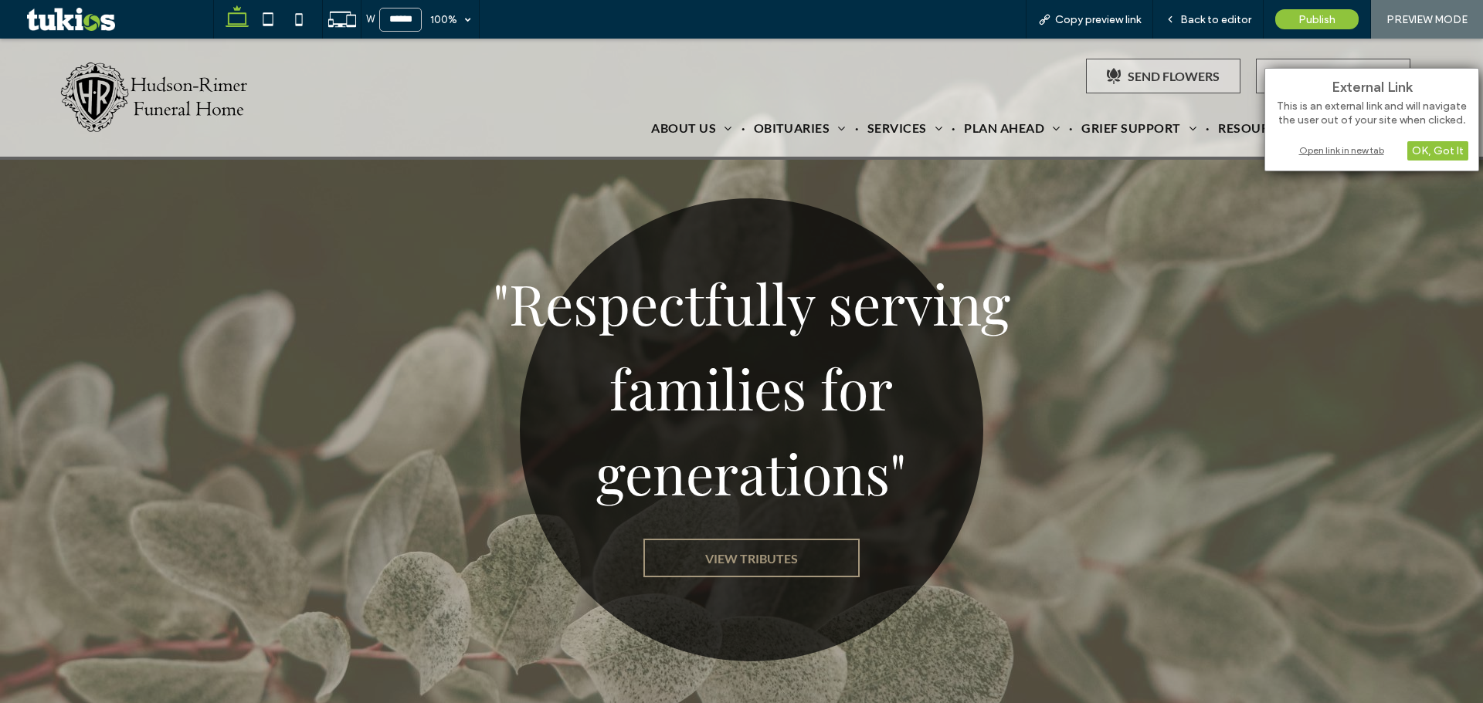
click at [1347, 147] on div "Open link in new tab" at bounding box center [1371, 150] width 193 height 16
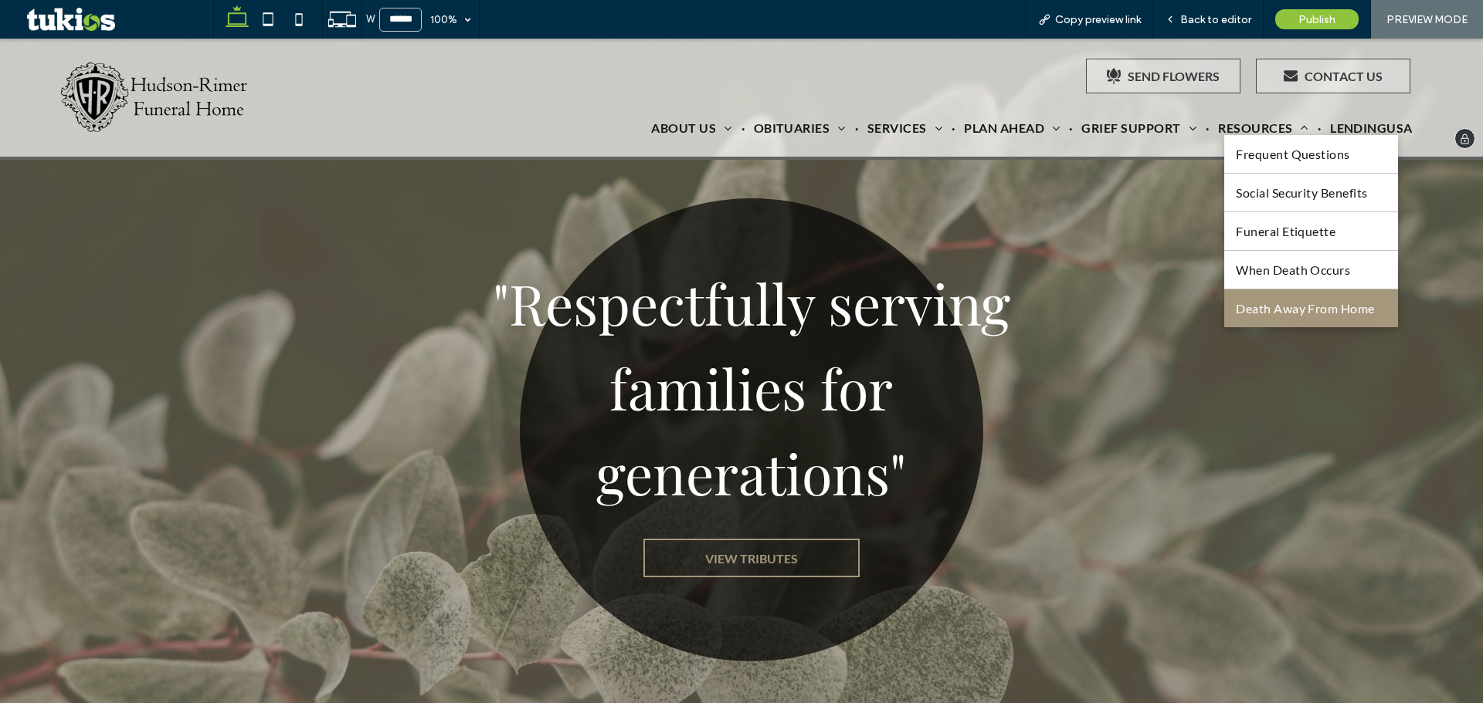
click at [1240, 301] on span "Death Away From Home" at bounding box center [1305, 308] width 139 height 15
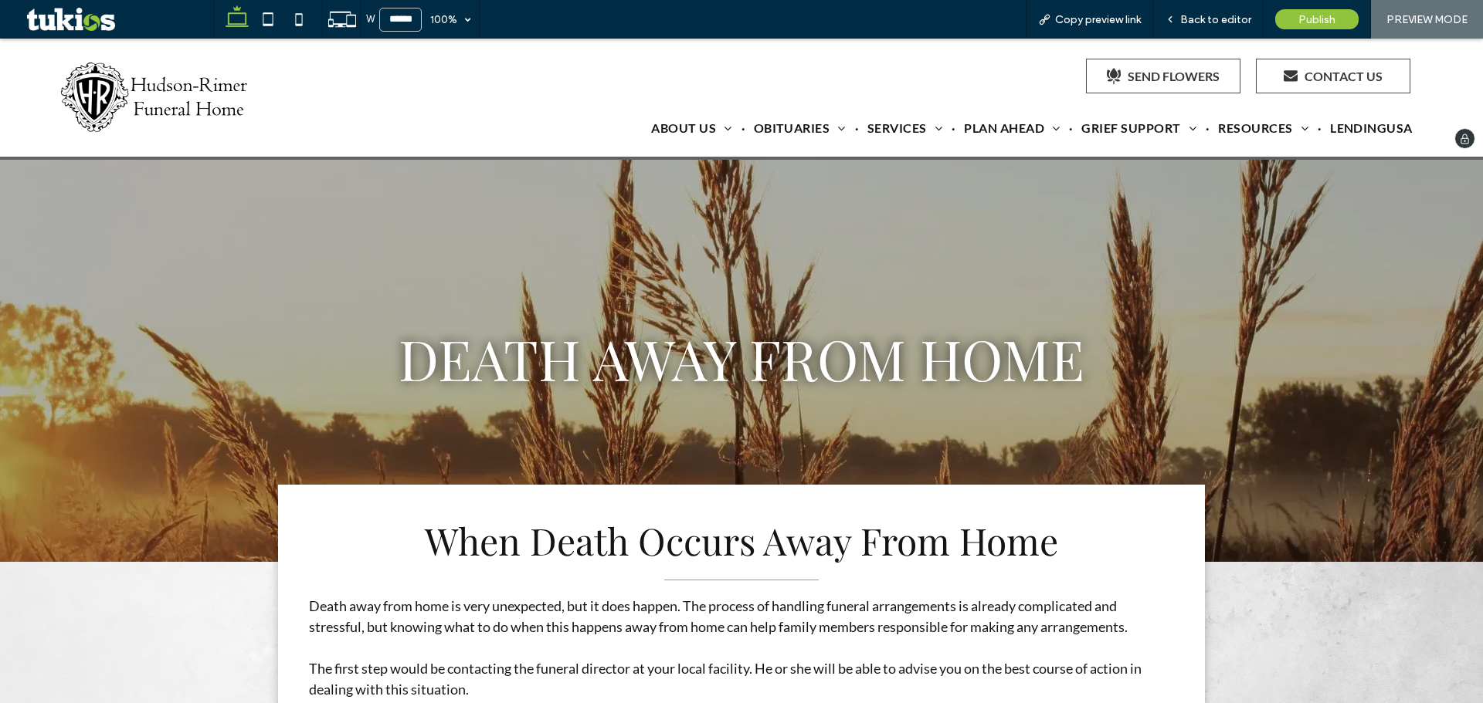
click at [168, 103] on img at bounding box center [156, 97] width 194 height 71
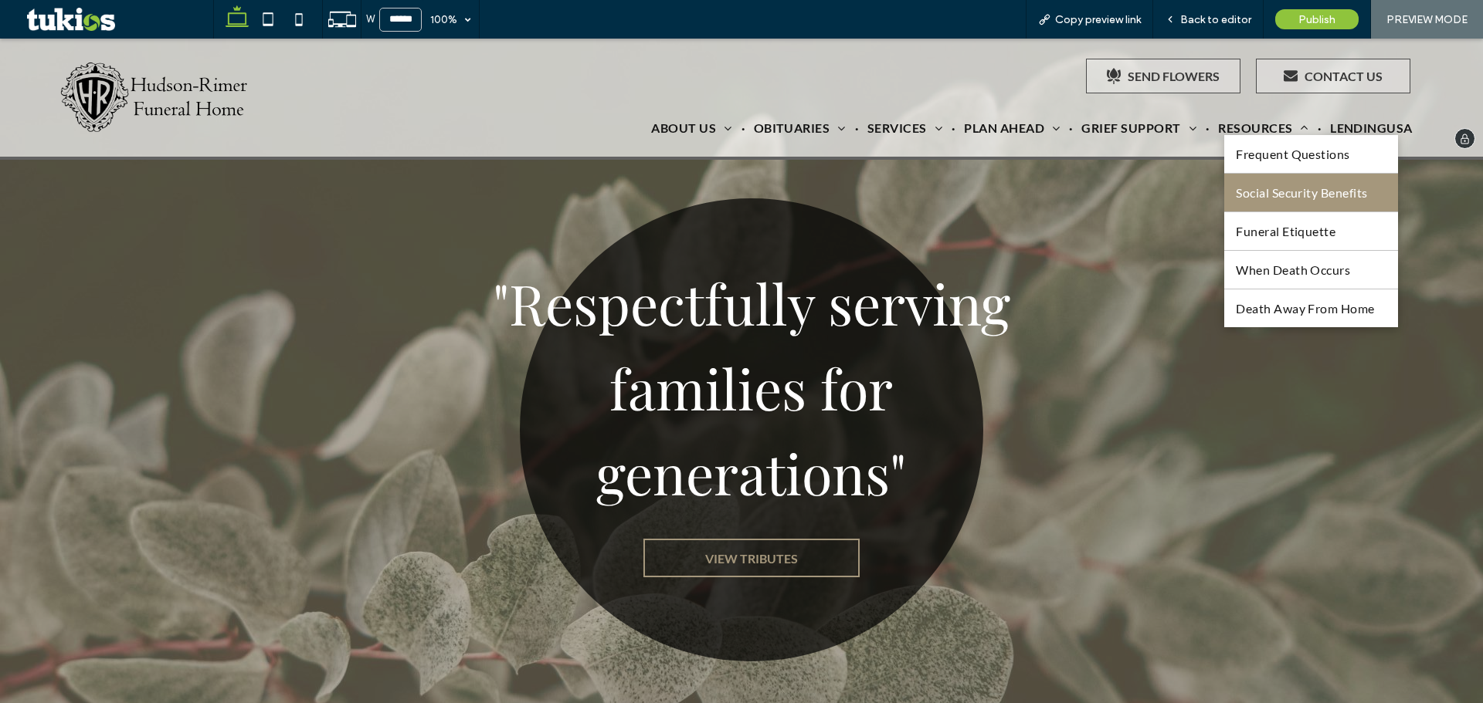
click at [1273, 181] on link "Social Security Benefits" at bounding box center [1311, 193] width 174 height 38
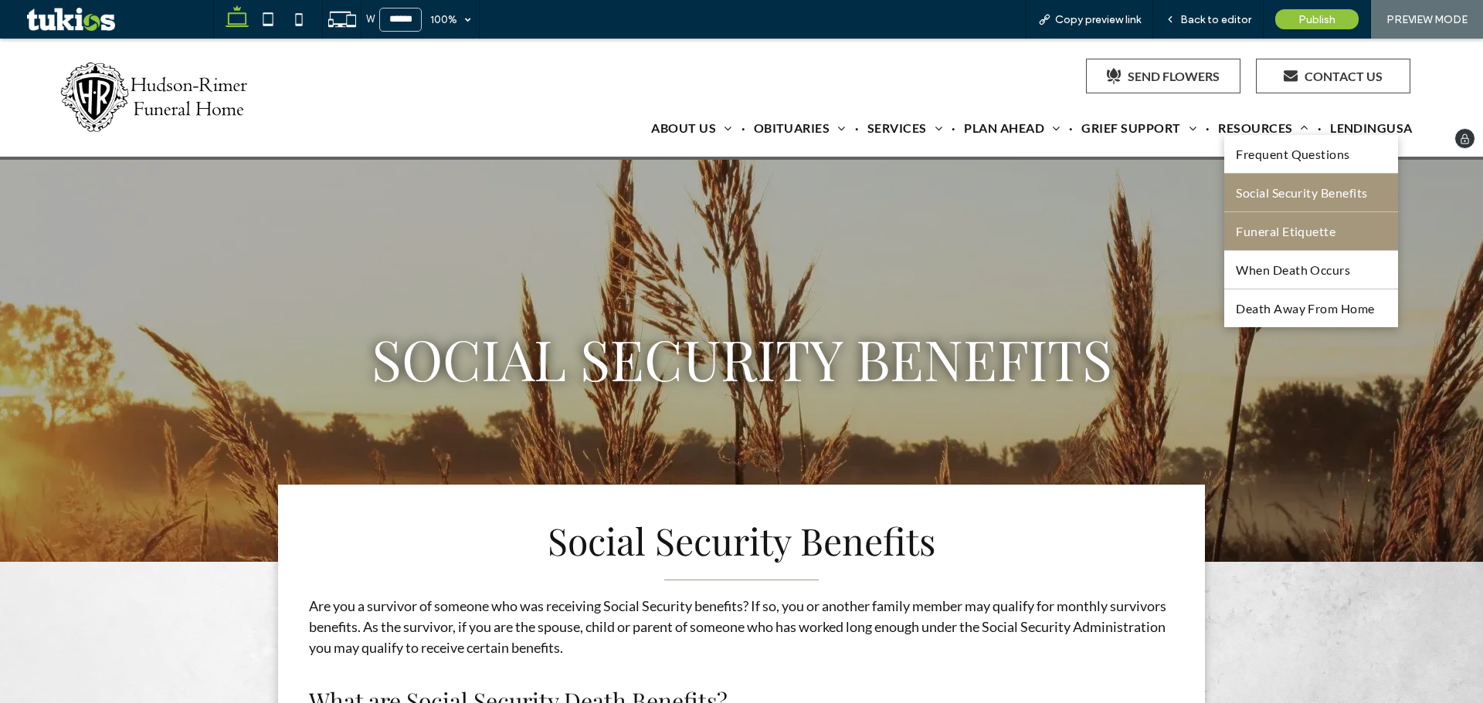
click at [1253, 239] on span "Funeral Etiquette" at bounding box center [1286, 231] width 100 height 15
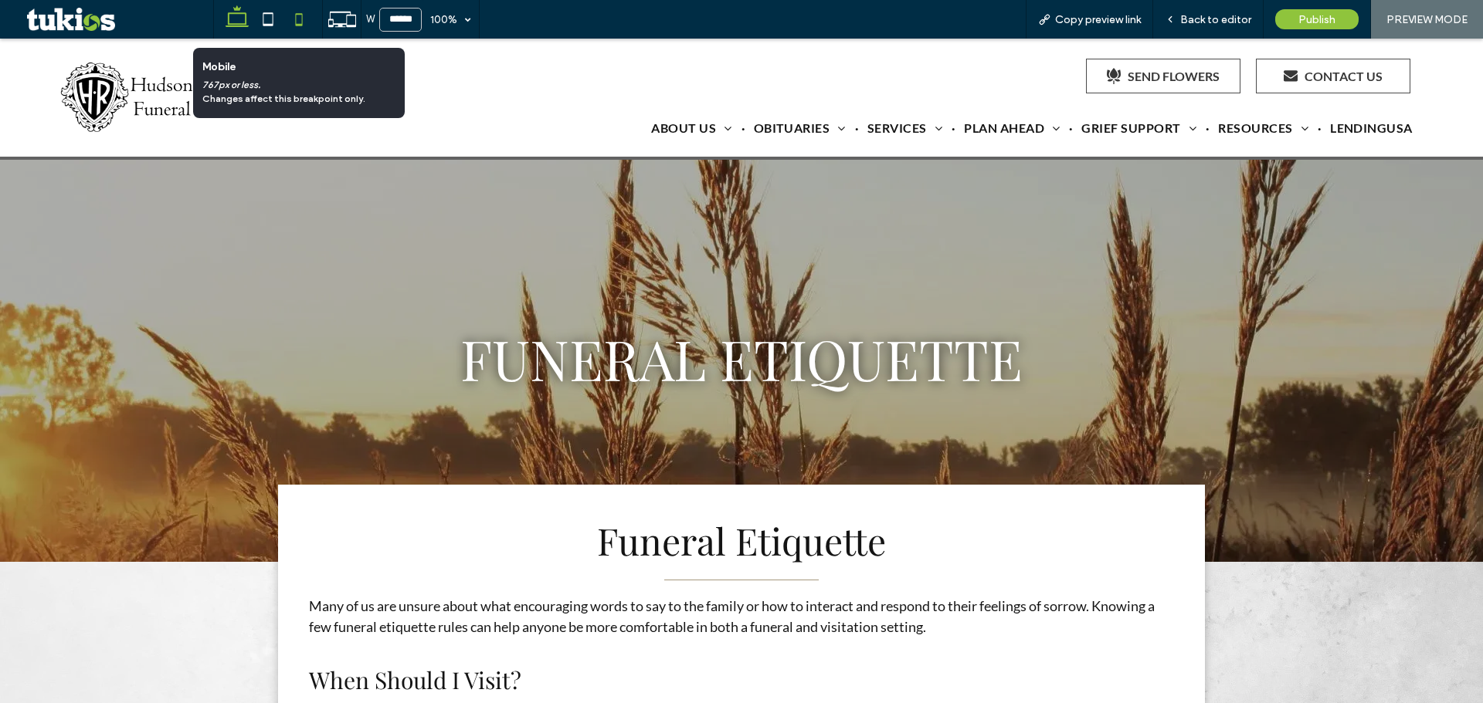
click at [308, 15] on icon at bounding box center [298, 19] width 31 height 31
type input "*****"
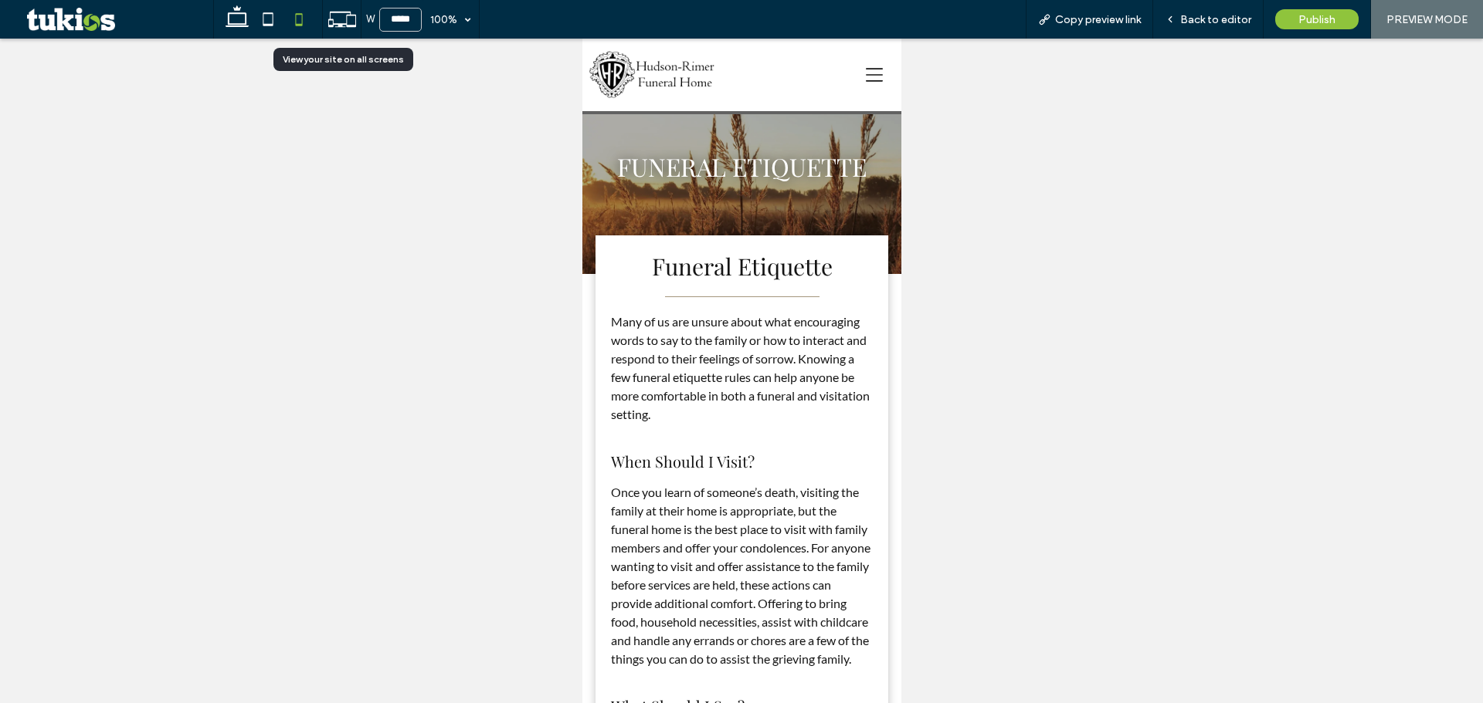
click at [328, 8] on icon at bounding box center [341, 19] width 29 height 29
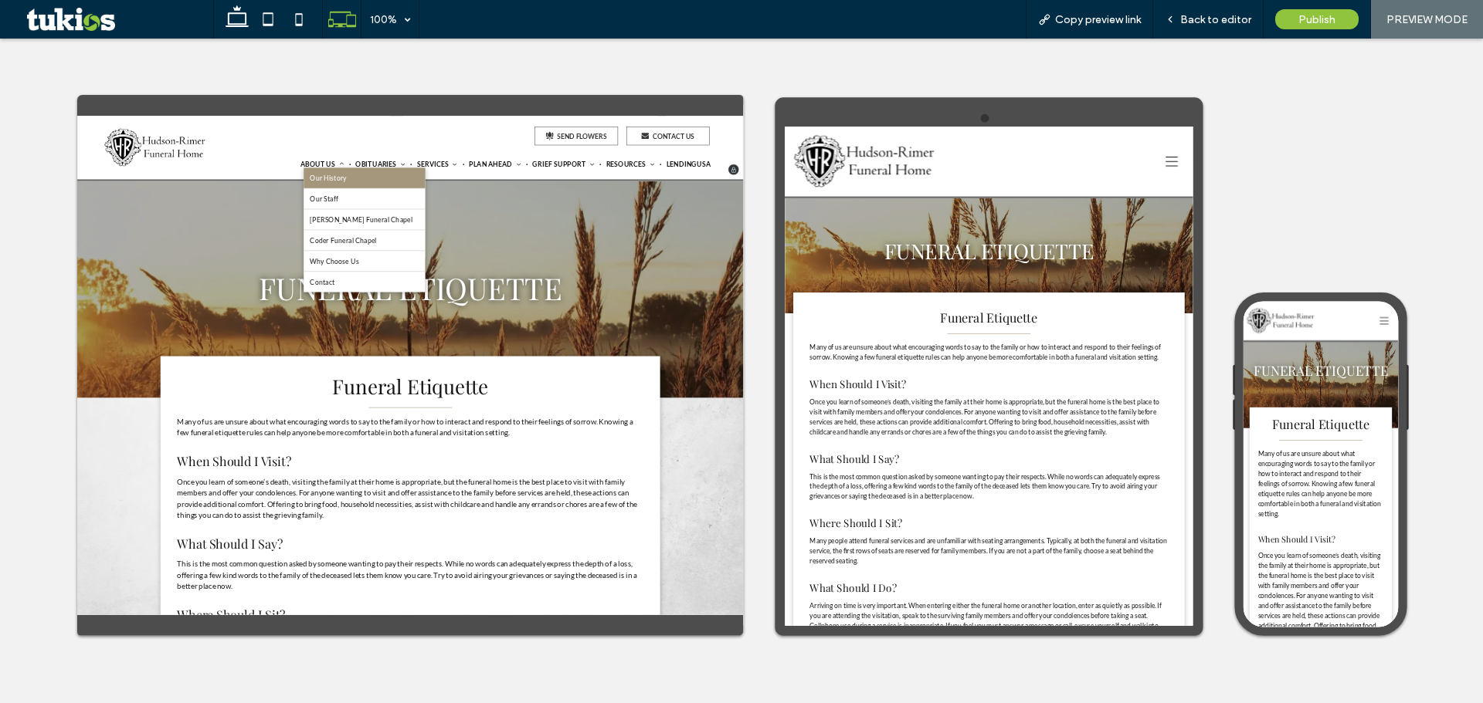
click at [541, 237] on span "Our History" at bounding box center [543, 231] width 68 height 15
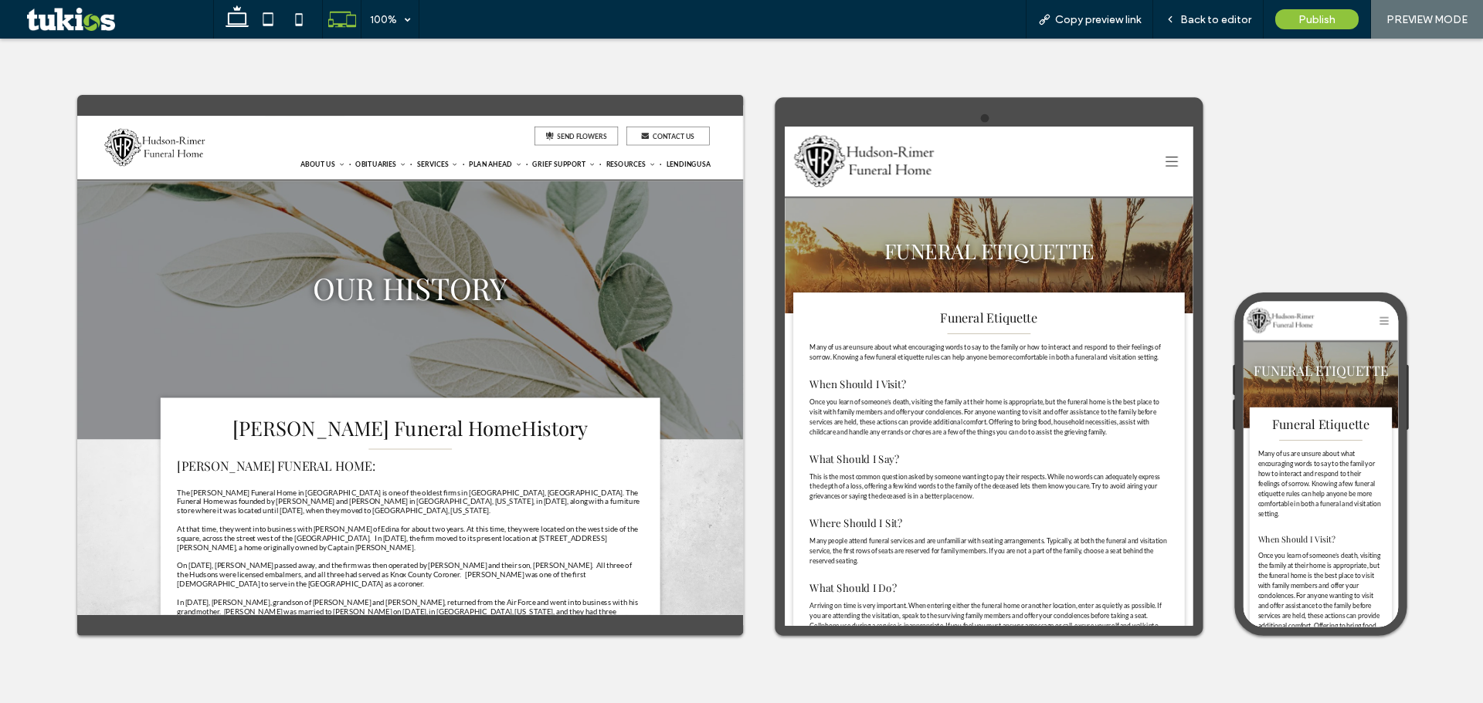
click at [1482, 192] on icon at bounding box center [1501, 191] width 23 height 23
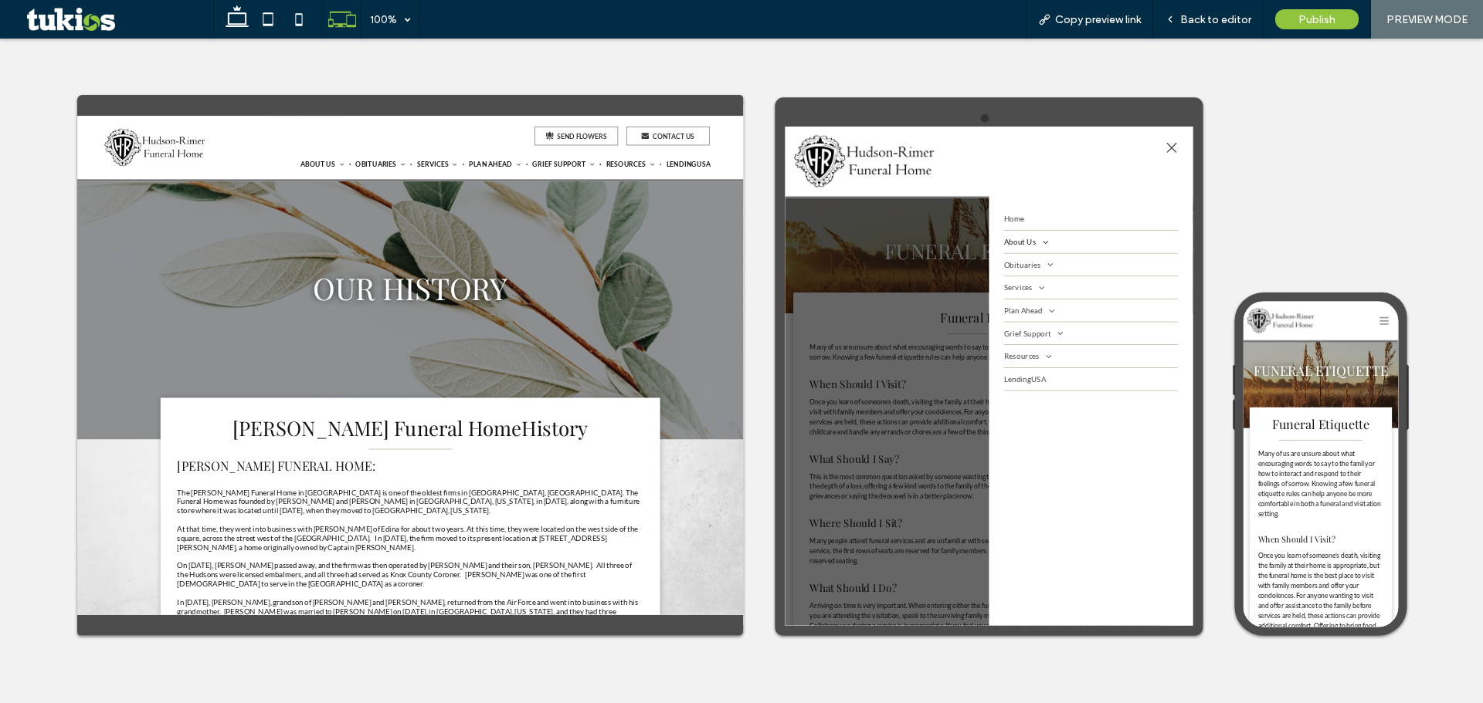
click at [1245, 338] on span "About Us" at bounding box center [1231, 340] width 81 height 17
click at [1245, 304] on span "Our History" at bounding box center [1234, 311] width 68 height 15
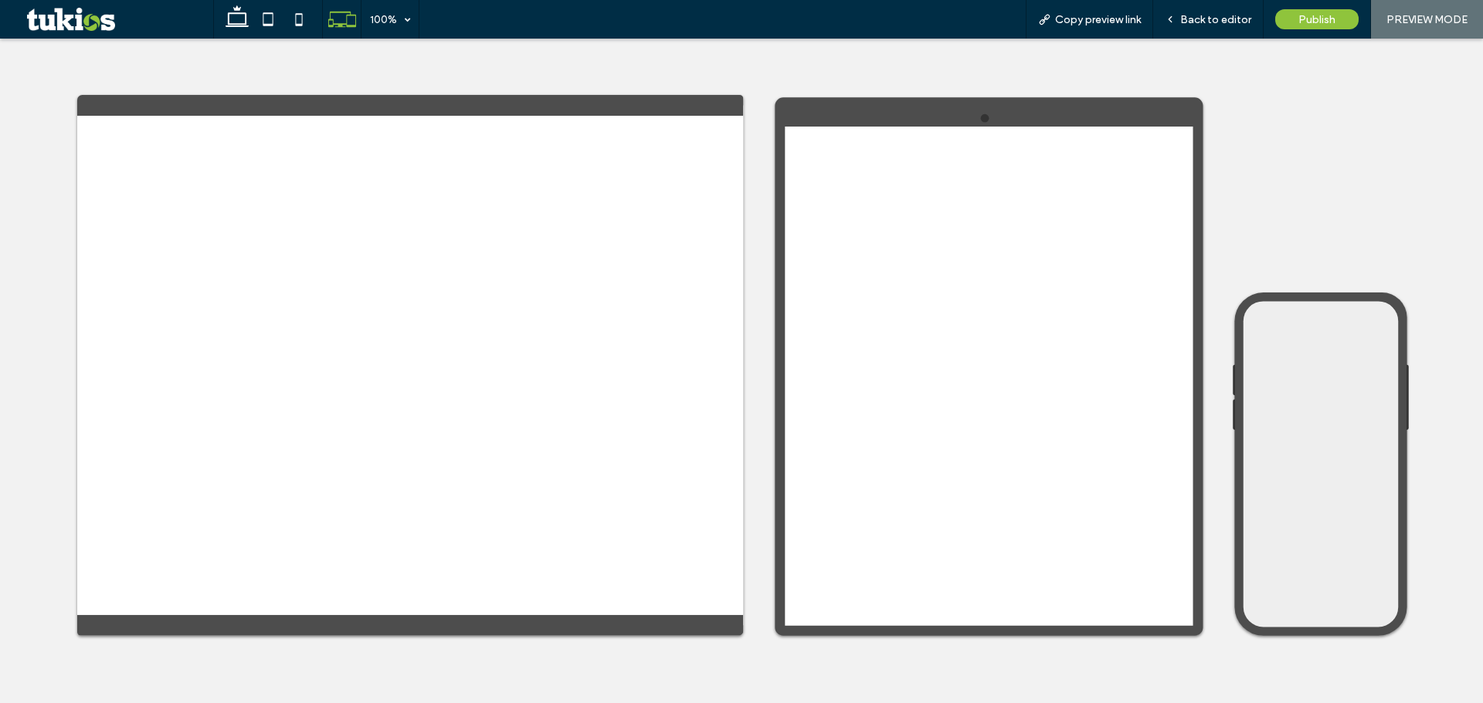
click at [1206, 20] on span "Back to editor" at bounding box center [1215, 19] width 71 height 13
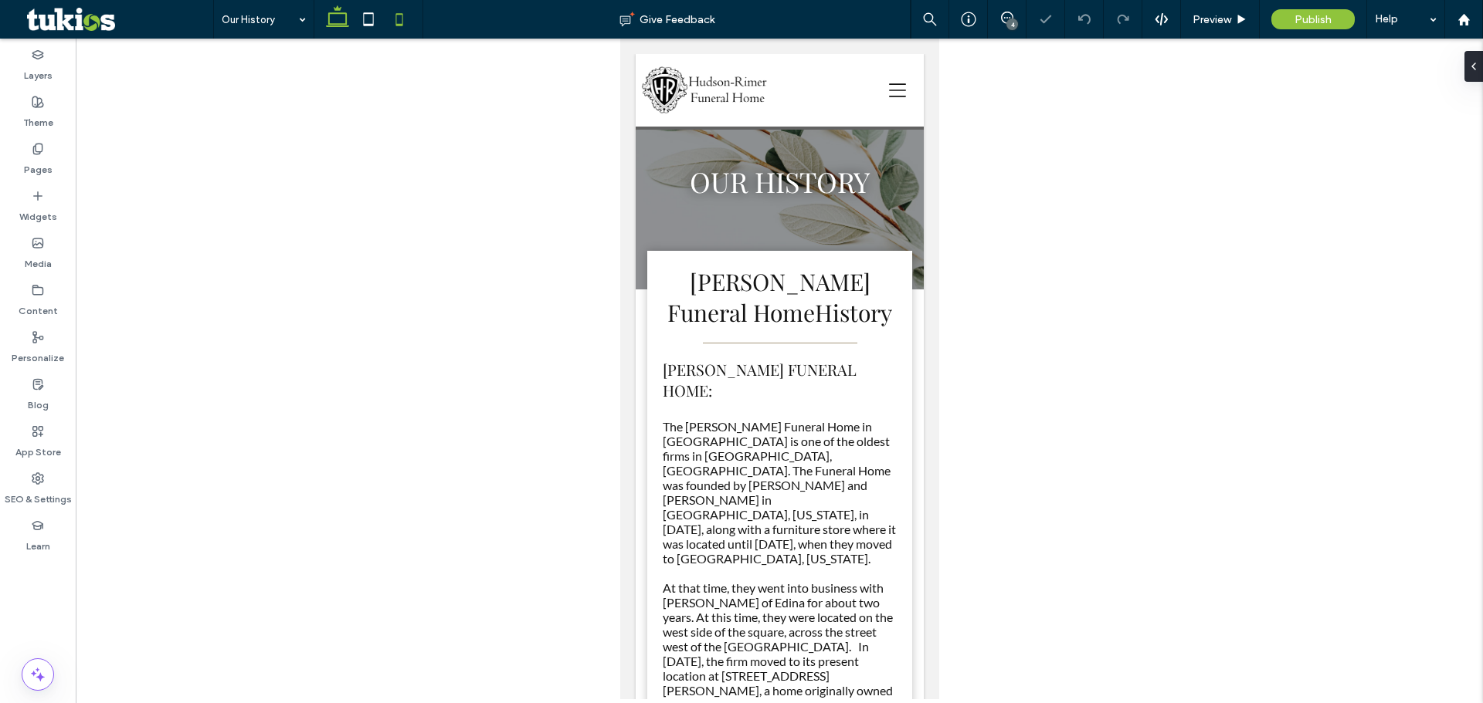
click at [338, 16] on icon at bounding box center [337, 19] width 31 height 31
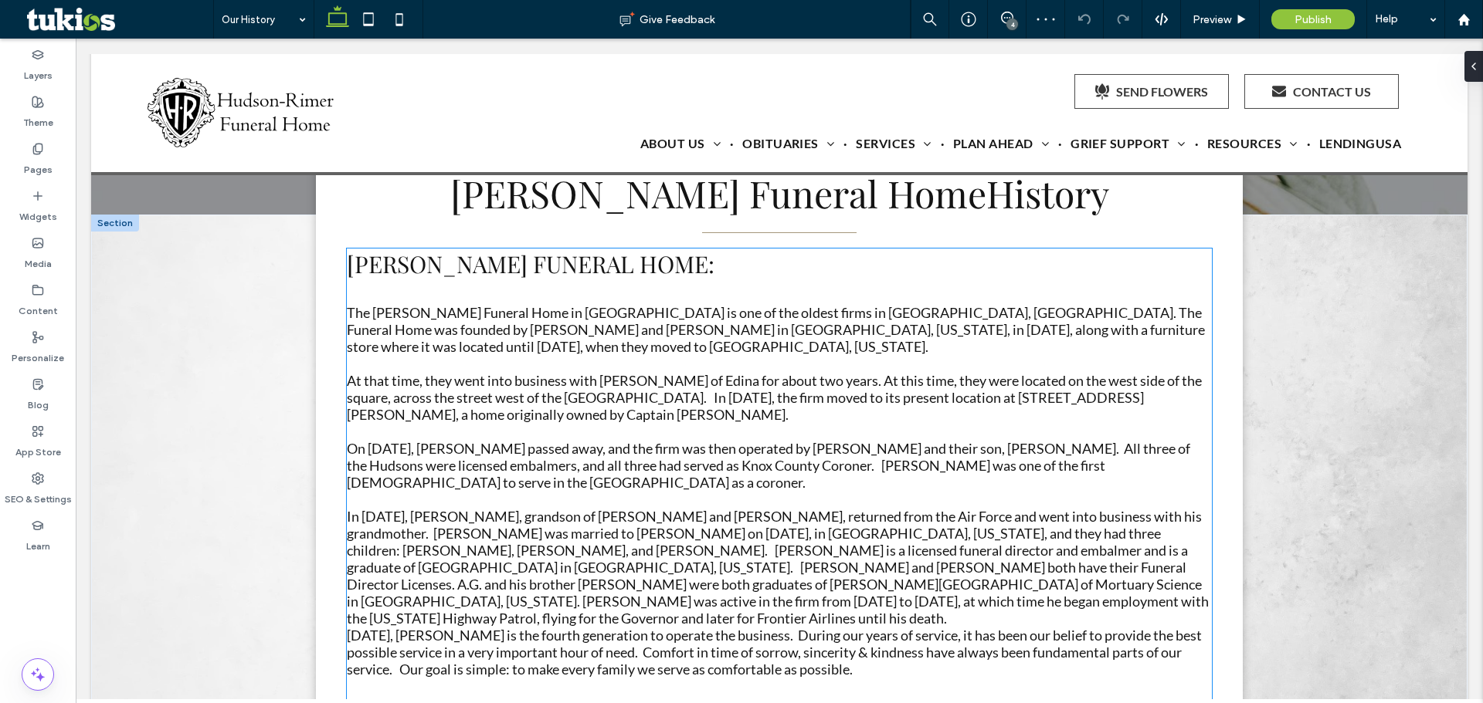
scroll to position [463, 0]
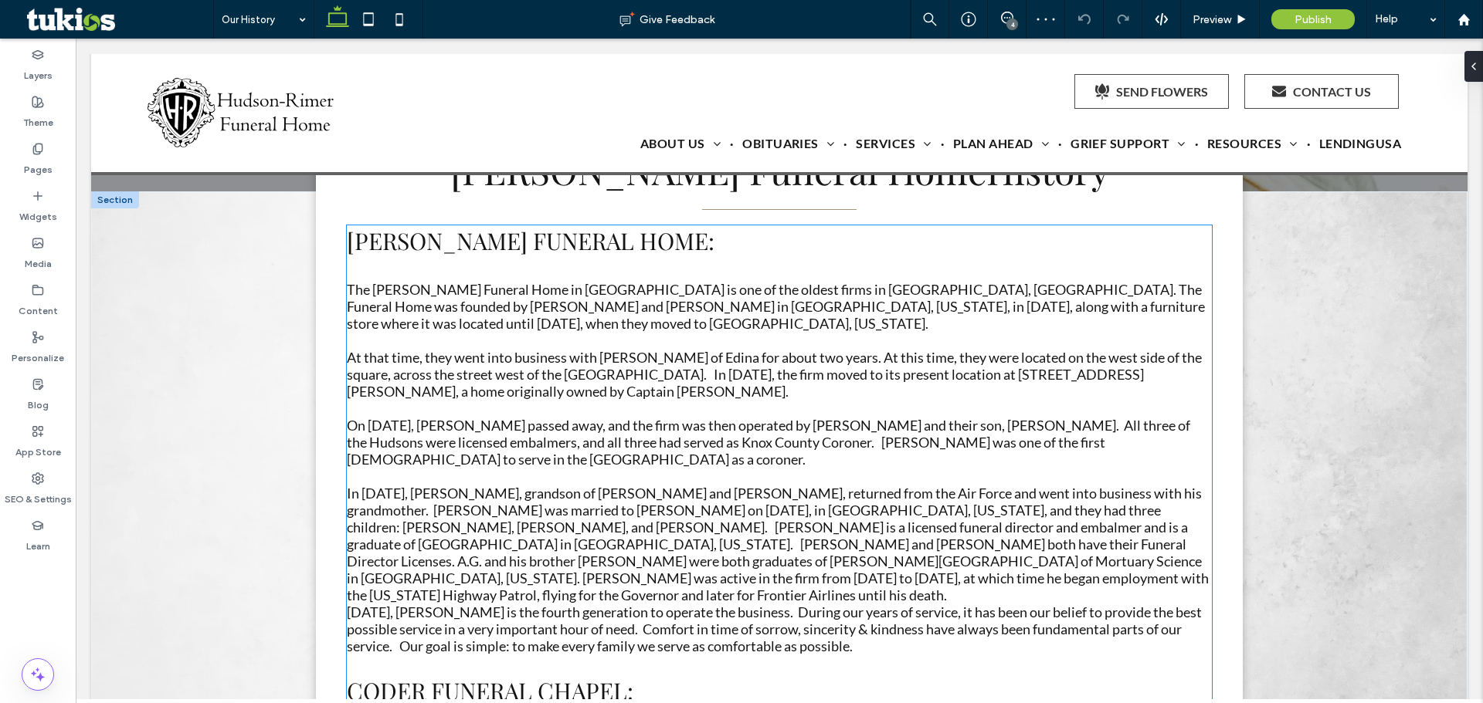
click at [585, 306] on span "The [PERSON_NAME] Funeral Home in [GEOGRAPHIC_DATA] is one of the oldest firms …" at bounding box center [776, 306] width 858 height 51
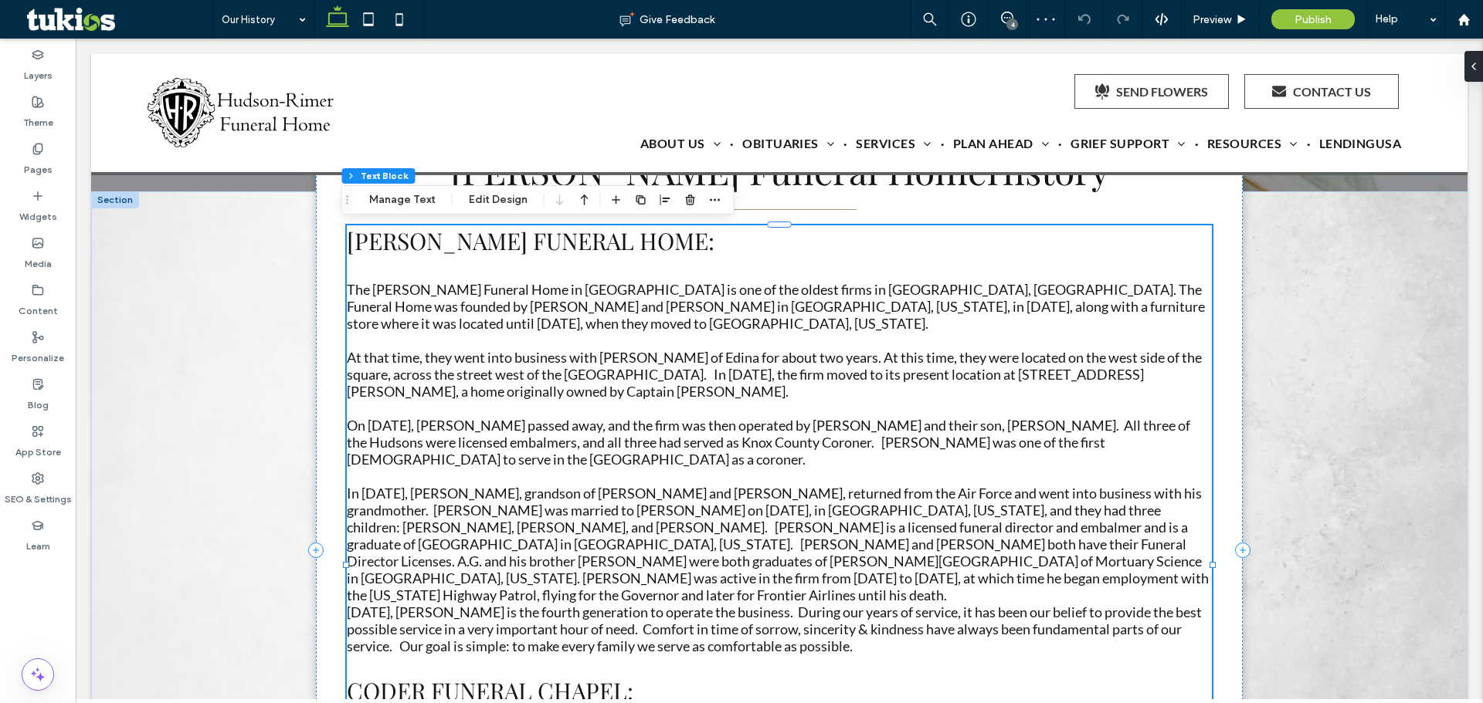
click at [585, 306] on div "[PERSON_NAME] FUNERAL HOME: The [PERSON_NAME] Funeral Home in [GEOGRAPHIC_DATA]…" at bounding box center [779, 590] width 865 height 730
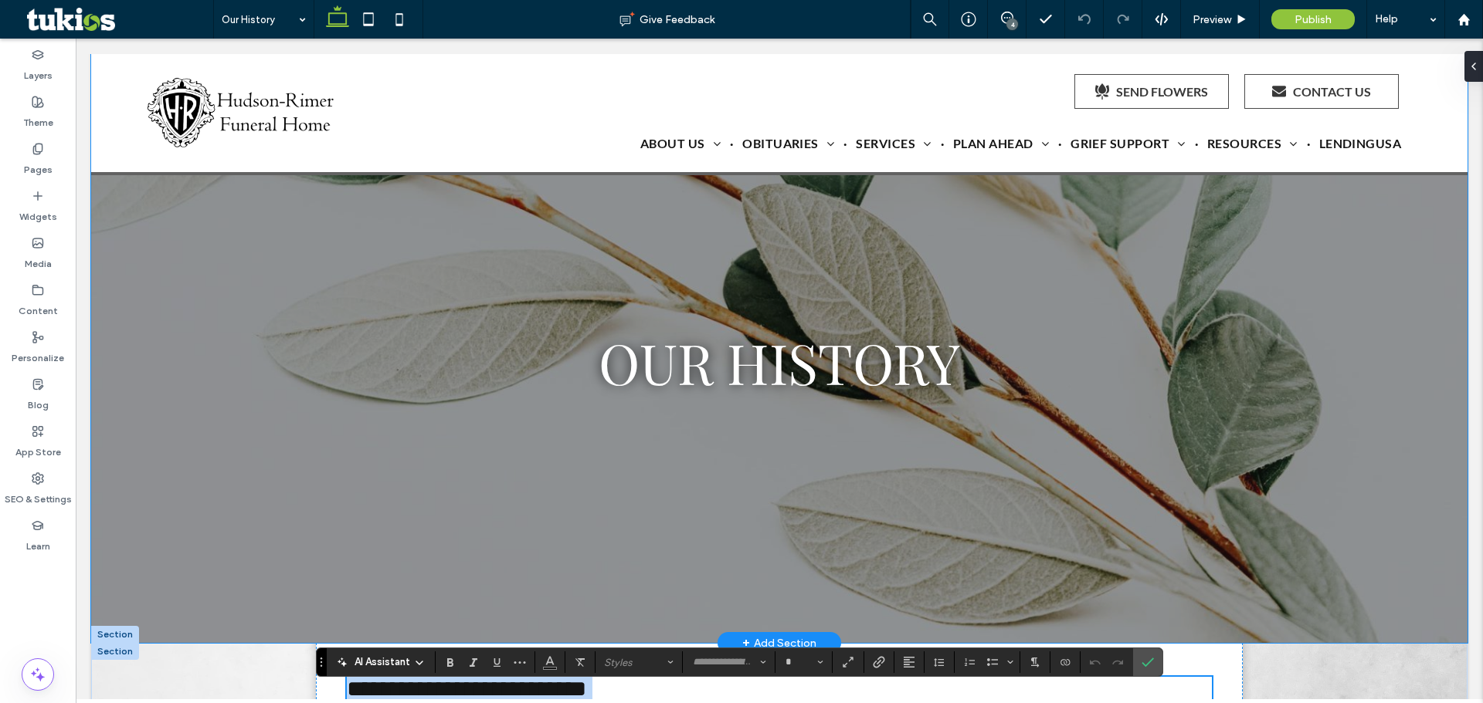
scroll to position [0, 0]
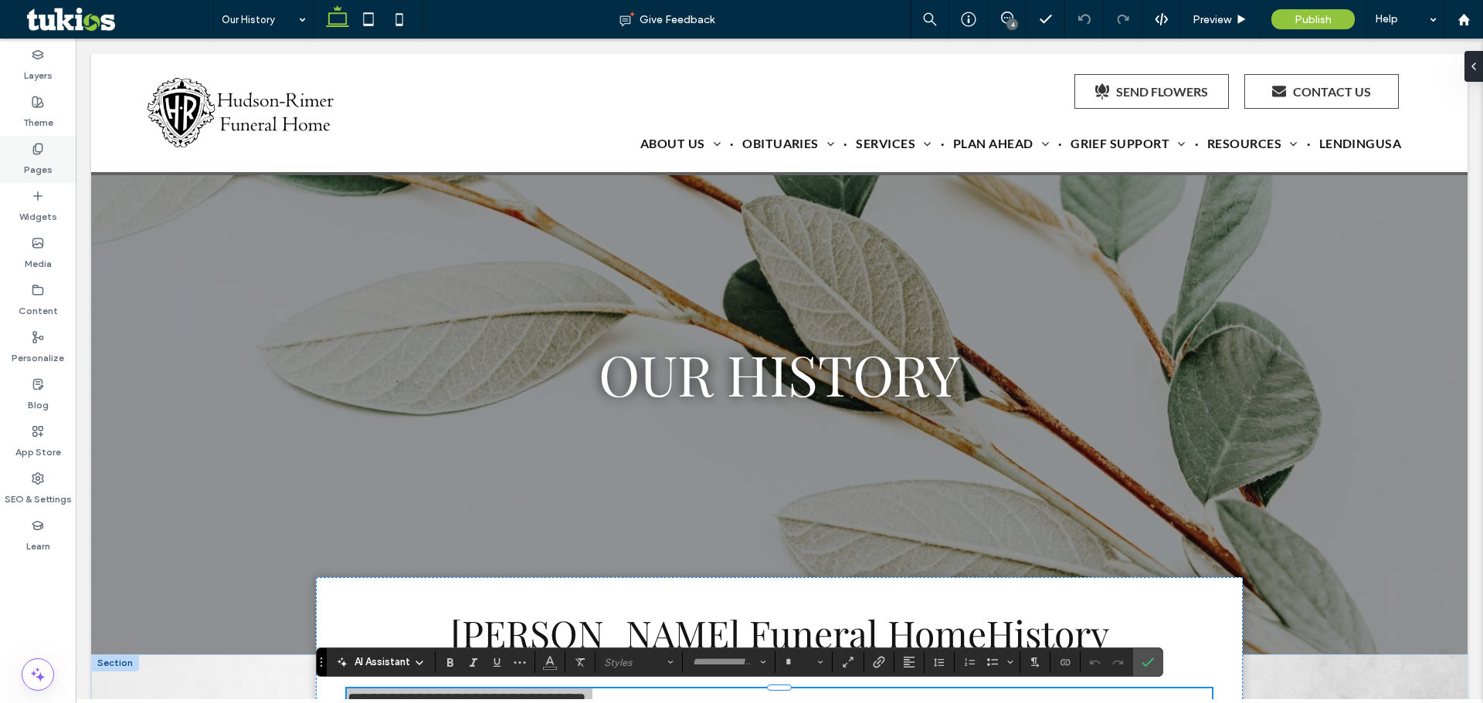
click at [55, 162] on div "Pages" at bounding box center [38, 159] width 76 height 47
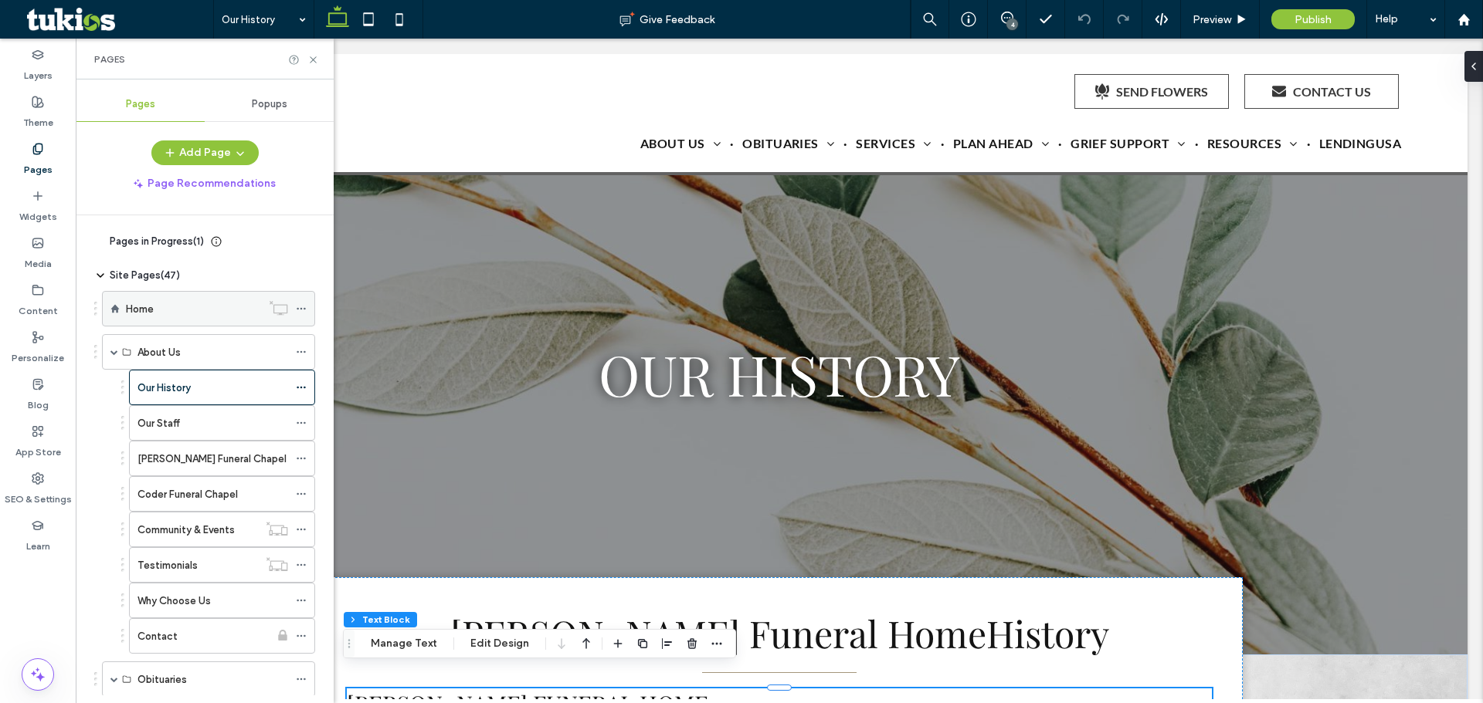
click at [161, 307] on div "Home" at bounding box center [193, 309] width 135 height 16
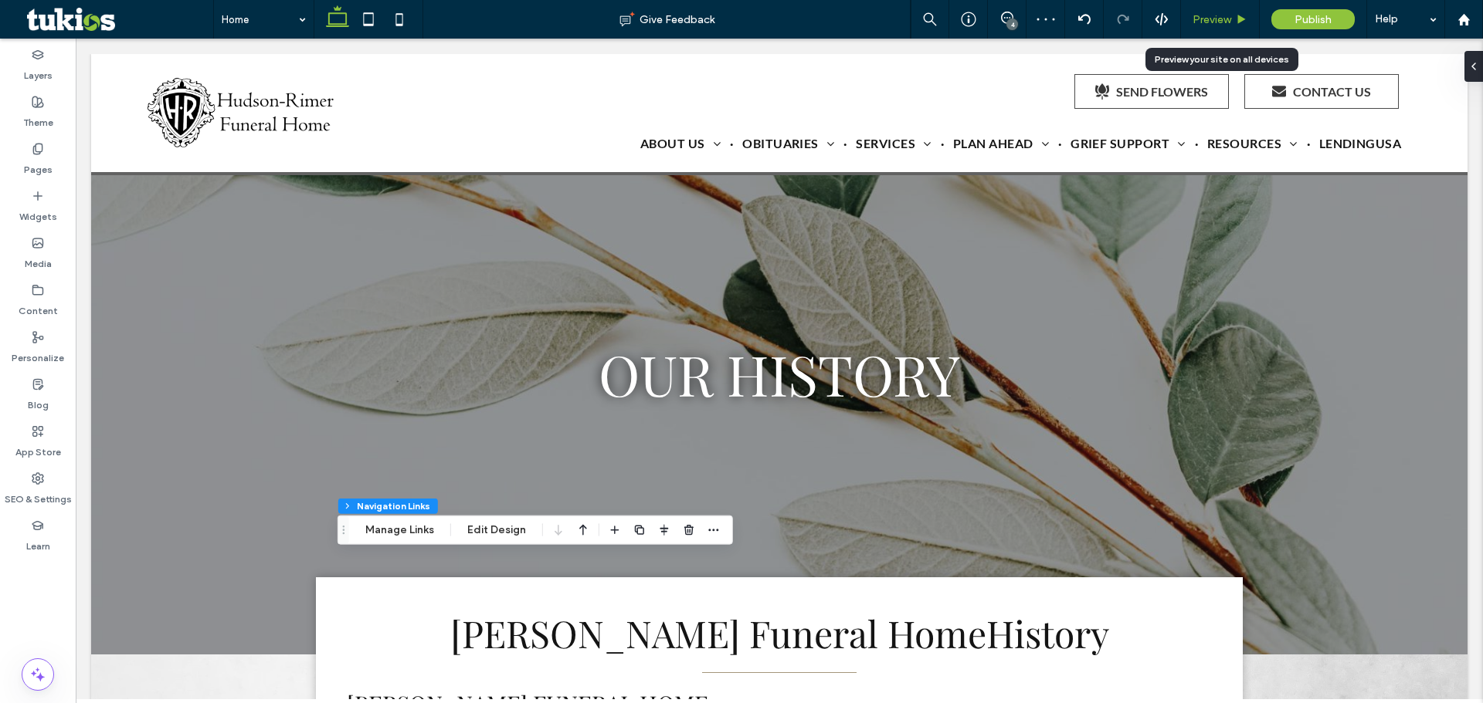
click at [1217, 24] on span "Preview" at bounding box center [1211, 19] width 39 height 13
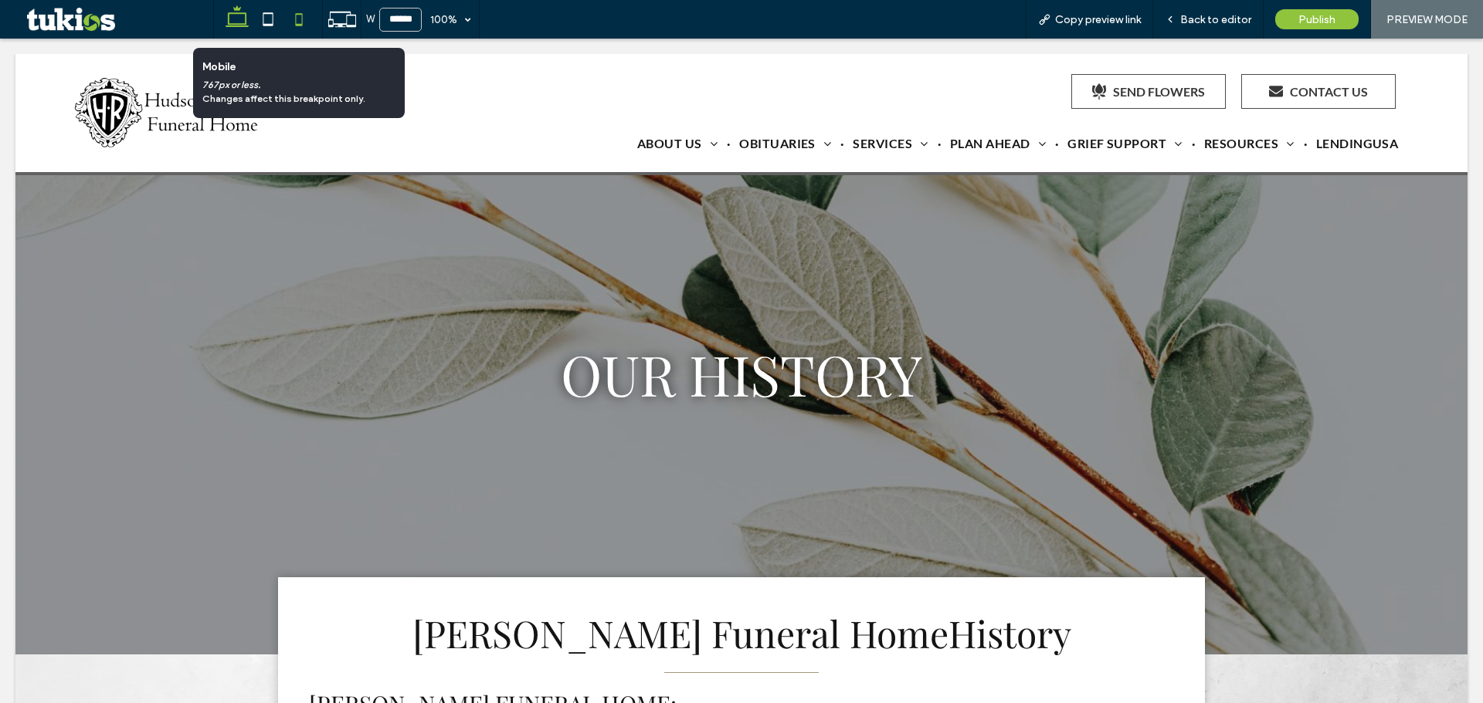
click at [293, 25] on icon at bounding box center [298, 19] width 31 height 31
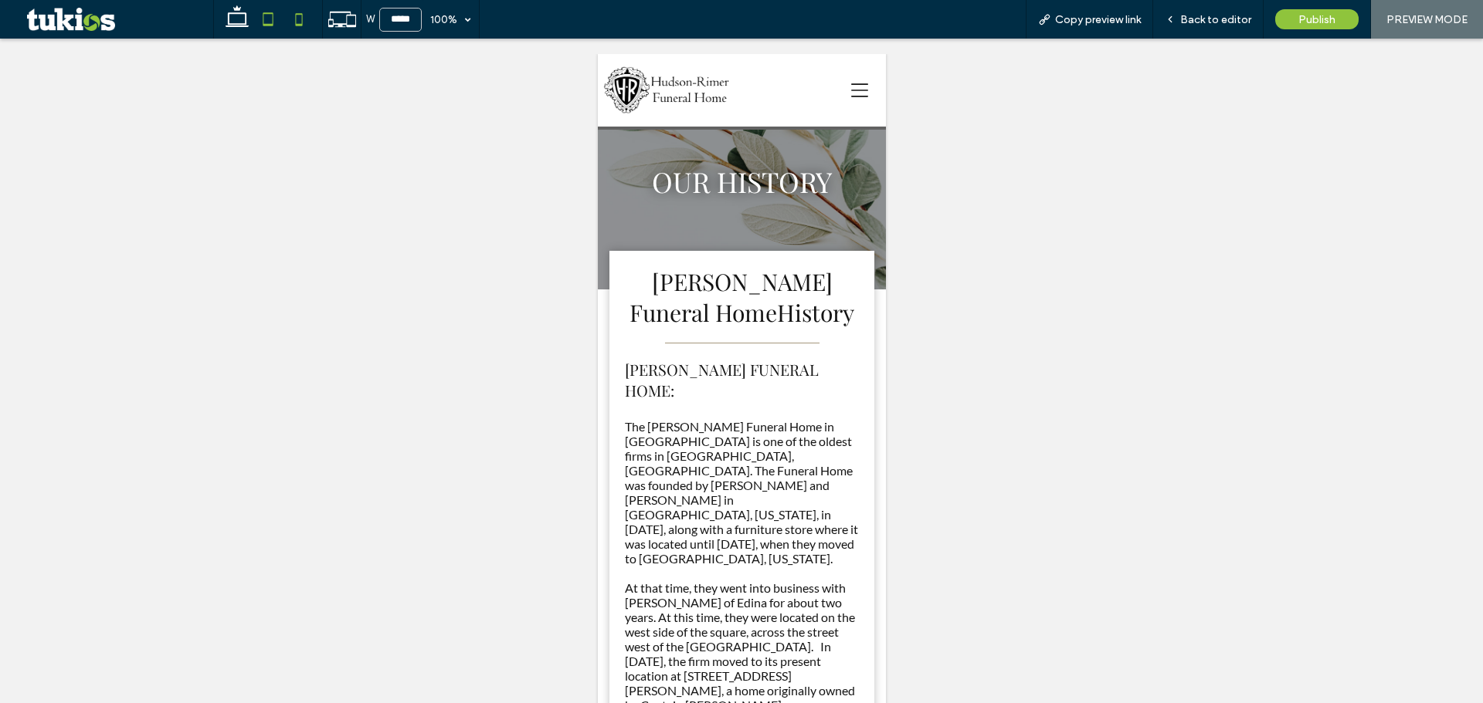
click at [265, 11] on icon at bounding box center [268, 19] width 31 height 31
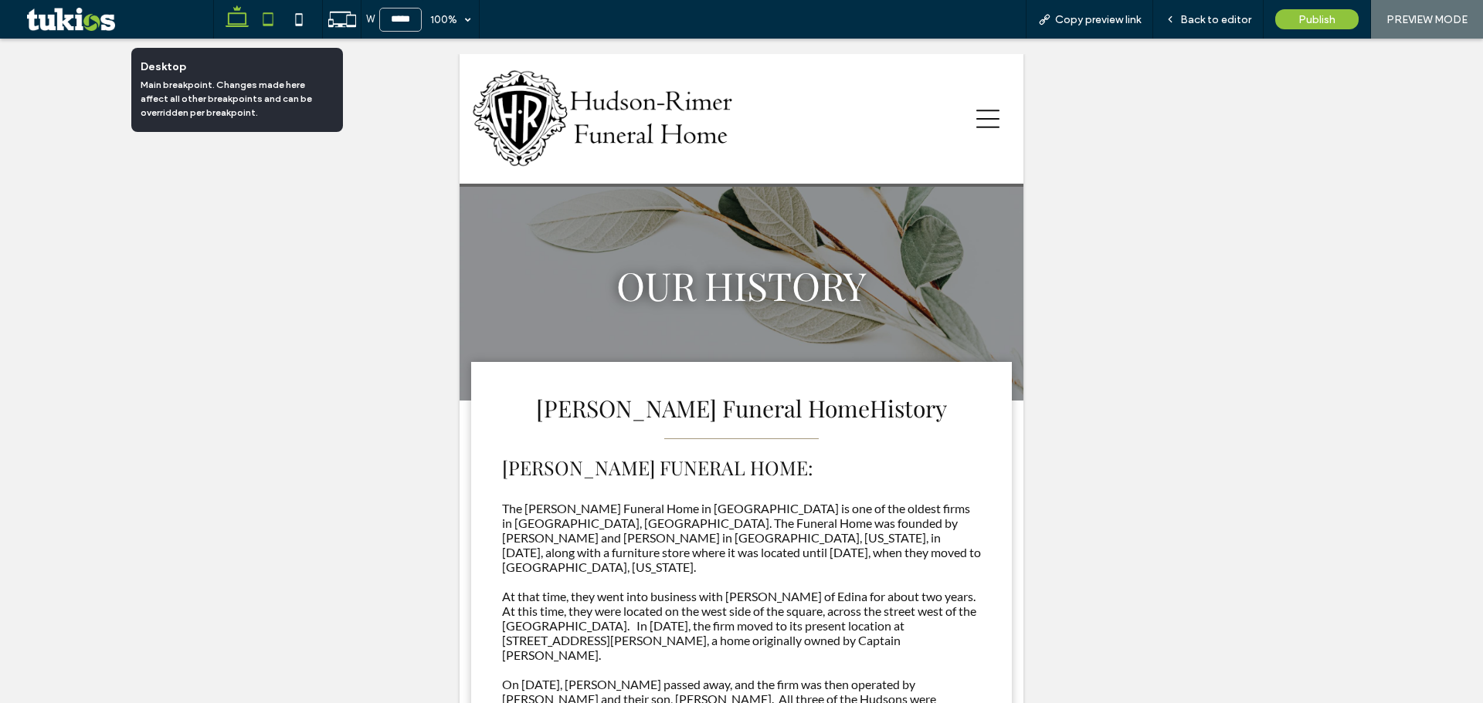
click at [226, 25] on icon at bounding box center [237, 19] width 31 height 31
type input "******"
